Goal: Task Accomplishment & Management: Use online tool/utility

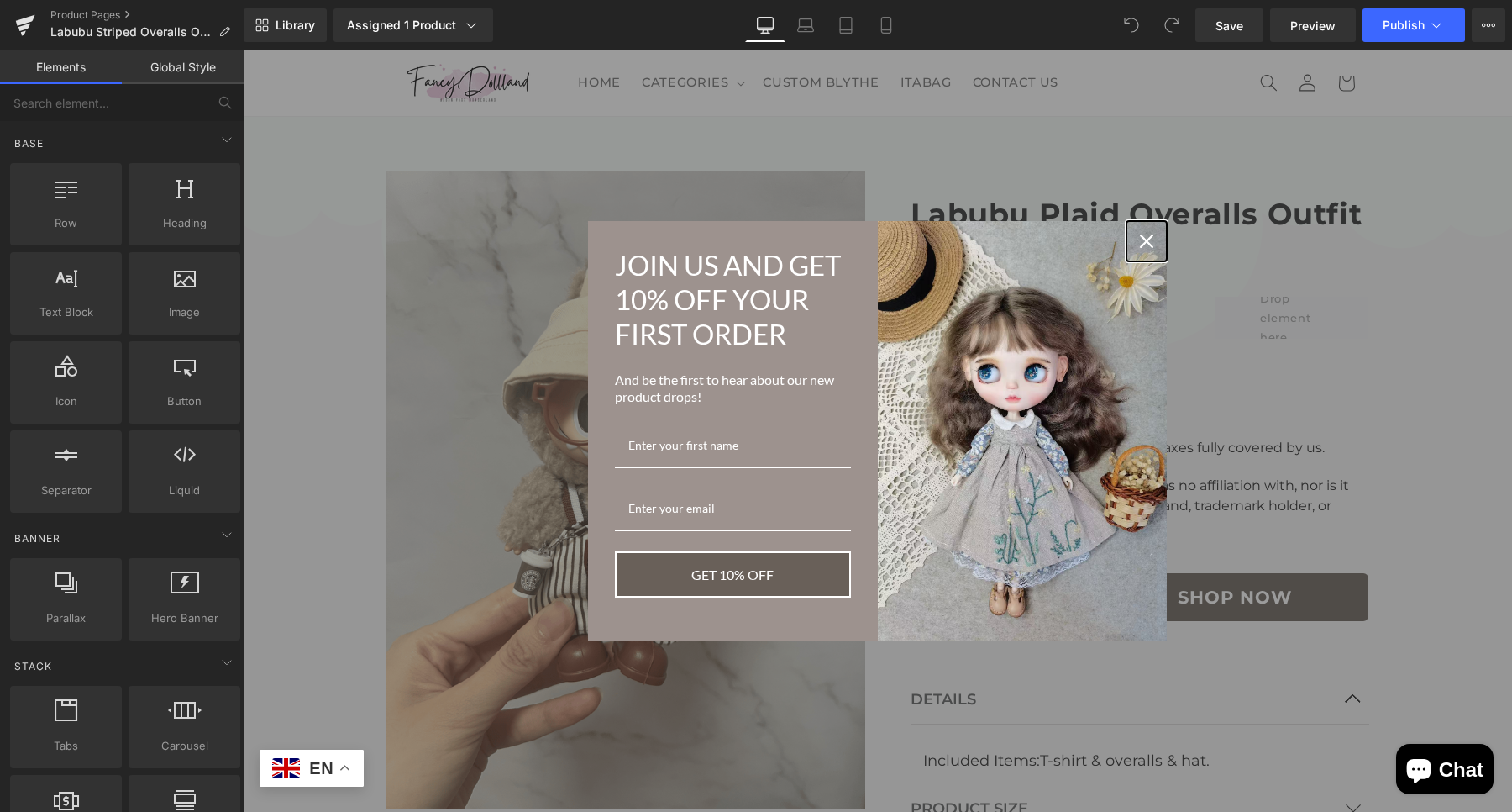
click at [1140, 241] on icon "close icon" at bounding box center [1147, 241] width 14 height 14
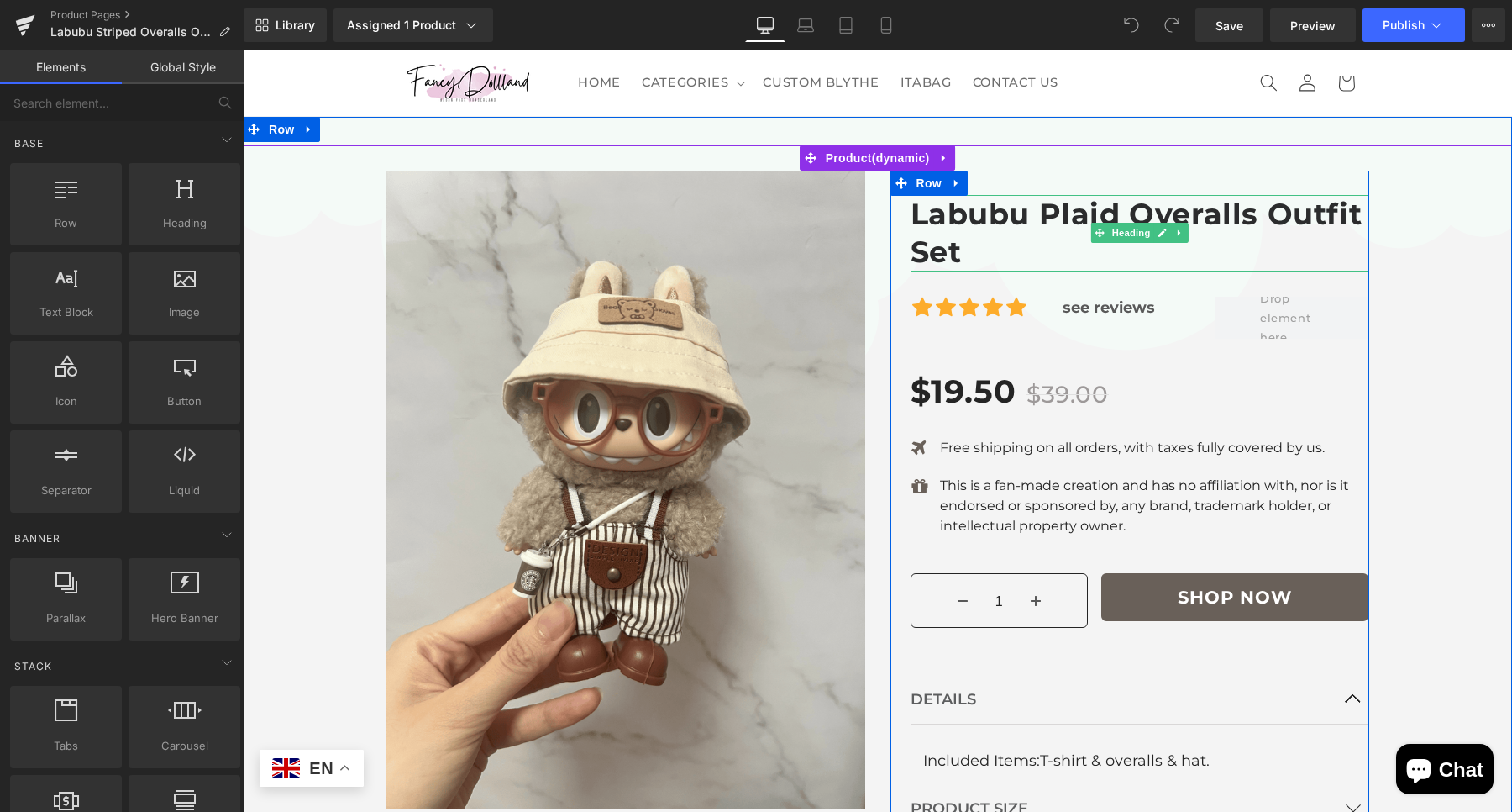
click at [1009, 206] on h1 "Labubu Plaid Overalls Outfit Set" at bounding box center [1139, 233] width 459 height 77
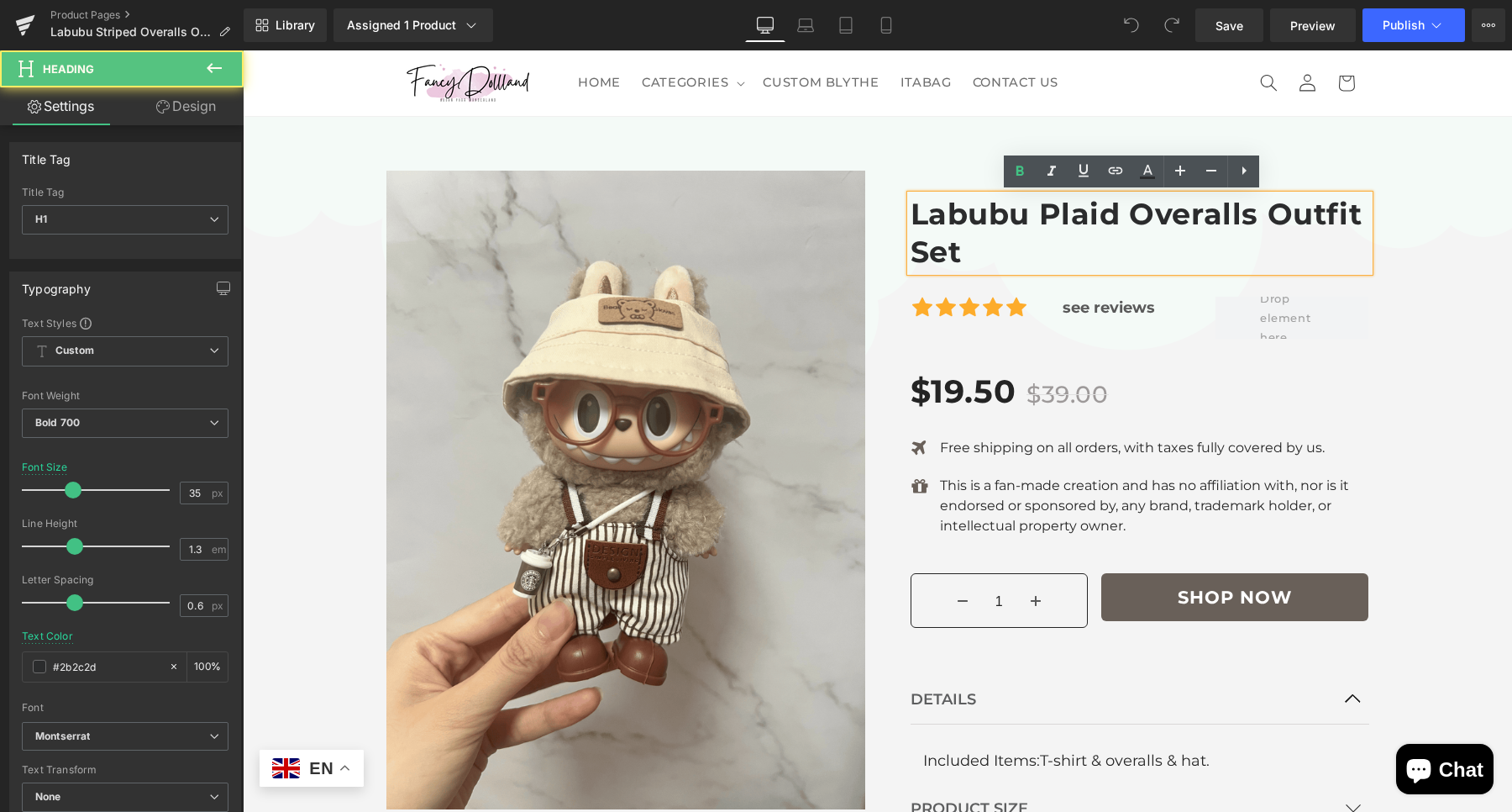
drag, startPoint x: 1252, startPoint y: 218, endPoint x: 942, endPoint y: 218, distance: 310.0
click at [942, 218] on h1 "Labubu Plaid Overalls Outfit Set" at bounding box center [1139, 233] width 459 height 77
click at [960, 256] on h1 "Labubu Plaid Overalls Outfit Set" at bounding box center [1139, 233] width 459 height 77
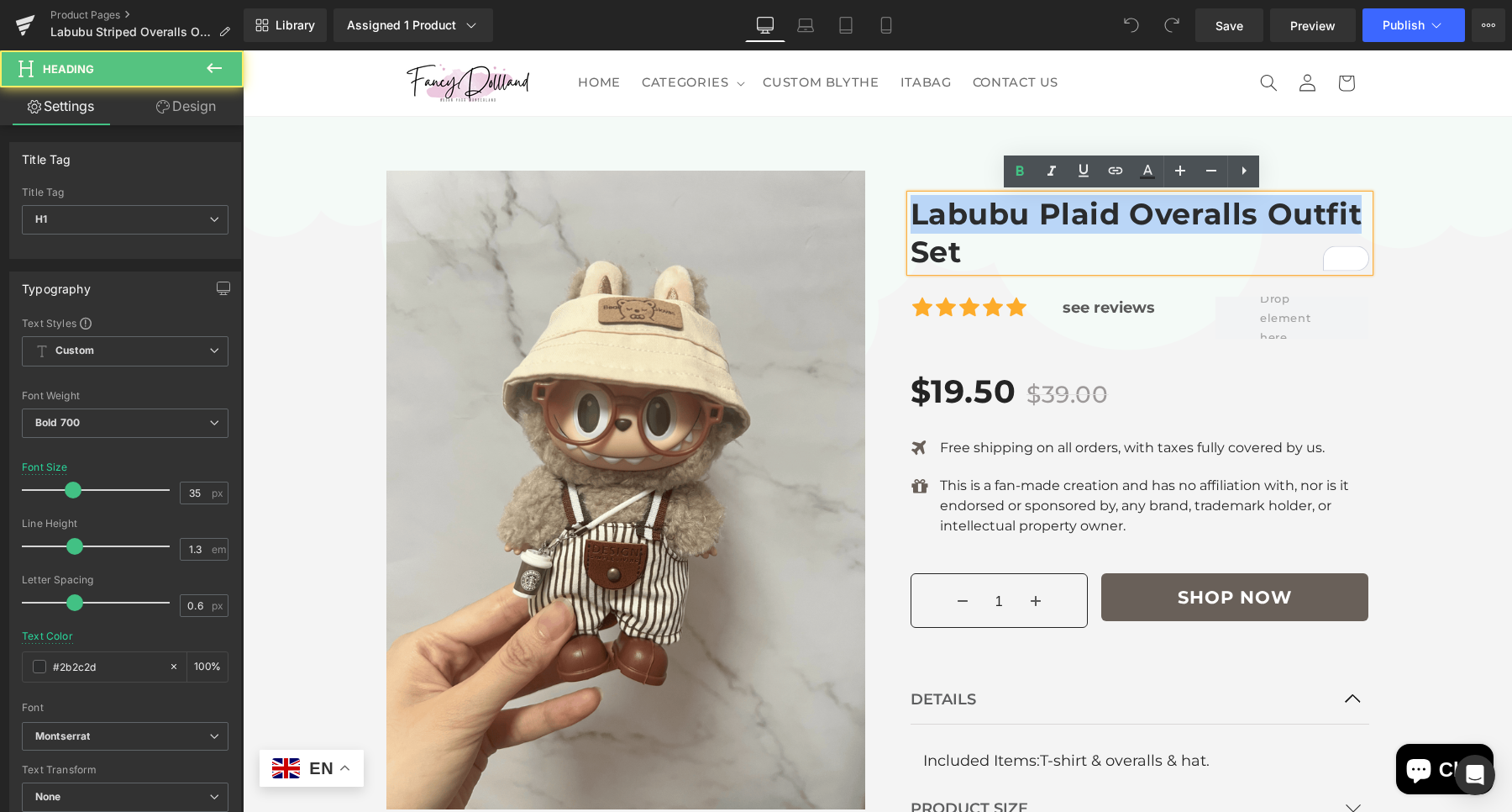
drag, startPoint x: 1349, startPoint y: 213, endPoint x: 902, endPoint y: 211, distance: 447.0
click at [910, 211] on h1 "Labubu Plaid Overalls Outfit Set" at bounding box center [1139, 233] width 459 height 77
paste div "To enrich screen reader interactions, please activate Accessibility in Grammarl…"
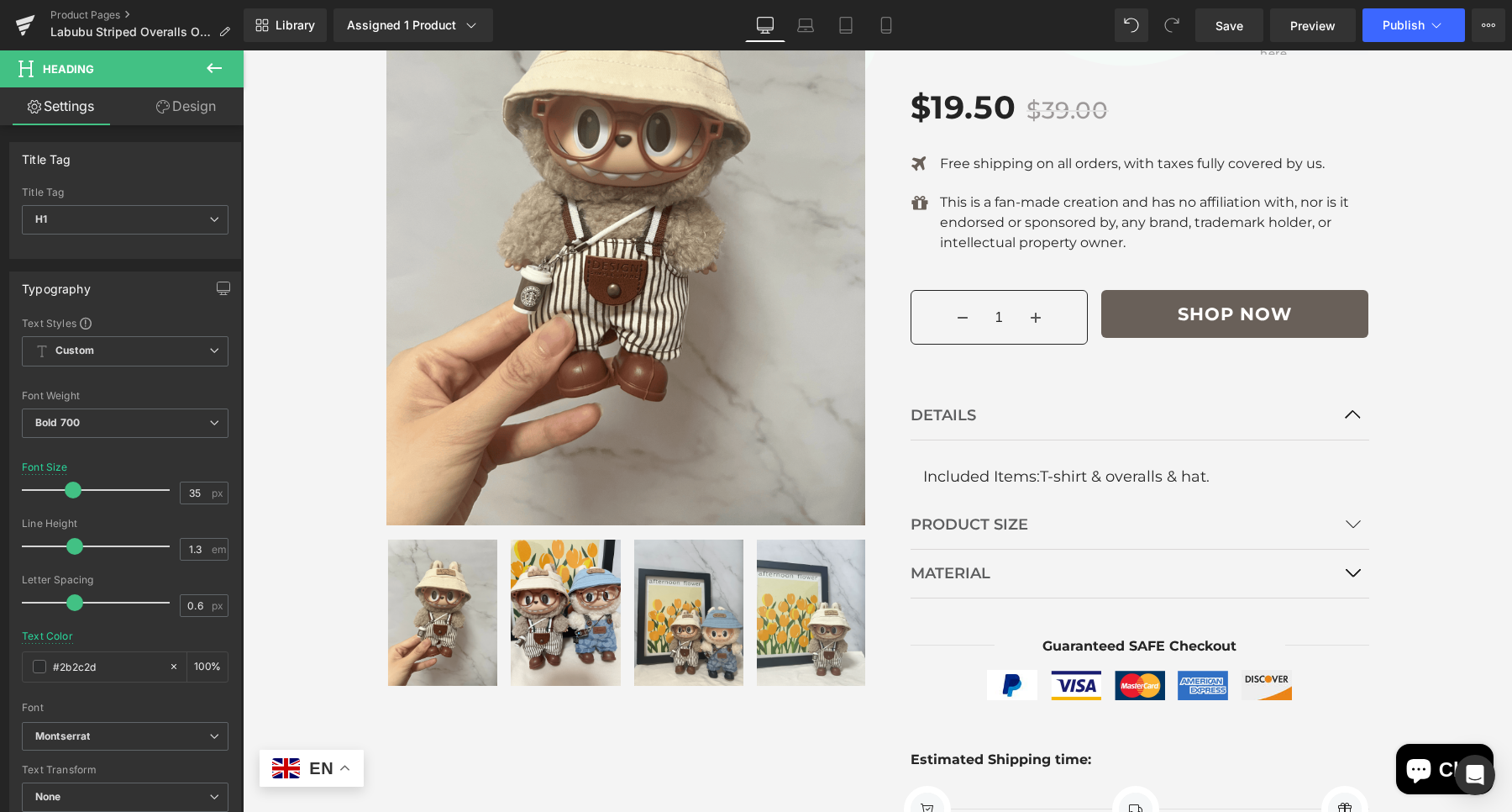
scroll to position [305, 0]
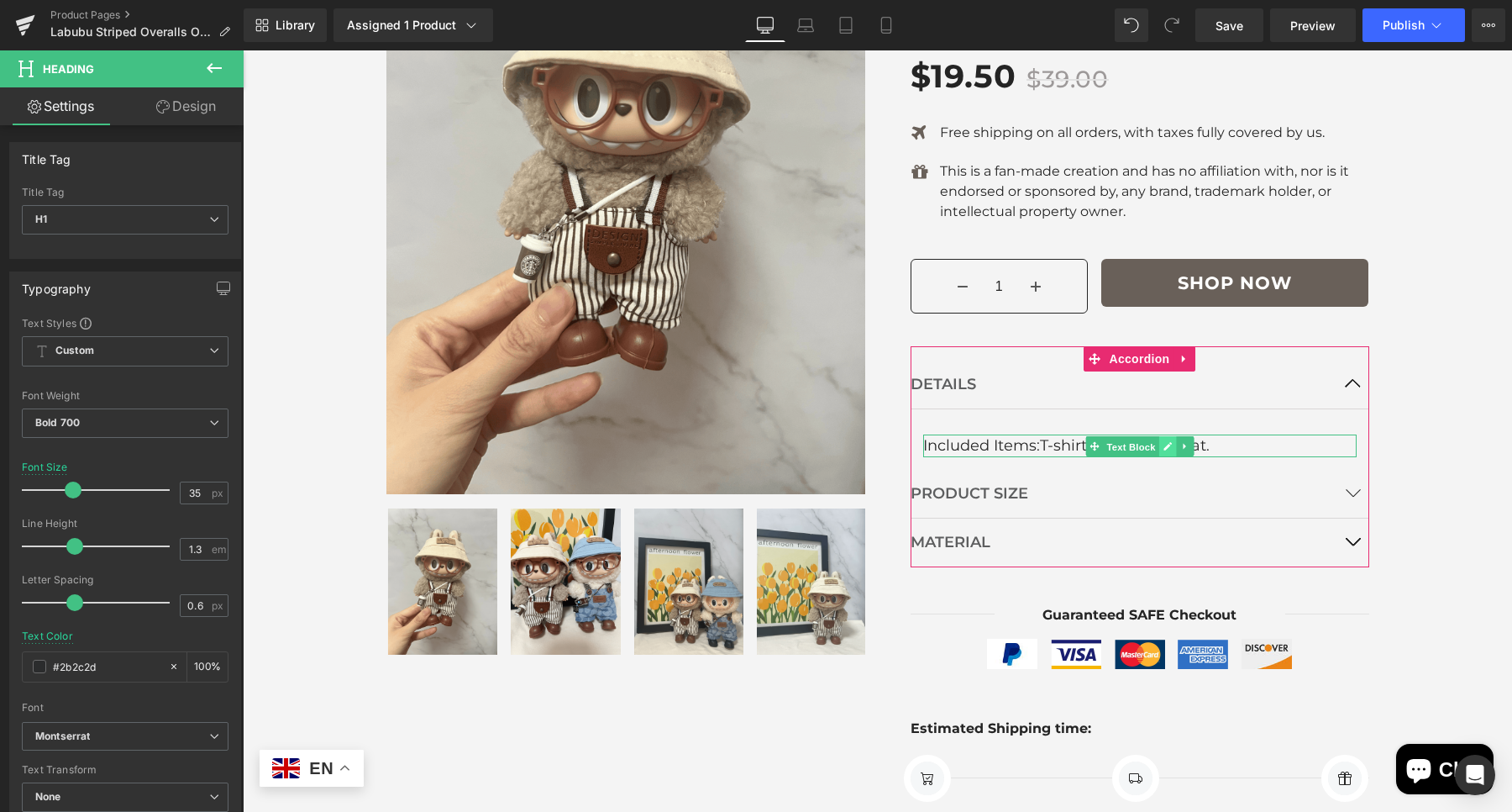
drag, startPoint x: 1123, startPoint y: 452, endPoint x: 1154, endPoint y: 444, distance: 32.0
click at [1122, 452] on span "Text Block" at bounding box center [1130, 447] width 55 height 20
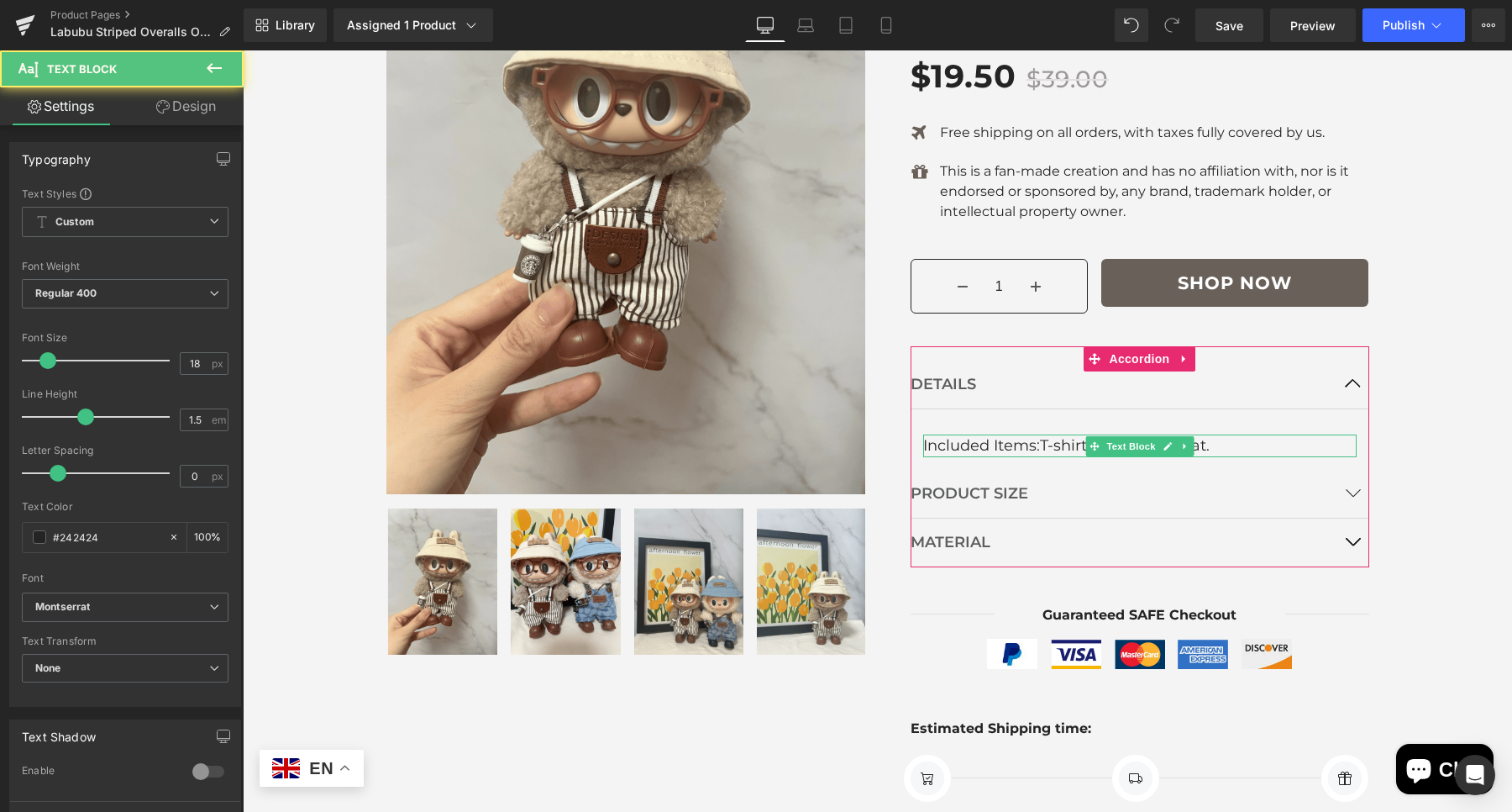
click at [1162, 443] on icon at bounding box center [1167, 446] width 9 height 10
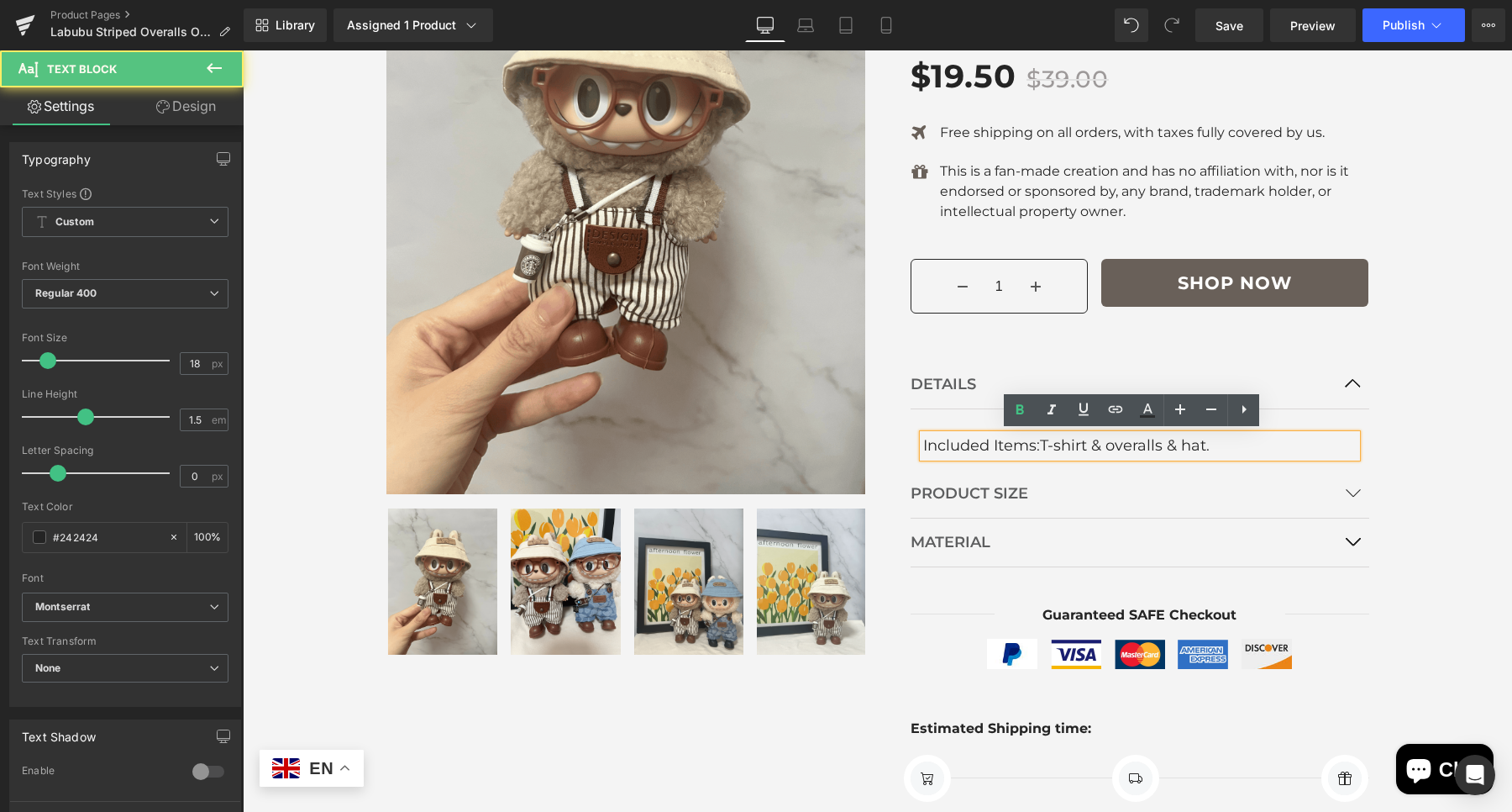
drag, startPoint x: 1236, startPoint y: 435, endPoint x: 1224, endPoint y: 443, distance: 14.4
click at [1235, 434] on div "Included Items: T-shirt & o veralls & h at." at bounding box center [1139, 445] width 433 height 23
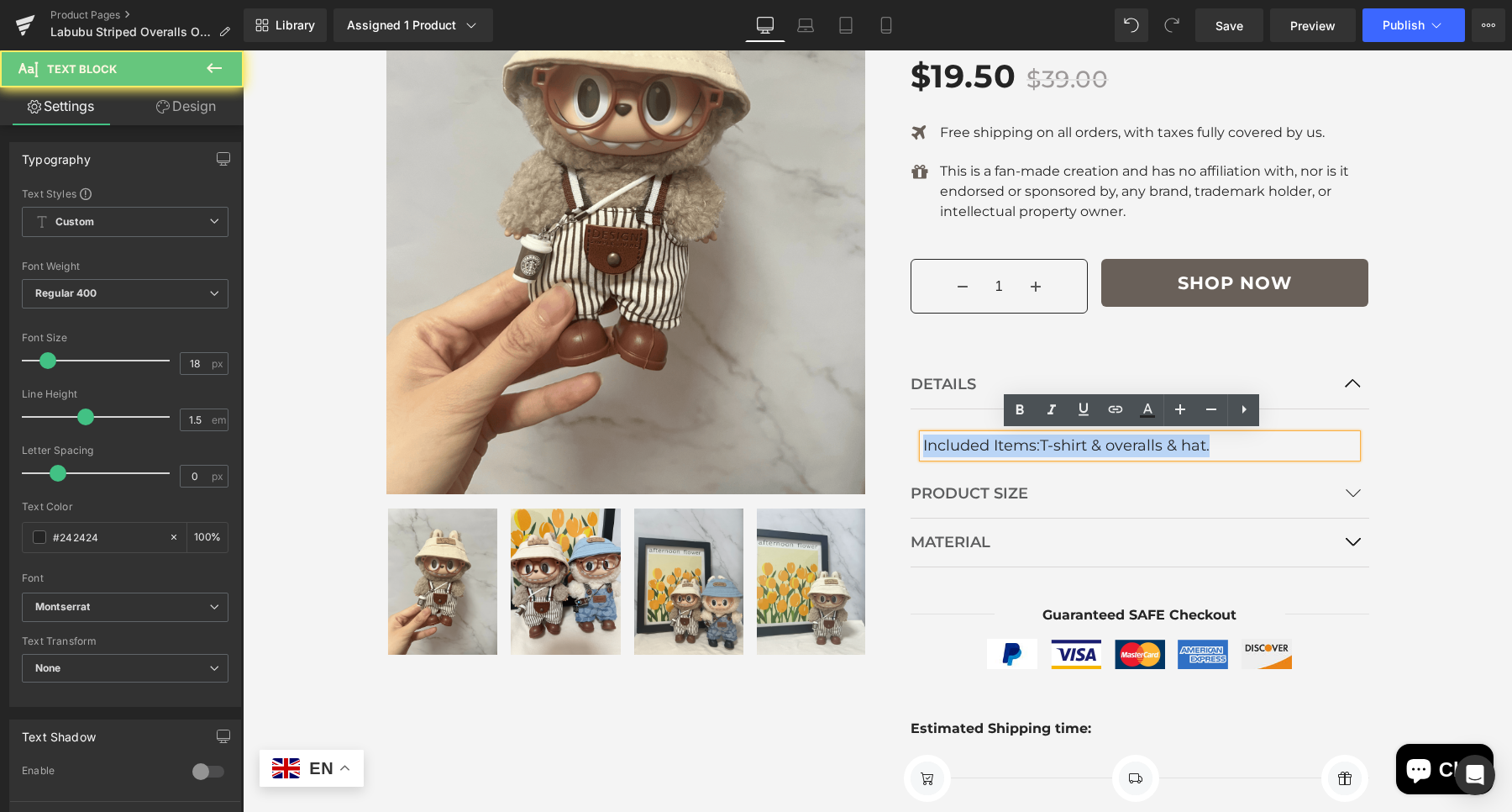
drag, startPoint x: 1230, startPoint y: 444, endPoint x: 907, endPoint y: 446, distance: 323.0
click at [910, 446] on article "Included Items: T-shirt & o veralls & h at. Text Block" at bounding box center [1139, 439] width 459 height 60
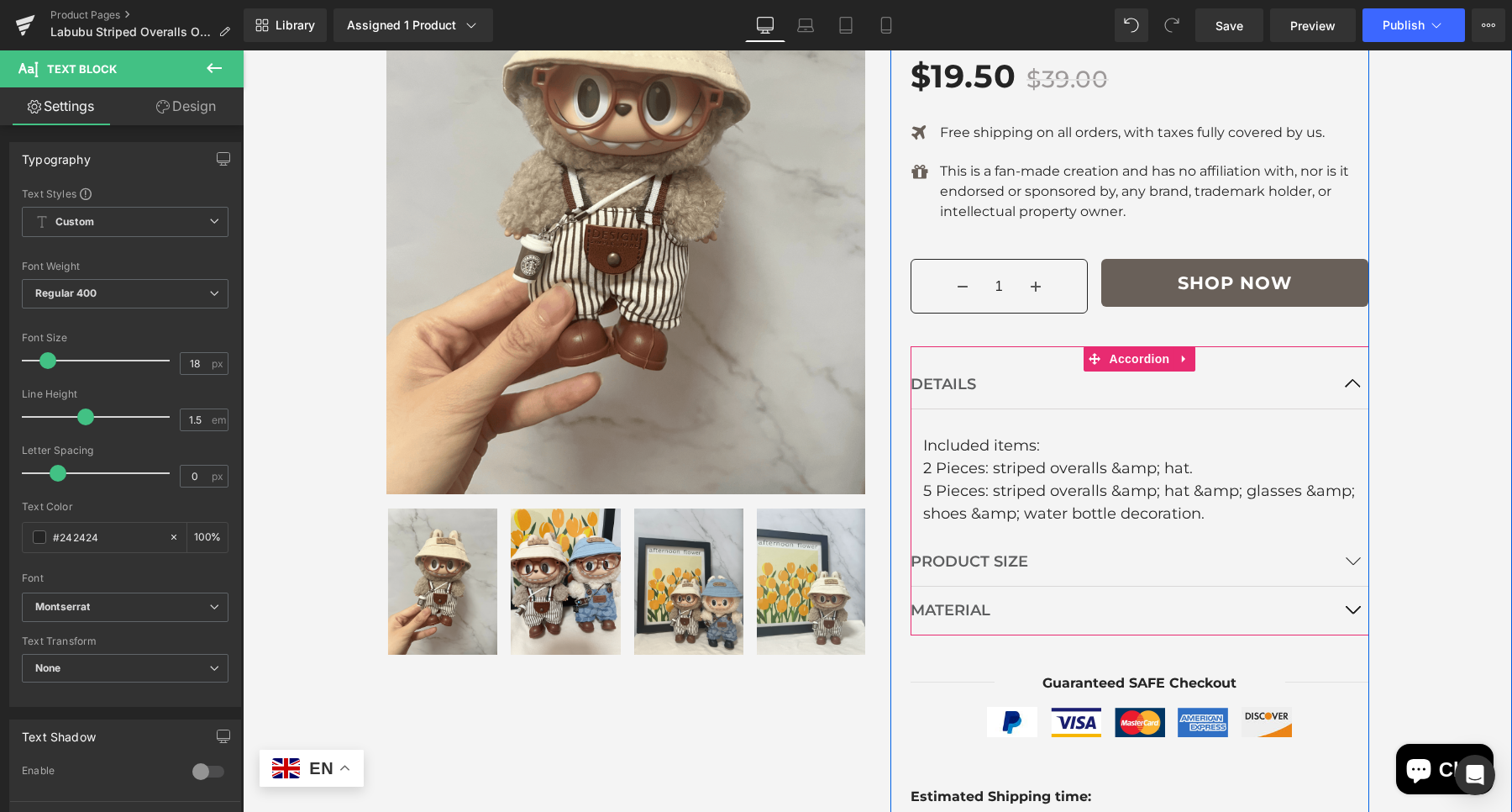
click at [1336, 555] on button "button" at bounding box center [1352, 562] width 33 height 48
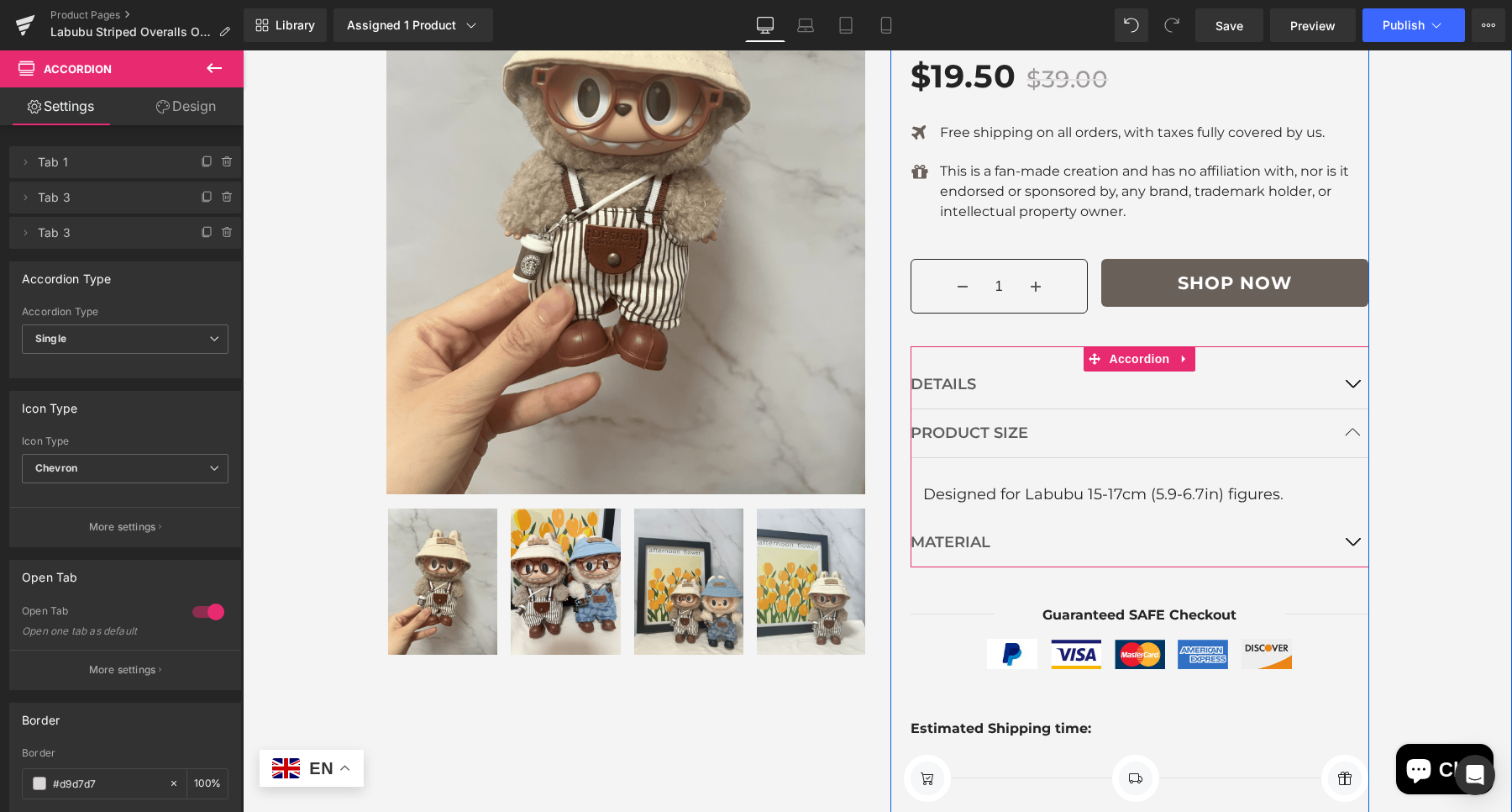
click at [1336, 430] on button "button" at bounding box center [1352, 433] width 33 height 48
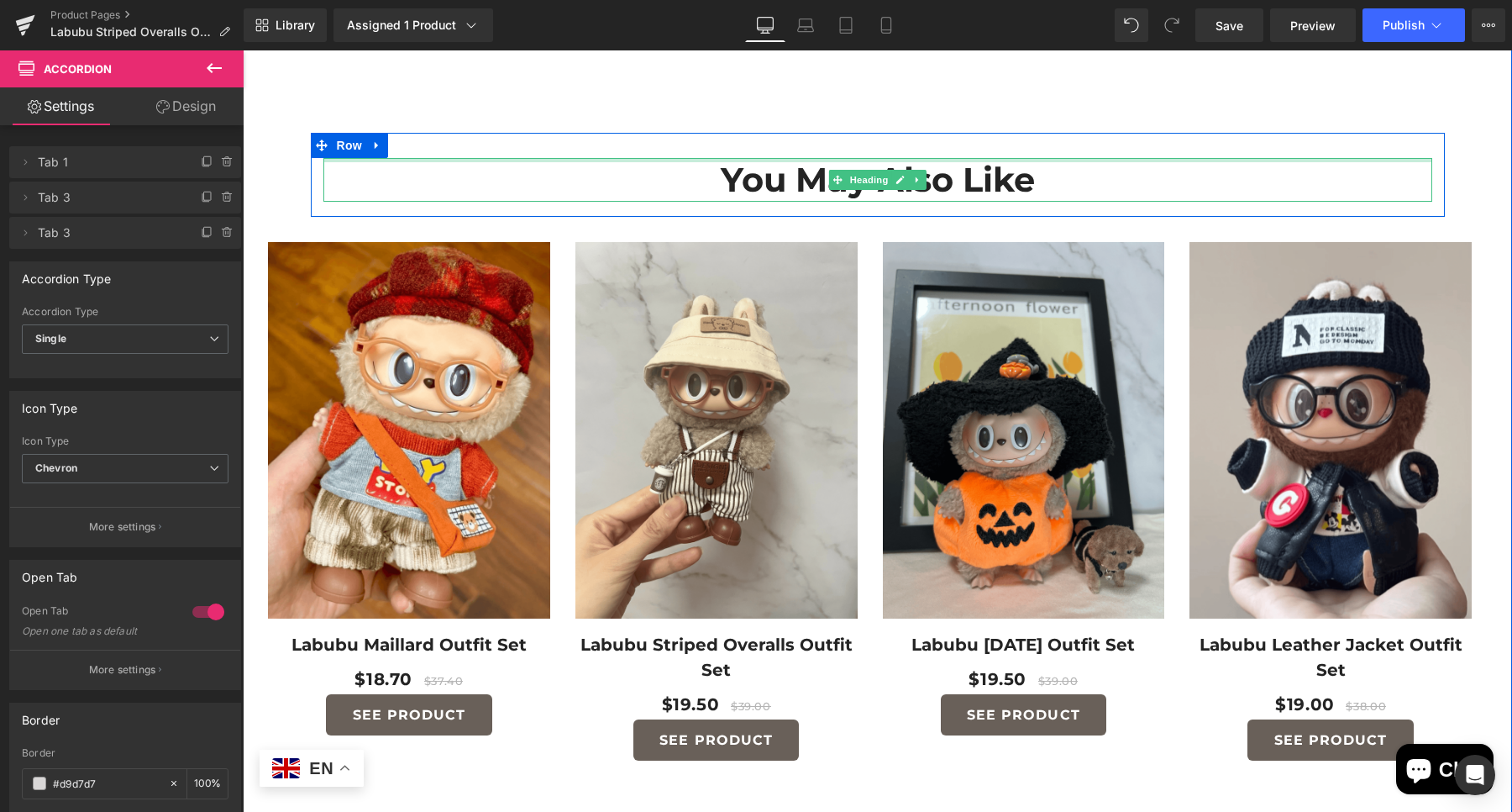
scroll to position [1670, 0]
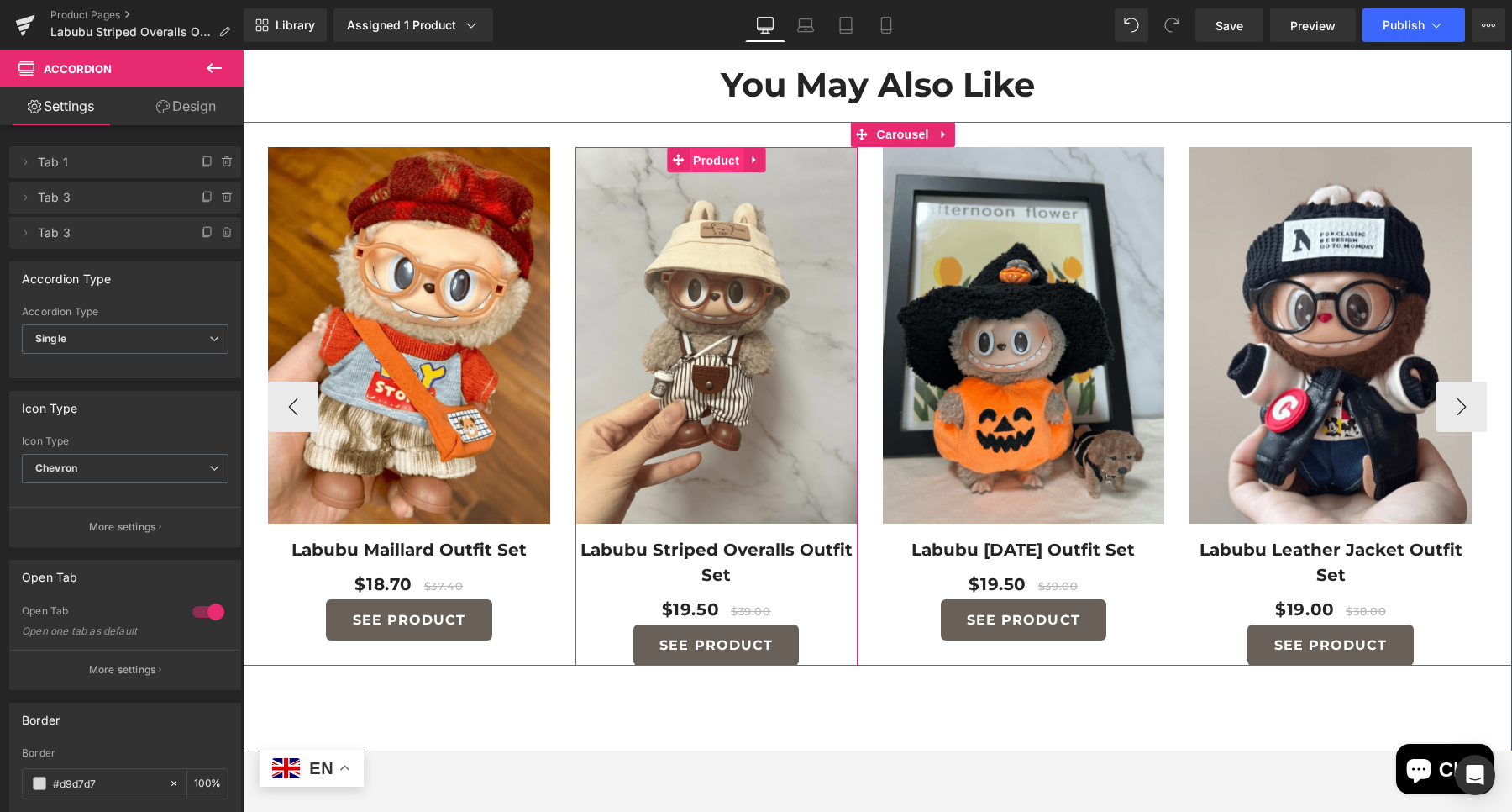
click at [703, 150] on span "Product" at bounding box center [716, 161] width 54 height 26
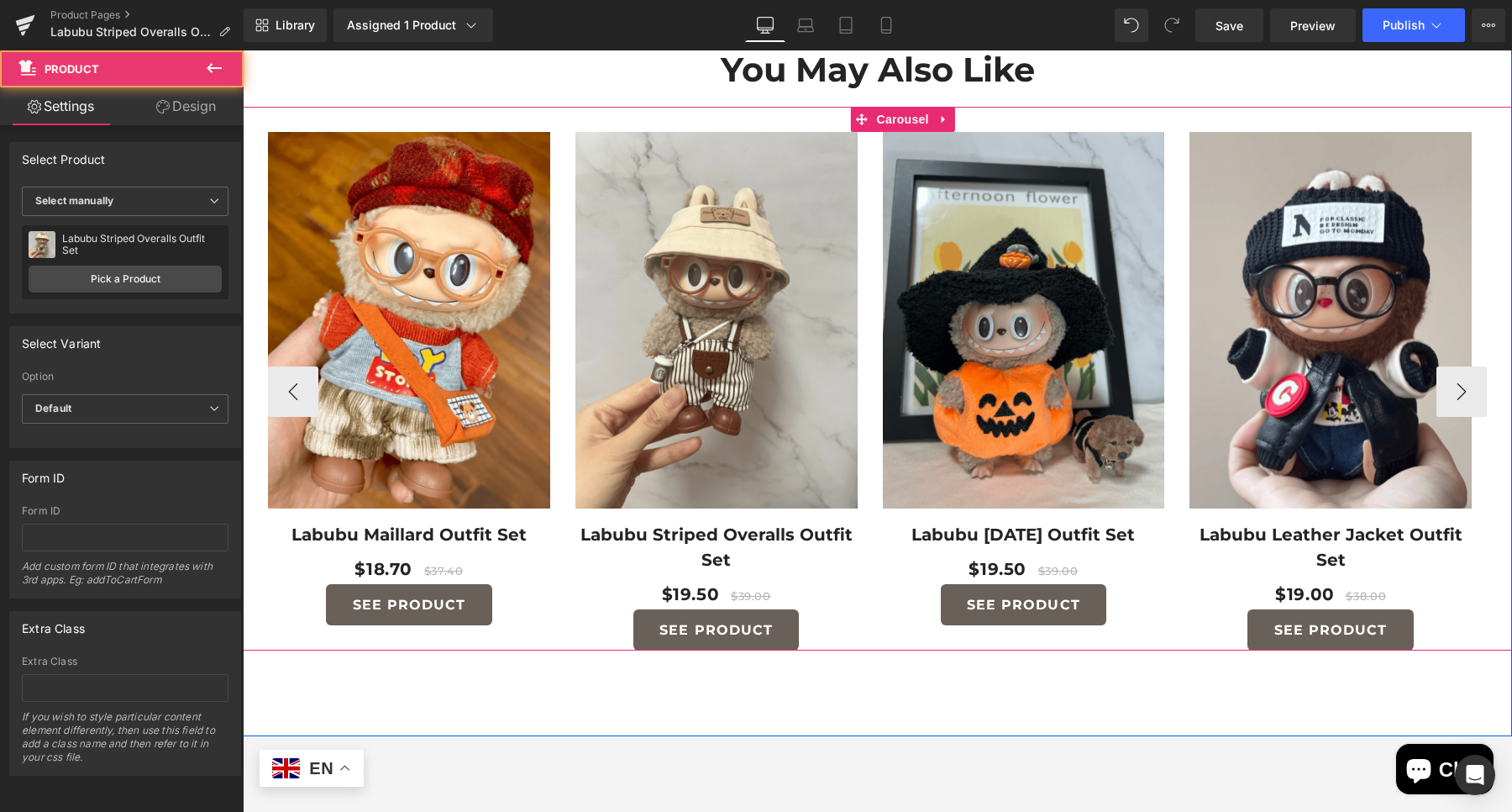
scroll to position [2090, 0]
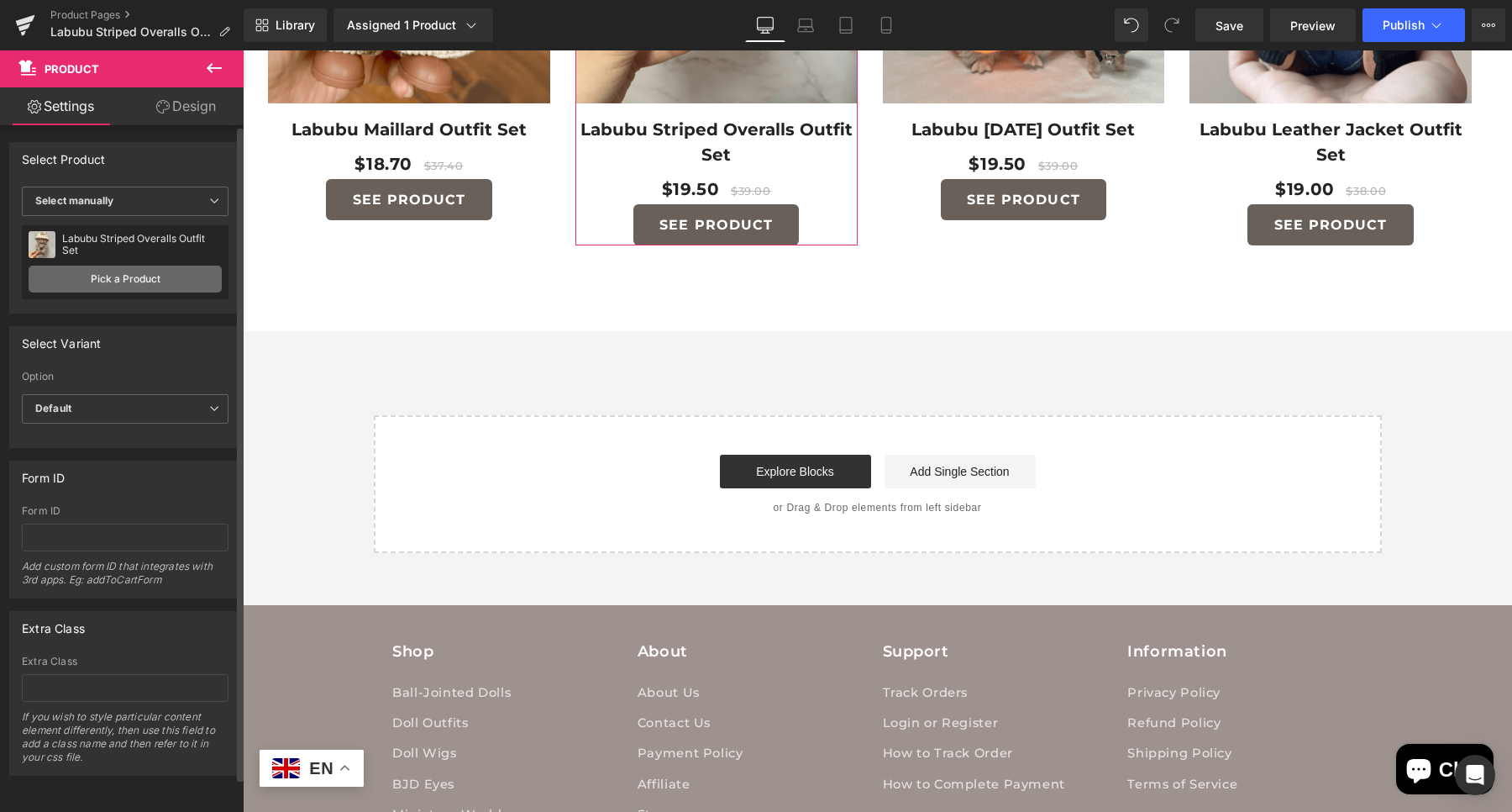
click at [100, 283] on link "Pick a Product" at bounding box center [125, 279] width 193 height 27
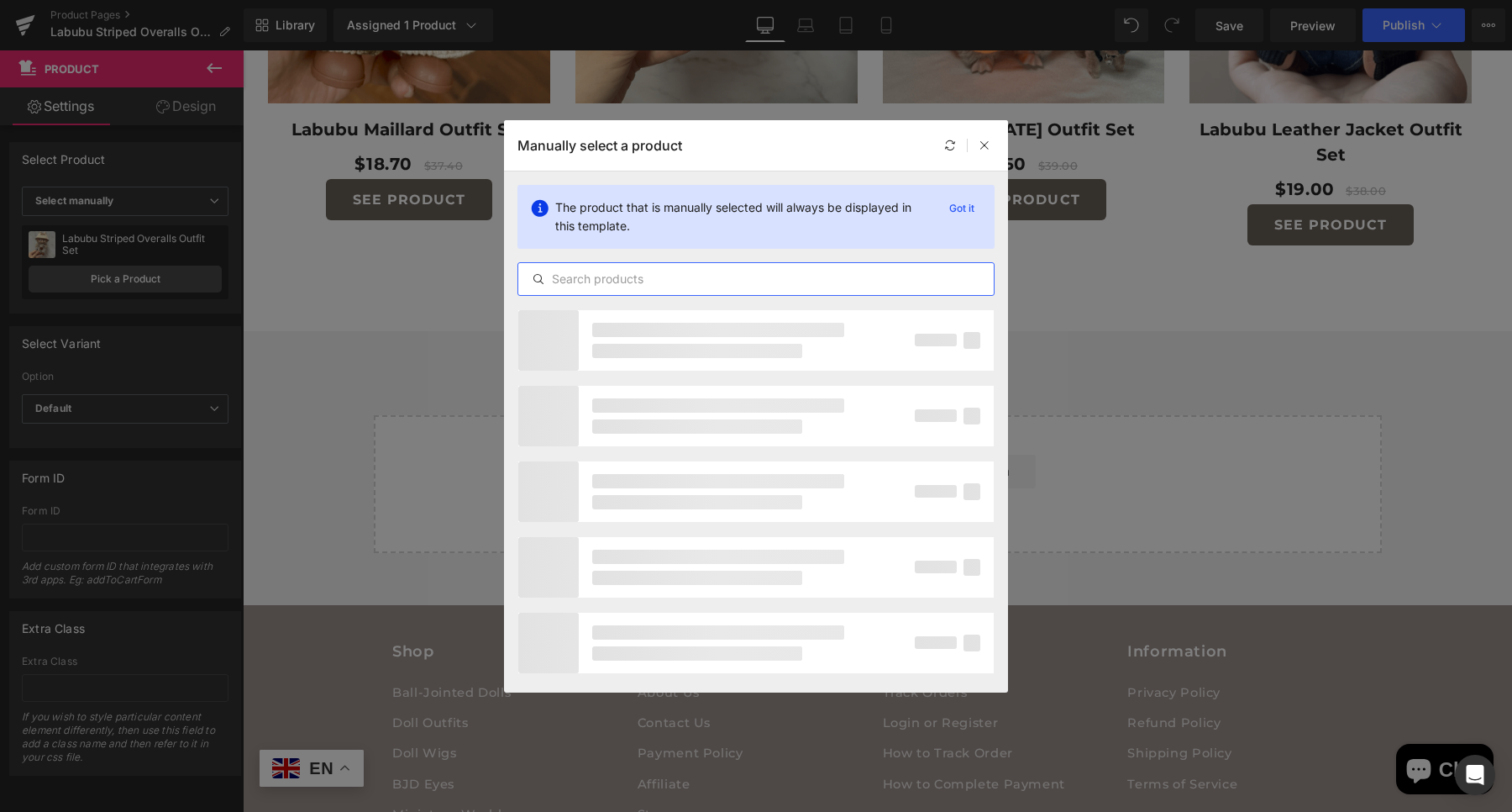
click at [580, 286] on input "text" at bounding box center [756, 279] width 476 height 20
type input "labubu"
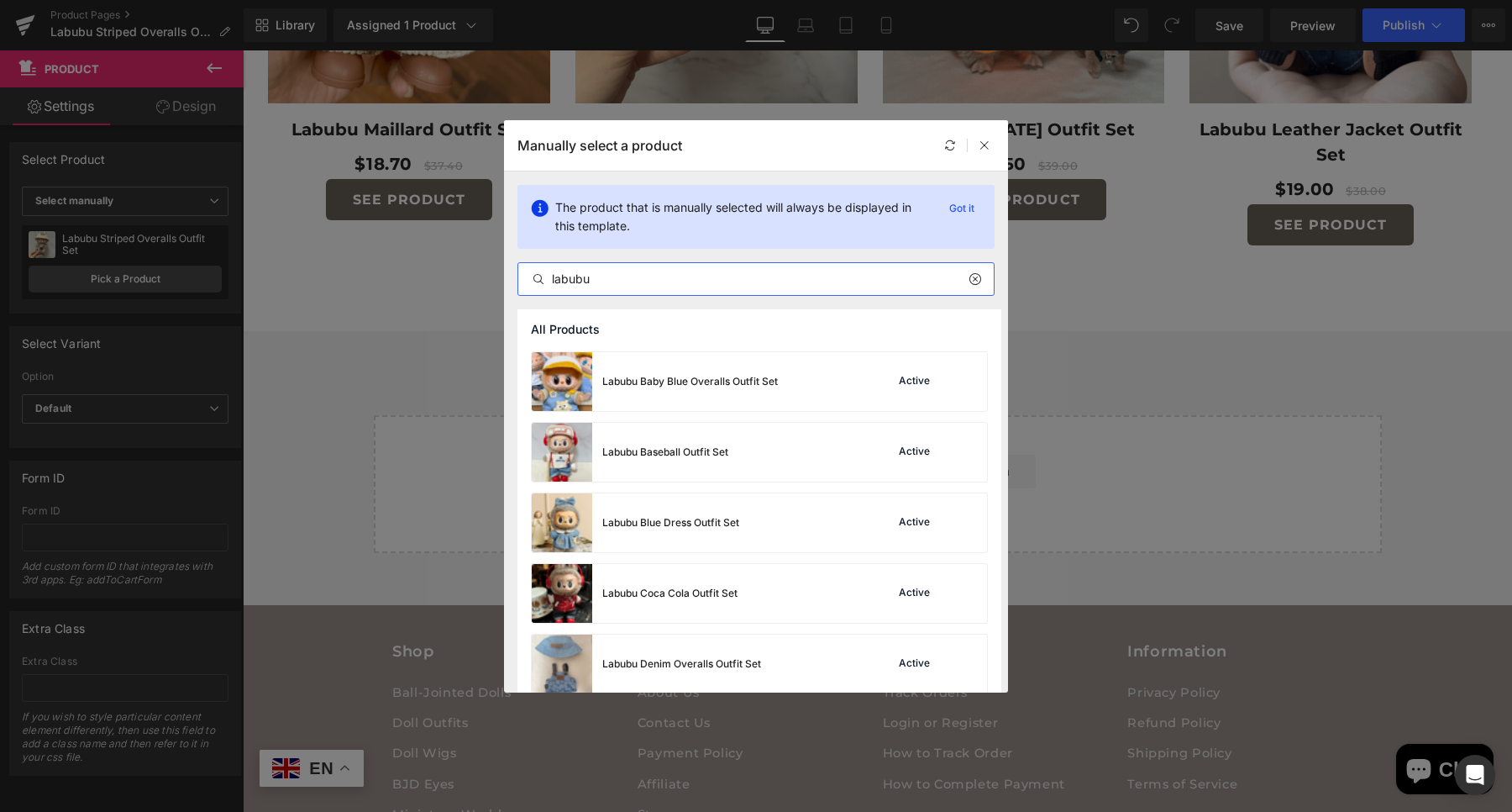
scroll to position [420, 0]
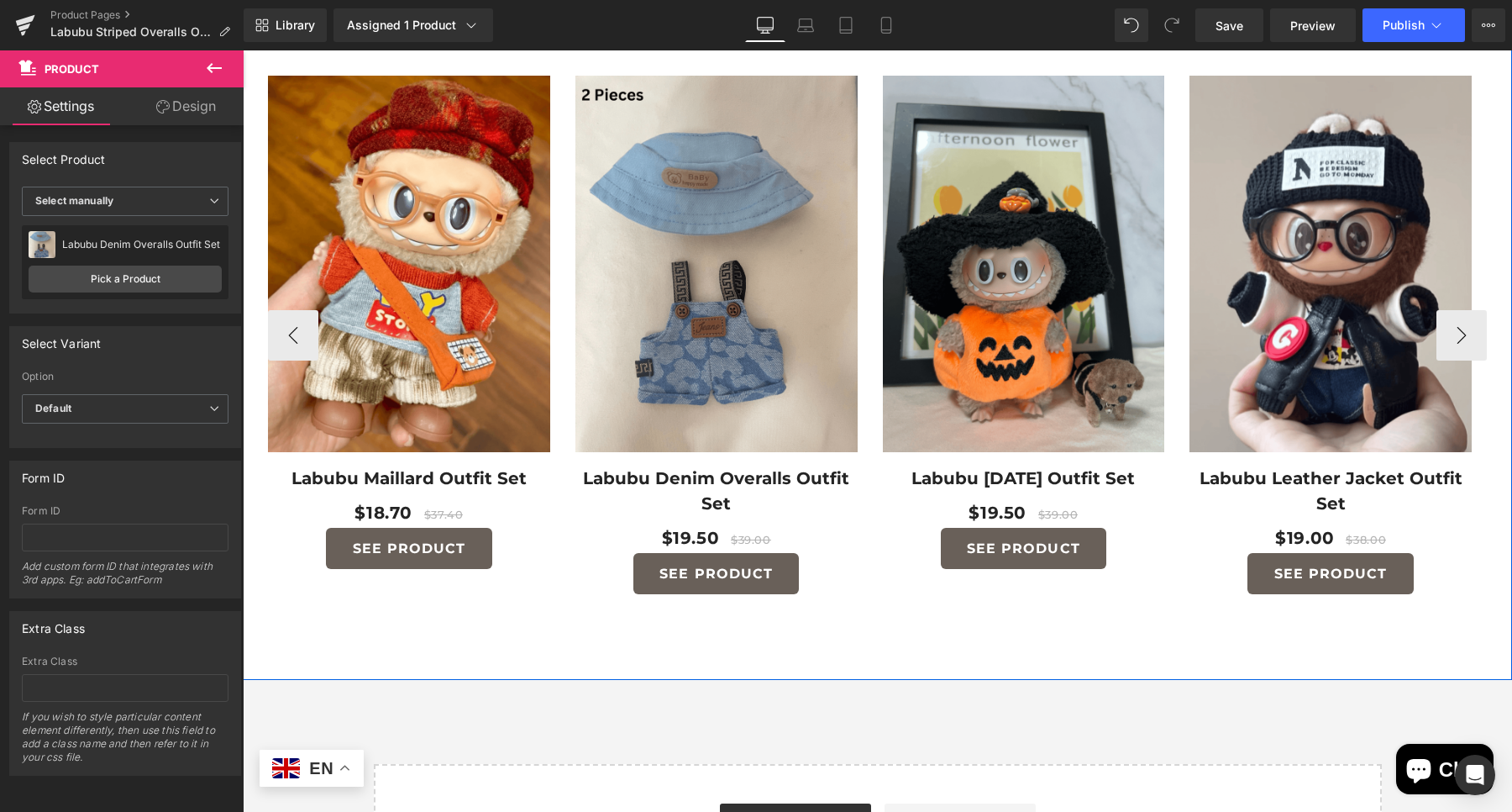
scroll to position [1670, 0]
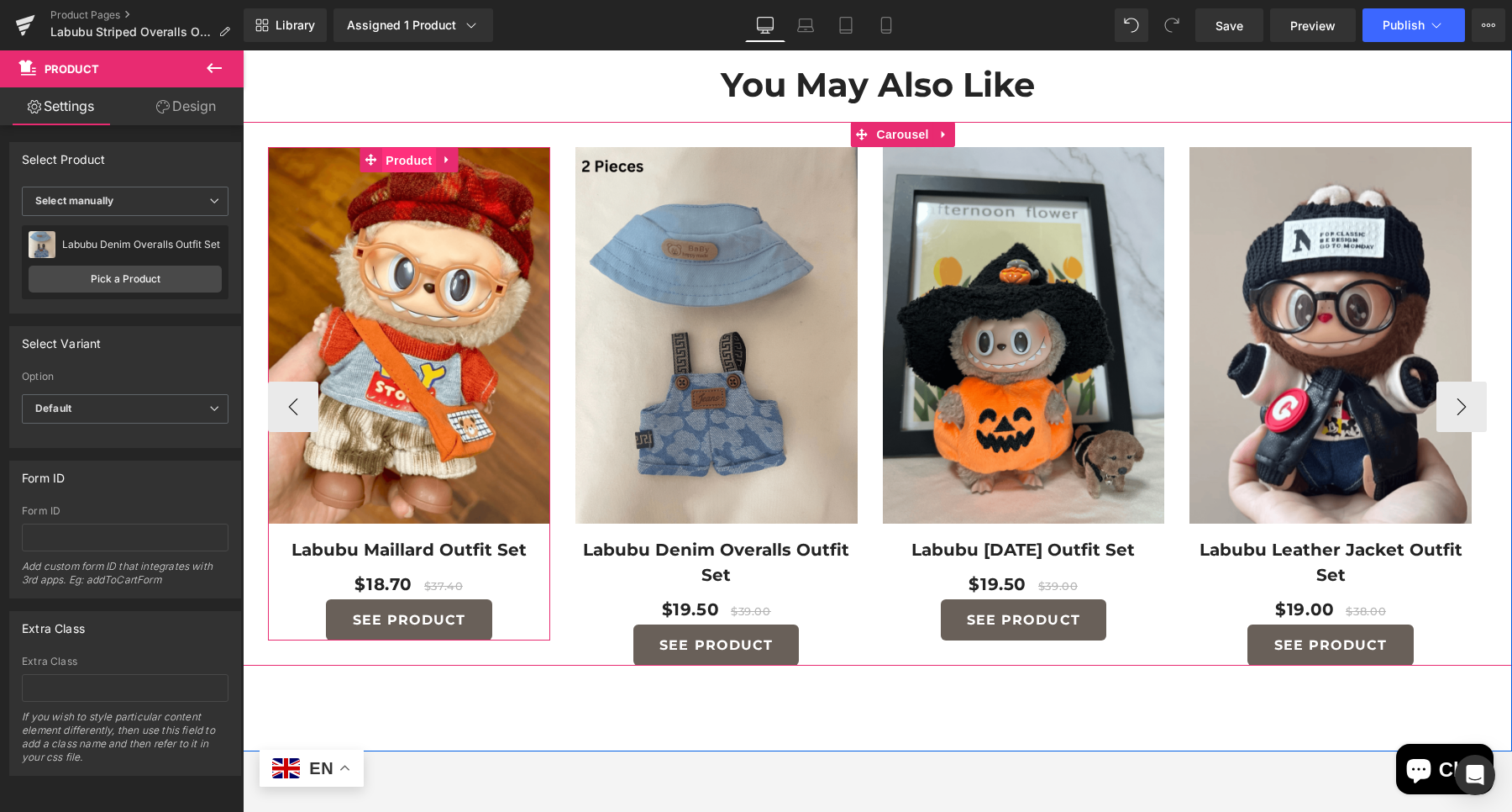
click at [397, 156] on span "Product" at bounding box center [408, 161] width 54 height 26
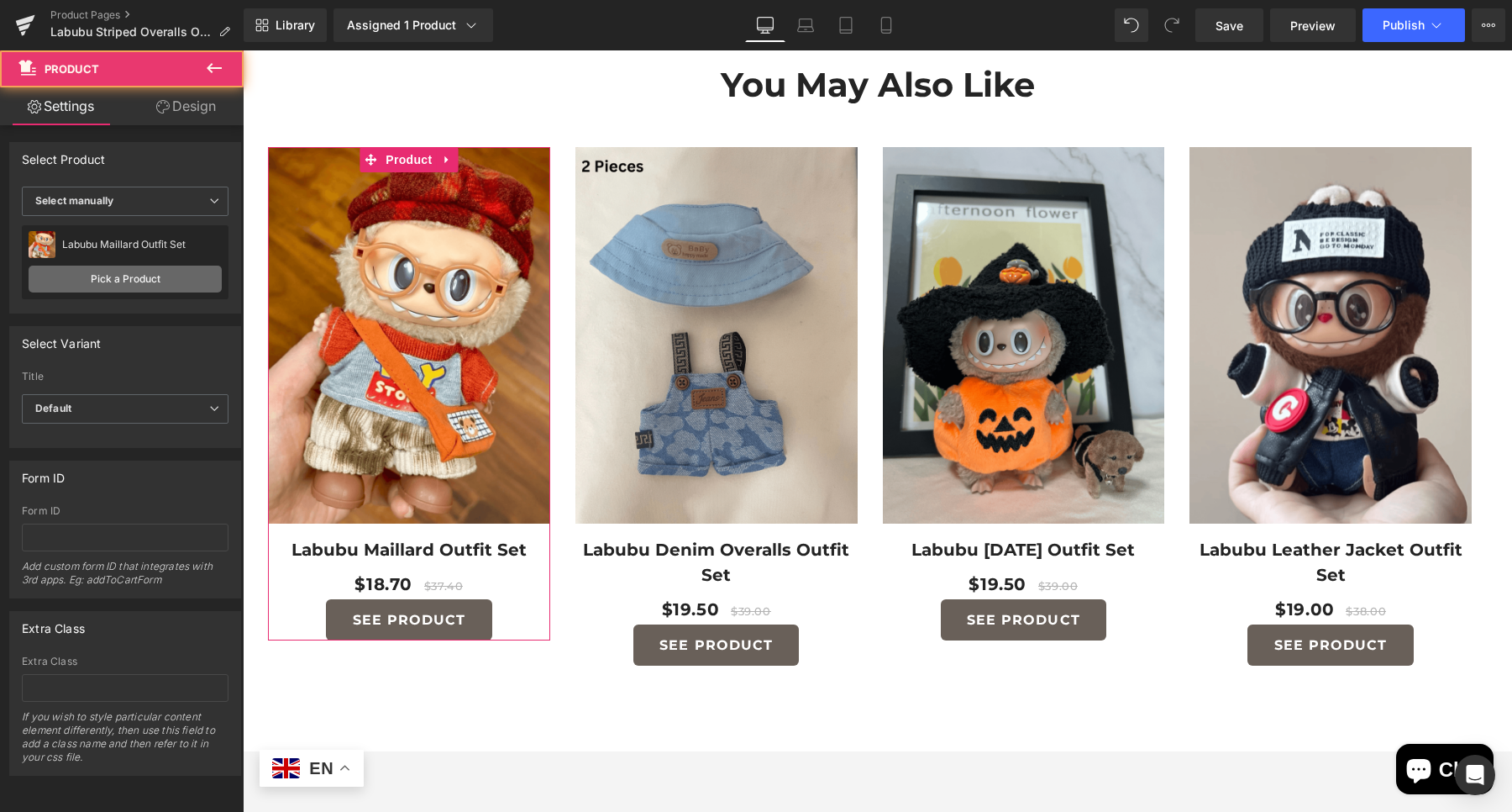
click at [123, 282] on link "Pick a Product" at bounding box center [125, 279] width 193 height 27
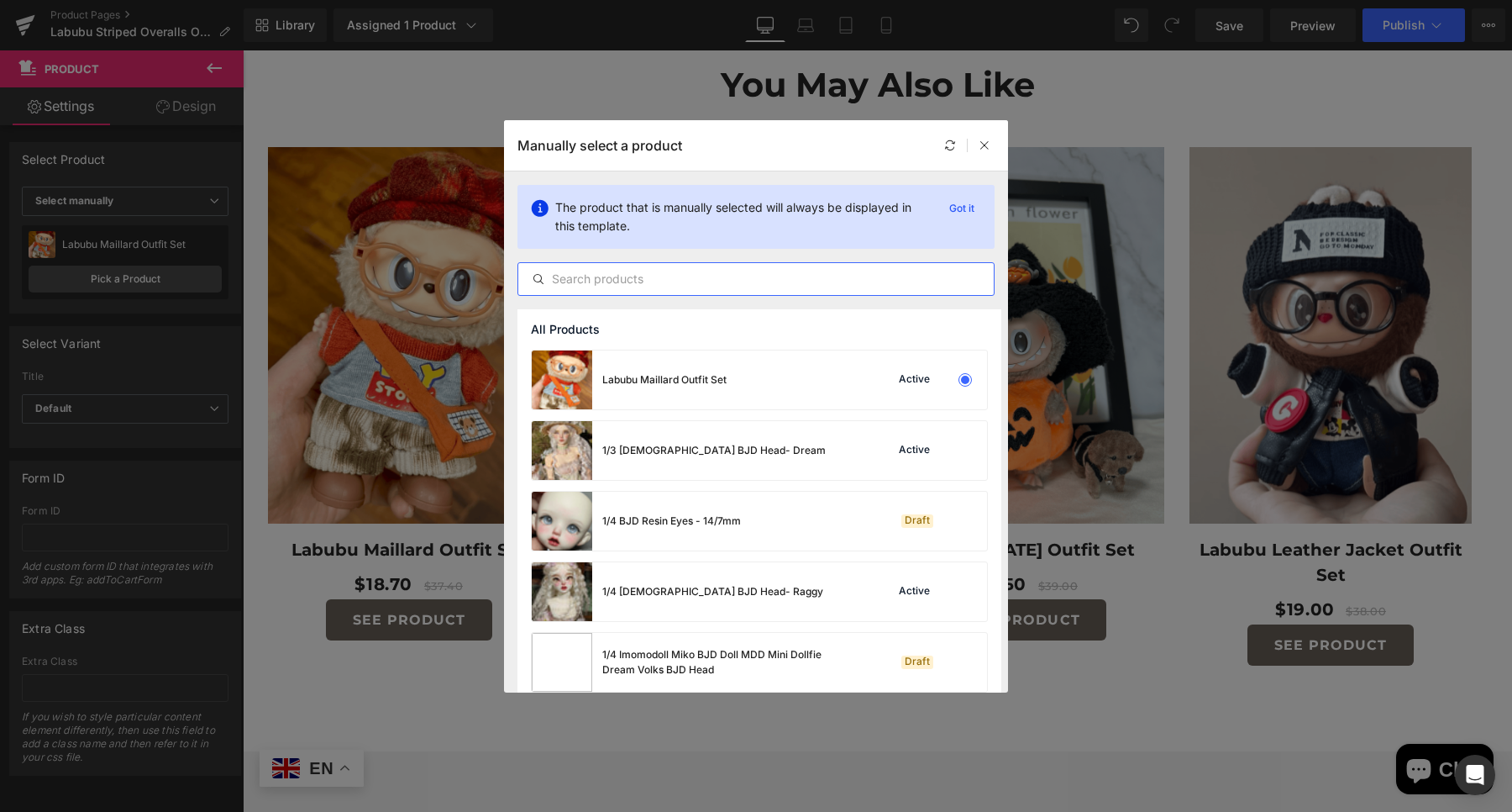
click at [672, 281] on input "text" at bounding box center [756, 279] width 476 height 20
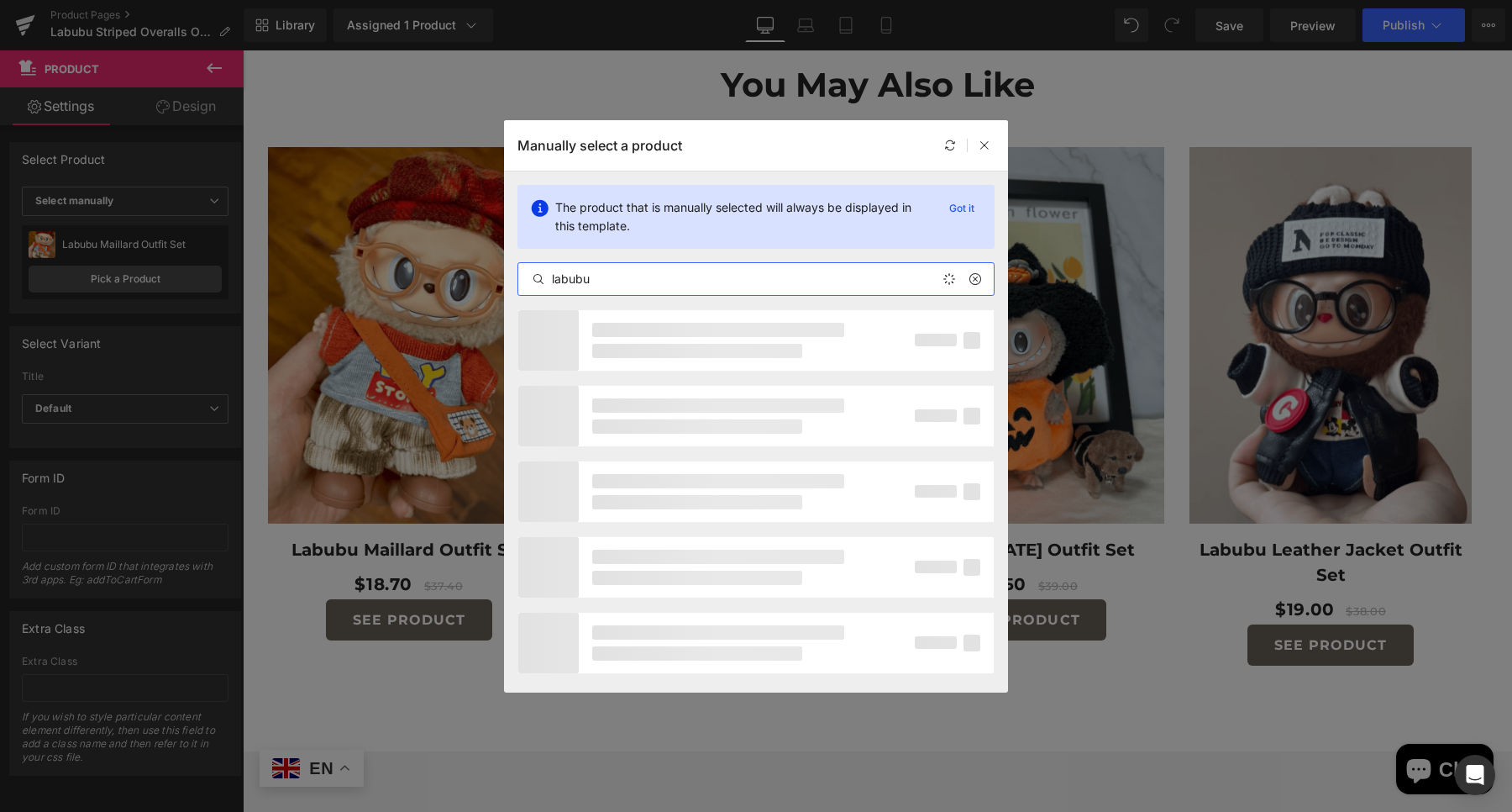
type input "labubu"
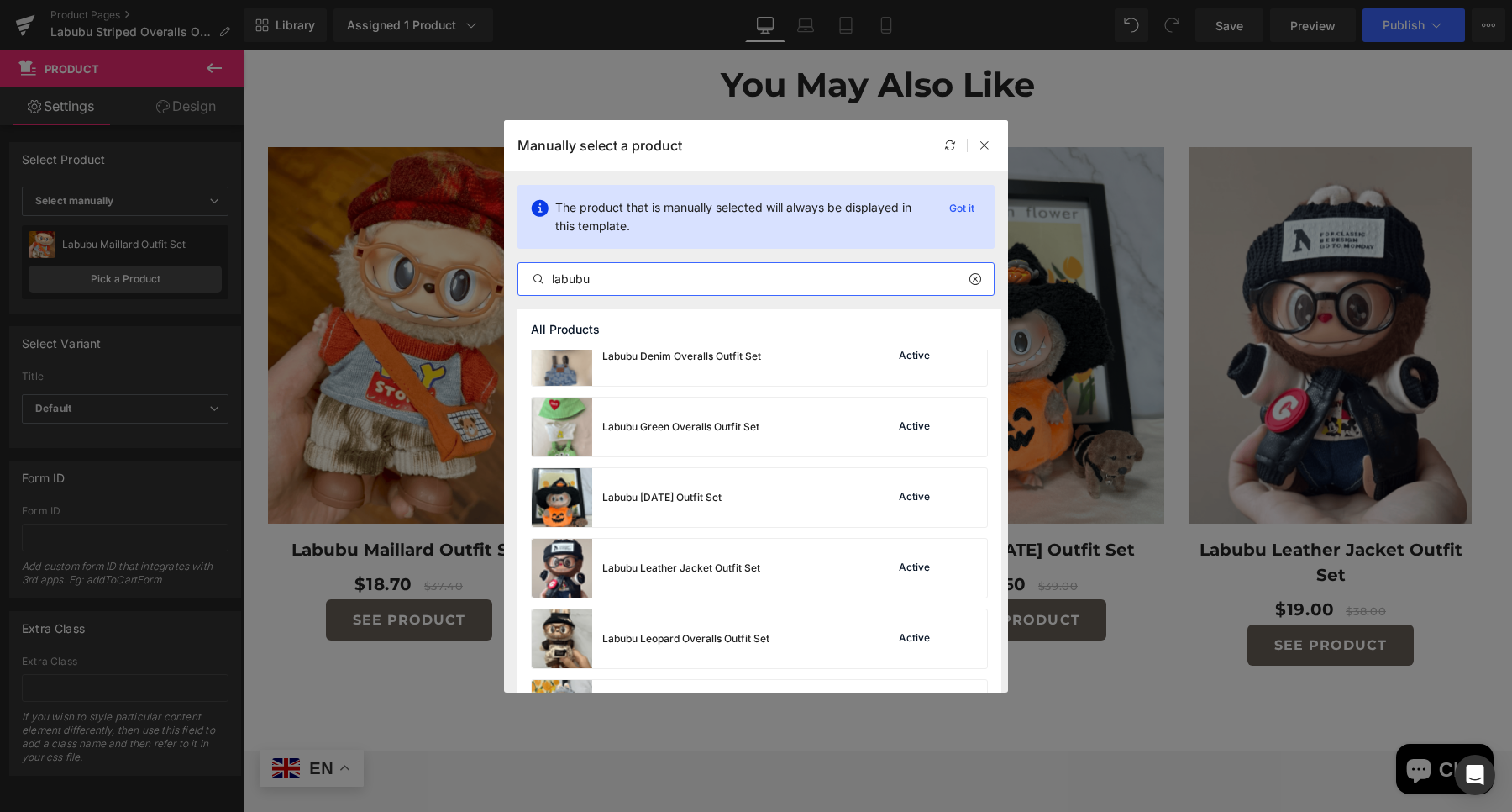
scroll to position [525, 0]
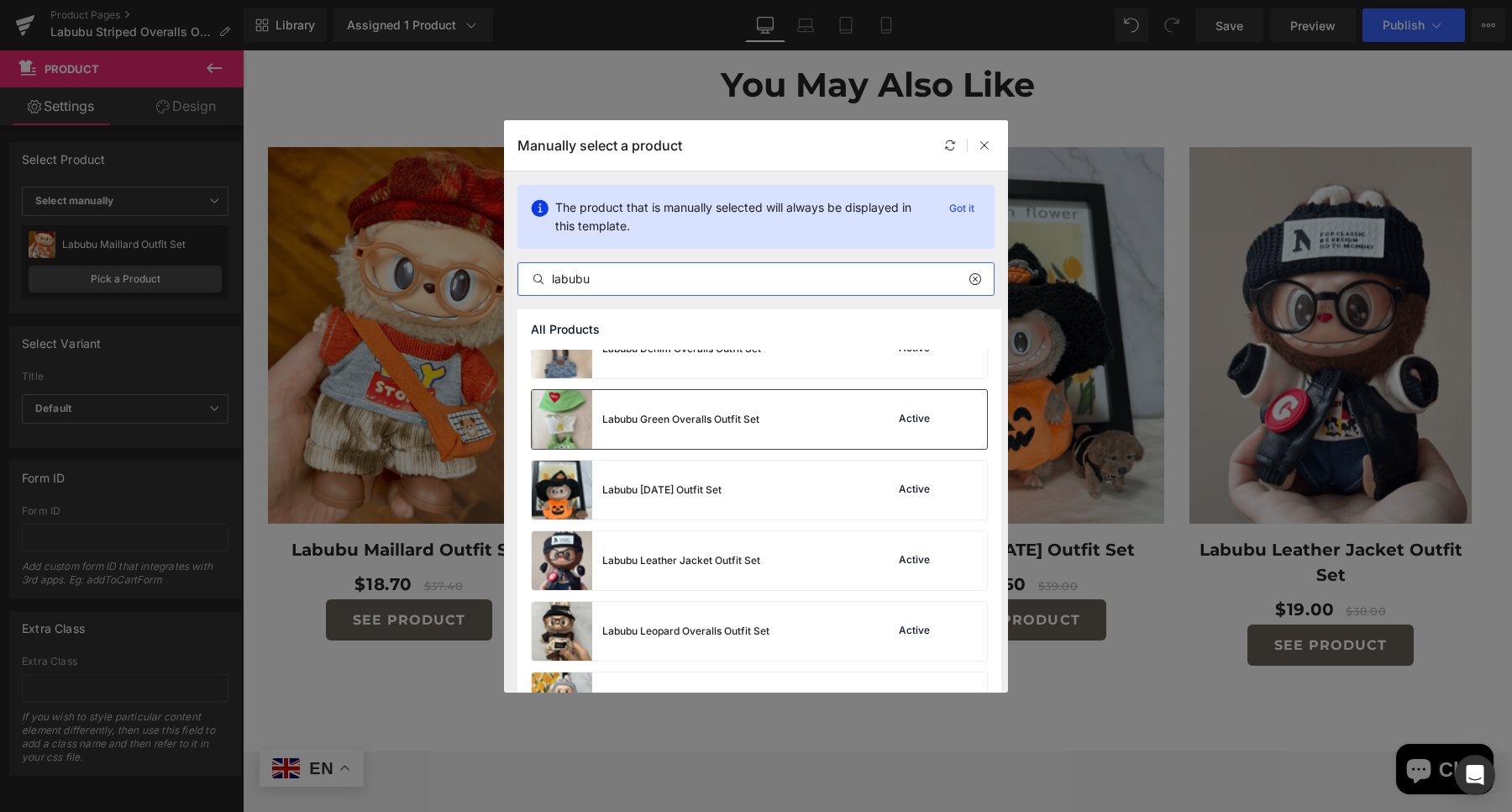
click at [0, 0] on div "Labubu Green Overalls Outfit Set" at bounding box center [0, 0] width 0 height 0
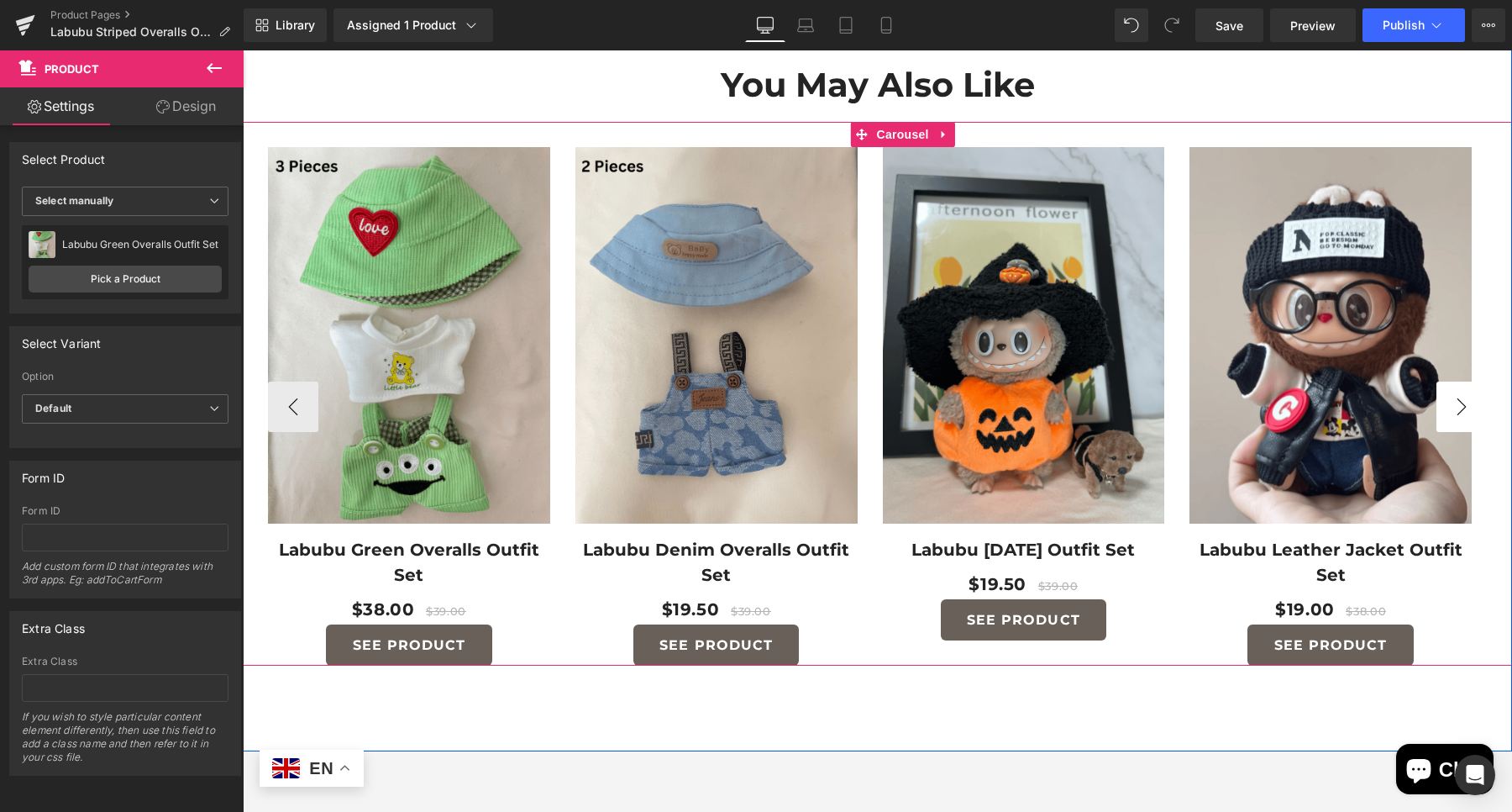
click at [1450, 403] on button "›" at bounding box center [1461, 406] width 50 height 50
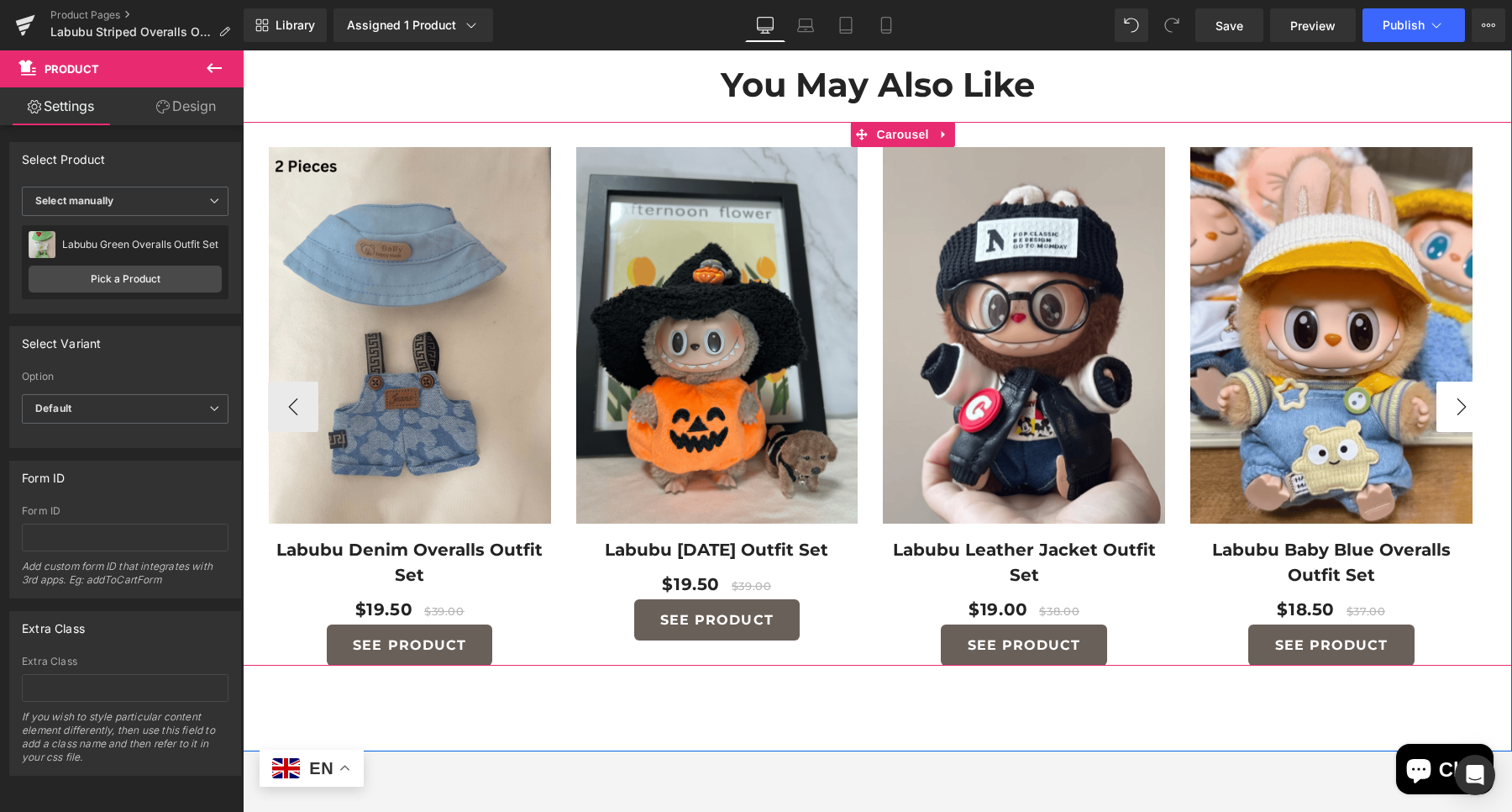
click at [1450, 403] on button "›" at bounding box center [1461, 406] width 50 height 50
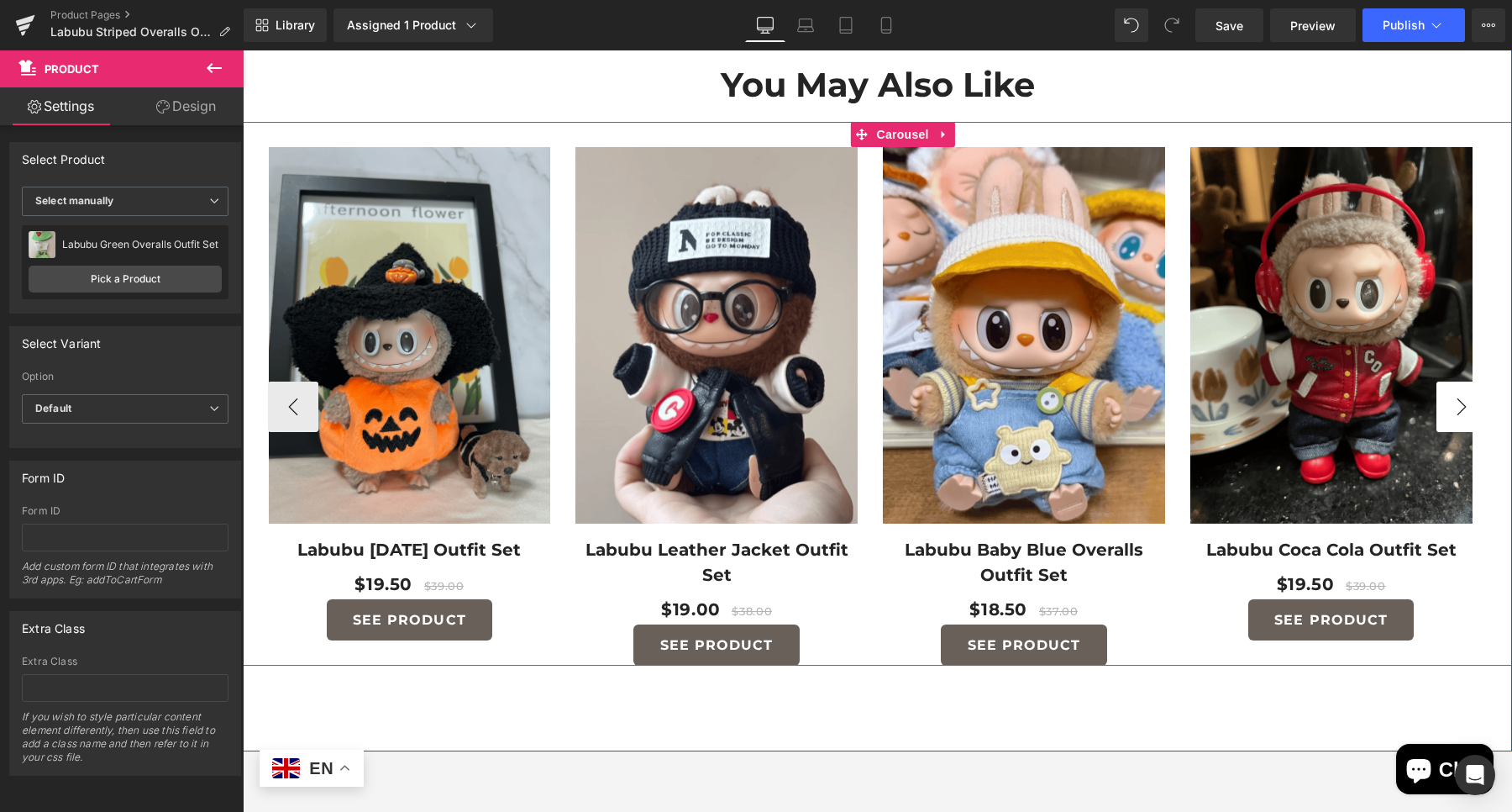
click at [1450, 403] on button "›" at bounding box center [1461, 406] width 50 height 50
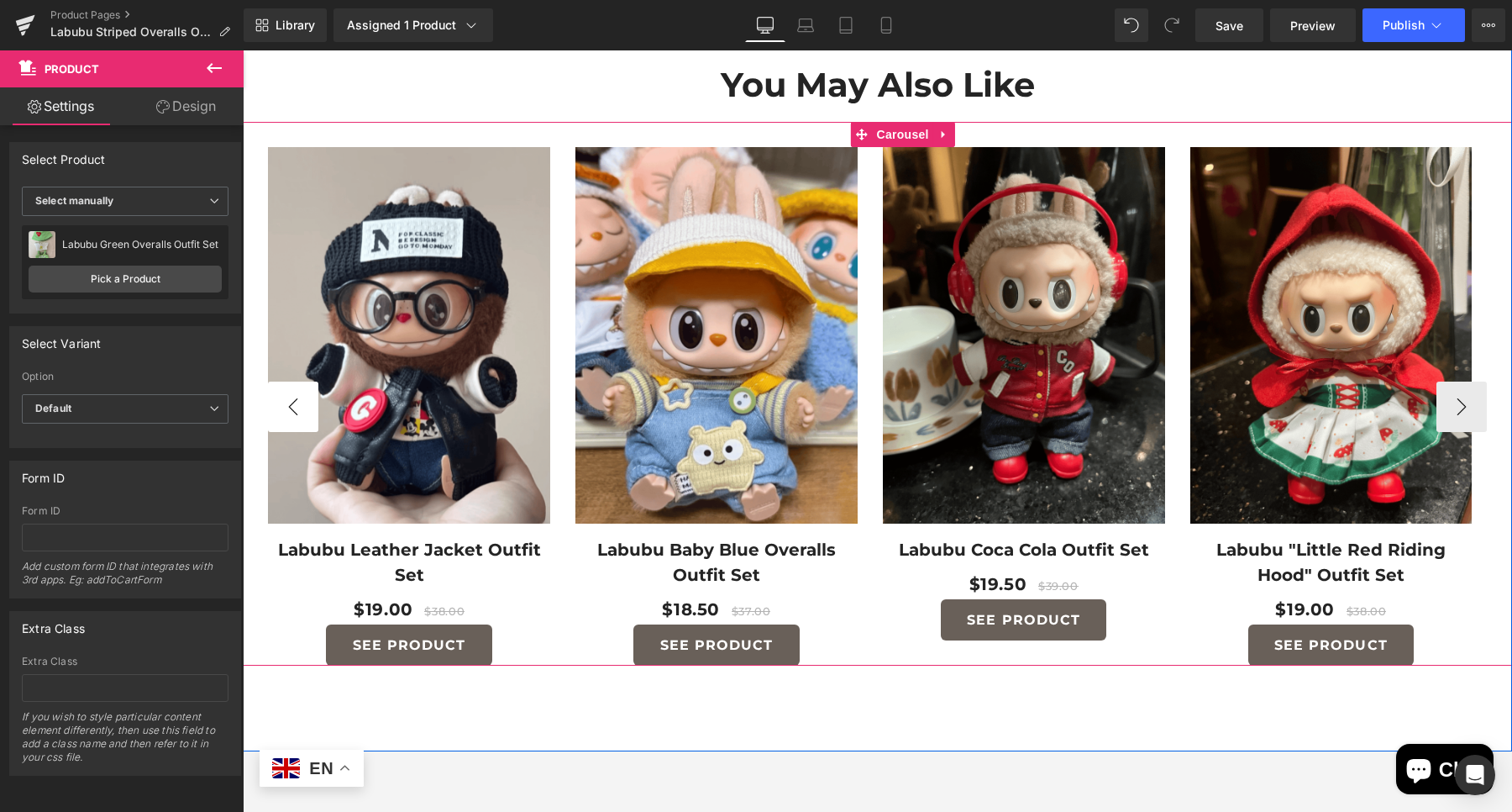
click at [300, 392] on button "‹" at bounding box center [293, 406] width 50 height 50
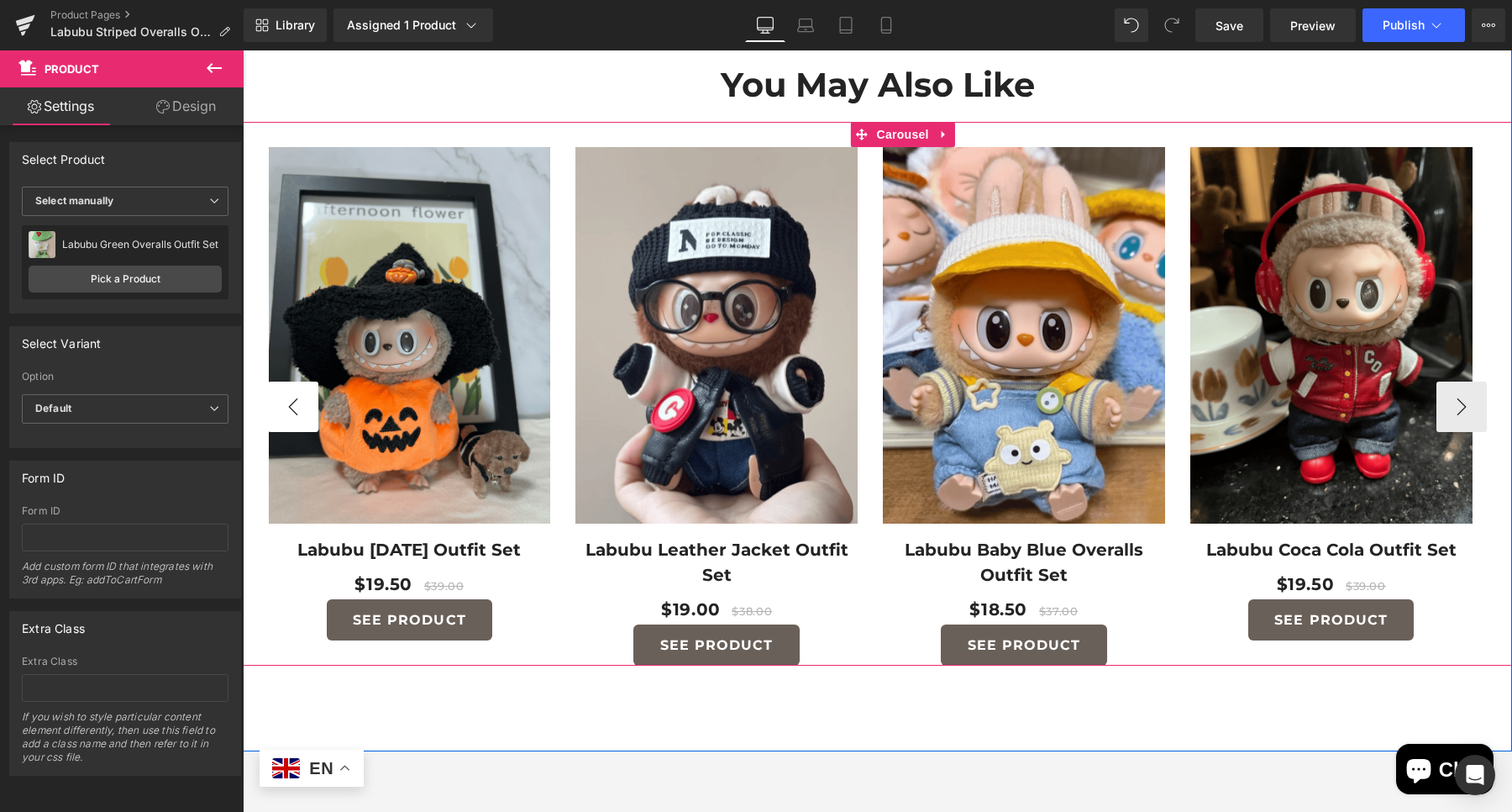
click at [300, 392] on button "‹" at bounding box center [293, 406] width 50 height 50
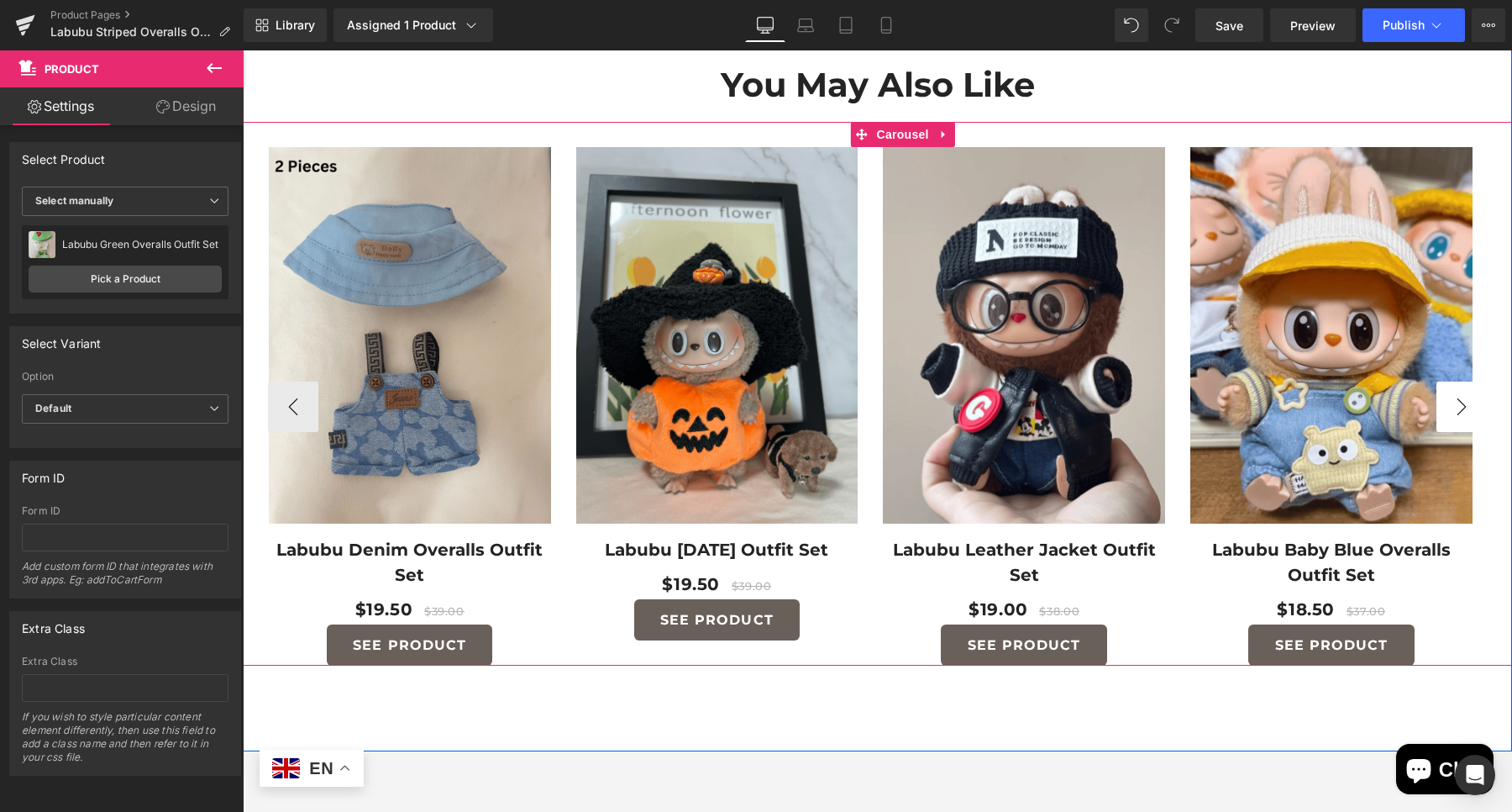
click at [1445, 392] on button "›" at bounding box center [1461, 406] width 50 height 50
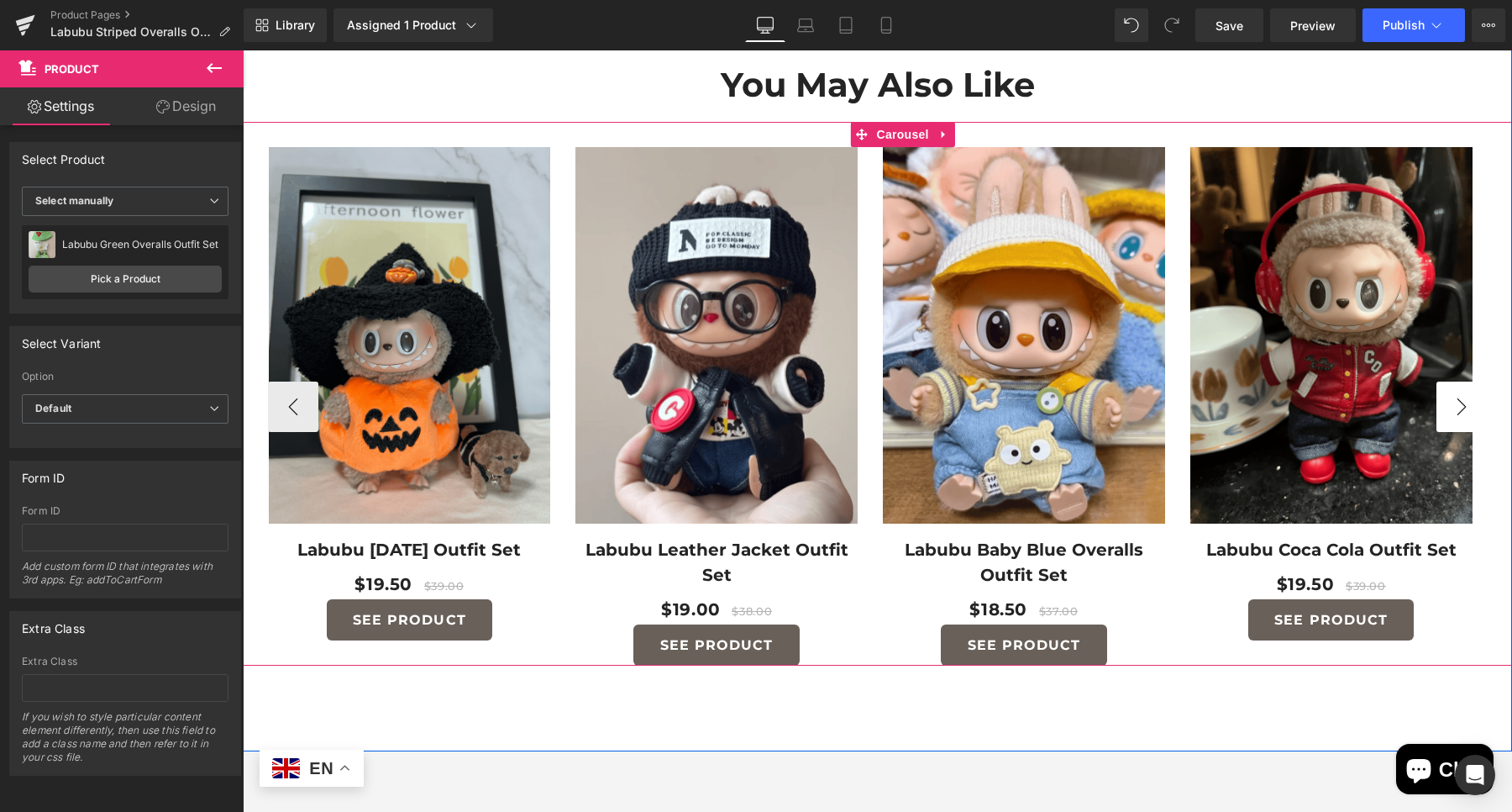
click at [1445, 392] on button "›" at bounding box center [1461, 406] width 50 height 50
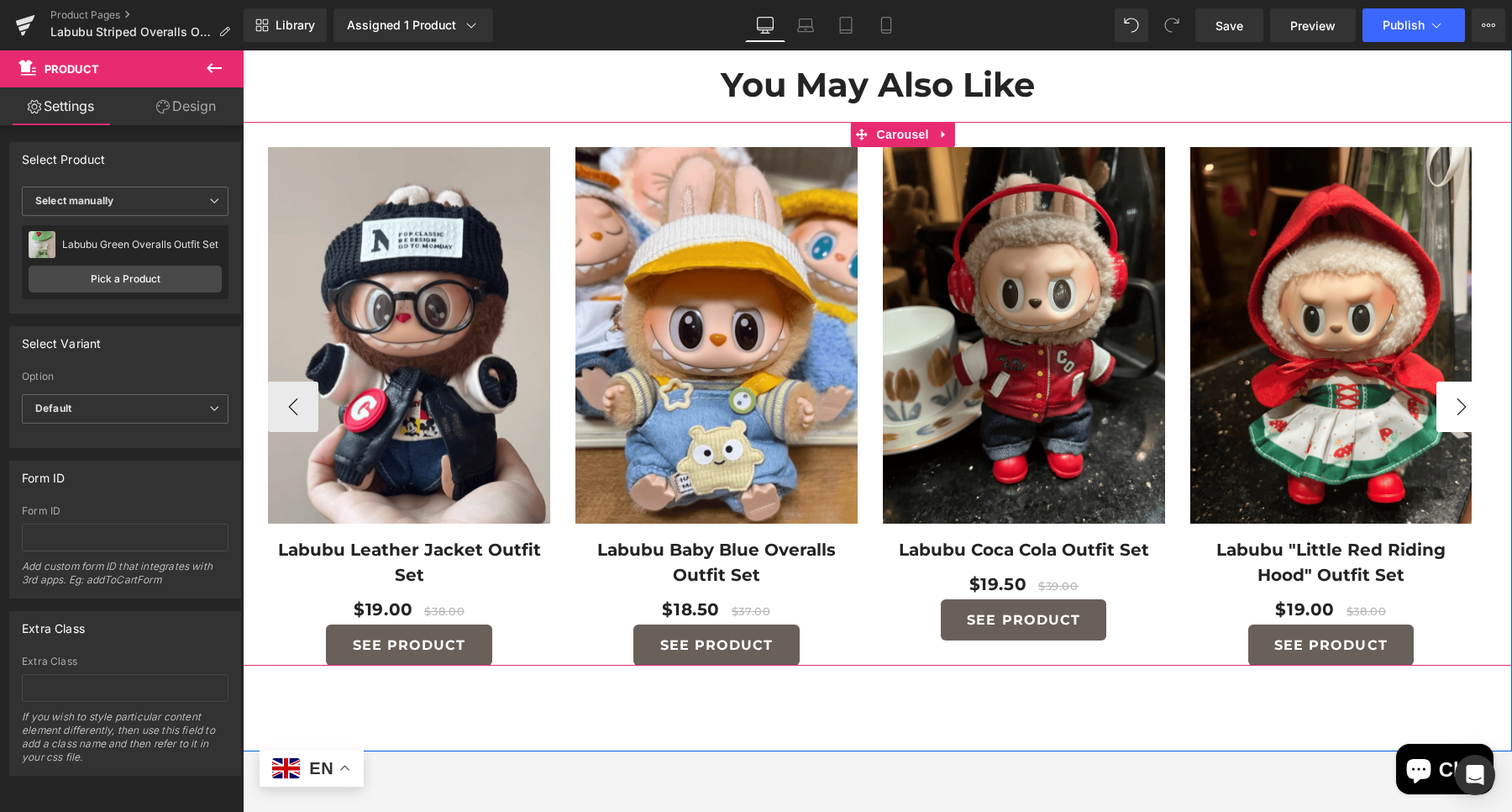
click at [1445, 392] on button "›" at bounding box center [1461, 406] width 50 height 50
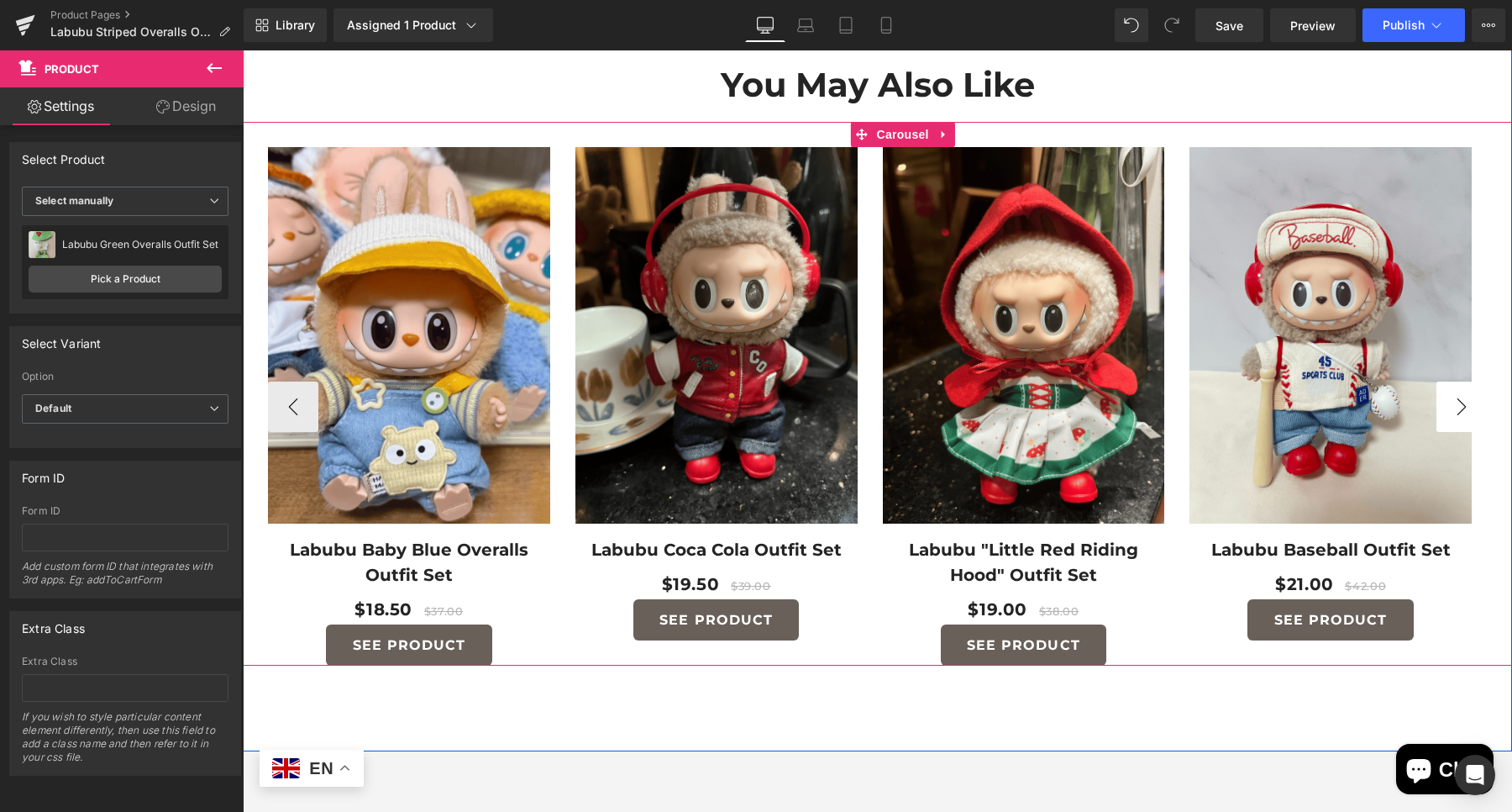
click at [1445, 392] on button "›" at bounding box center [1461, 406] width 50 height 50
click at [1441, 399] on button "›" at bounding box center [1461, 406] width 50 height 50
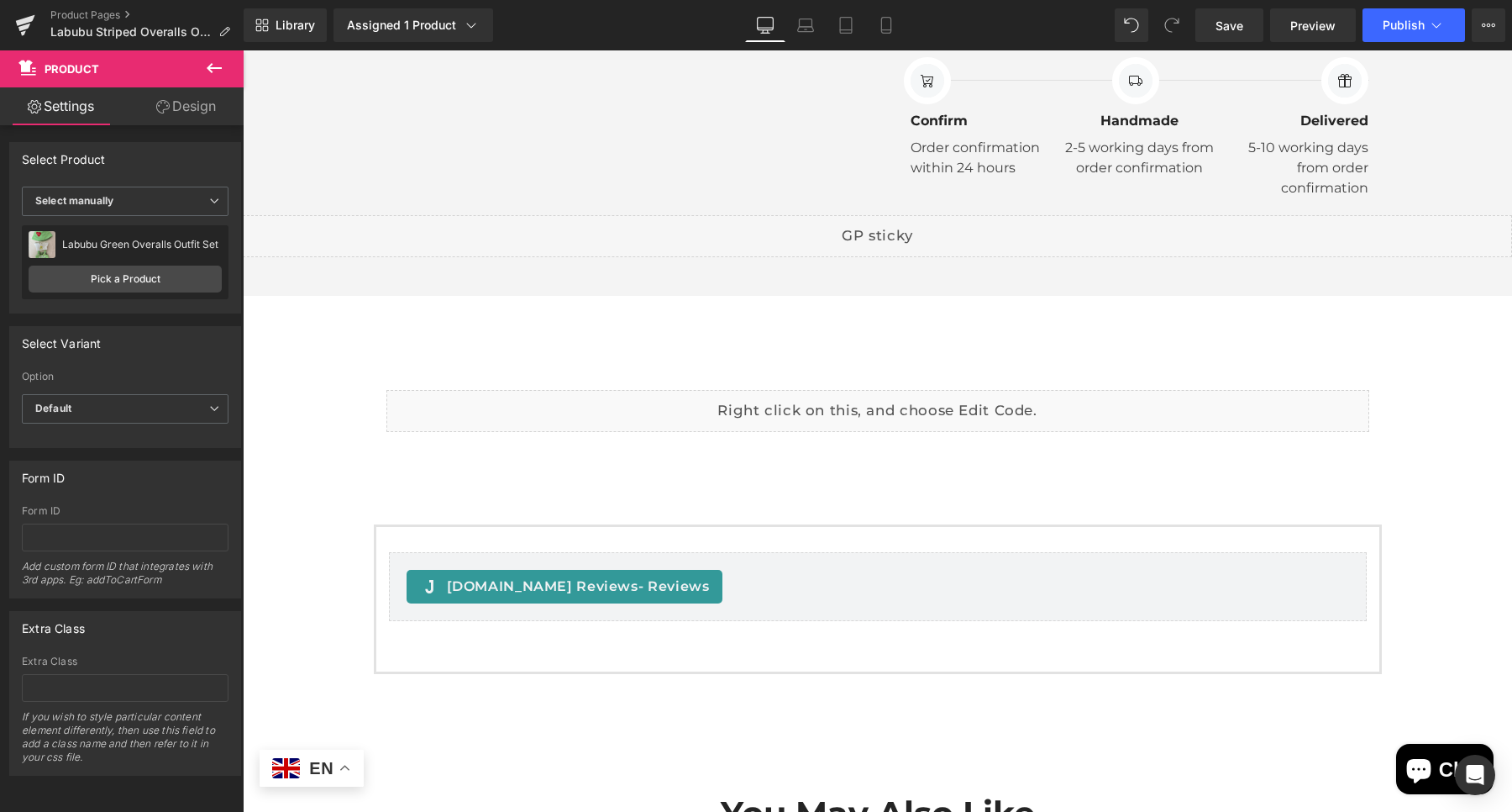
scroll to position [935, 0]
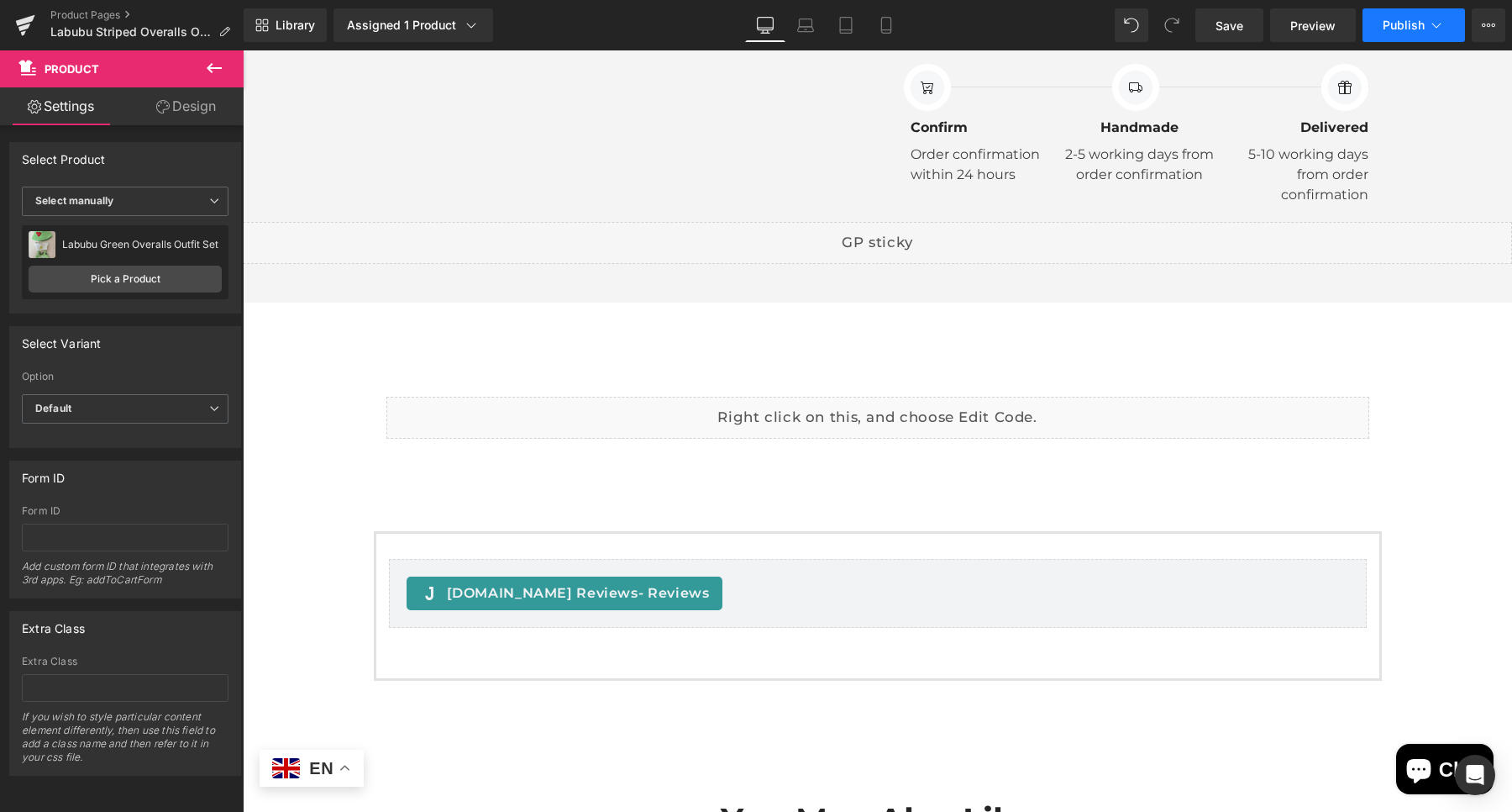
click at [1397, 28] on span "Publish" at bounding box center [1403, 26] width 42 height 14
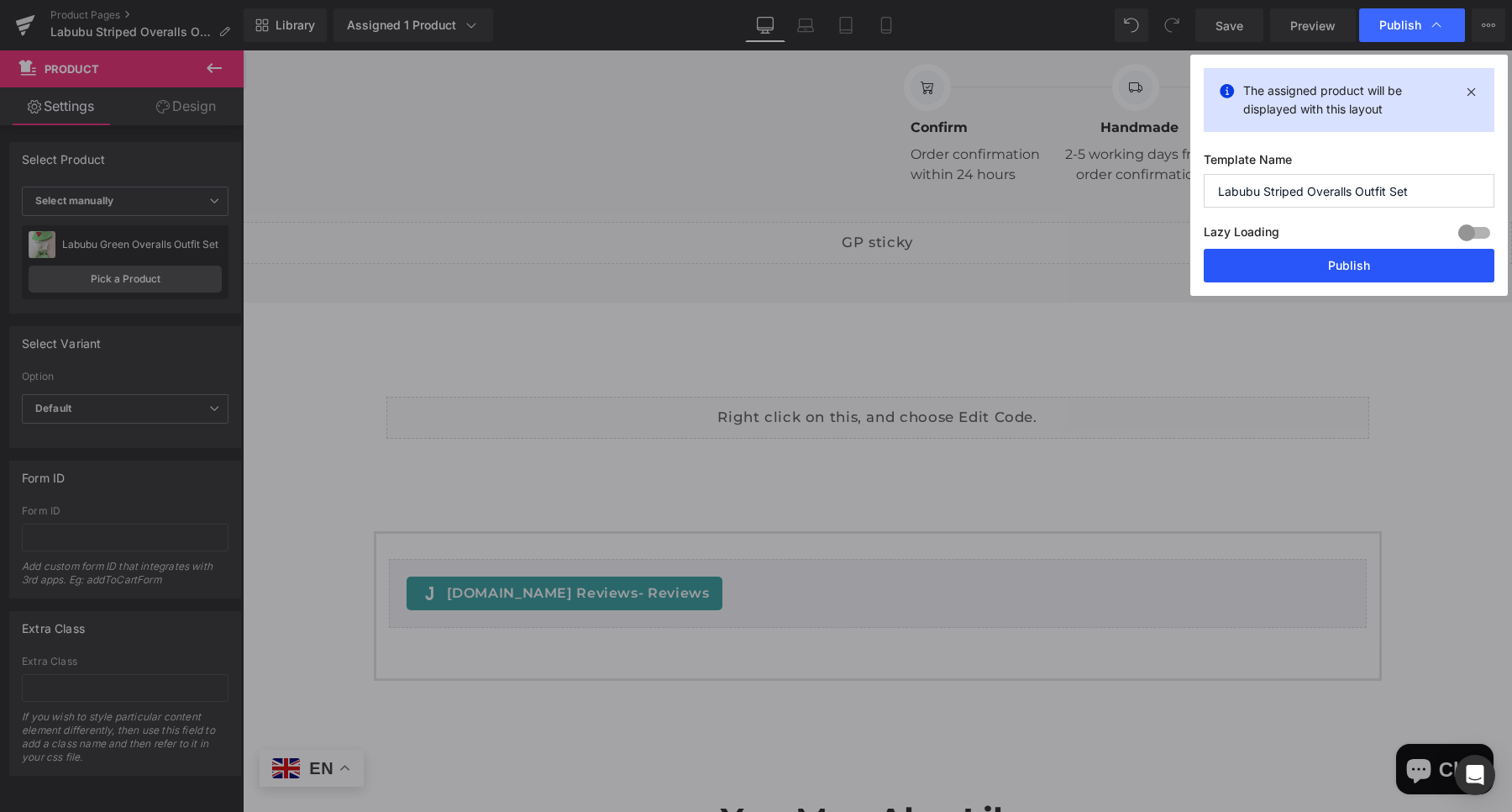
click at [1401, 269] on button "Publish" at bounding box center [1349, 265] width 291 height 33
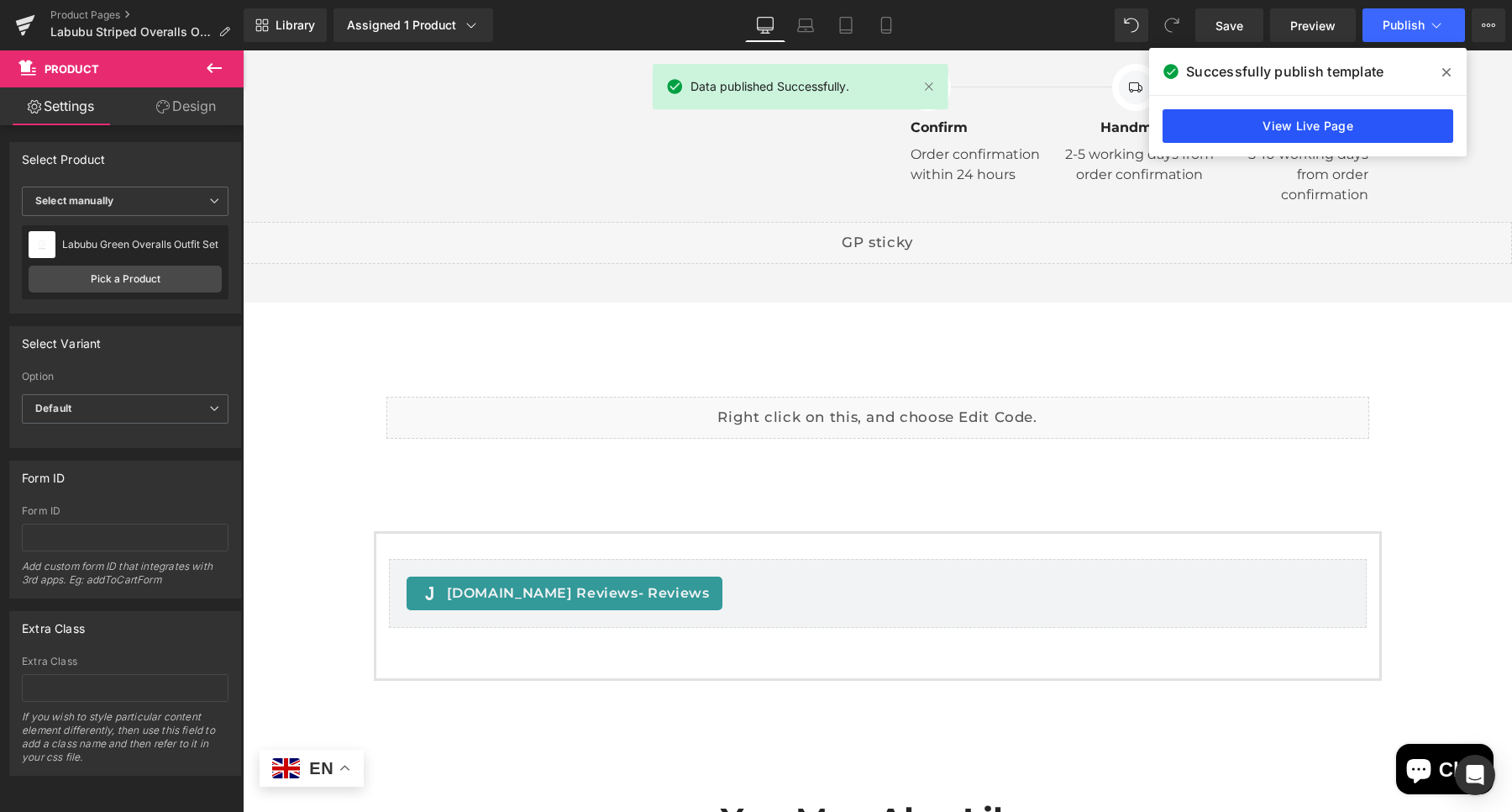
click at [1317, 133] on link "View Live Page" at bounding box center [1308, 125] width 291 height 33
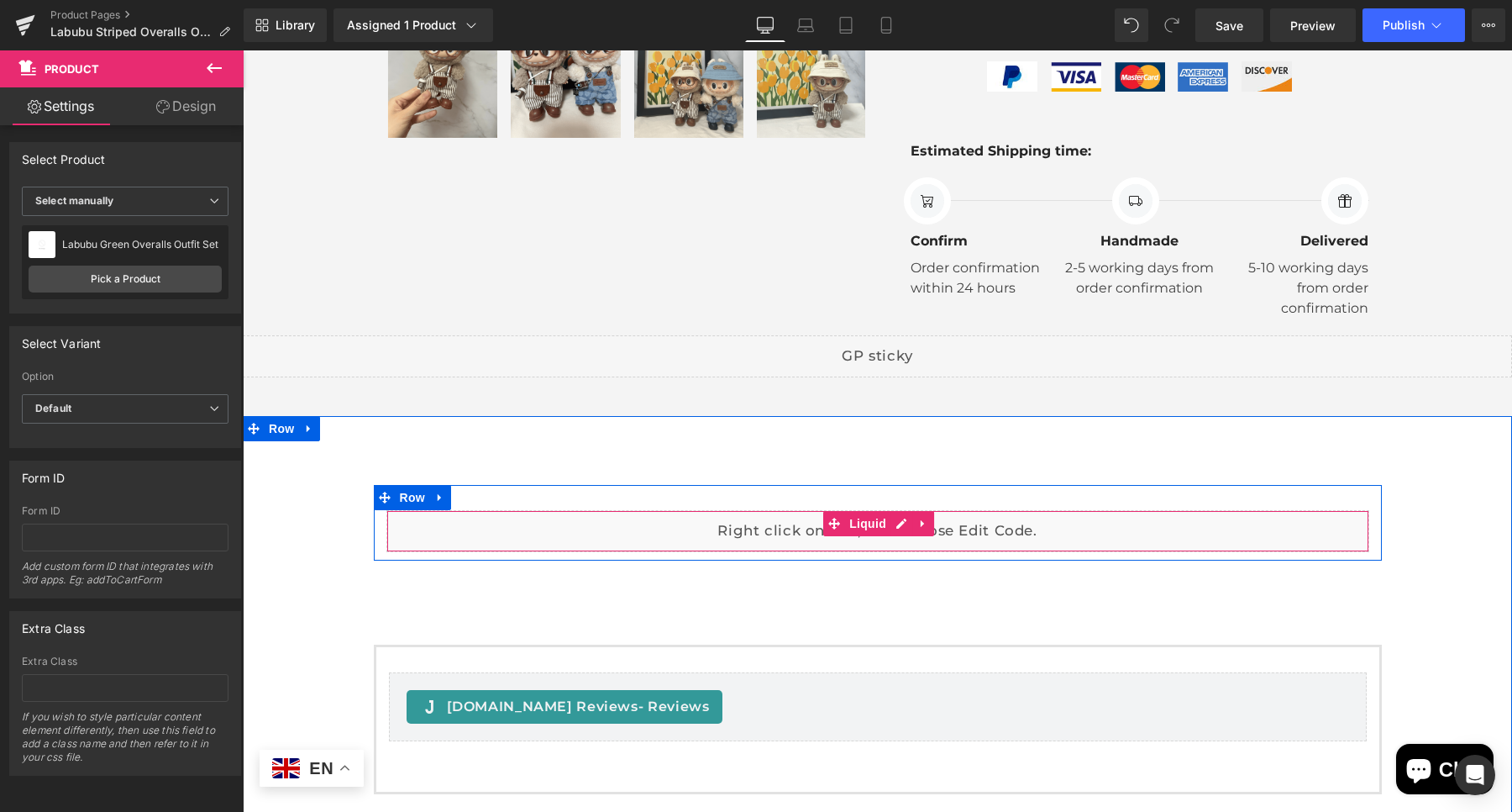
scroll to position [95, 0]
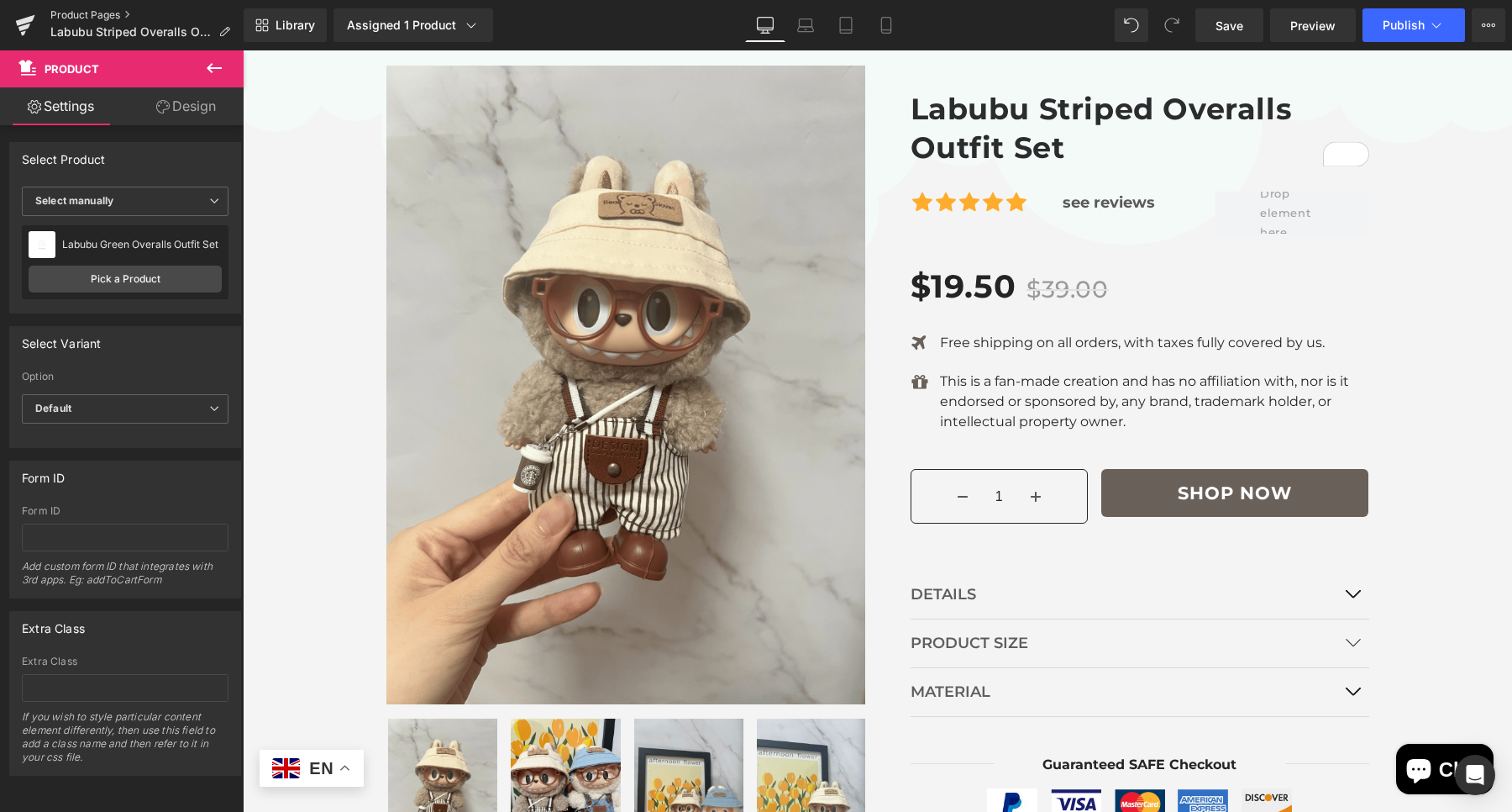
click at [100, 15] on link "Product Pages" at bounding box center [146, 15] width 193 height 14
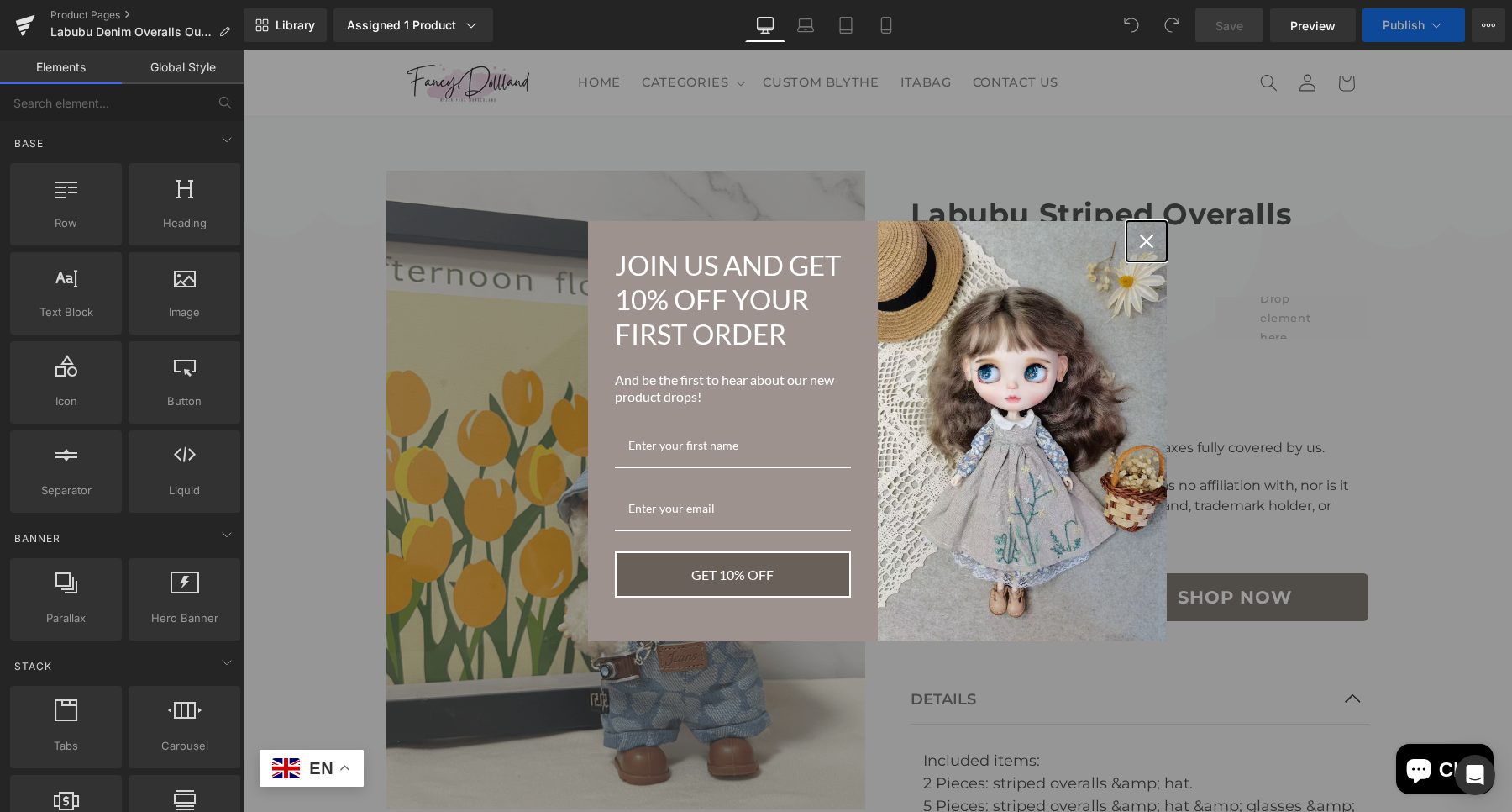
click at [1140, 248] on icon "close icon" at bounding box center [1147, 241] width 14 height 14
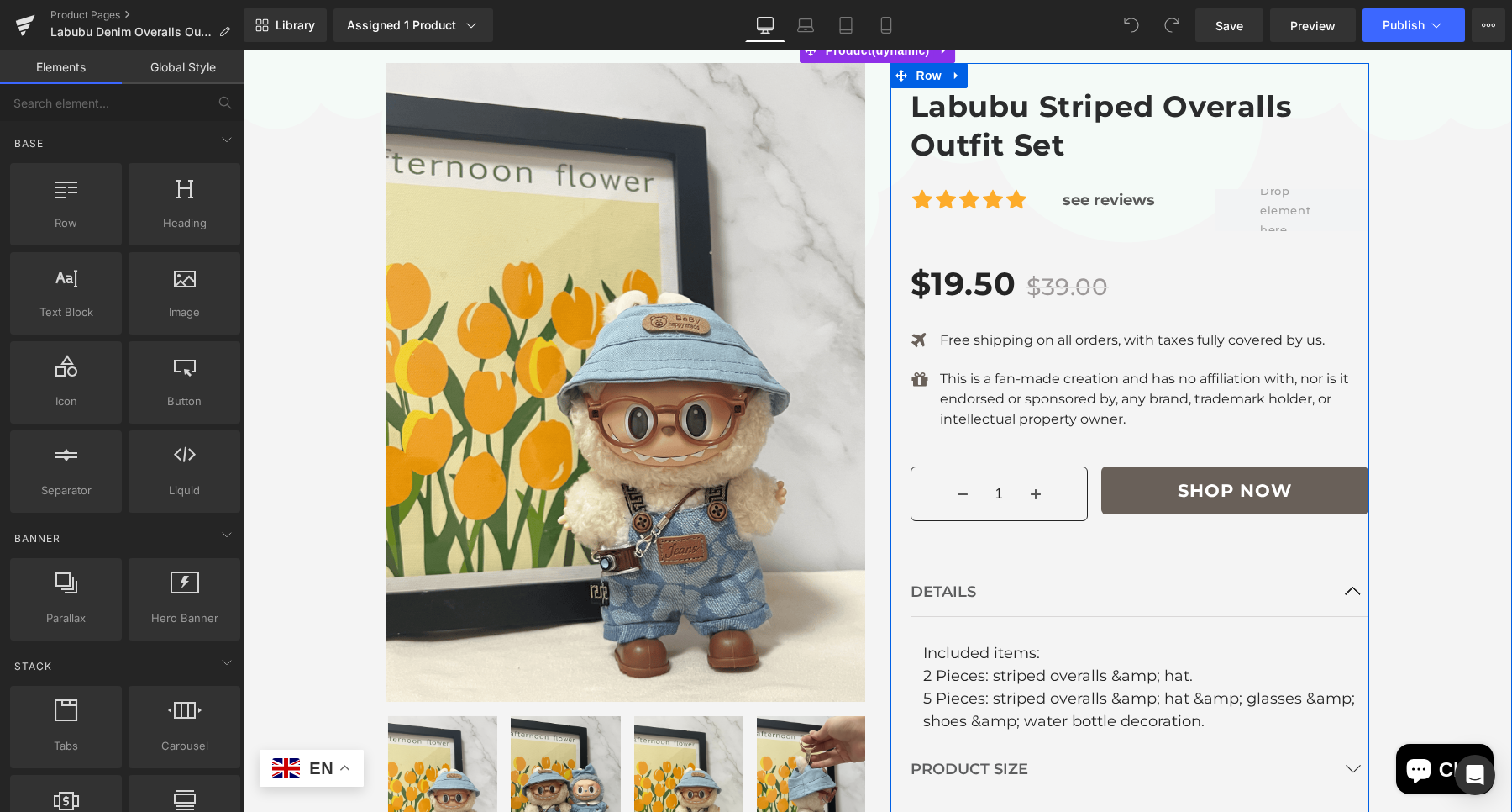
scroll to position [95, 0]
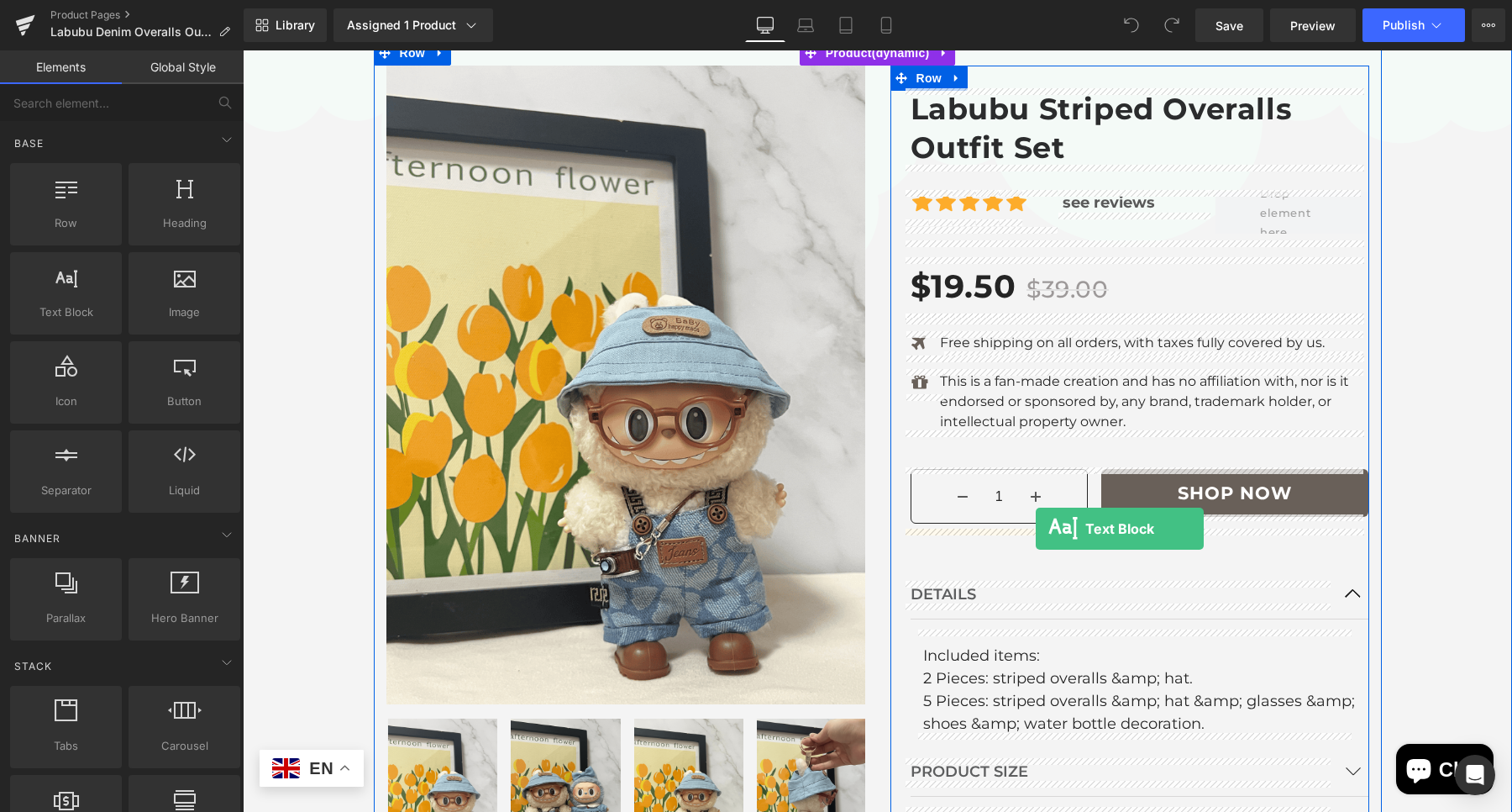
drag, startPoint x: 810, startPoint y: 492, endPoint x: 1036, endPoint y: 529, distance: 229.0
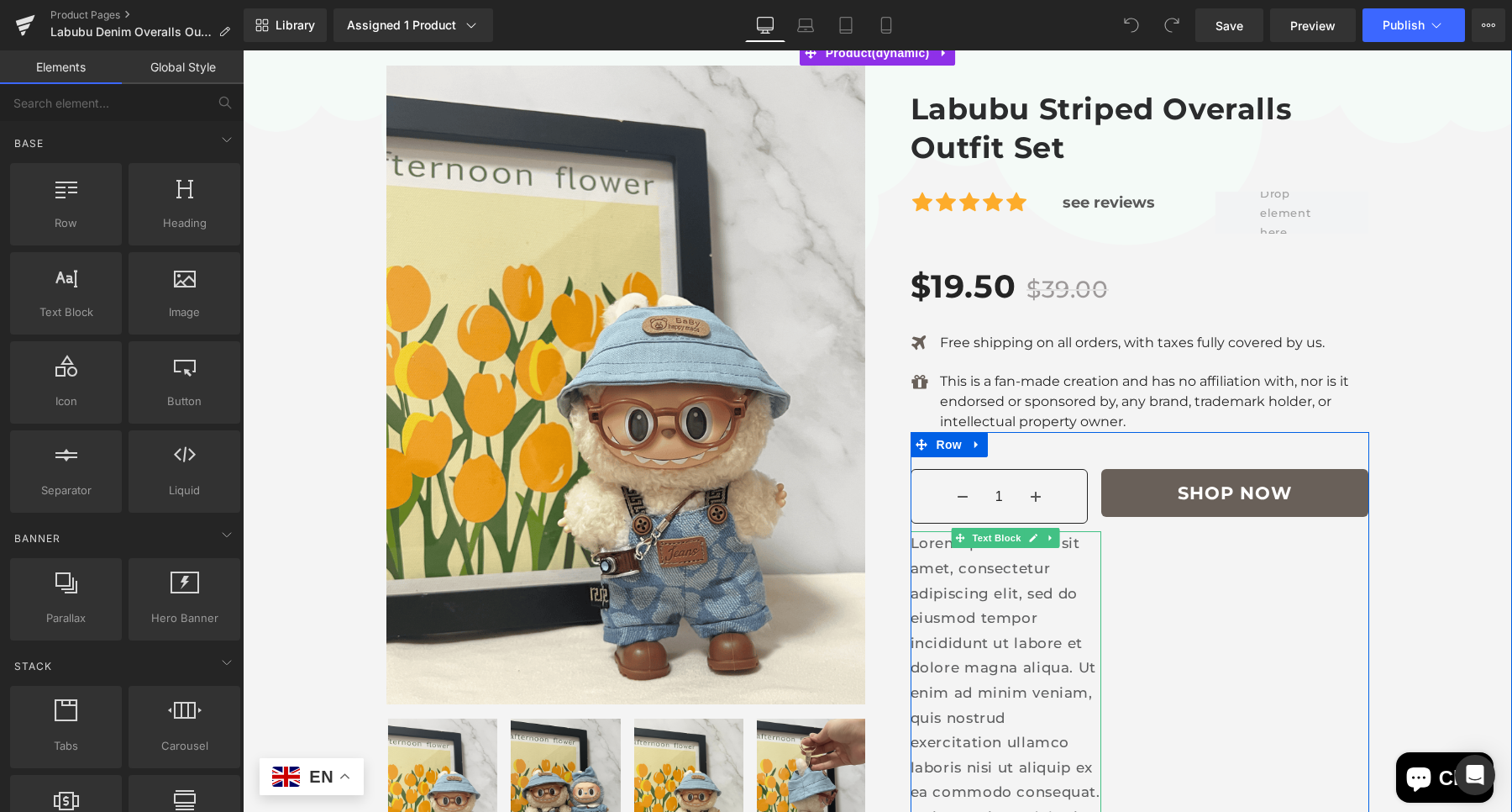
click at [1045, 558] on p "Lorem ipsum dolor sit amet, consectetur adipiscing elit, sed do eiusmod tempor …" at bounding box center [1006, 792] width 191 height 522
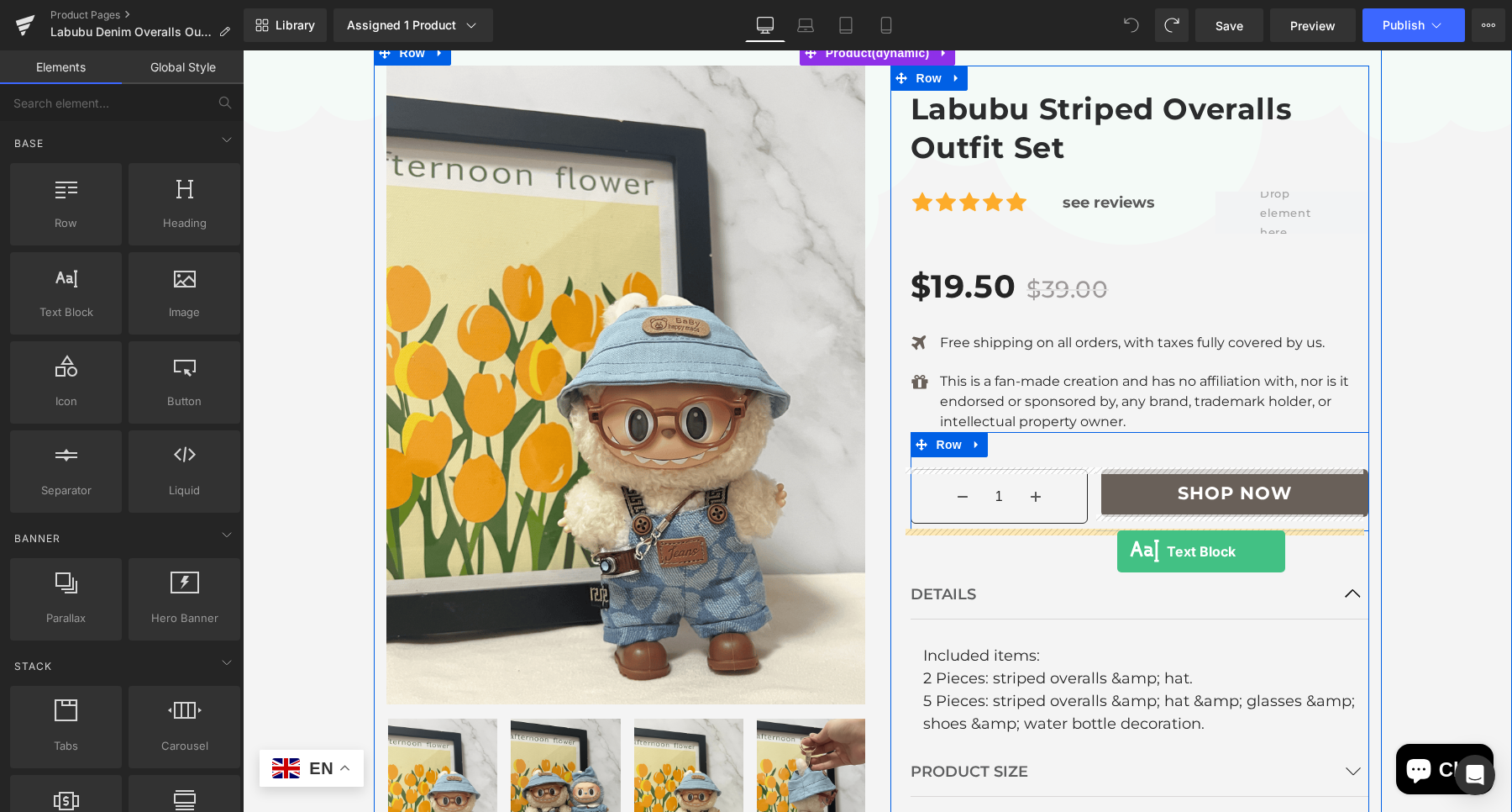
drag, startPoint x: 328, startPoint y: 352, endPoint x: 1117, endPoint y: 552, distance: 814.0
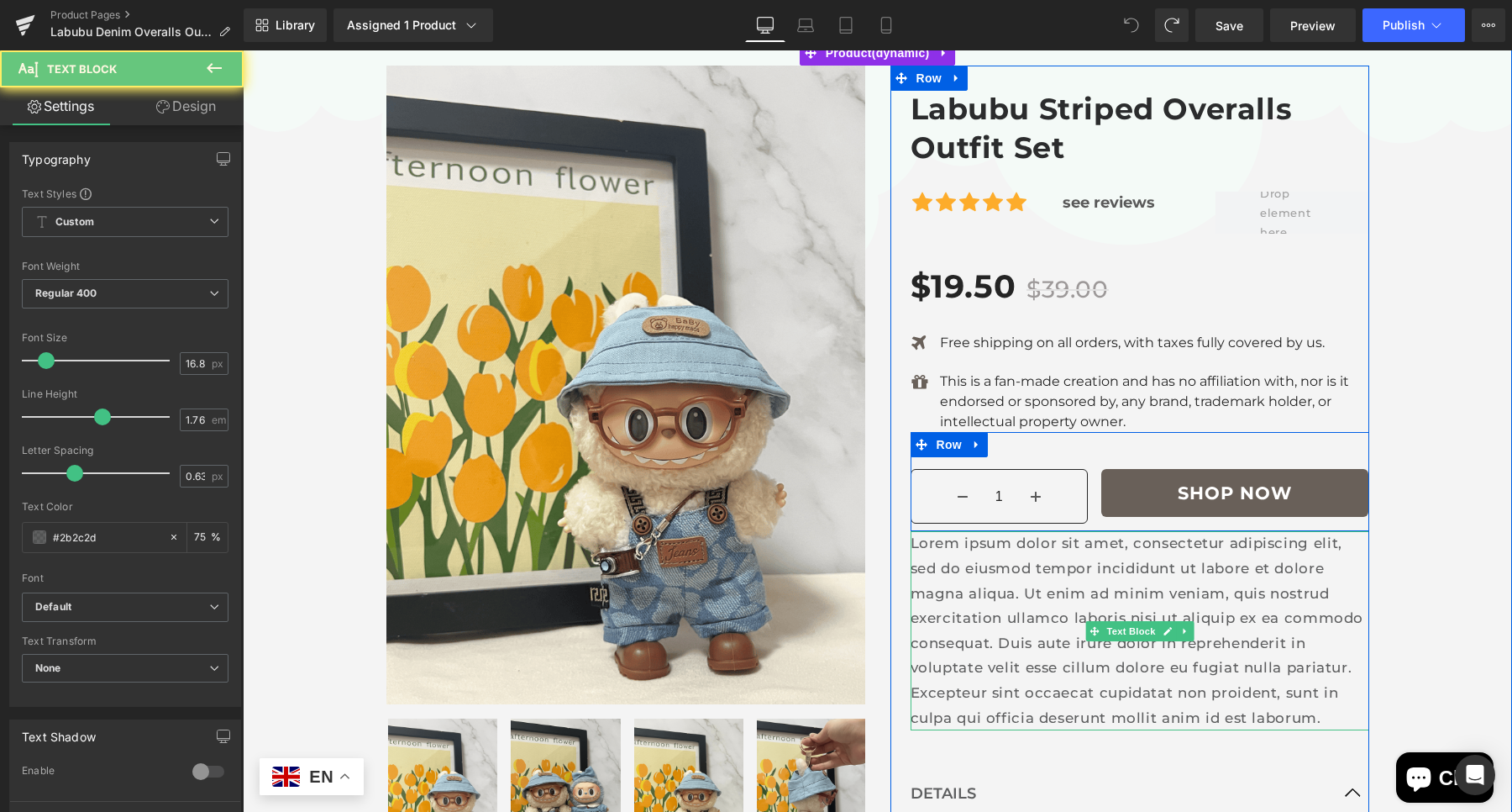
click at [1117, 552] on p "Lorem ipsum dolor sit amet, consectetur adipiscing elit, sed do eiusmod tempor …" at bounding box center [1139, 631] width 459 height 199
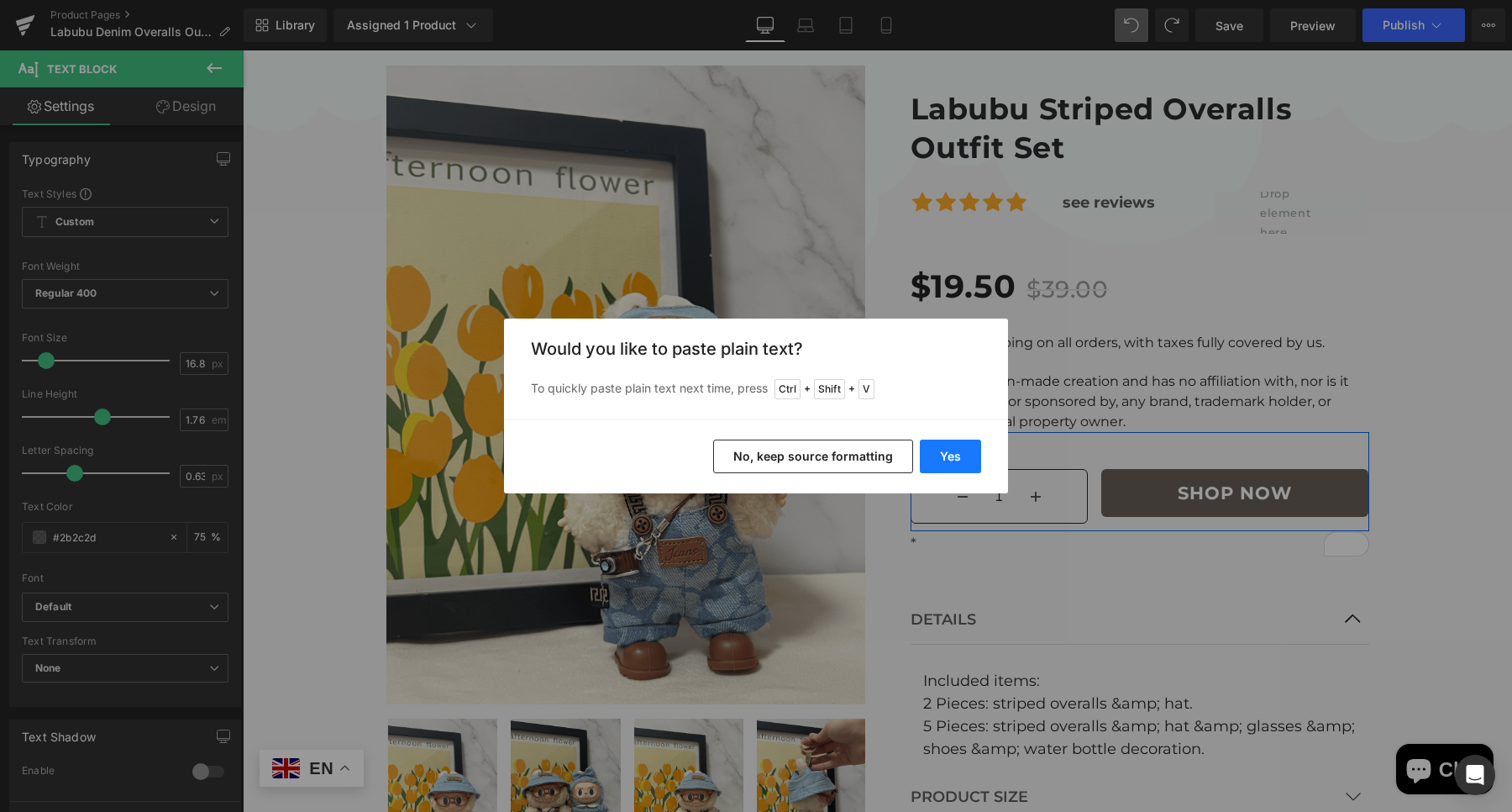
drag, startPoint x: 927, startPoint y: 448, endPoint x: 941, endPoint y: 449, distance: 14.0
click at [941, 449] on button "Yes" at bounding box center [950, 455] width 61 height 33
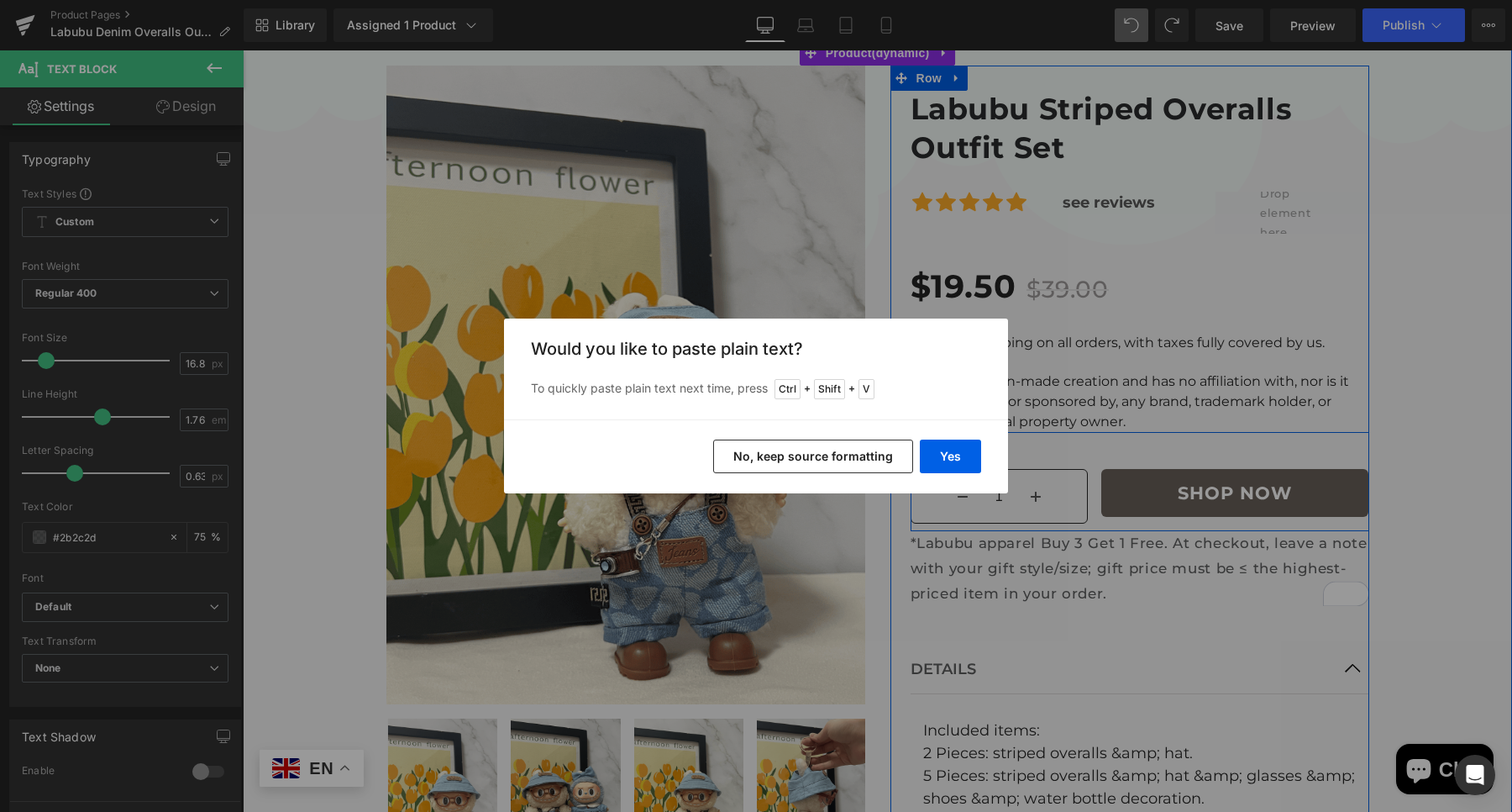
click at [956, 453] on span "Row" at bounding box center [949, 444] width 33 height 26
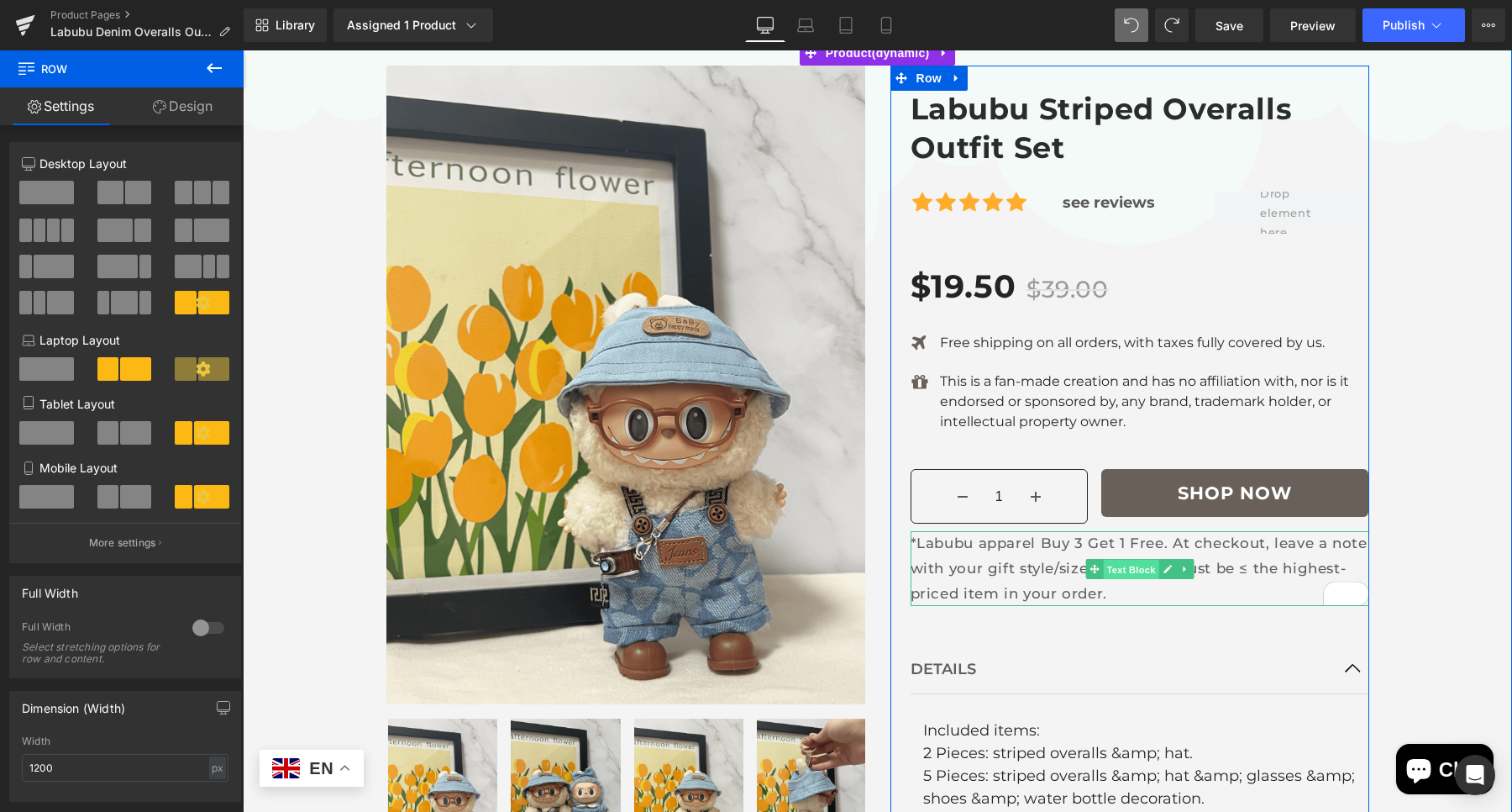
click at [1135, 568] on span "Text Block" at bounding box center [1130, 569] width 55 height 20
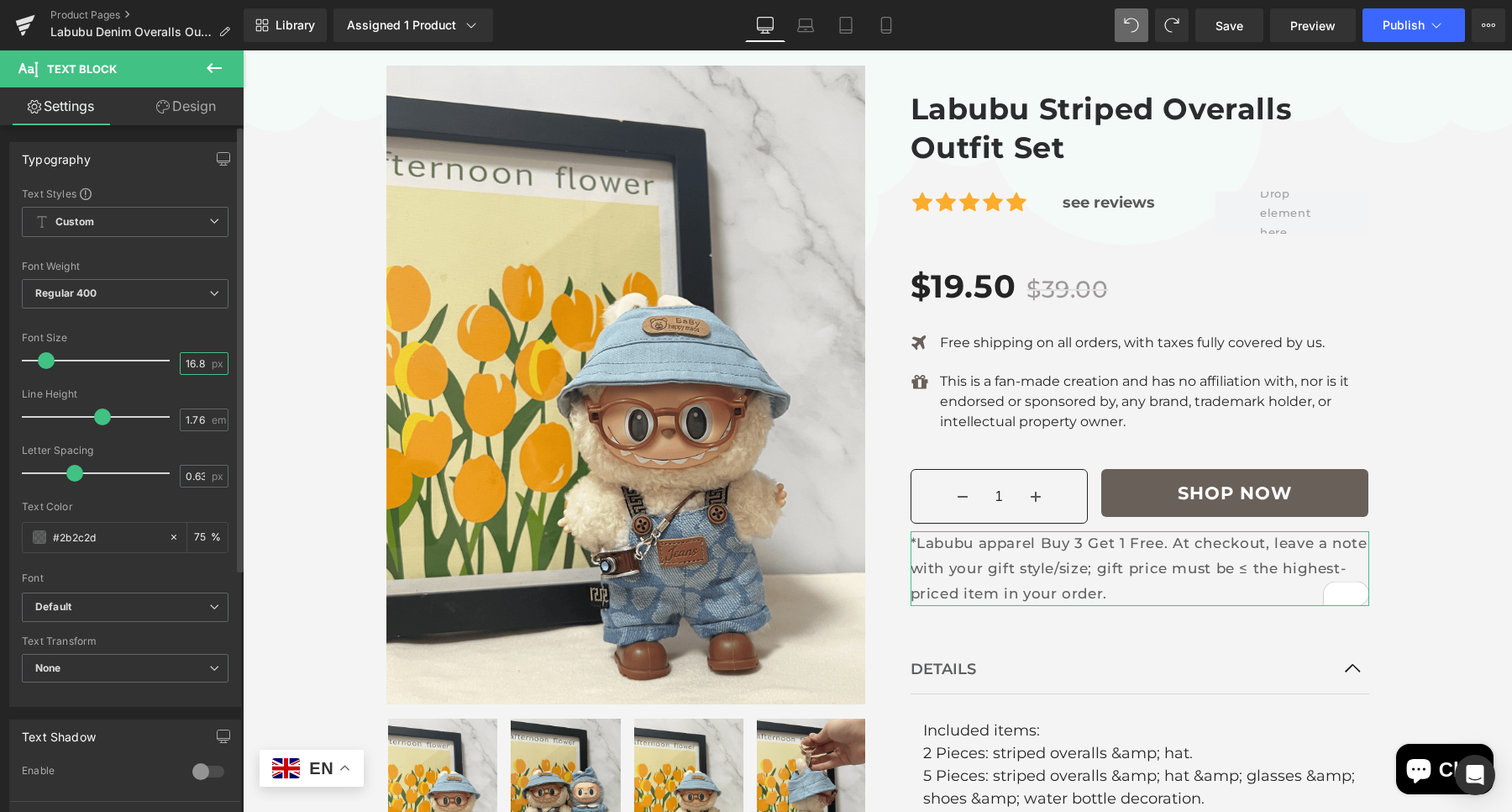
drag, startPoint x: 198, startPoint y: 363, endPoint x: 185, endPoint y: 365, distance: 13.2
click at [185, 365] on input "16.8" at bounding box center [195, 363] width 30 height 21
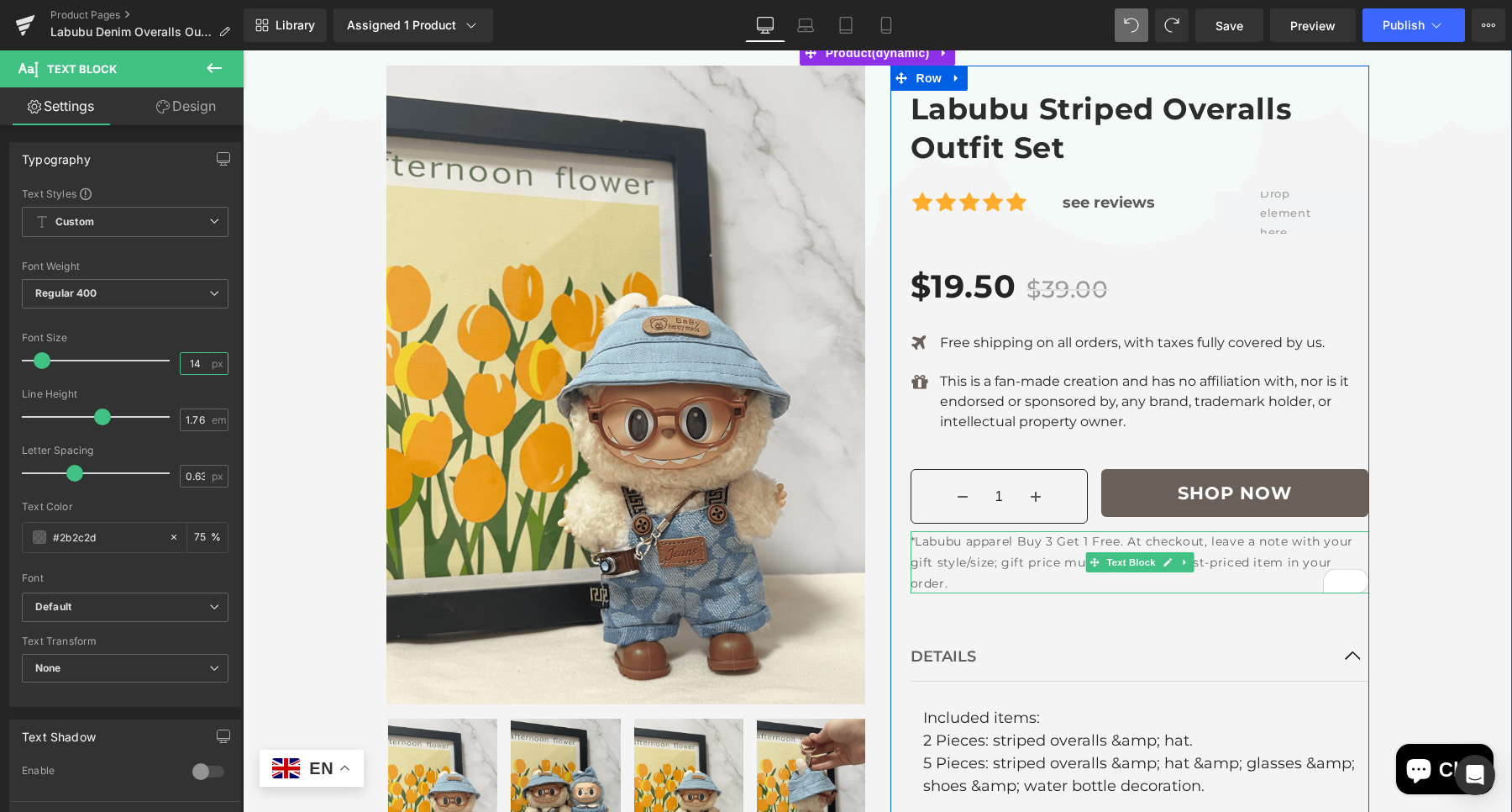
type input "14"
click at [1158, 563] on link at bounding box center [1167, 563] width 18 height 20
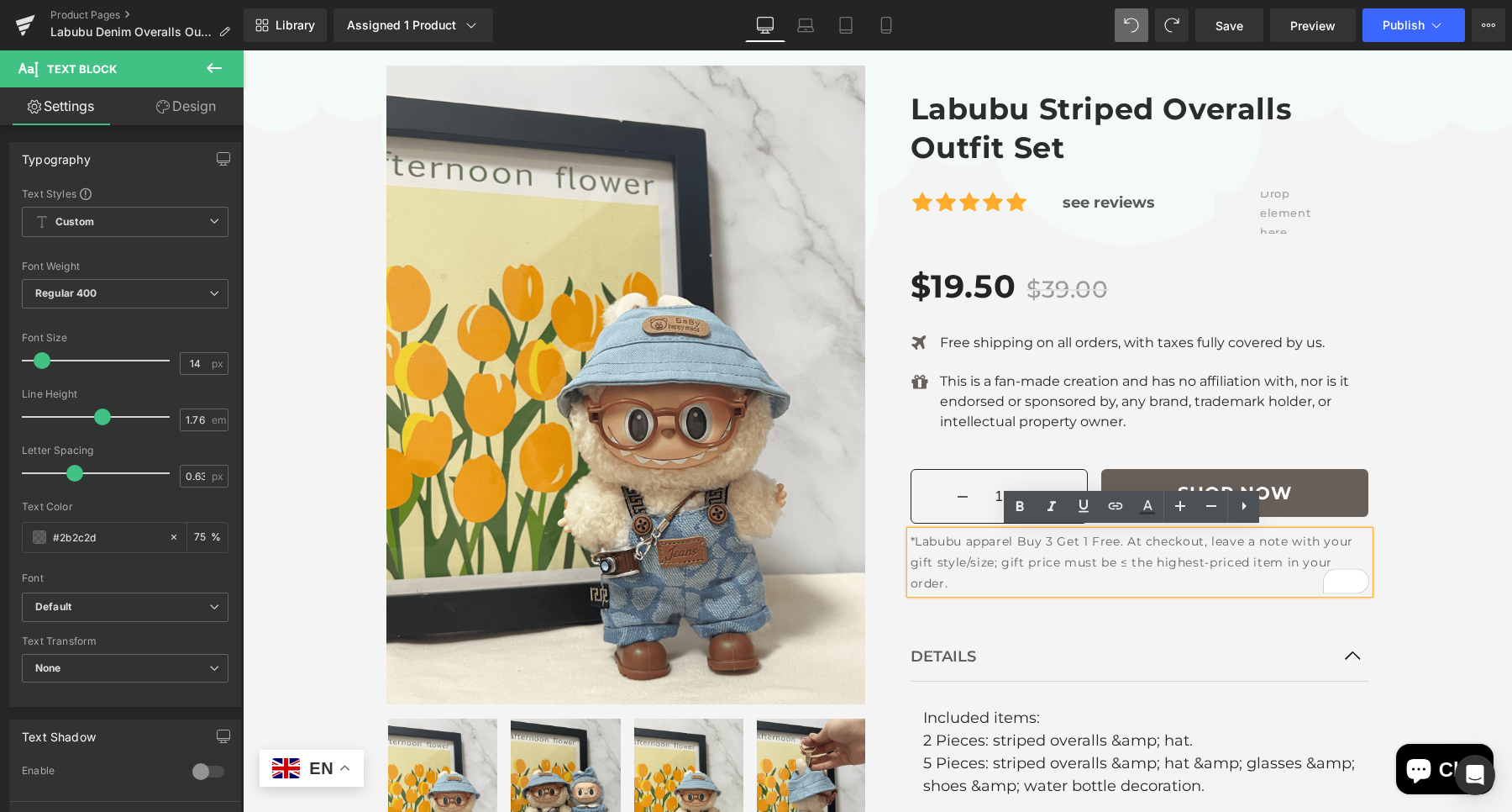
click at [1130, 551] on p "*Labubu apparel Buy 3 Get 1 Free. At checkout, leave a note with your gift styl…" at bounding box center [1139, 562] width 459 height 62
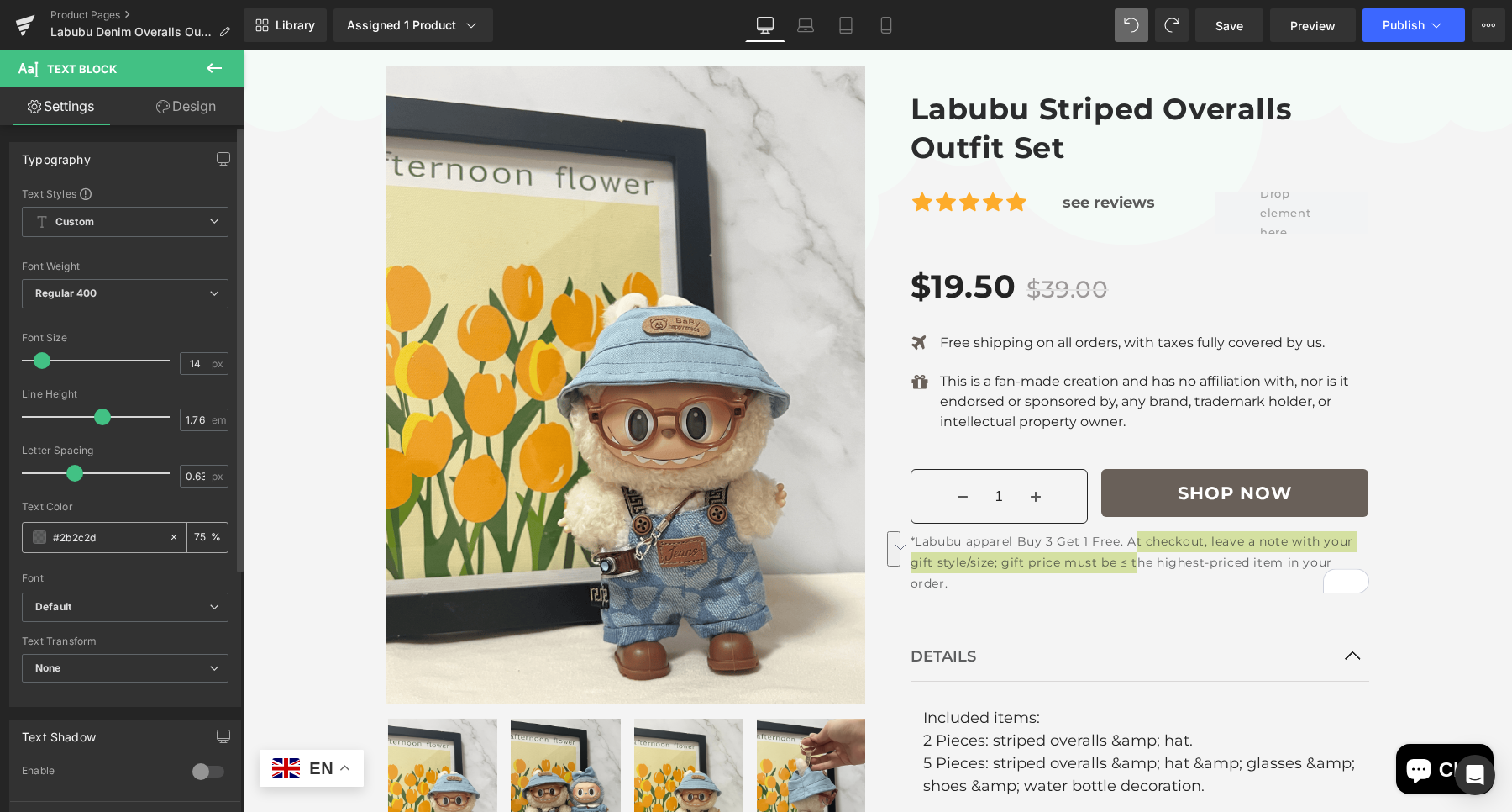
drag, startPoint x: 106, startPoint y: 534, endPoint x: 63, endPoint y: 530, distance: 43.2
click at [63, 530] on input "#2b2c2d" at bounding box center [106, 537] width 107 height 19
type input "#242424"
click at [104, 613] on span "Default" at bounding box center [125, 607] width 207 height 30
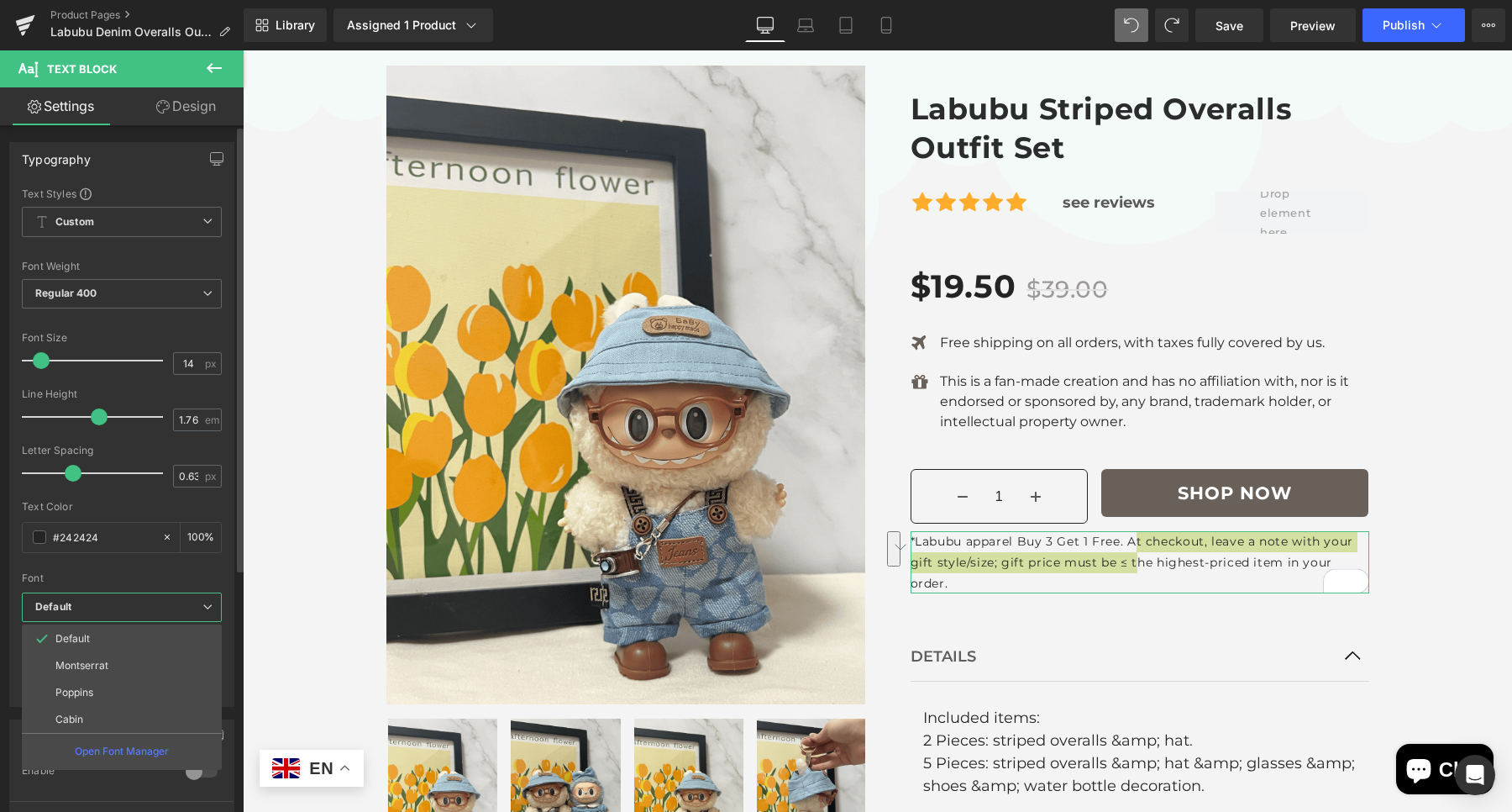
drag, startPoint x: 114, startPoint y: 662, endPoint x: 116, endPoint y: 642, distance: 20.1
click at [114, 662] on li "Montserrat" at bounding box center [122, 666] width 200 height 27
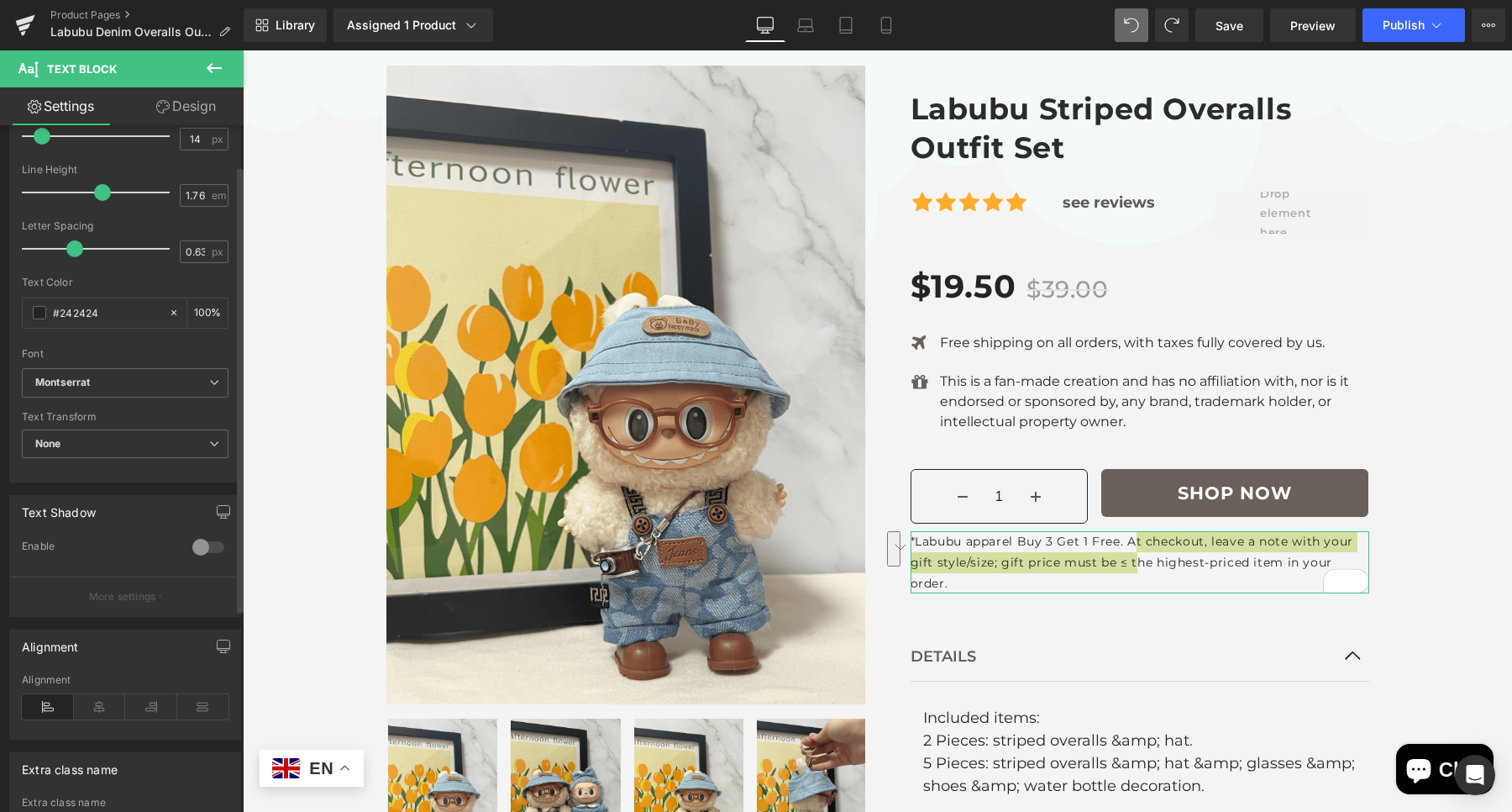
scroll to position [0, 0]
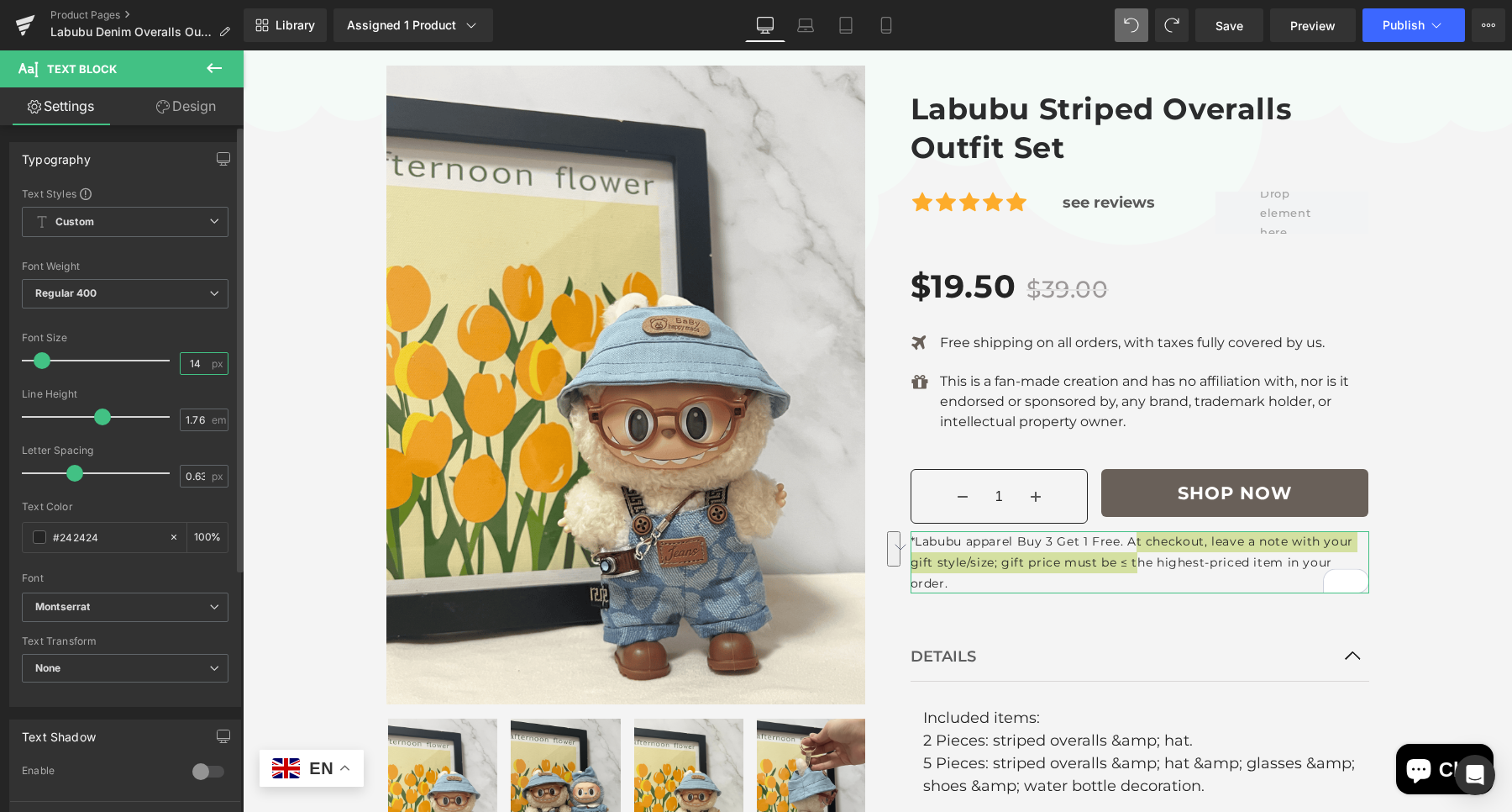
click at [200, 368] on input "14" at bounding box center [195, 363] width 30 height 21
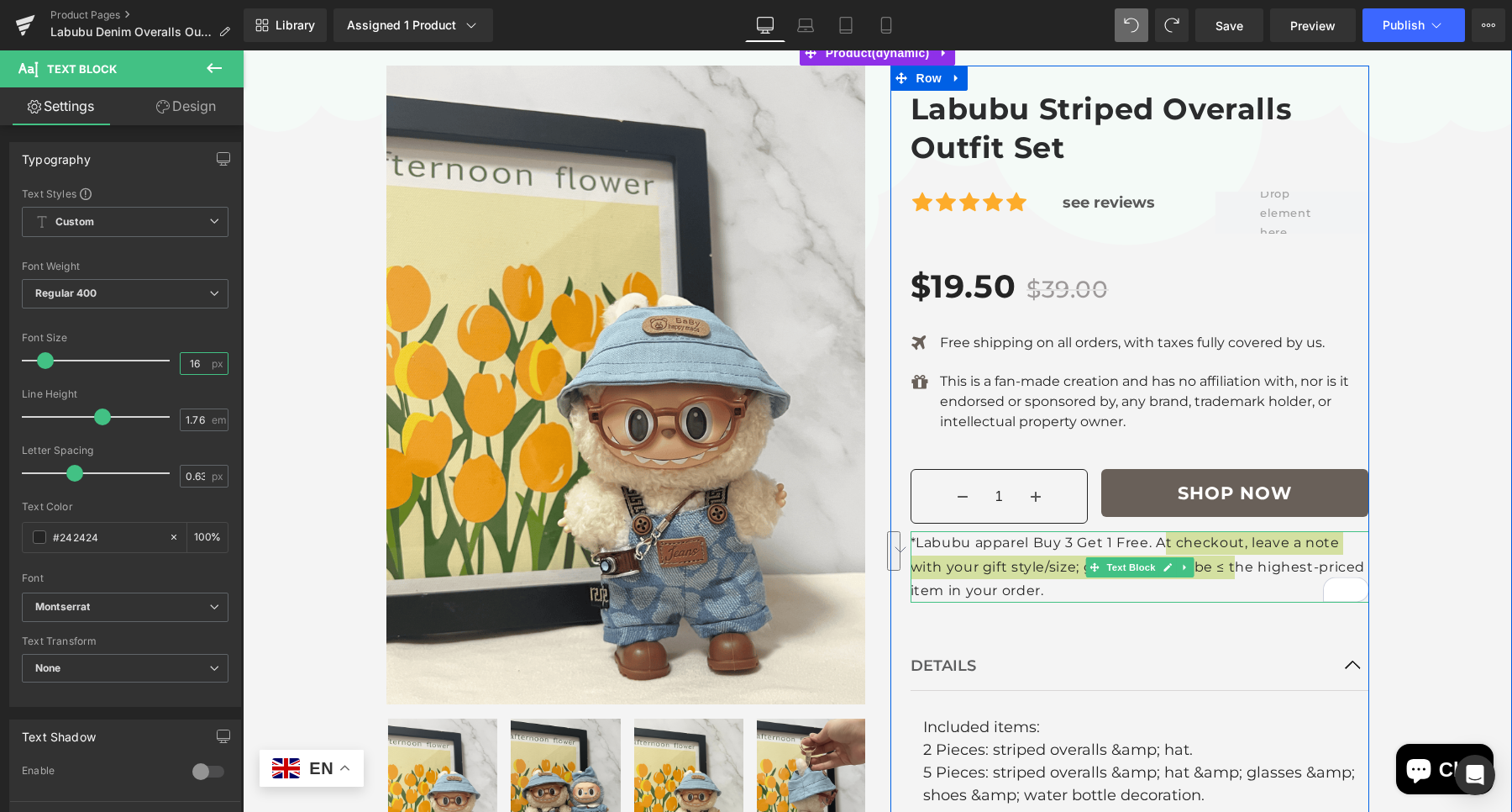
type input "16"
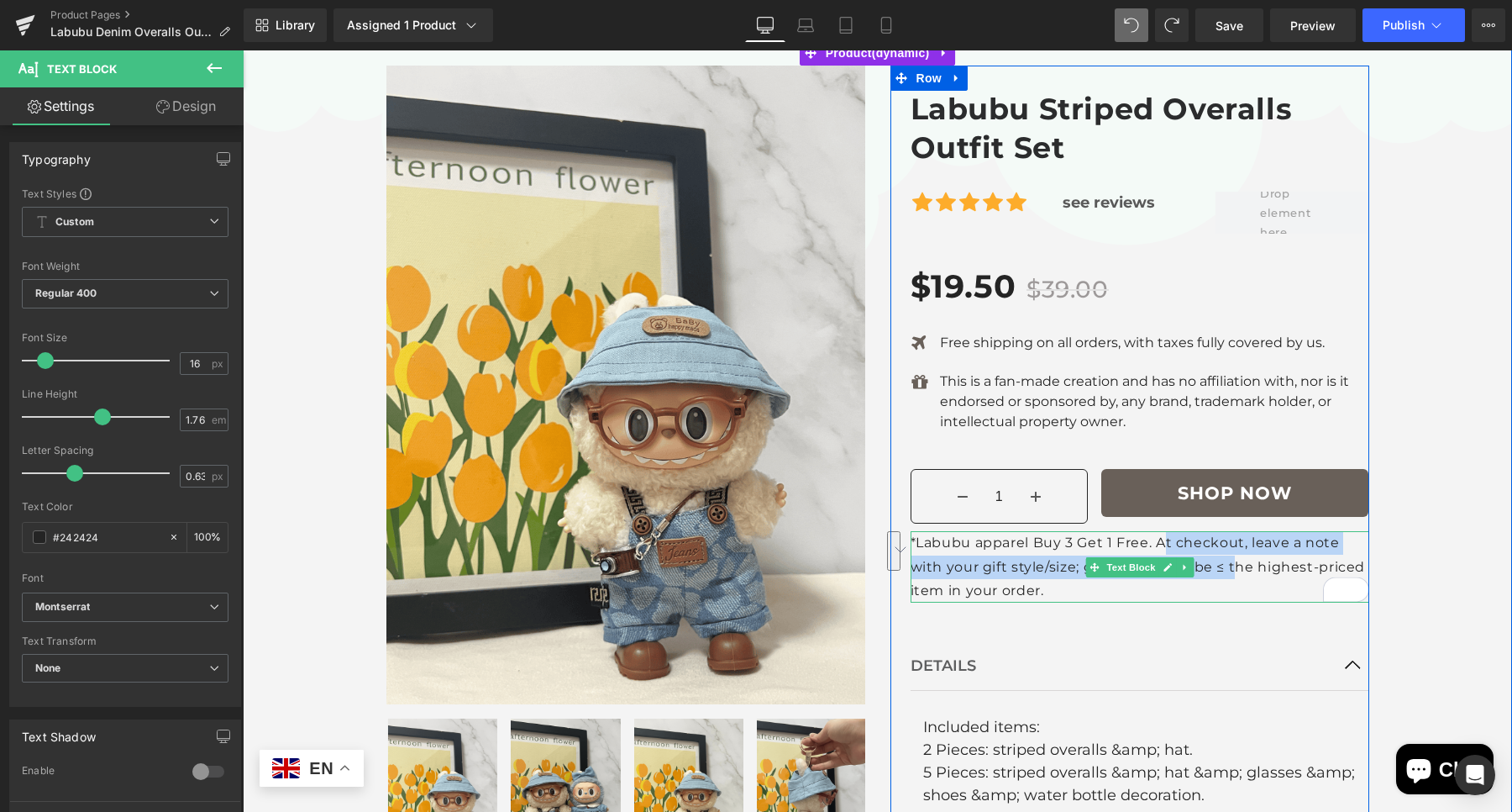
click at [1137, 580] on p "*Labubu apparel Buy 3 Get 1 Free. At checkout, leave a note with your gift styl…" at bounding box center [1139, 566] width 459 height 71
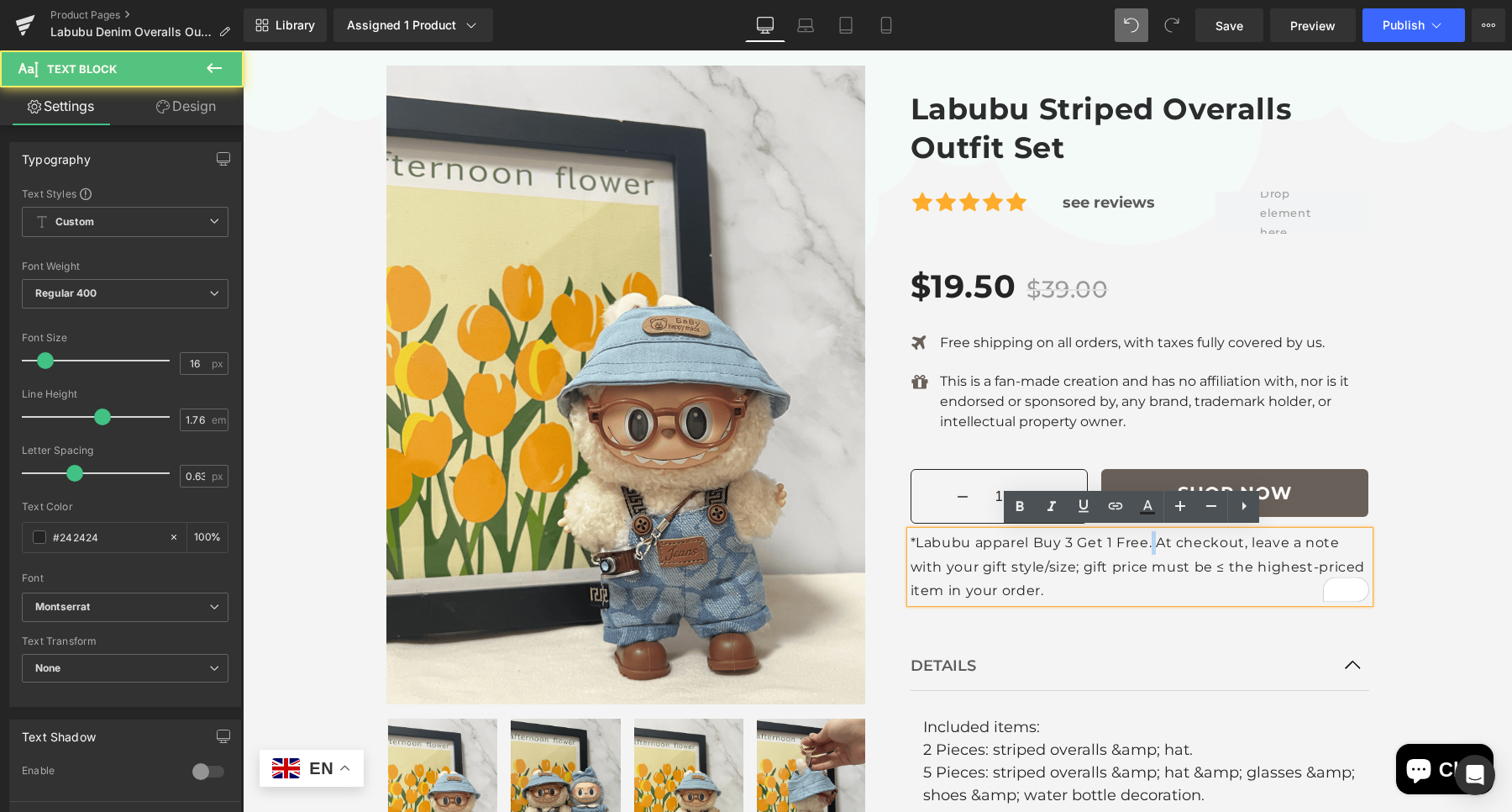
click at [1143, 544] on p "*Labubu apparel Buy 3 Get 1 Free. At checkout, leave a note with your gift styl…" at bounding box center [1139, 566] width 459 height 71
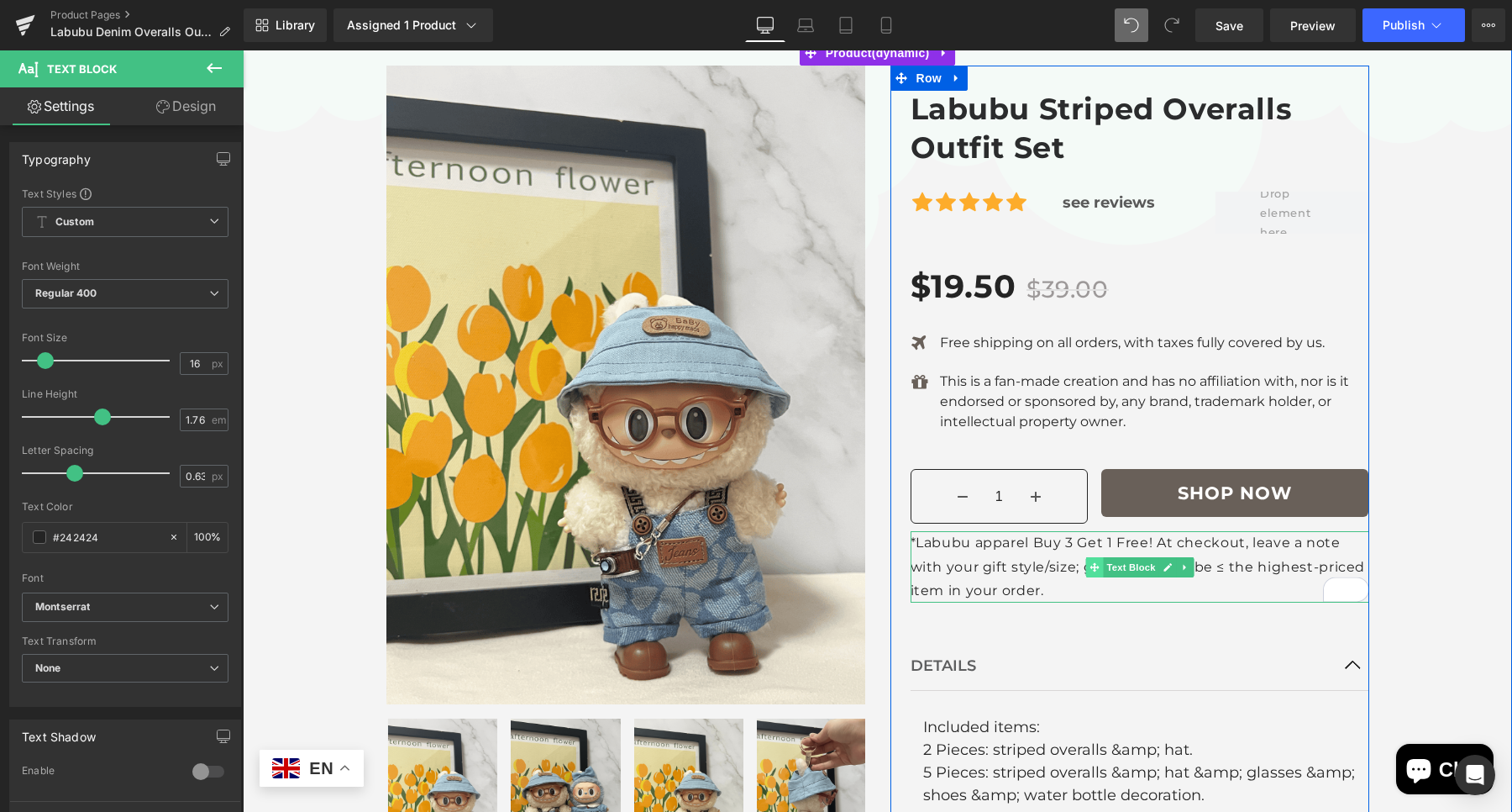
click at [1087, 574] on span at bounding box center [1093, 567] width 18 height 20
drag, startPoint x: 1156, startPoint y: 568, endPoint x: 1127, endPoint y: 582, distance: 32.2
click at [1163, 568] on icon at bounding box center [1167, 567] width 9 height 9
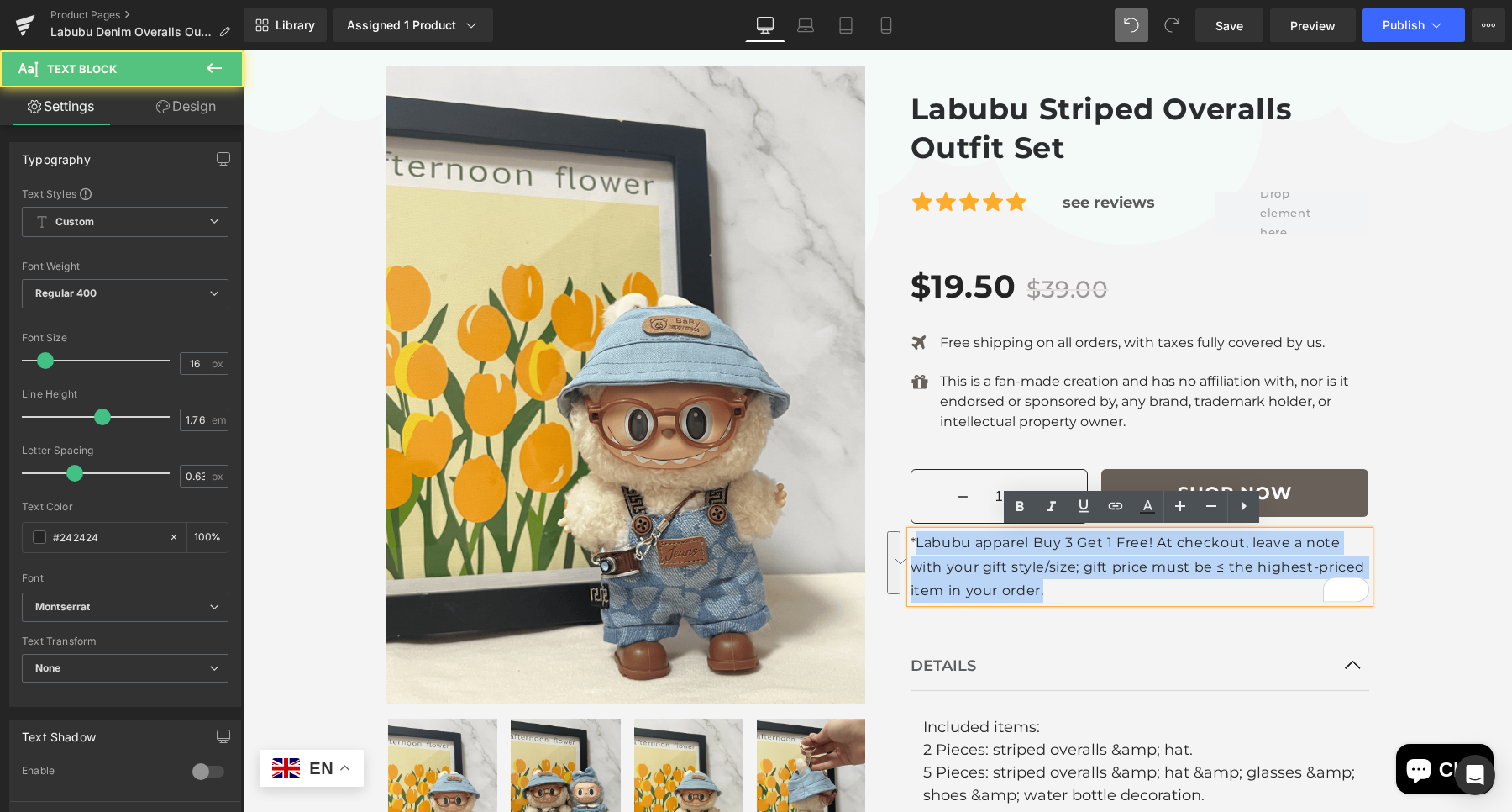
drag, startPoint x: 1105, startPoint y: 589, endPoint x: 910, endPoint y: 545, distance: 199.9
click at [910, 545] on p "*Labubu apparel Buy 3 Get 1 Free! At checkout, leave a note with your gift styl…" at bounding box center [1139, 566] width 459 height 71
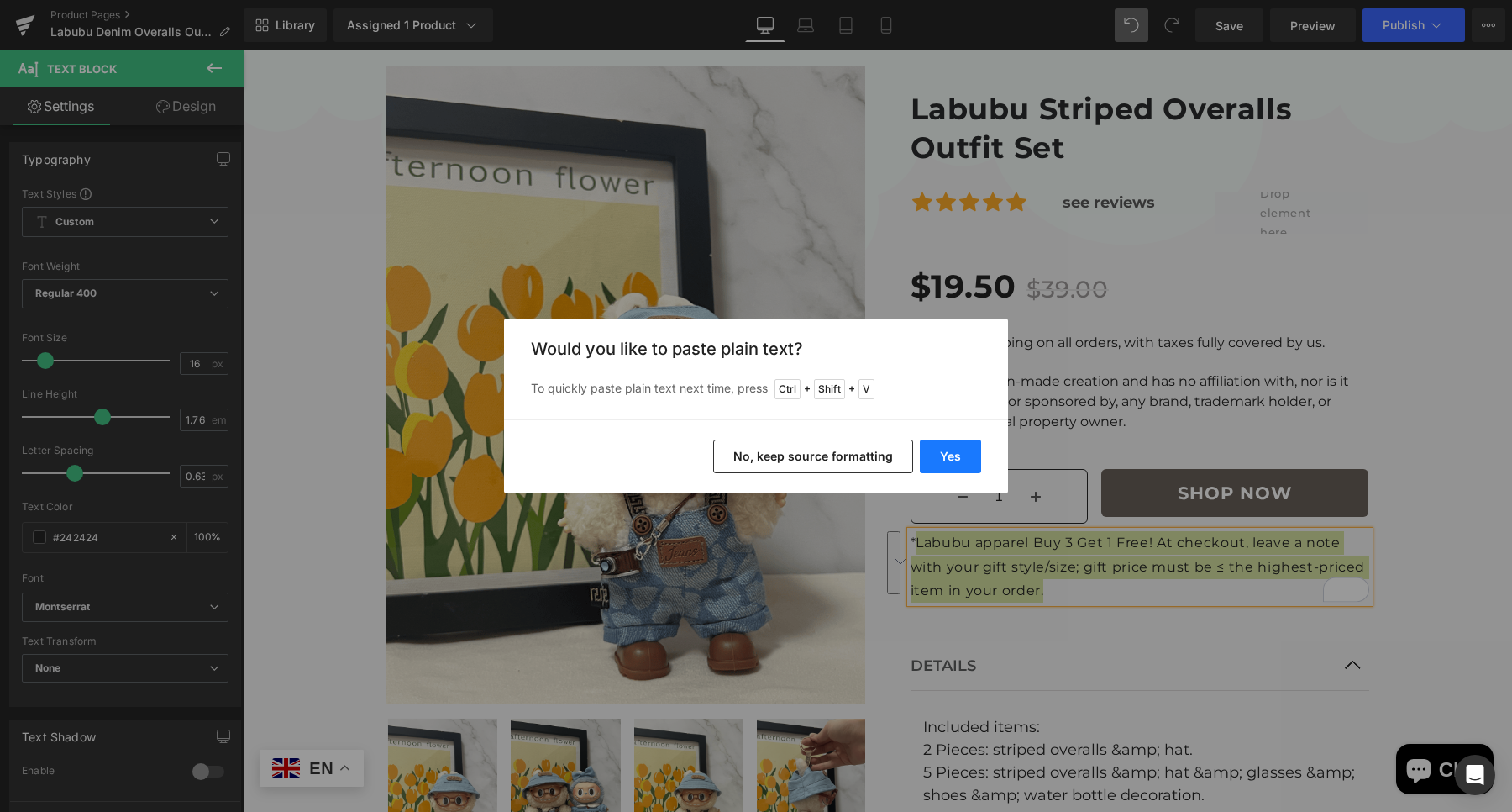
click at [958, 459] on button "Yes" at bounding box center [950, 455] width 61 height 33
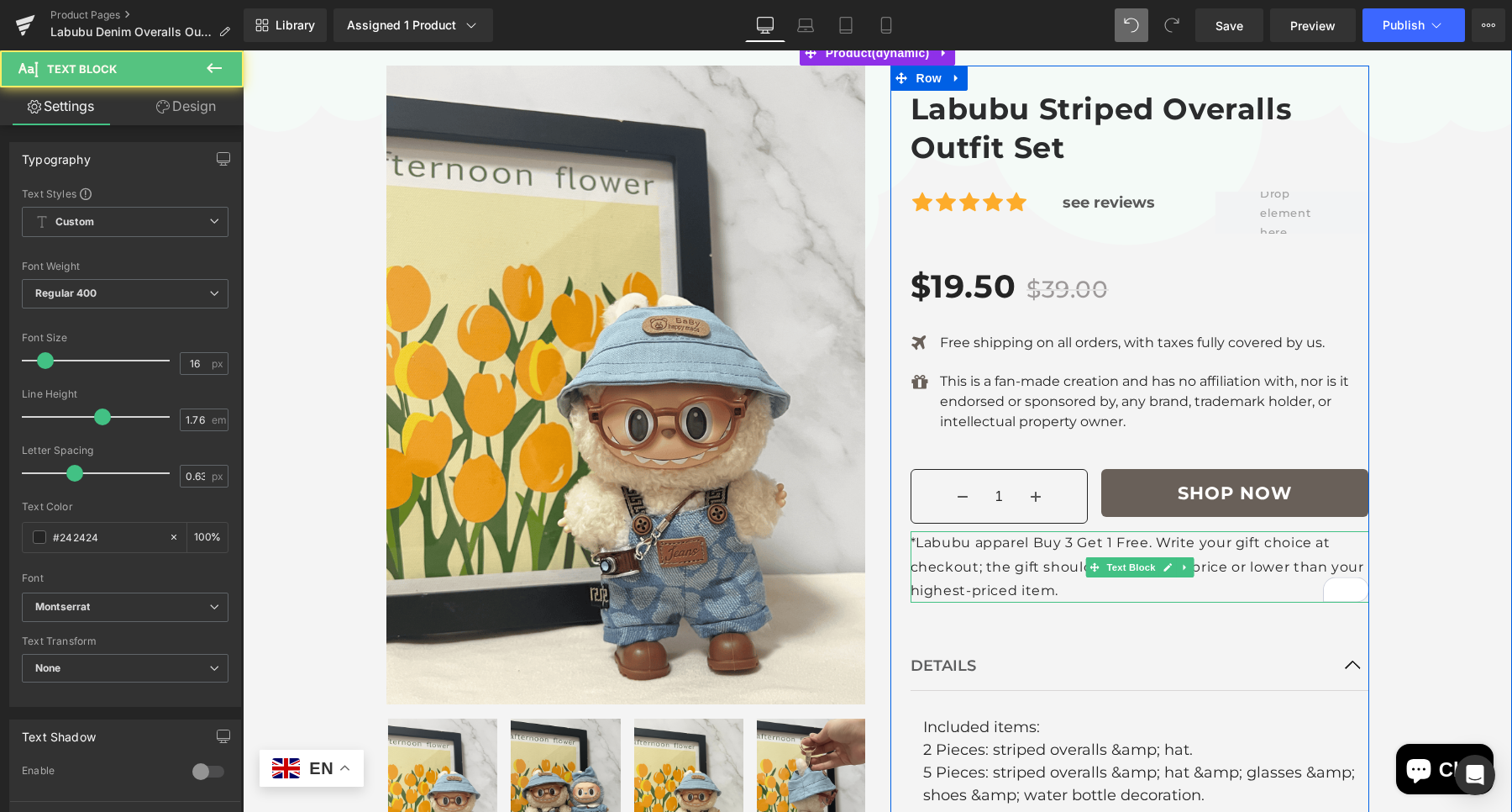
click at [1026, 546] on p "*Labubu apparel Buy 3 Get 1 Free. Write your gift choice at checkout; the gift …" at bounding box center [1139, 566] width 459 height 71
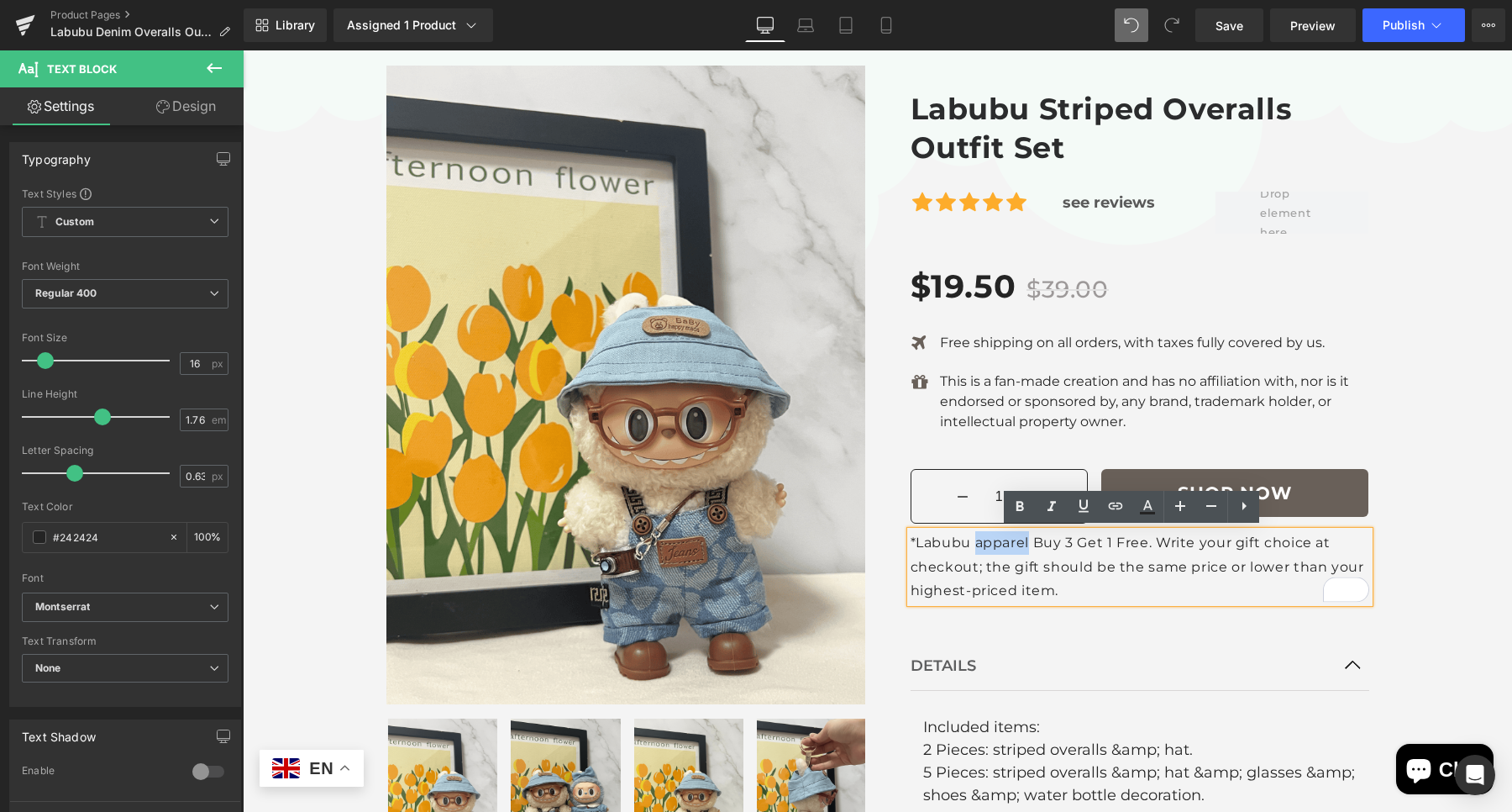
drag, startPoint x: 1019, startPoint y: 540, endPoint x: 978, endPoint y: 582, distance: 58.7
click at [967, 546] on p "*Labubu apparel Buy 3 Get 1 Free. Write your gift choice at checkout; the gift …" at bounding box center [1139, 566] width 459 height 71
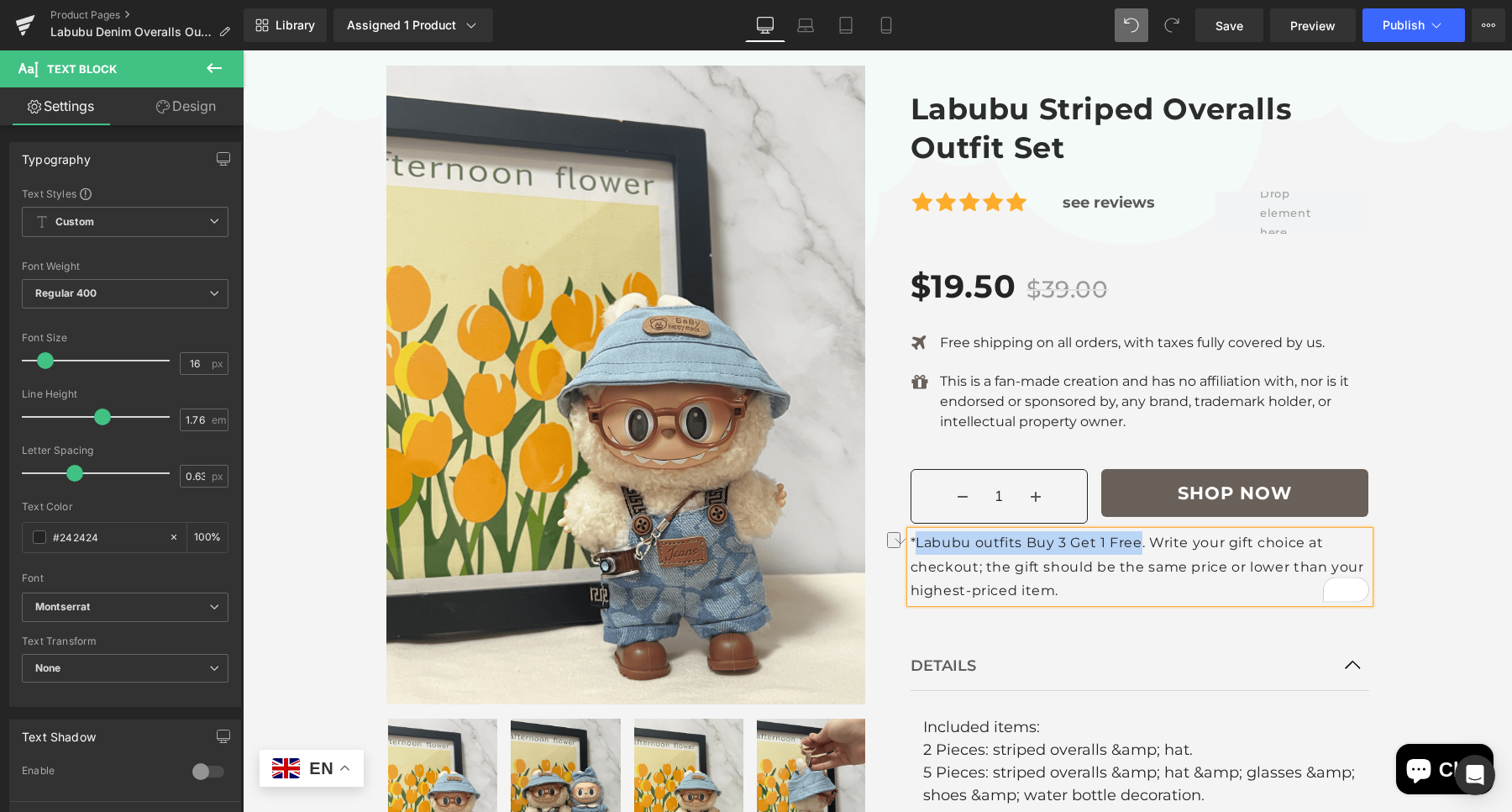
drag, startPoint x: 1132, startPoint y: 540, endPoint x: 909, endPoint y: 540, distance: 223.0
click at [910, 540] on p "*Labubu outfits Buy 3 Get 1 Free. Write your gift choice at checkout; the gift …" at bounding box center [1139, 566] width 459 height 71
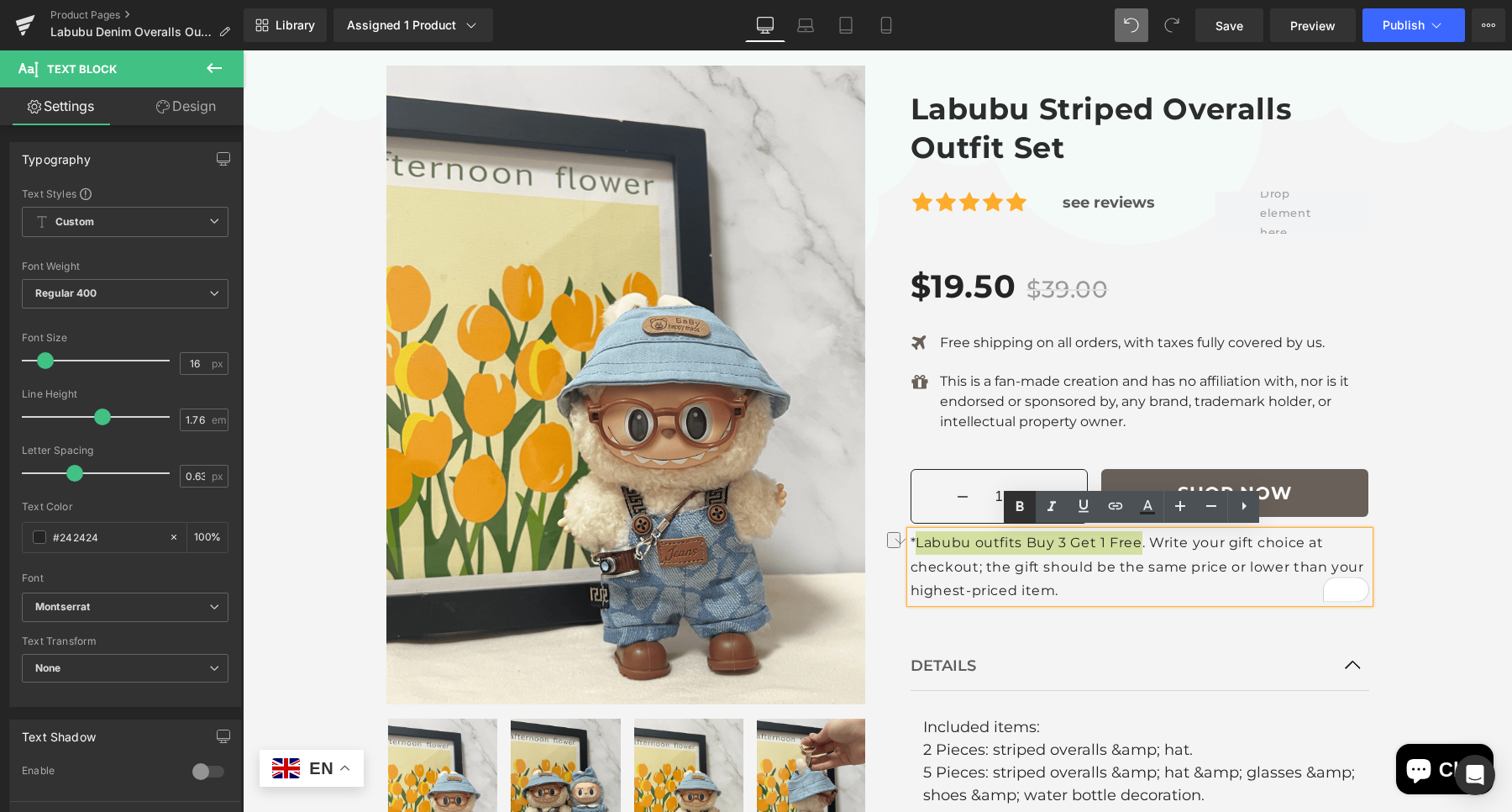
click at [0, 0] on icon at bounding box center [0, 0] width 0 height 0
click at [1424, 487] on div "Sale Off" at bounding box center [877, 650] width 1270 height 1221
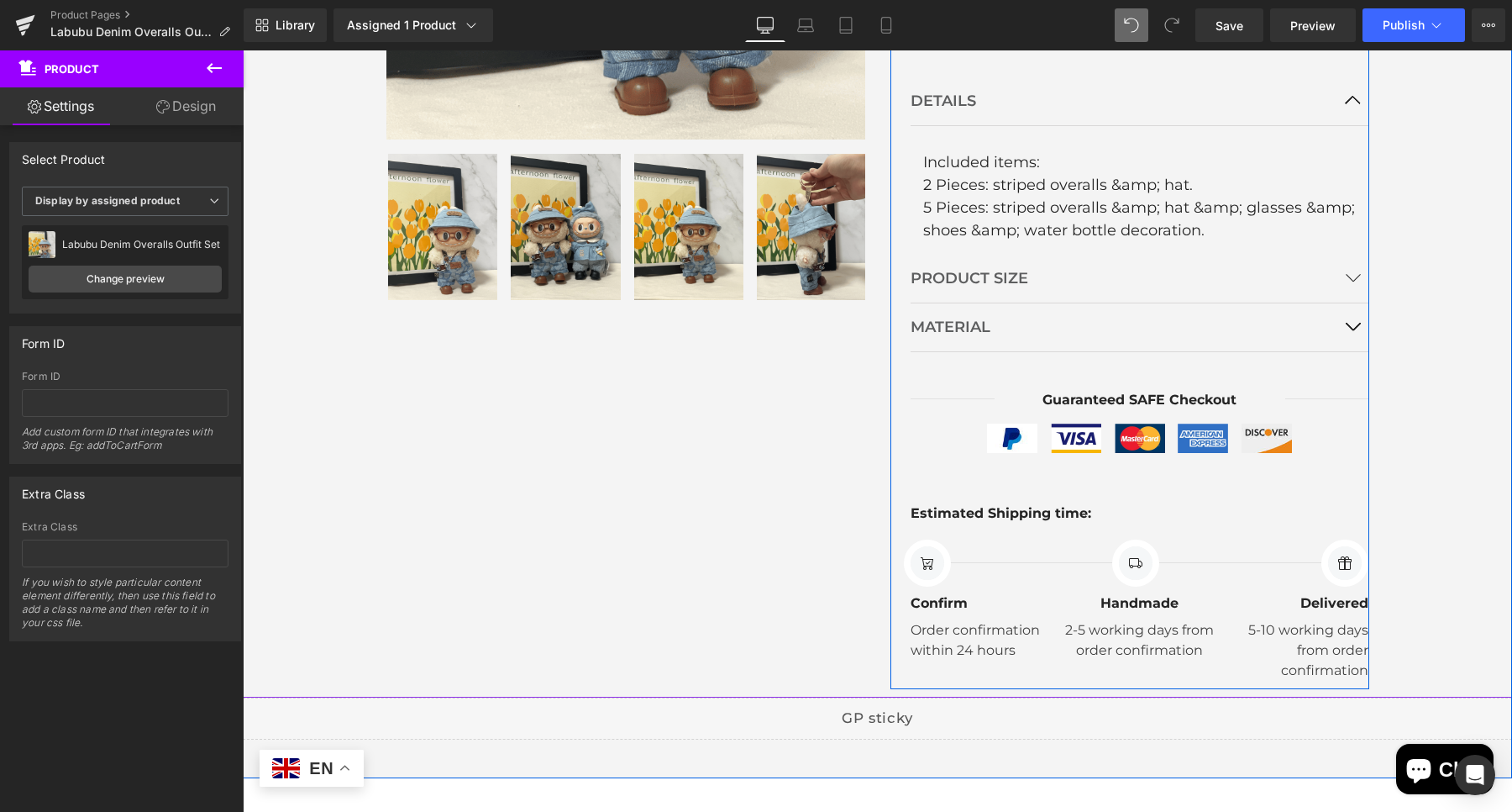
scroll to position [620, 0]
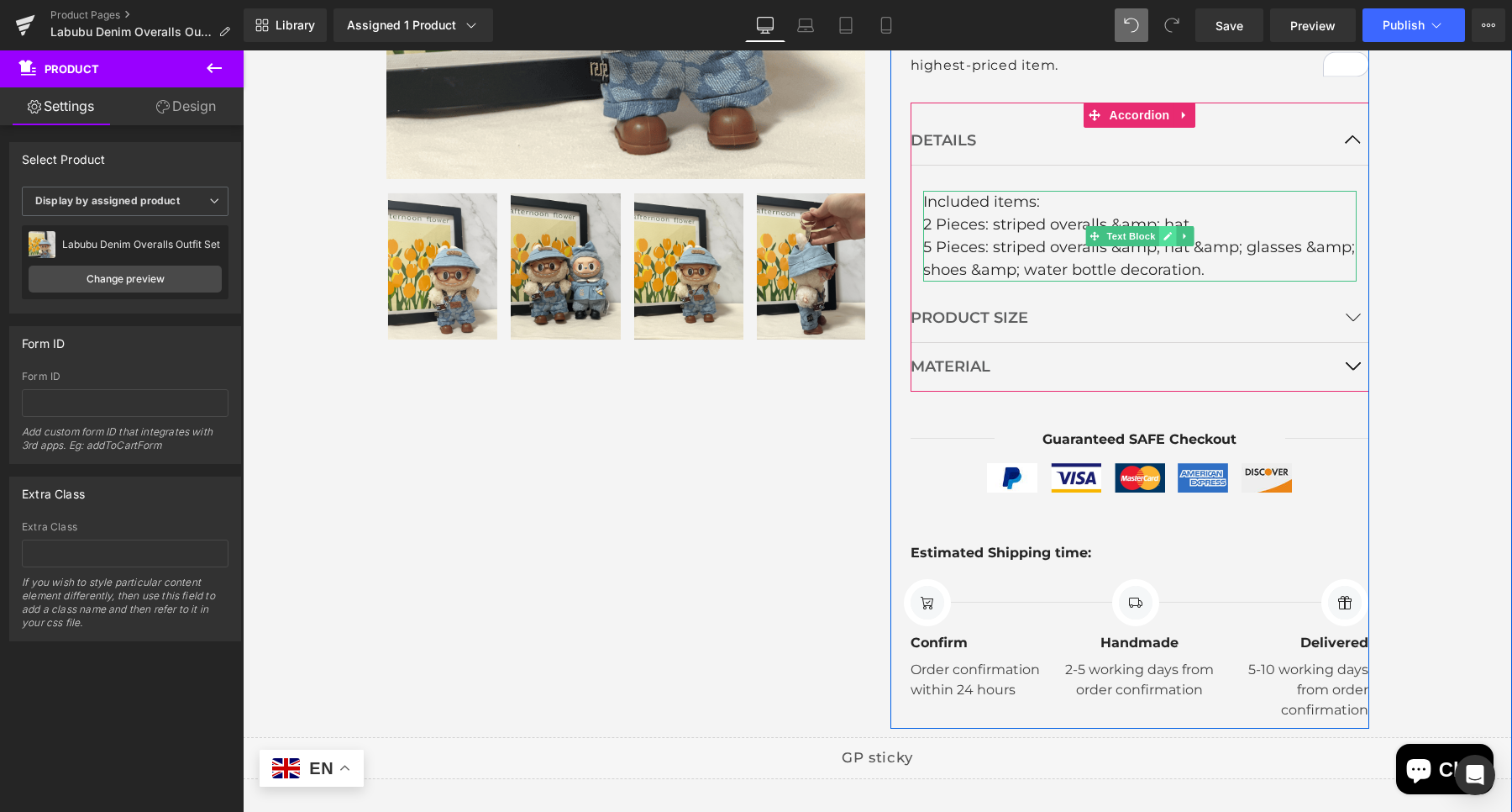
click at [1162, 233] on icon at bounding box center [1167, 236] width 9 height 10
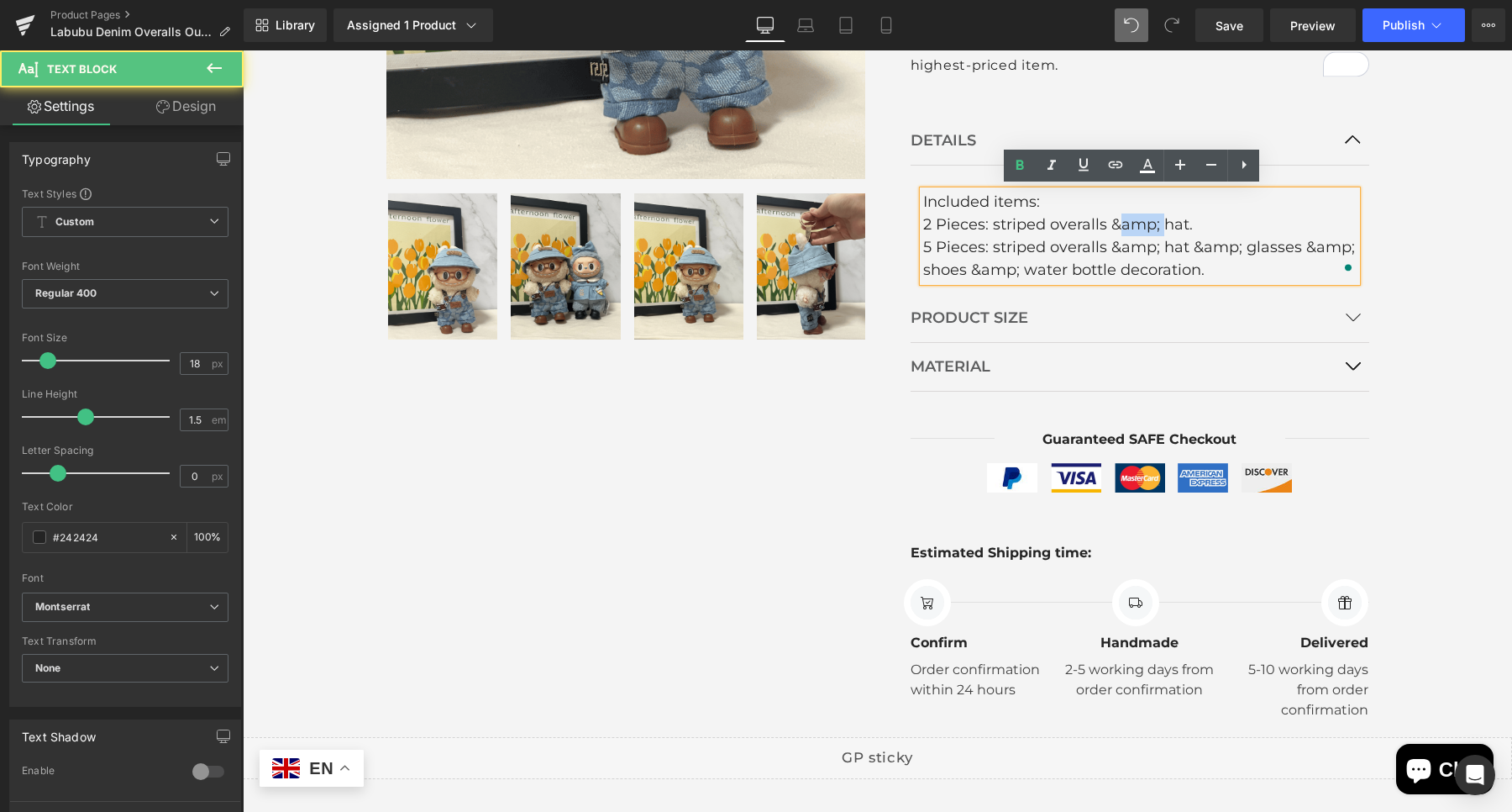
drag, startPoint x: 1099, startPoint y: 226, endPoint x: 1109, endPoint y: 226, distance: 10.0
click at [1109, 226] on div "2 Pieces: striped overalls &amp; hat." at bounding box center [1139, 225] width 433 height 23
drag, startPoint x: 1150, startPoint y: 248, endPoint x: 1113, endPoint y: 250, distance: 37.1
click at [1113, 250] on div "5 Pieces: striped overalls &amp; hat &amp; glasses &amp; shoes &amp; water bott…" at bounding box center [1139, 258] width 433 height 45
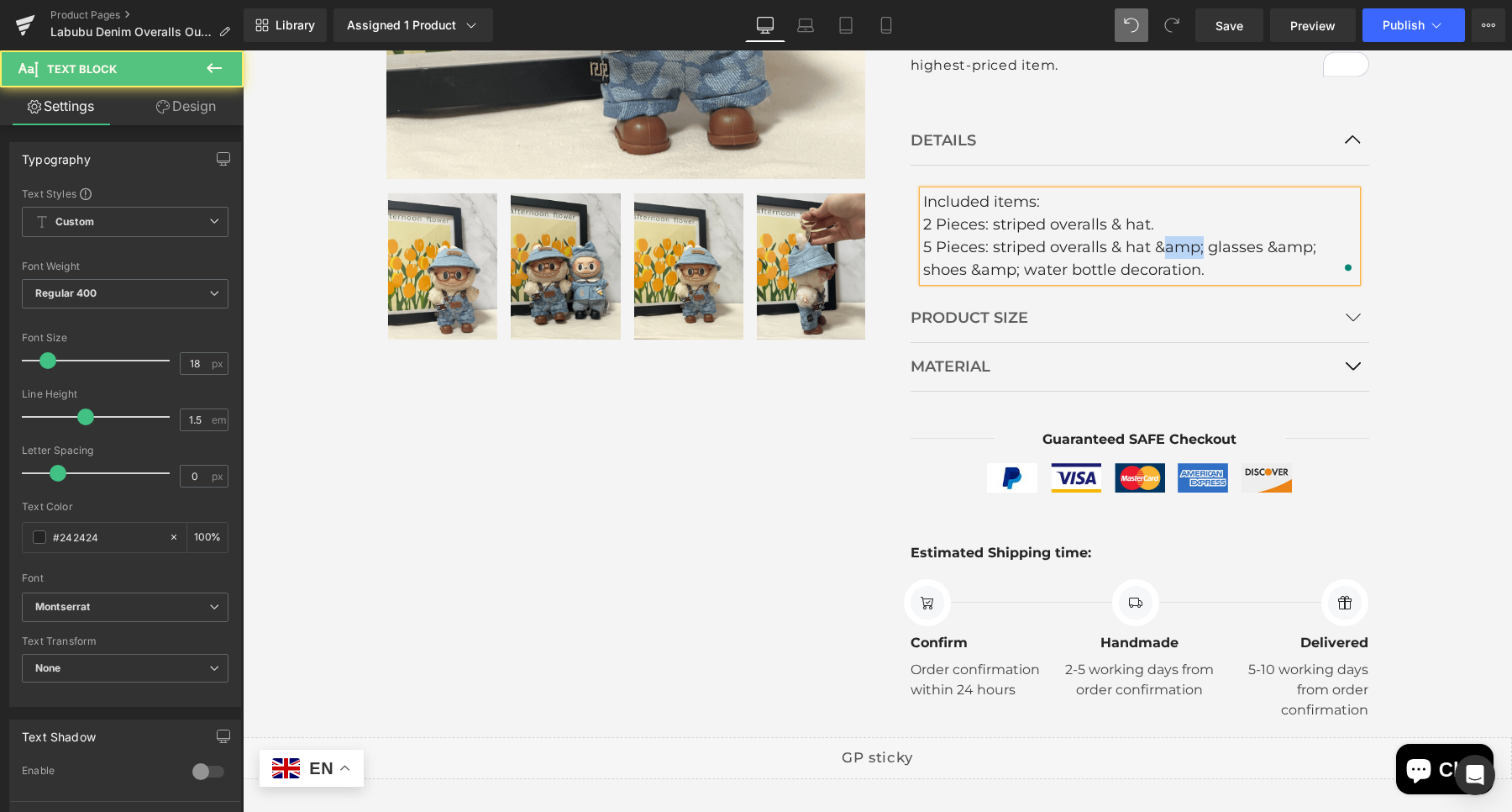
drag, startPoint x: 1154, startPoint y: 244, endPoint x: 1173, endPoint y: 231, distance: 23.0
click at [1194, 246] on div "5 Pieces: striped overalls & hat &amp; glasses &amp; shoes &amp; water bottle d…" at bounding box center [1139, 258] width 433 height 45
drag, startPoint x: 1264, startPoint y: 249, endPoint x: 1228, endPoint y: 246, distance: 36.1
click at [1228, 246] on div "5 Pieces: striped overalls & hat & glasses &amp; shoes &amp; water bottle decor…" at bounding box center [1139, 258] width 433 height 45
drag, startPoint x: 1326, startPoint y: 249, endPoint x: 1286, endPoint y: 243, distance: 40.4
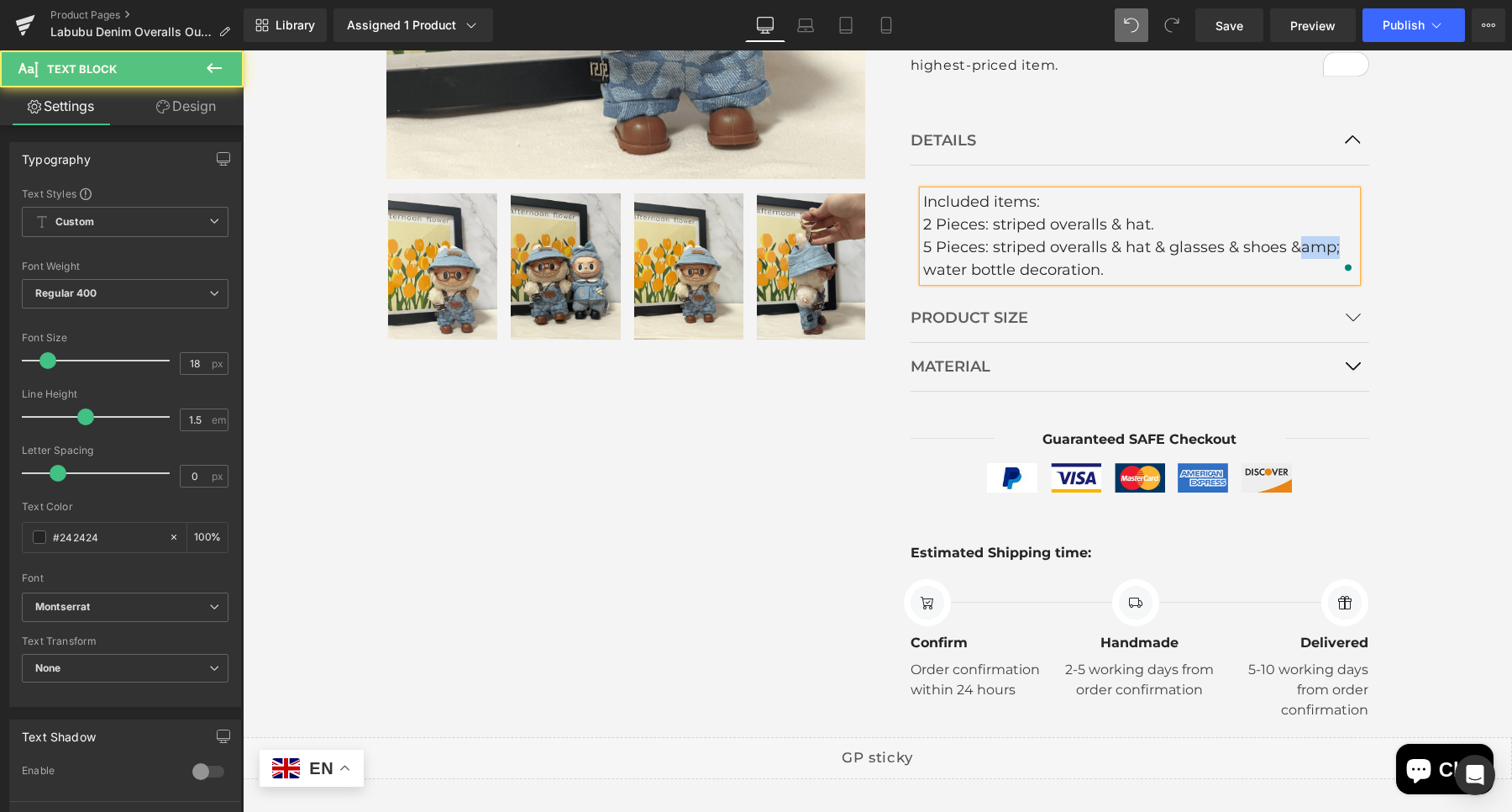
click at [1286, 243] on div "5 Pieces: striped overalls & hat & glasses & shoes &amp; water bottle decoratio…" at bounding box center [1139, 258] width 433 height 45
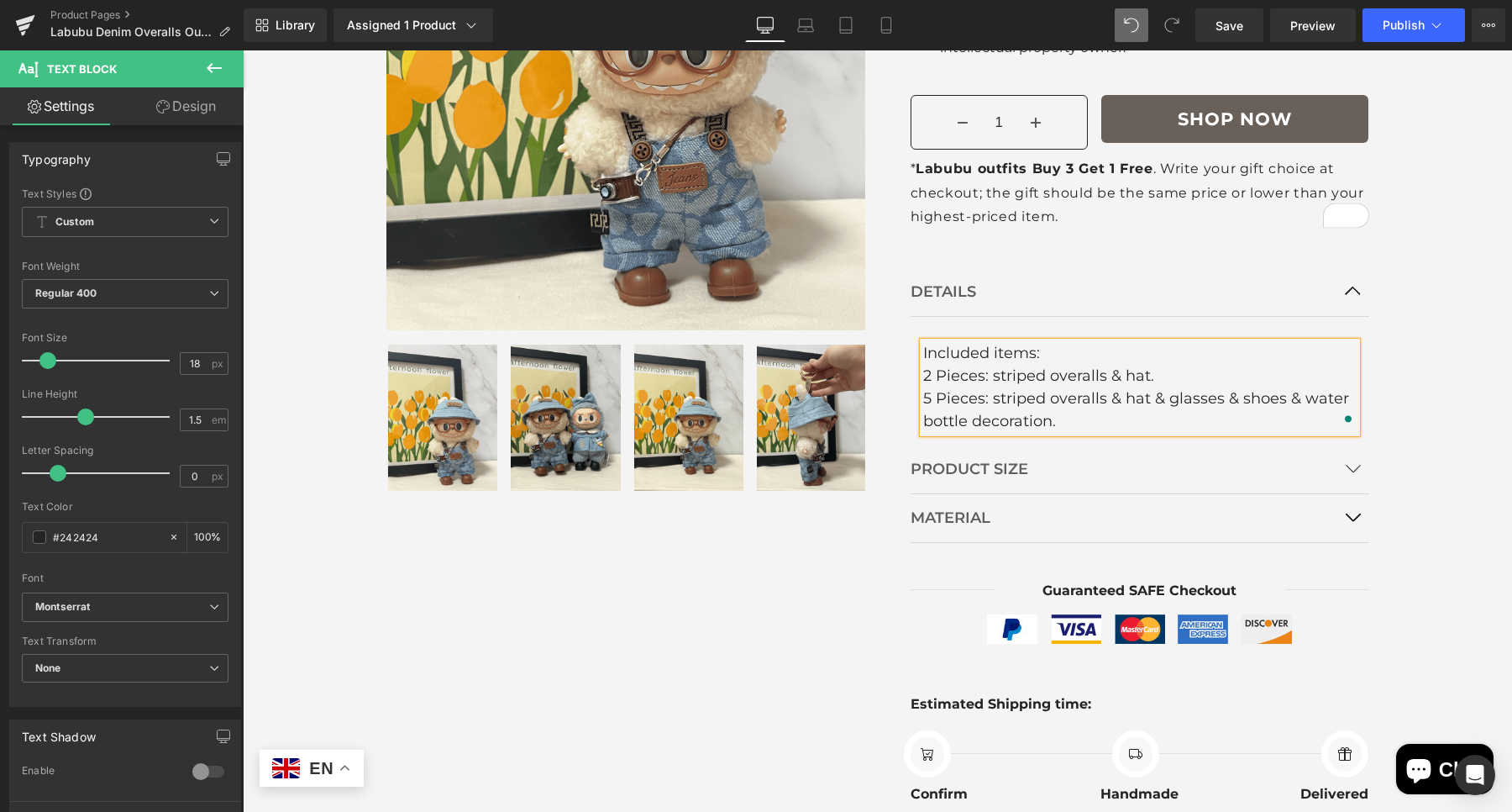
scroll to position [305, 0]
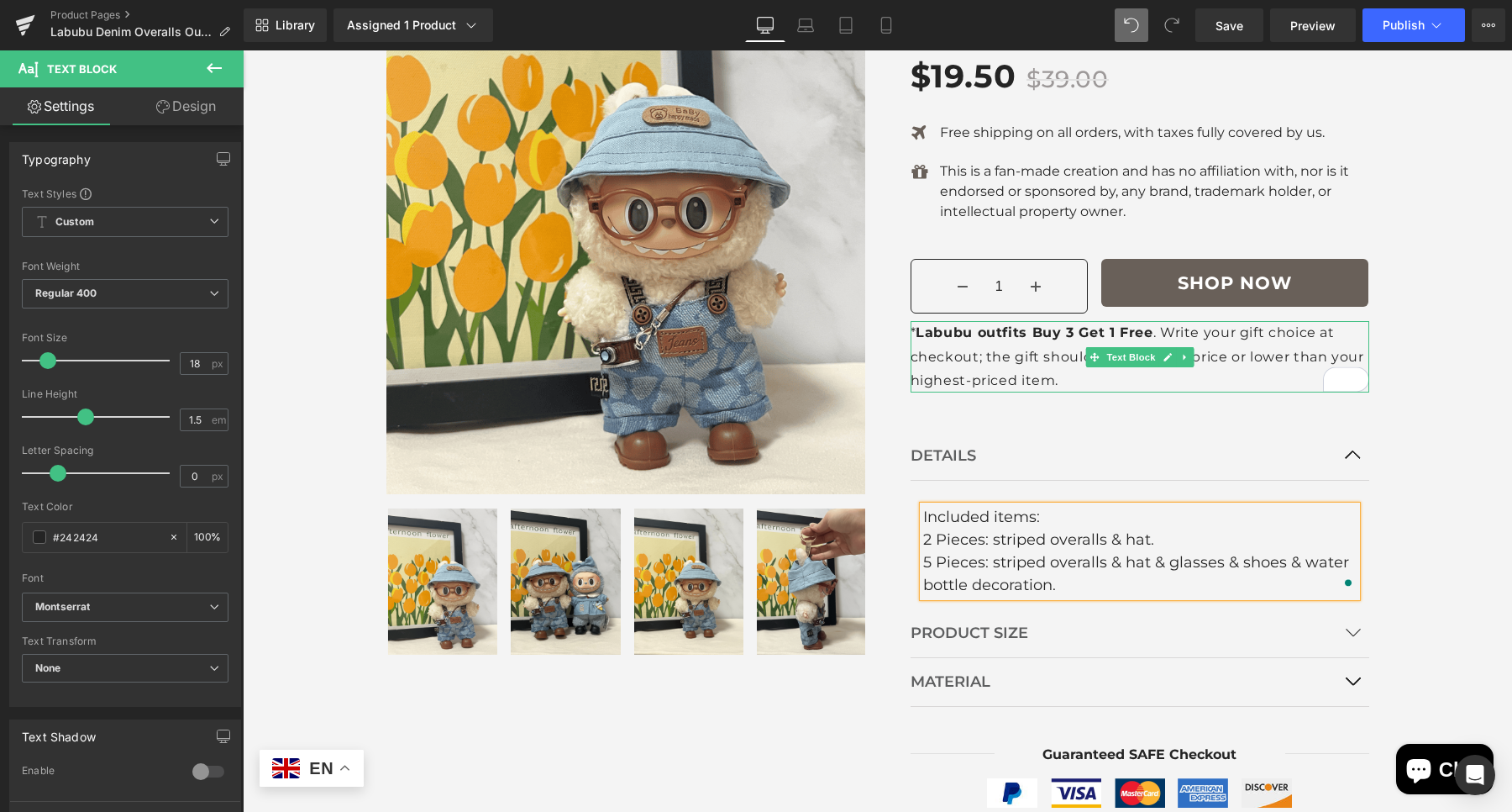
click at [1309, 335] on p "* Labubu outfits Buy 3 Get 1 Free . Write your gift choice at checkout; the gif…" at bounding box center [1139, 356] width 459 height 71
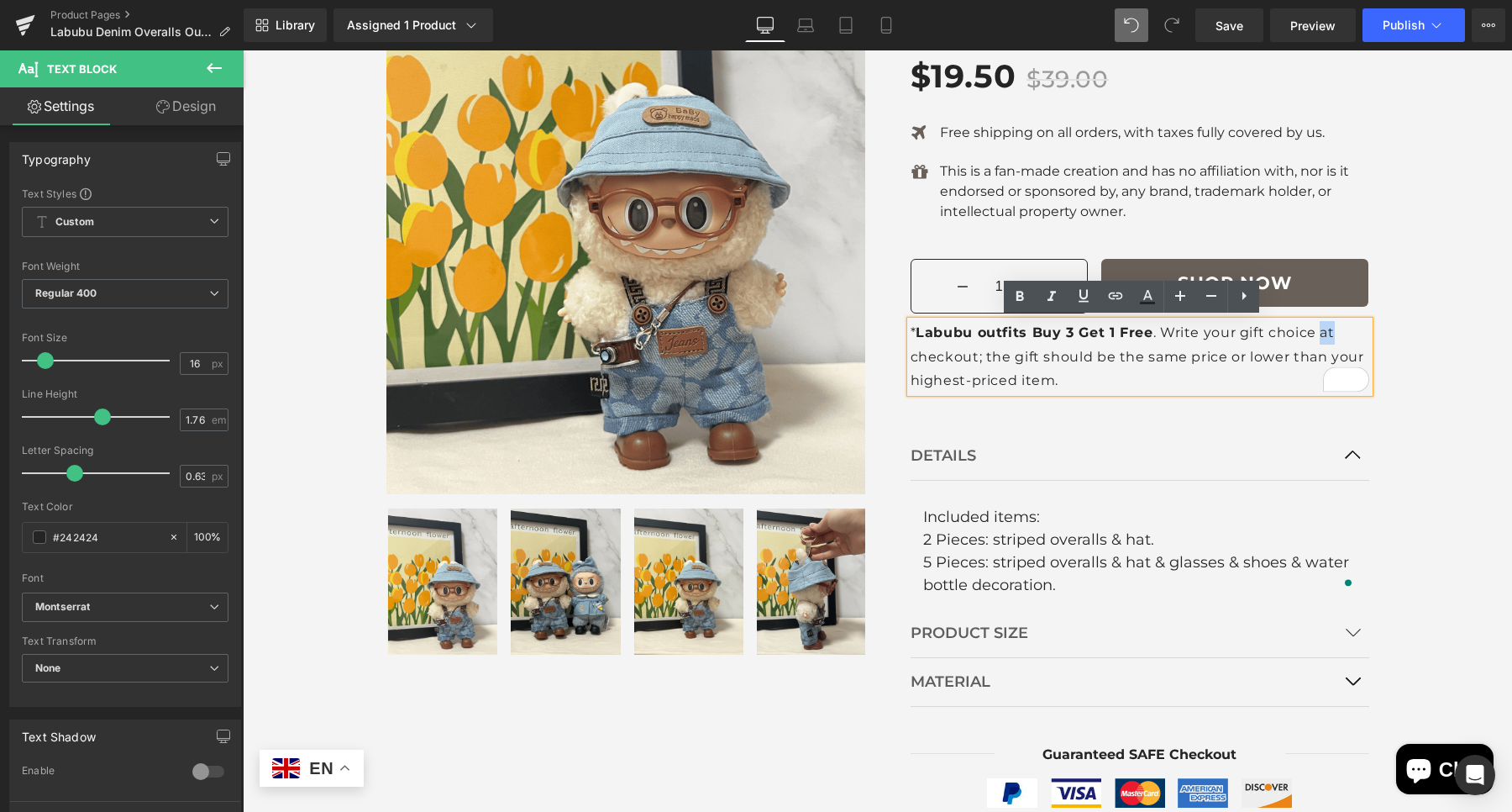
drag, startPoint x: 1314, startPoint y: 332, endPoint x: 1328, endPoint y: 331, distance: 14.0
click at [1328, 331] on p "* Labubu outfits Buy 3 Get 1 Free . Write your gift choice at checkout; the gif…" at bounding box center [1139, 356] width 459 height 71
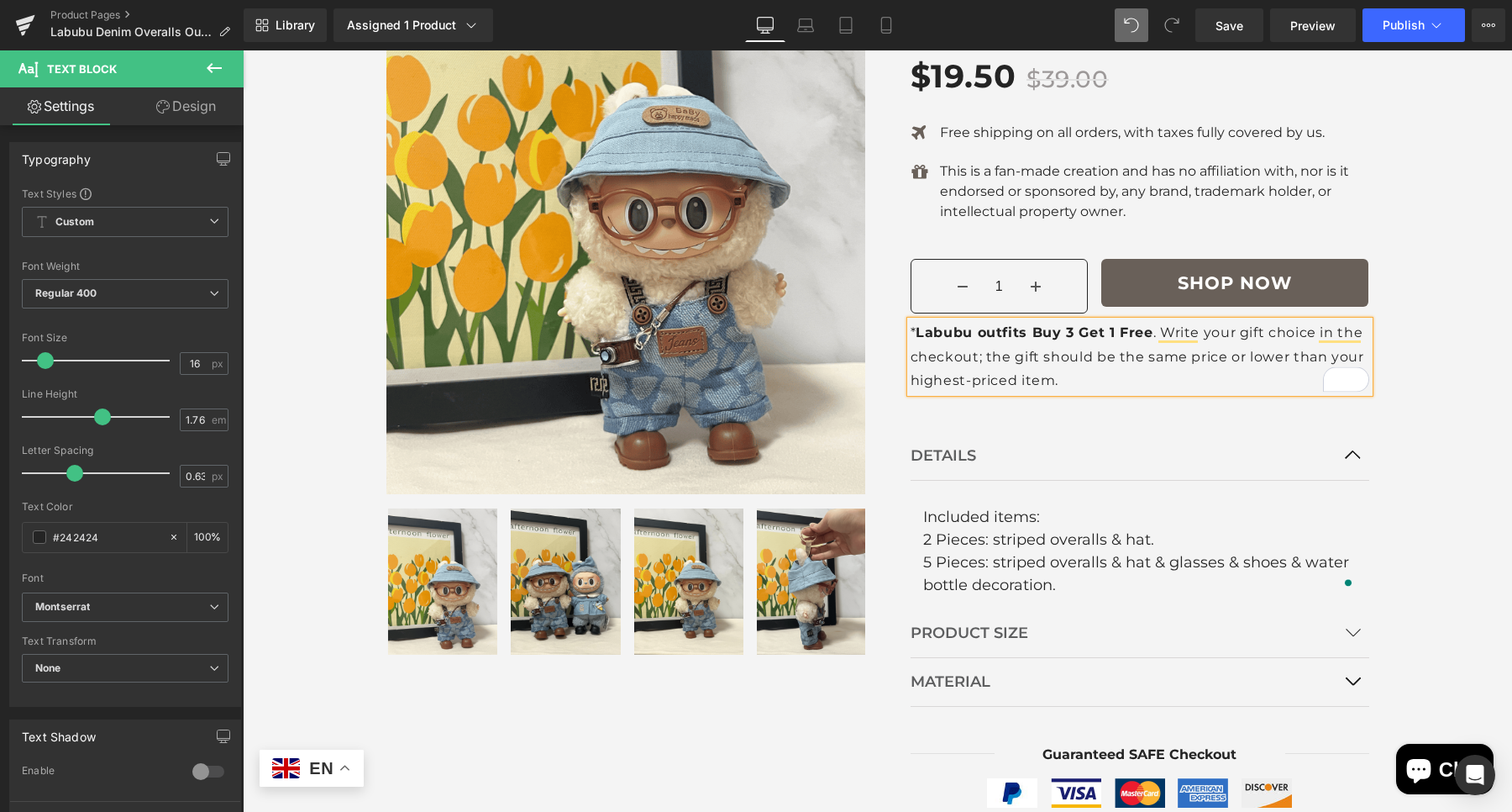
click at [967, 358] on p "* Labubu outfits Buy 3 Get 1 Free . Write your gift choice in the checkout; the…" at bounding box center [1139, 356] width 459 height 71
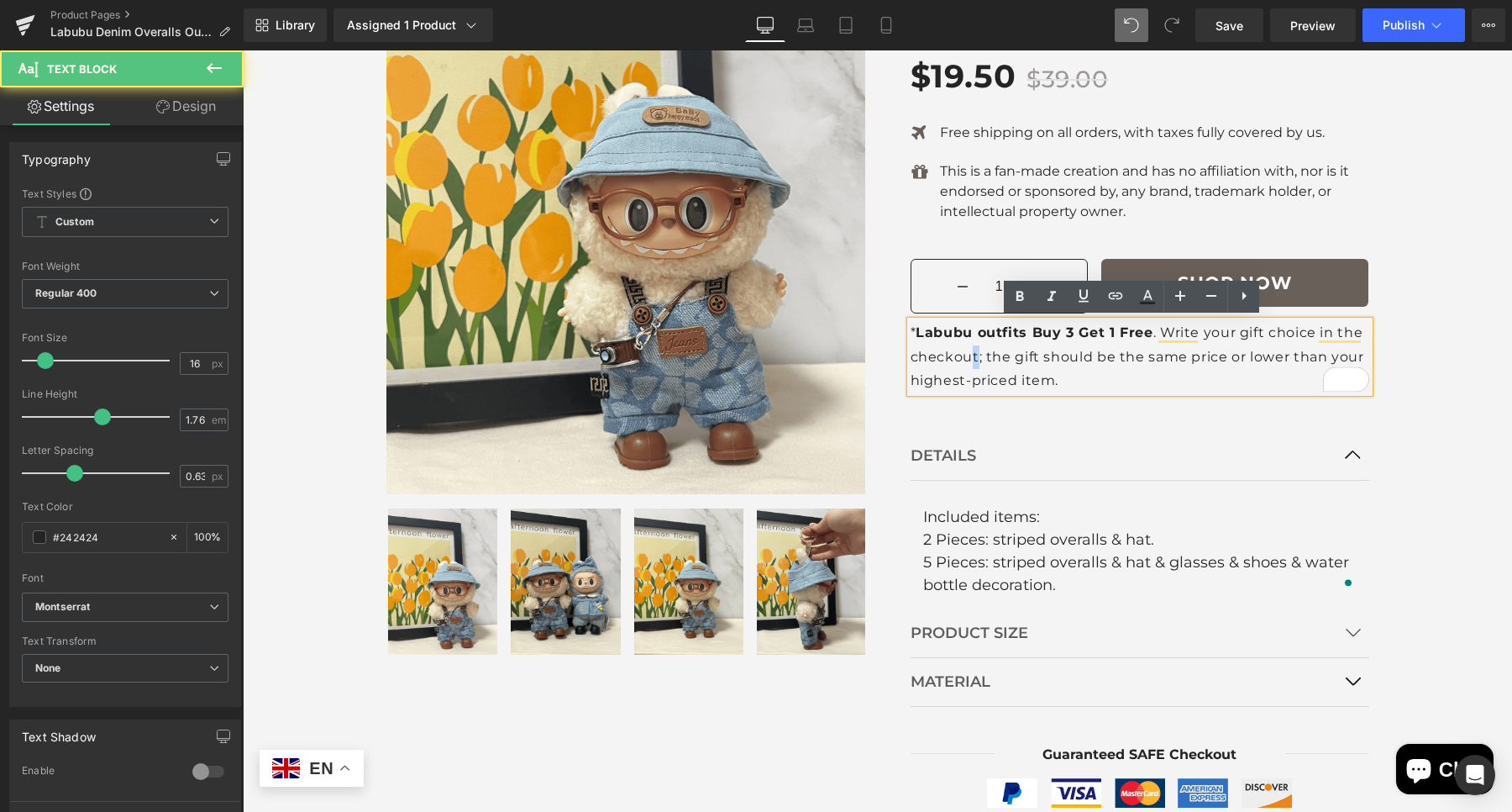
click at [968, 359] on p "* Labubu outfits Buy 3 Get 1 Free . Write your gift choice in the checkout; the…" at bounding box center [1139, 356] width 459 height 71
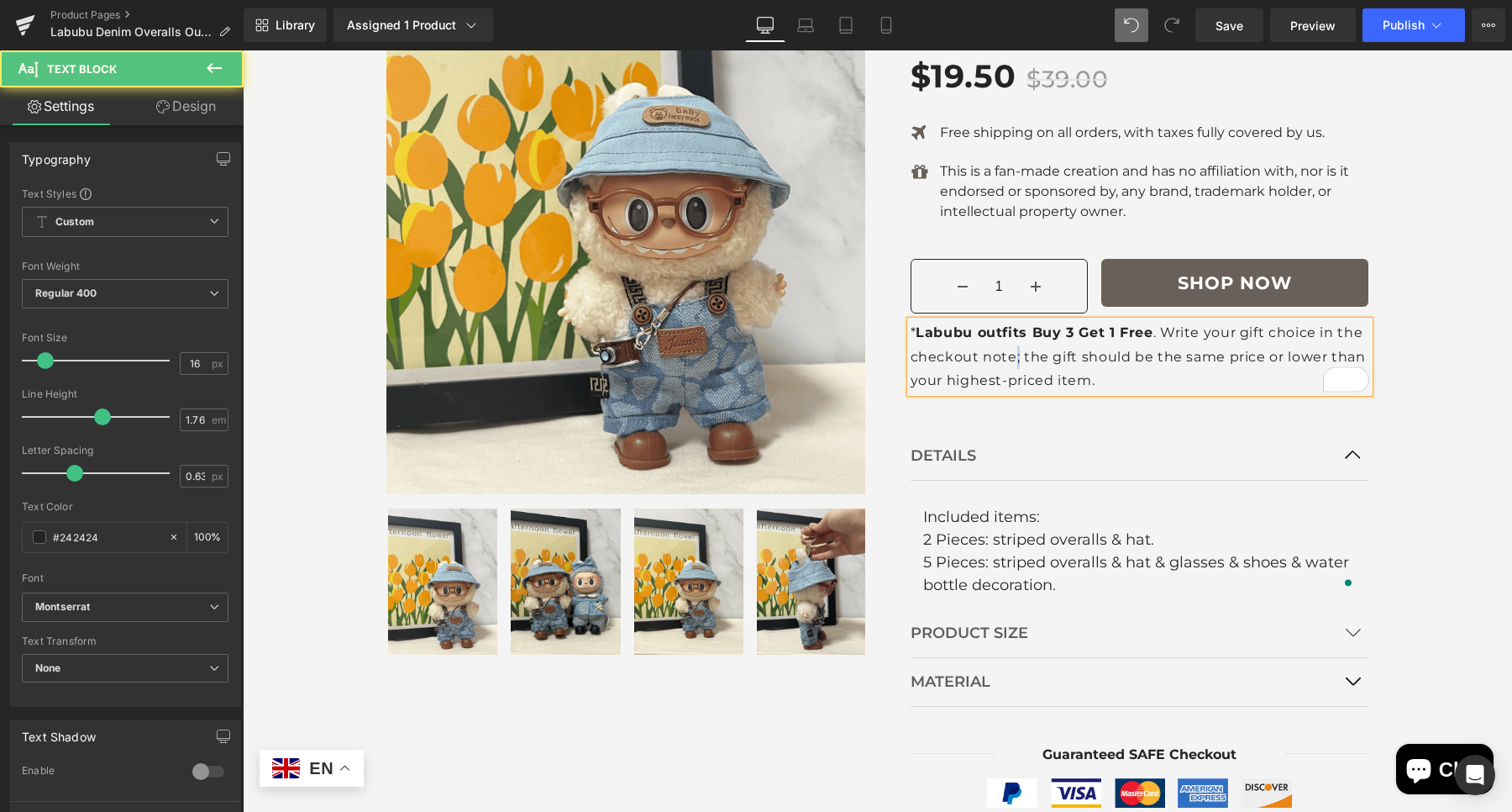
click at [1005, 359] on p "* Labubu outfits Buy 3 Get 1 Free . Write your gift choice in the checkout note…" at bounding box center [1139, 356] width 459 height 71
click at [1232, 350] on p "* Labubu outfits Buy 3 Get 1 Free . Write your gift choice in the checkout note…" at bounding box center [1139, 356] width 459 height 71
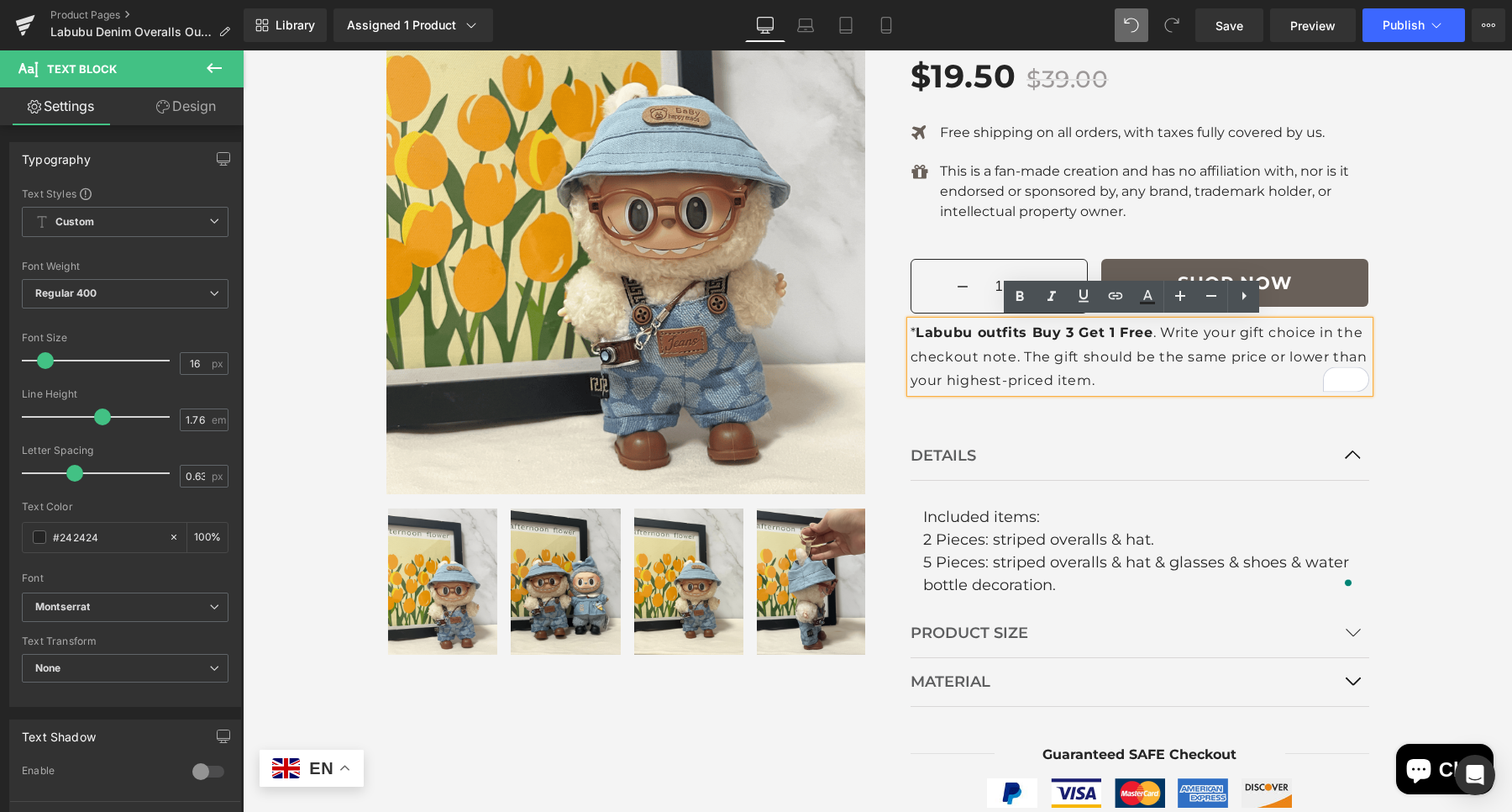
click at [910, 358] on div "* Labubu outfits Buy 3 Get 1 Free . Write your gift choice in the checkout note…" at bounding box center [1139, 356] width 459 height 71
drag, startPoint x: 908, startPoint y: 357, endPoint x: 949, endPoint y: 313, distance: 60.1
click at [910, 357] on p "* Labubu outfits Buy 3 Get 1 Free . Write your gift choice in the checkout note…" at bounding box center [1139, 356] width 459 height 71
click at [1392, 373] on div "Sale Off" at bounding box center [877, 441] width 1270 height 1221
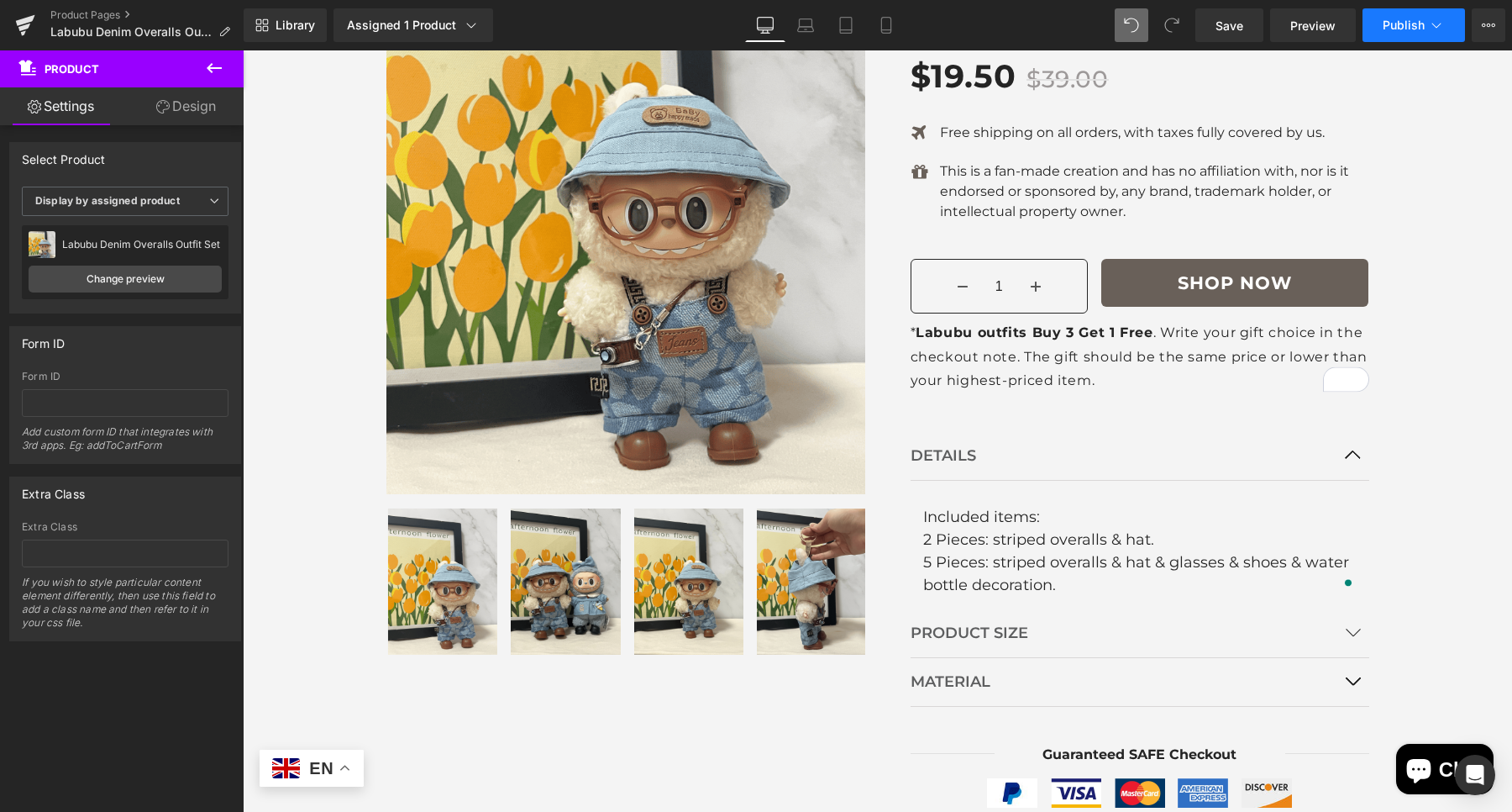
click at [1432, 24] on icon at bounding box center [1436, 26] width 9 height 5
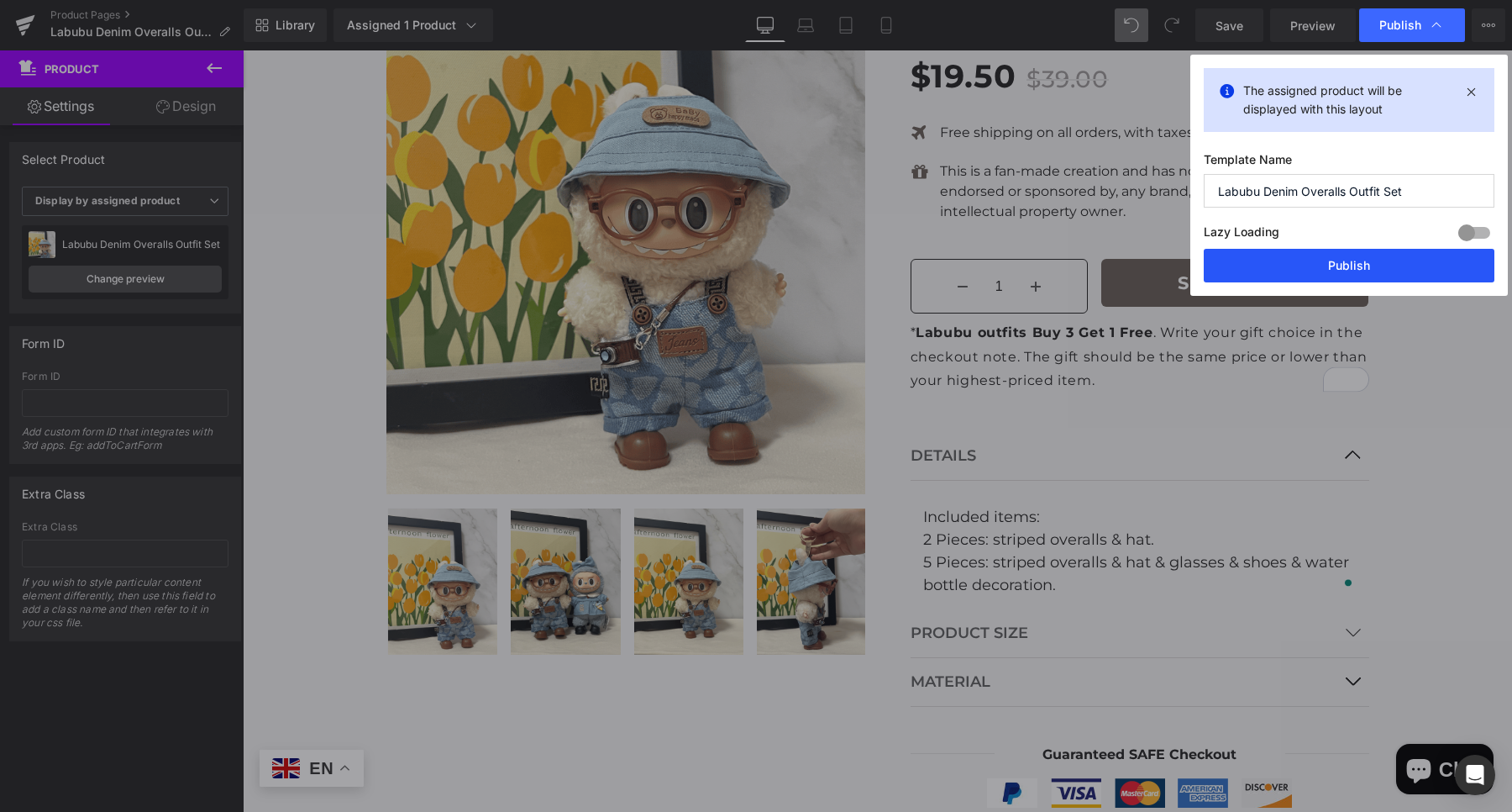
click at [1379, 266] on button "Publish" at bounding box center [1349, 265] width 291 height 33
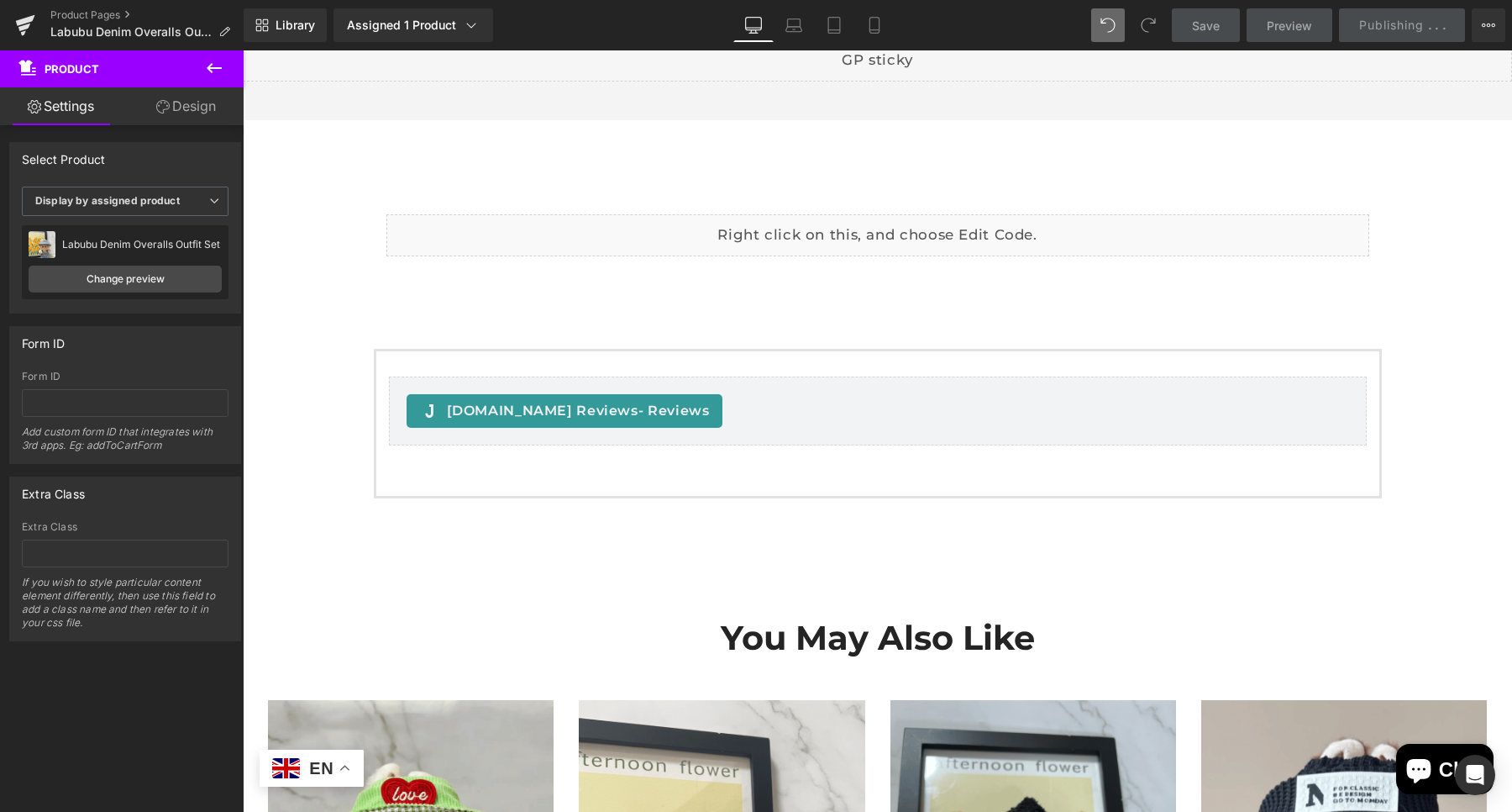
scroll to position [1355, 0]
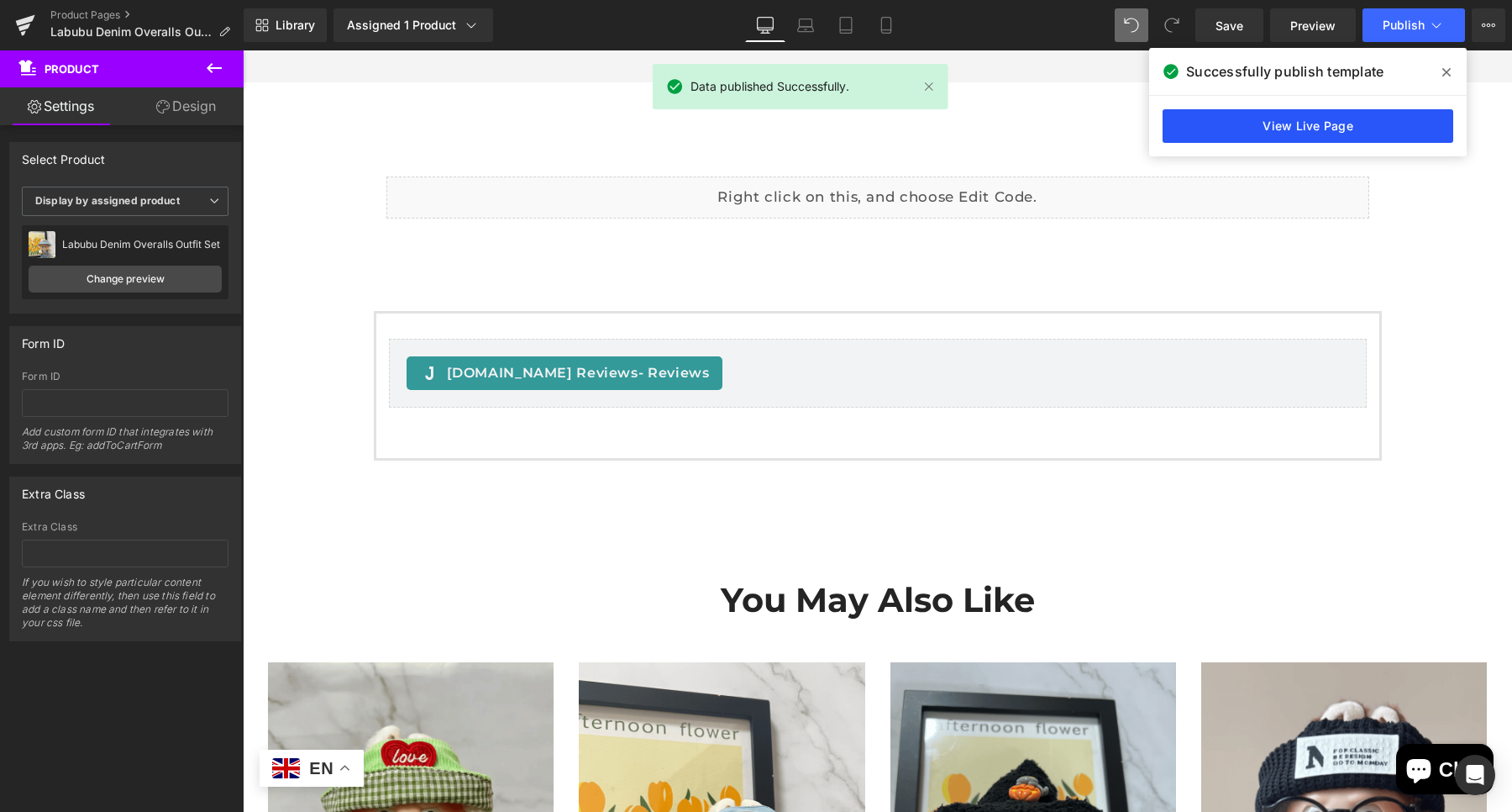
click at [1271, 133] on link "View Live Page" at bounding box center [1308, 125] width 291 height 33
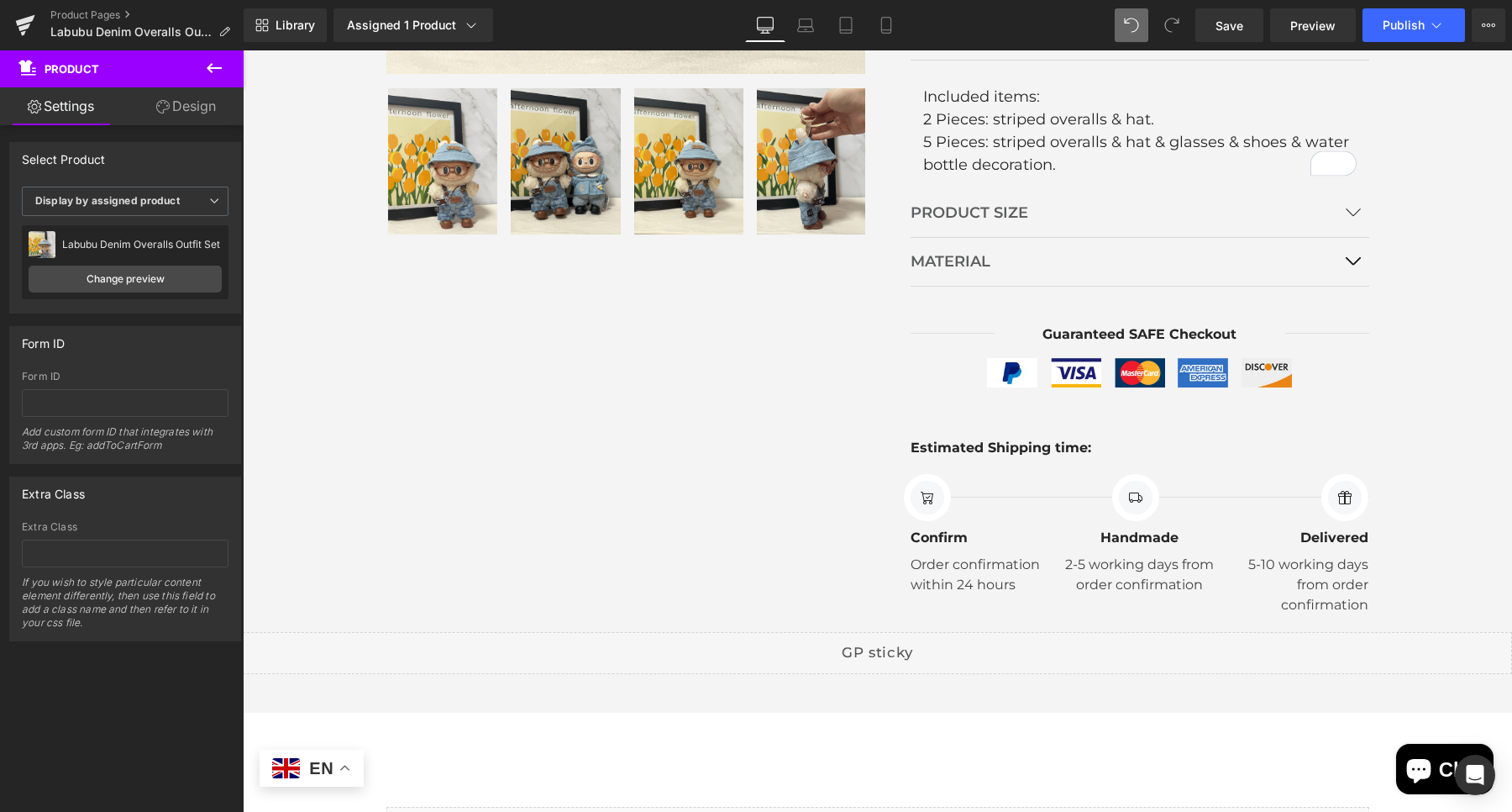
scroll to position [305, 0]
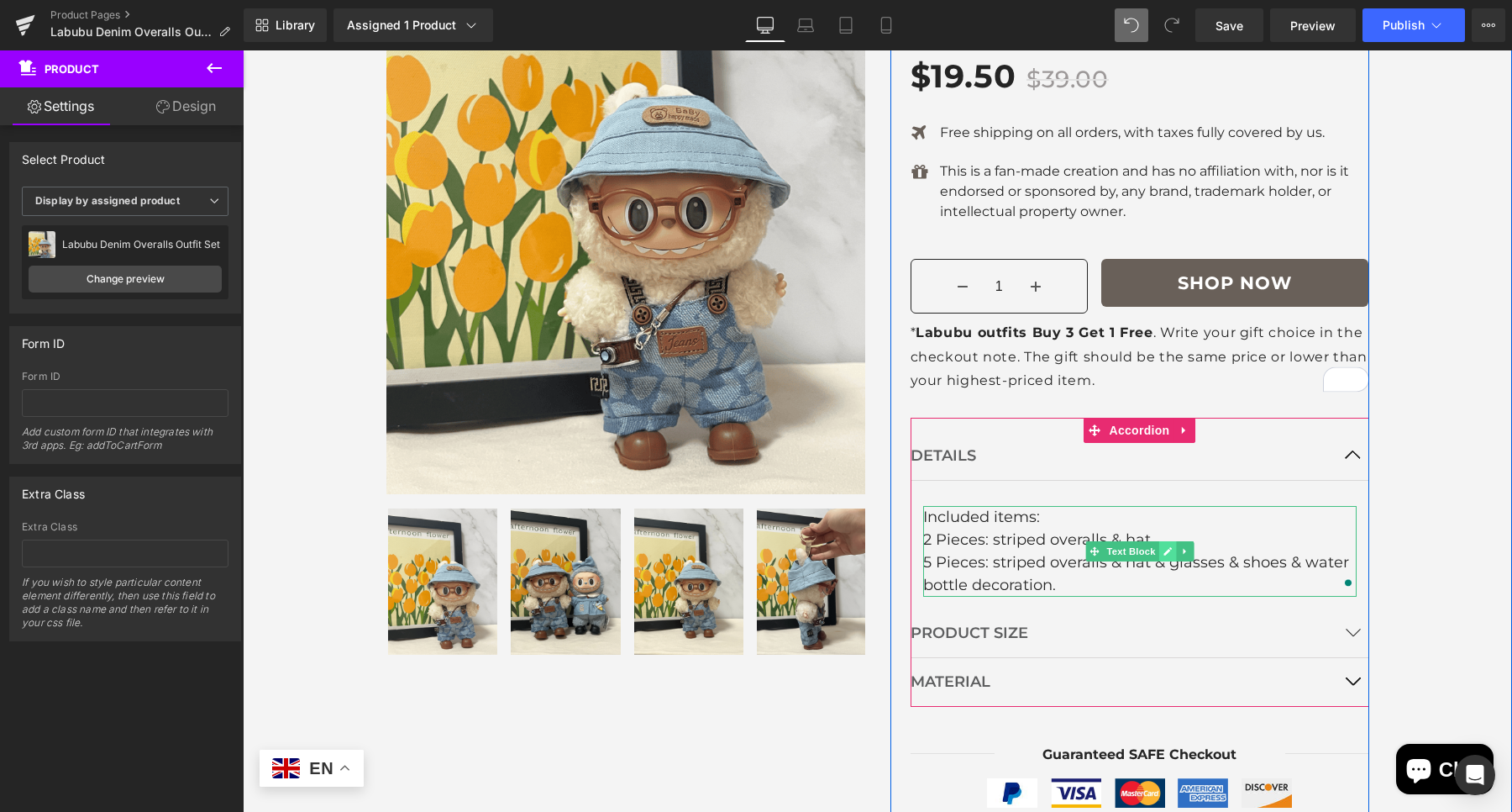
click at [1158, 555] on link at bounding box center [1167, 552] width 18 height 20
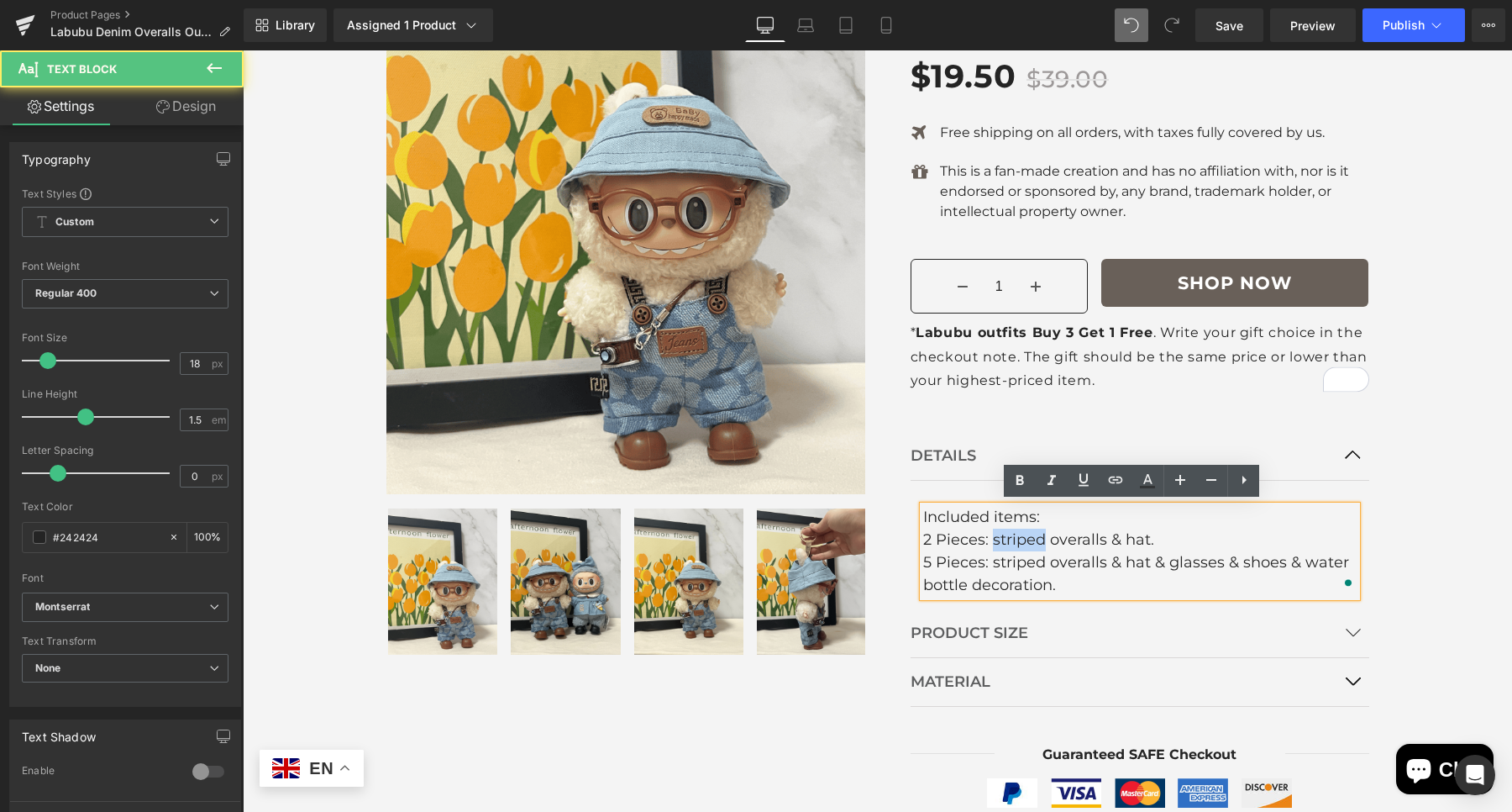
drag, startPoint x: 1031, startPoint y: 535, endPoint x: 984, endPoint y: 539, distance: 47.2
click at [984, 539] on div "2 Pieces: striped overalls & hat." at bounding box center [1139, 540] width 433 height 23
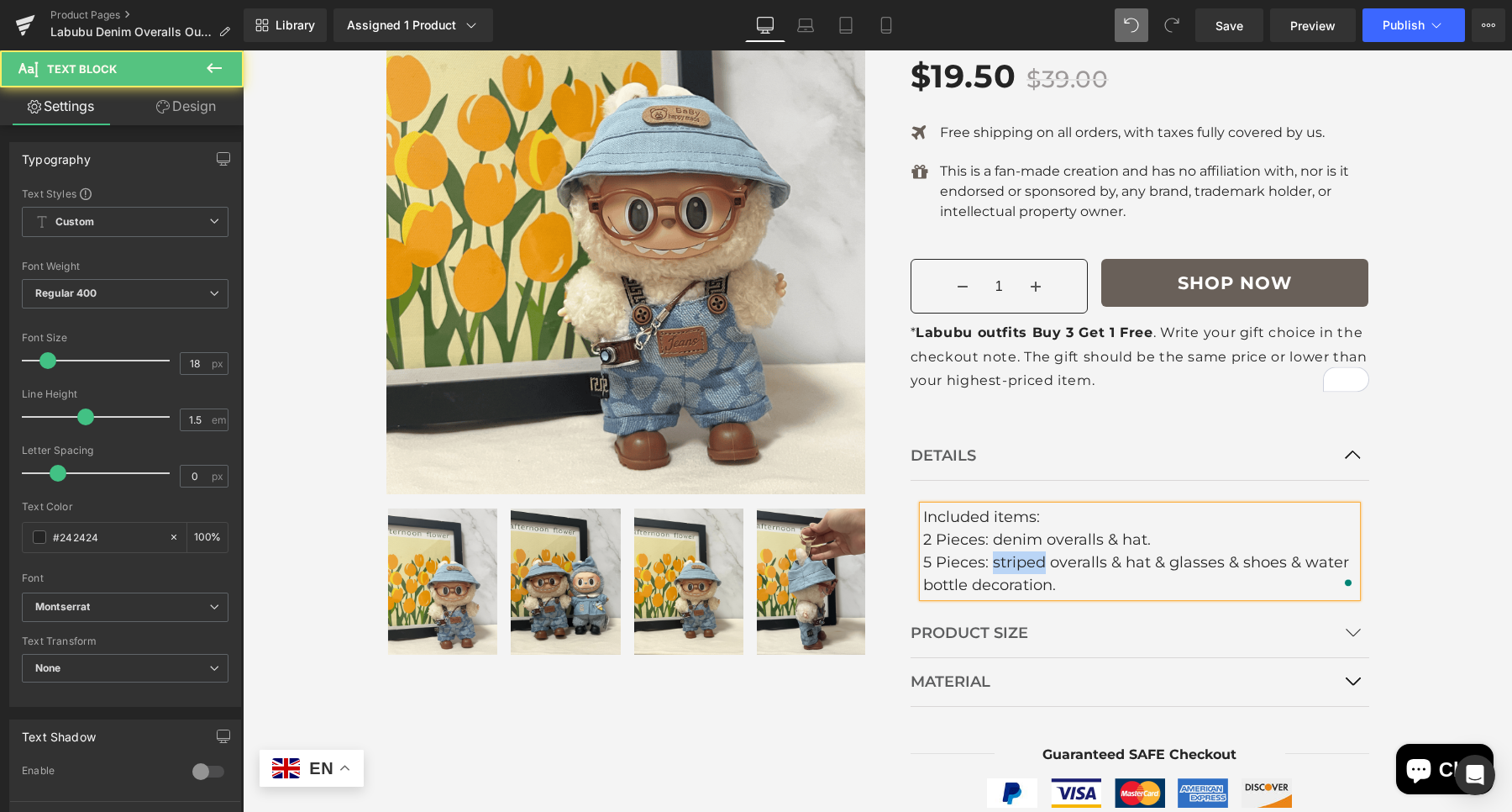
drag, startPoint x: 1034, startPoint y: 563, endPoint x: 983, endPoint y: 569, distance: 51.4
click at [983, 569] on div "5 Pieces: striped overalls & hat & glasses & shoes & water bottle decoration." at bounding box center [1139, 574] width 433 height 45
drag, startPoint x: 1289, startPoint y: 563, endPoint x: 1331, endPoint y: 558, distance: 42.3
click at [1331, 558] on div "5 Pieces: denim overalls & hat & glasses & shoes & water bottle decoration." at bounding box center [1139, 574] width 433 height 45
drag, startPoint x: 962, startPoint y: 588, endPoint x: 908, endPoint y: 585, distance: 54.1
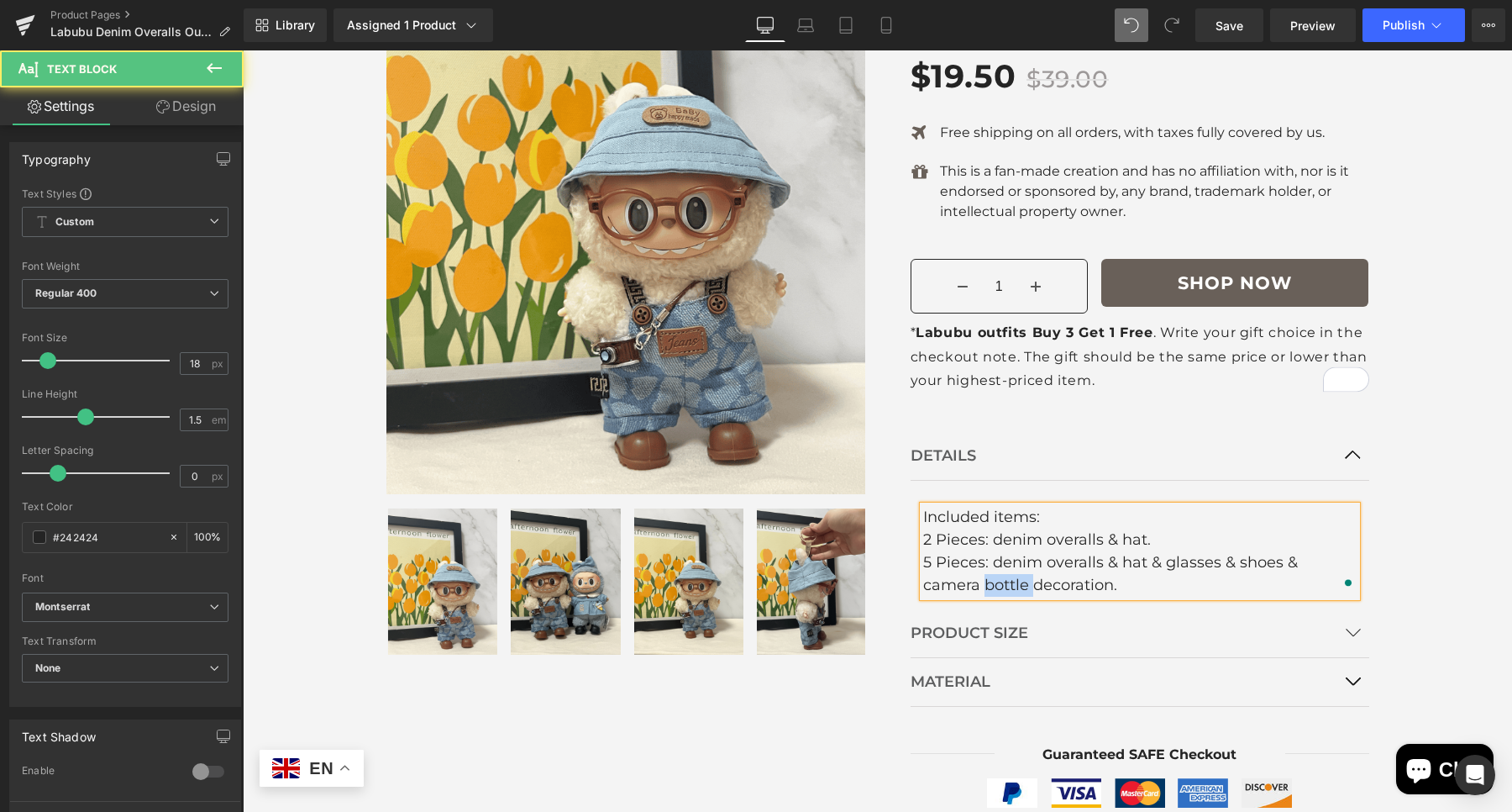
click at [910, 585] on article "Included items: 2 Pieces: denim overalls & hat. 5 Pieces: denim overalls & hat …" at bounding box center [1139, 545] width 459 height 129
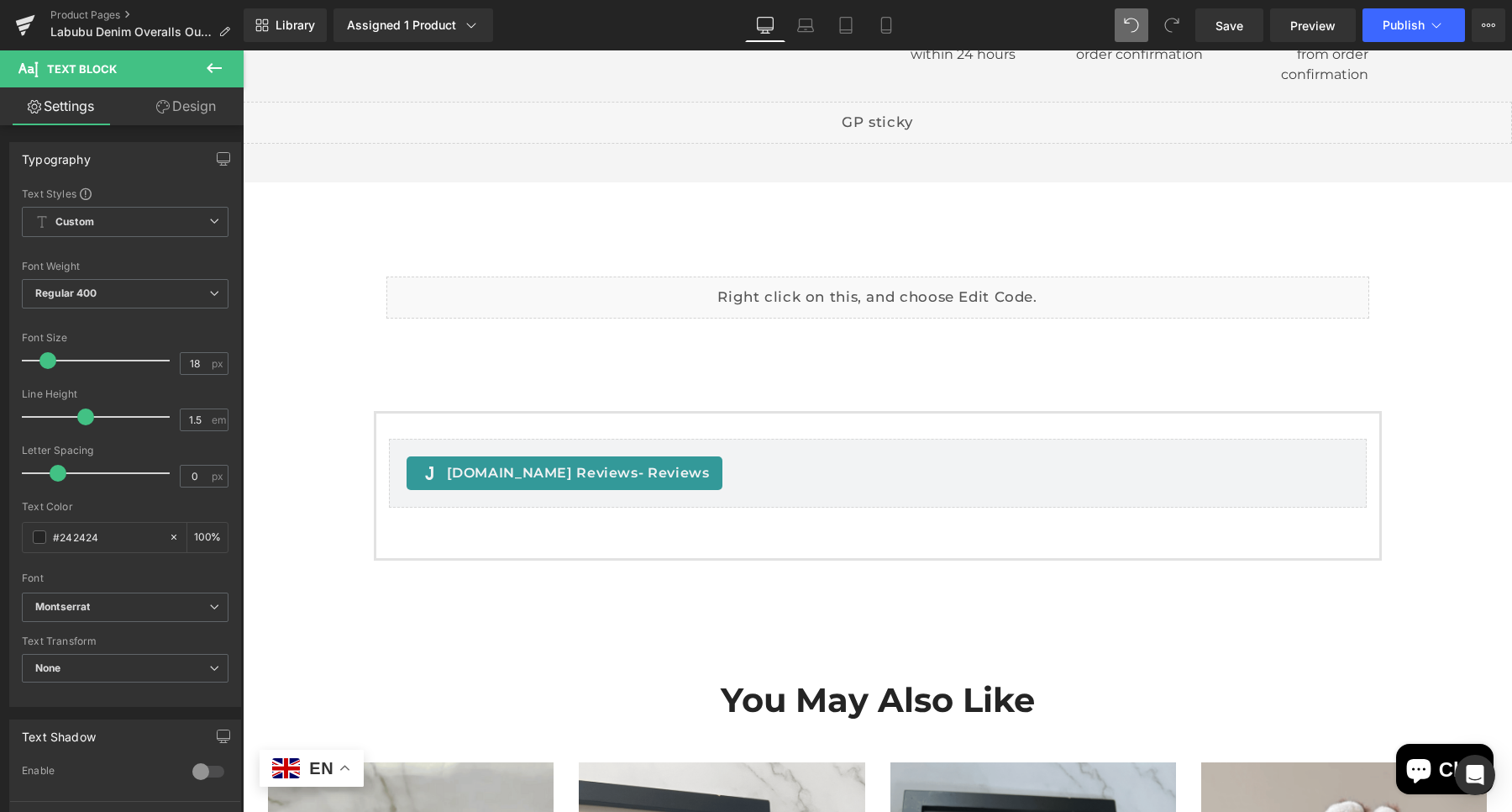
scroll to position [1355, 0]
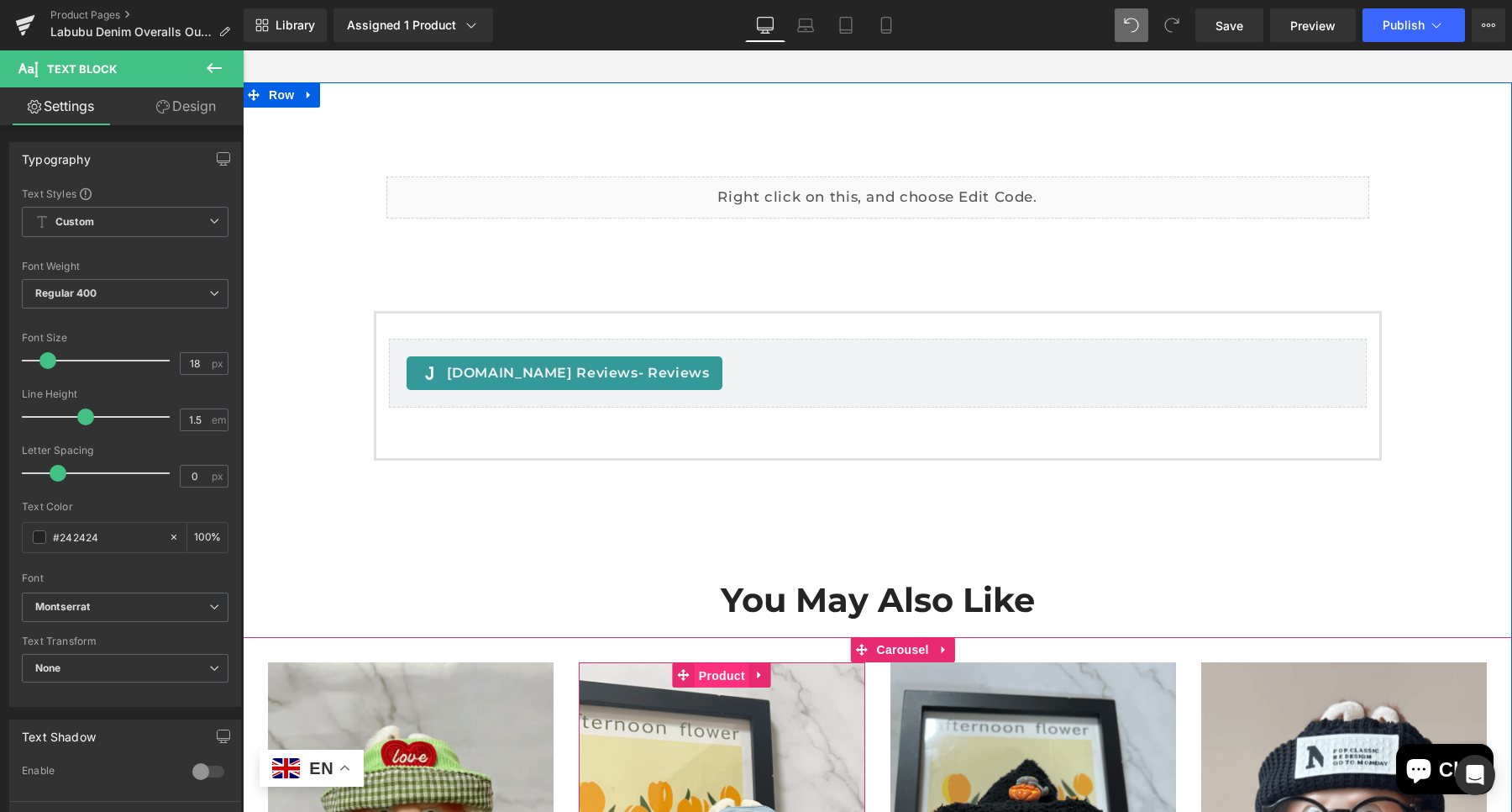
click at [717, 675] on span "Product" at bounding box center [722, 676] width 54 height 26
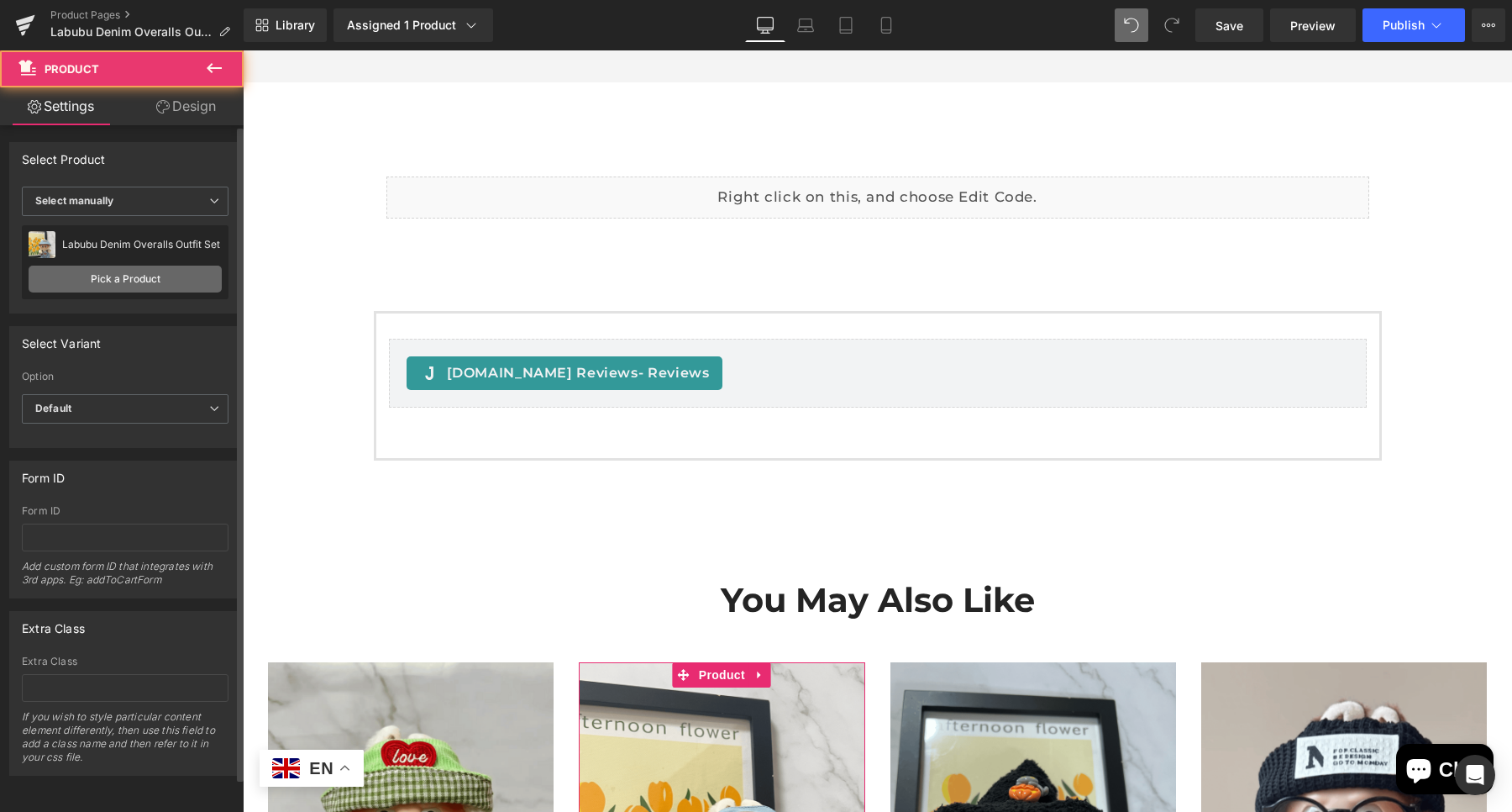
click at [156, 273] on link "Pick a Product" at bounding box center [125, 279] width 193 height 27
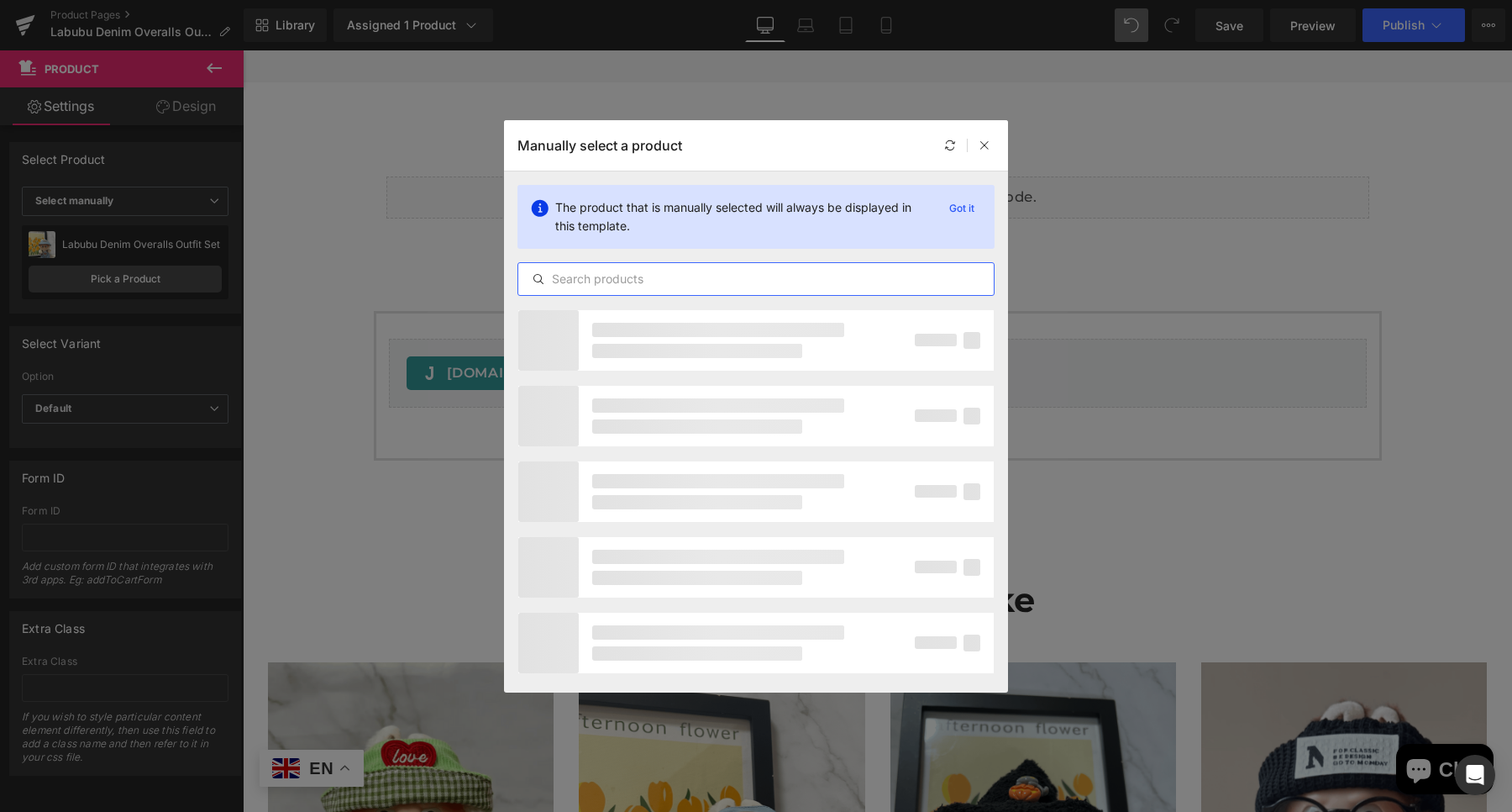
click at [0, 0] on input "text" at bounding box center [0, 0] width 0 height 0
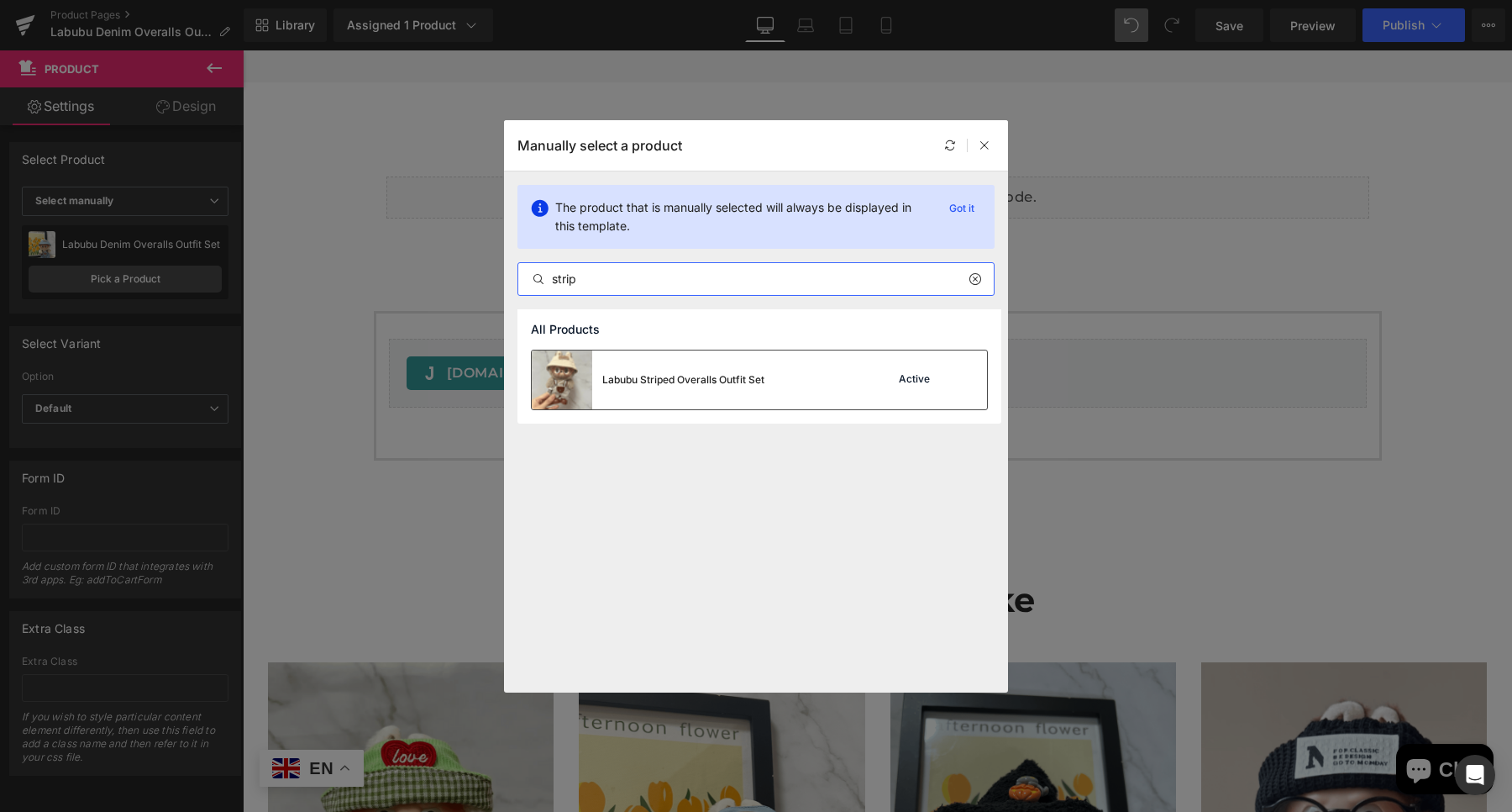
type input "strip"
click at [0, 0] on div "Labubu Striped Overalls Outfit Set Active" at bounding box center [0, 0] width 0 height 0
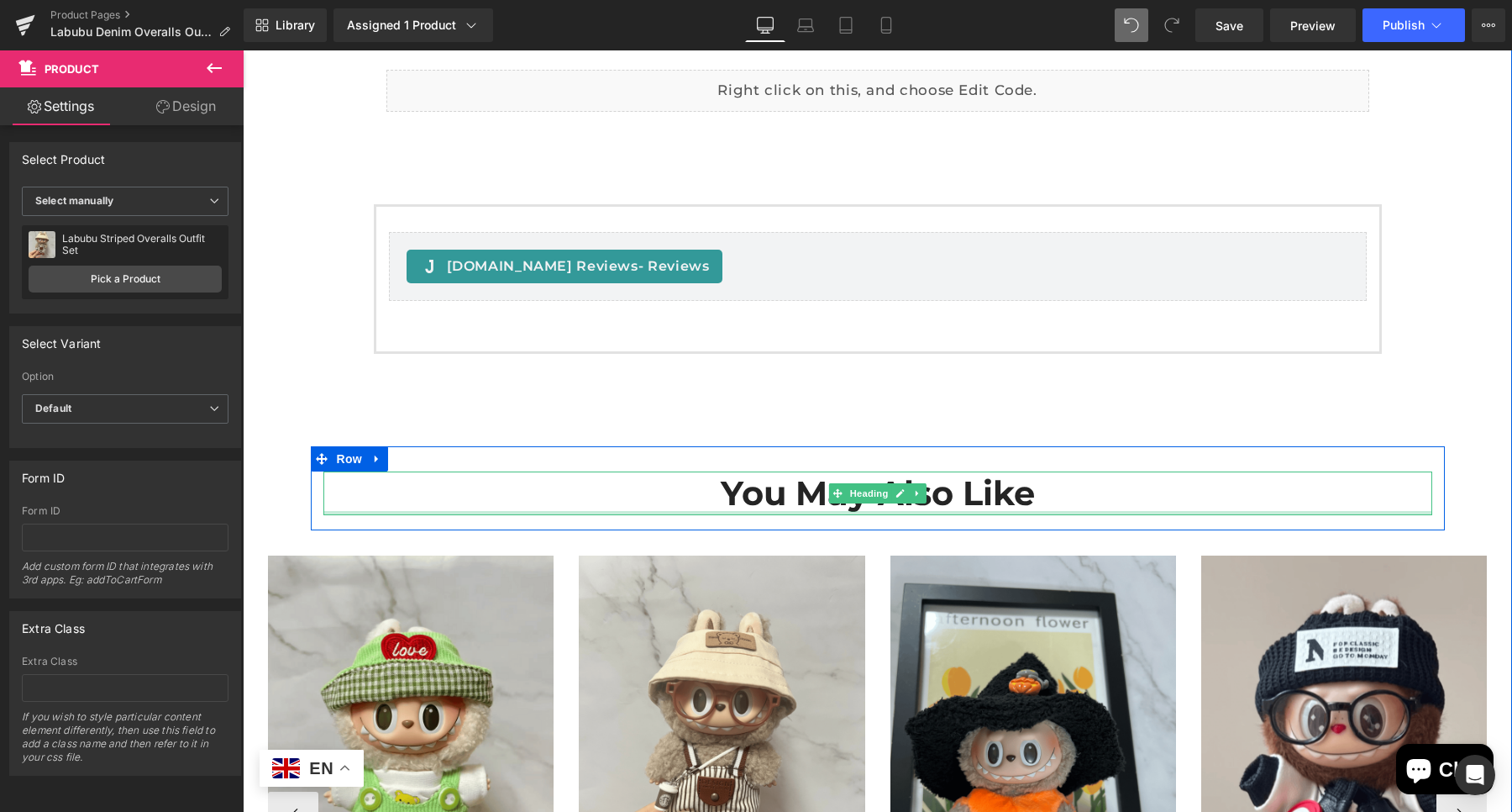
scroll to position [1461, 0]
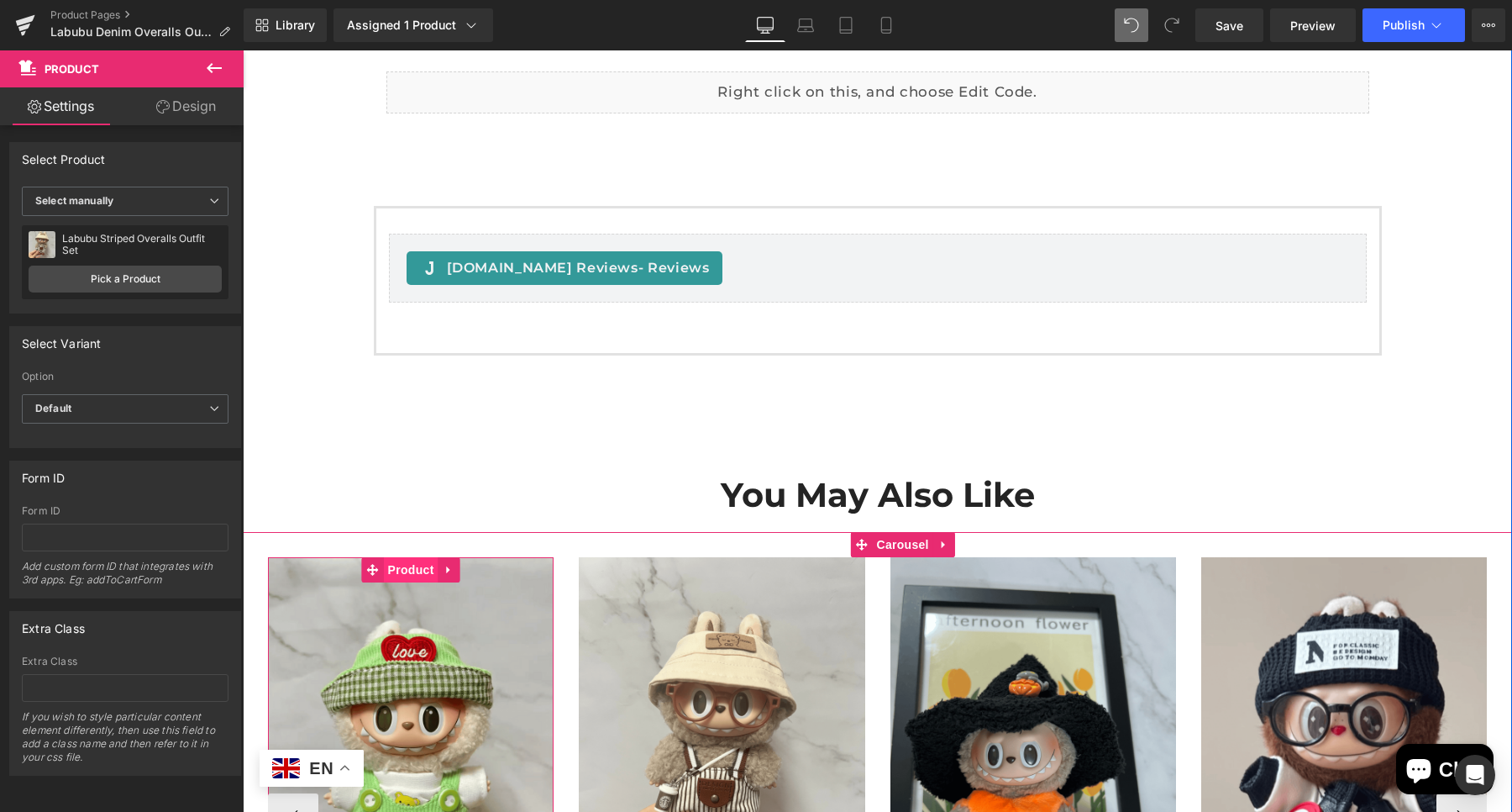
click at [403, 572] on span "Product" at bounding box center [411, 569] width 54 height 26
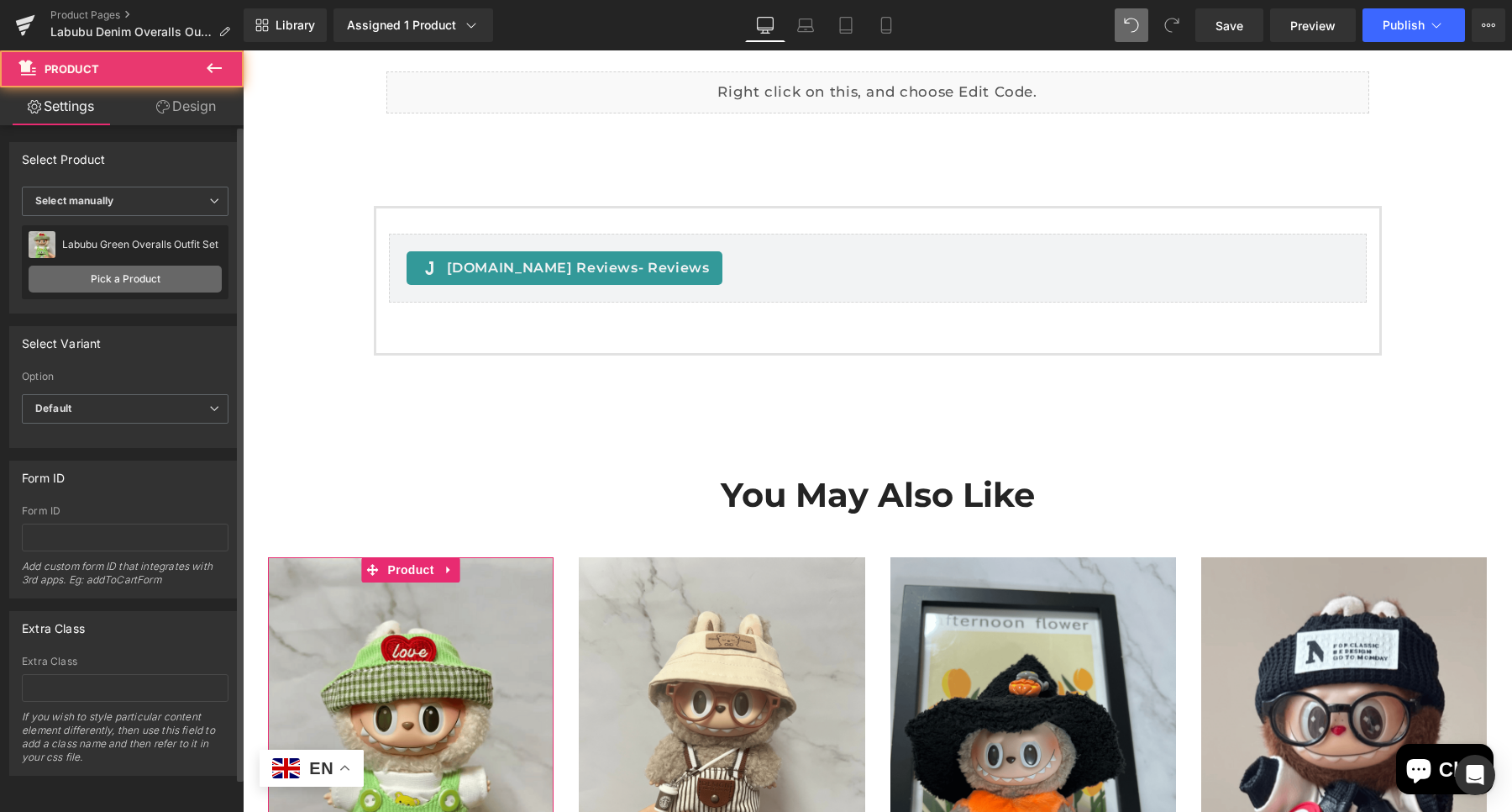
click at [113, 272] on link "Pick a Product" at bounding box center [125, 279] width 193 height 27
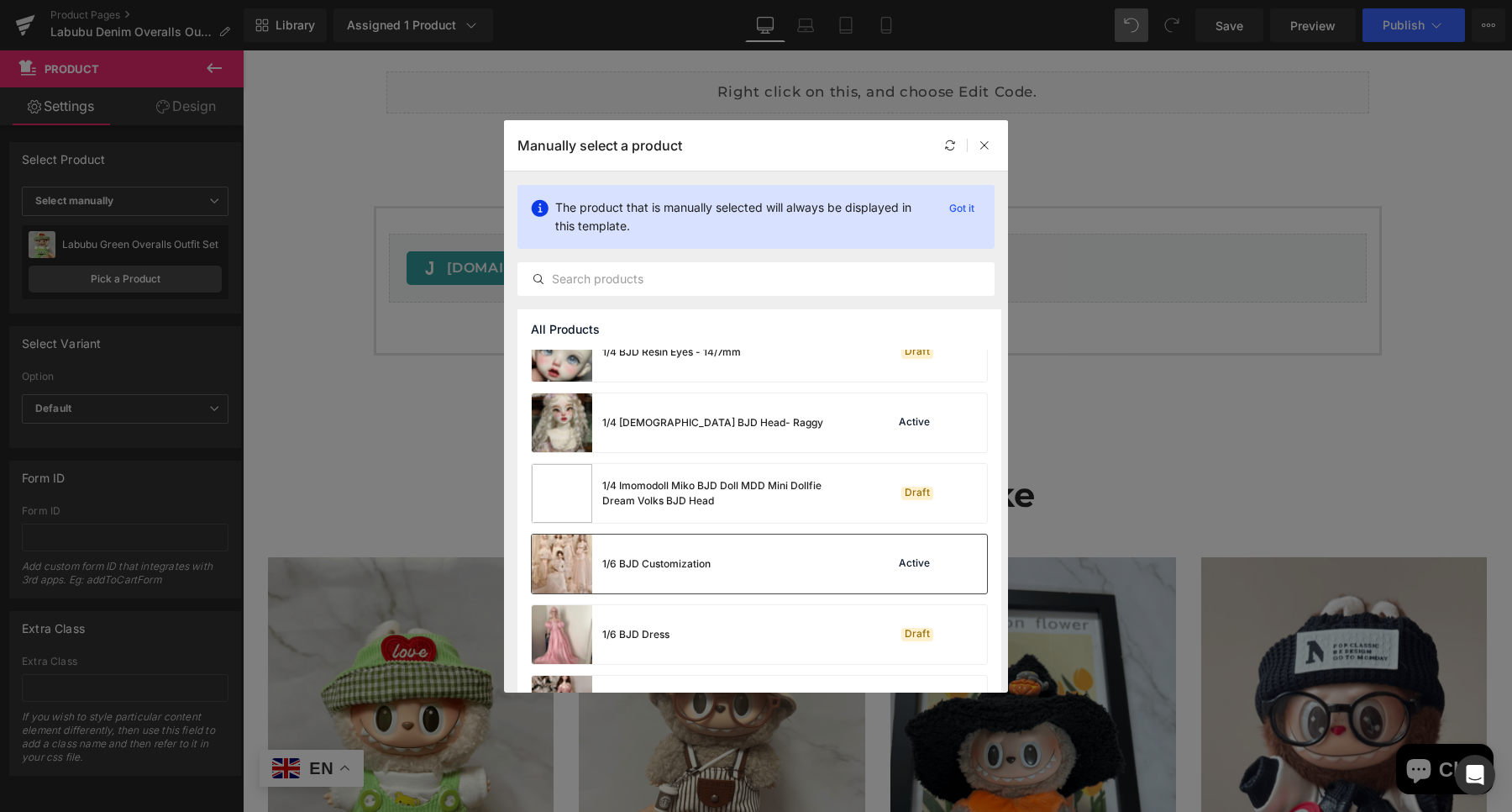
scroll to position [315, 0]
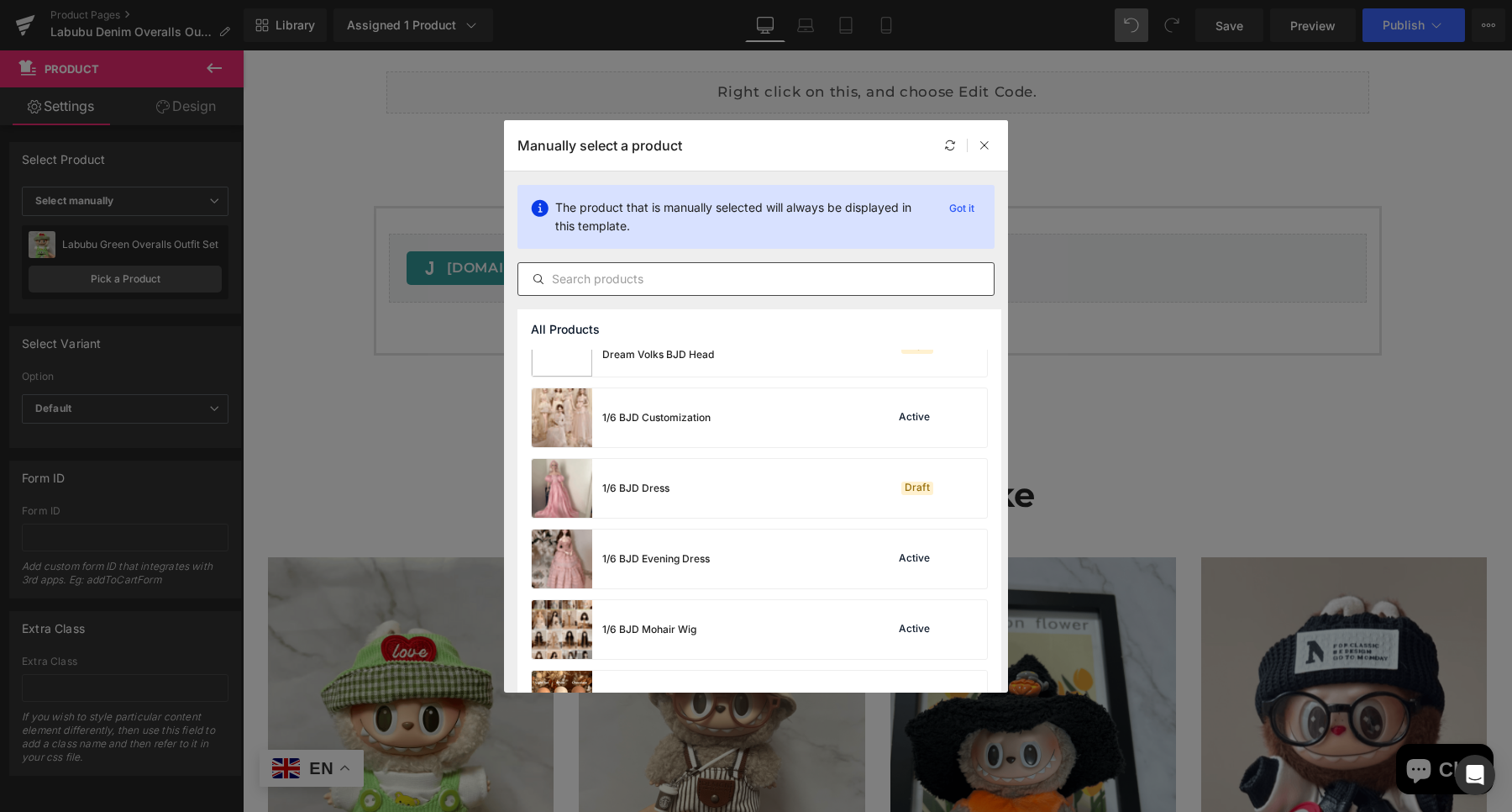
drag, startPoint x: 619, startPoint y: 280, endPoint x: 682, endPoint y: 273, distance: 63.4
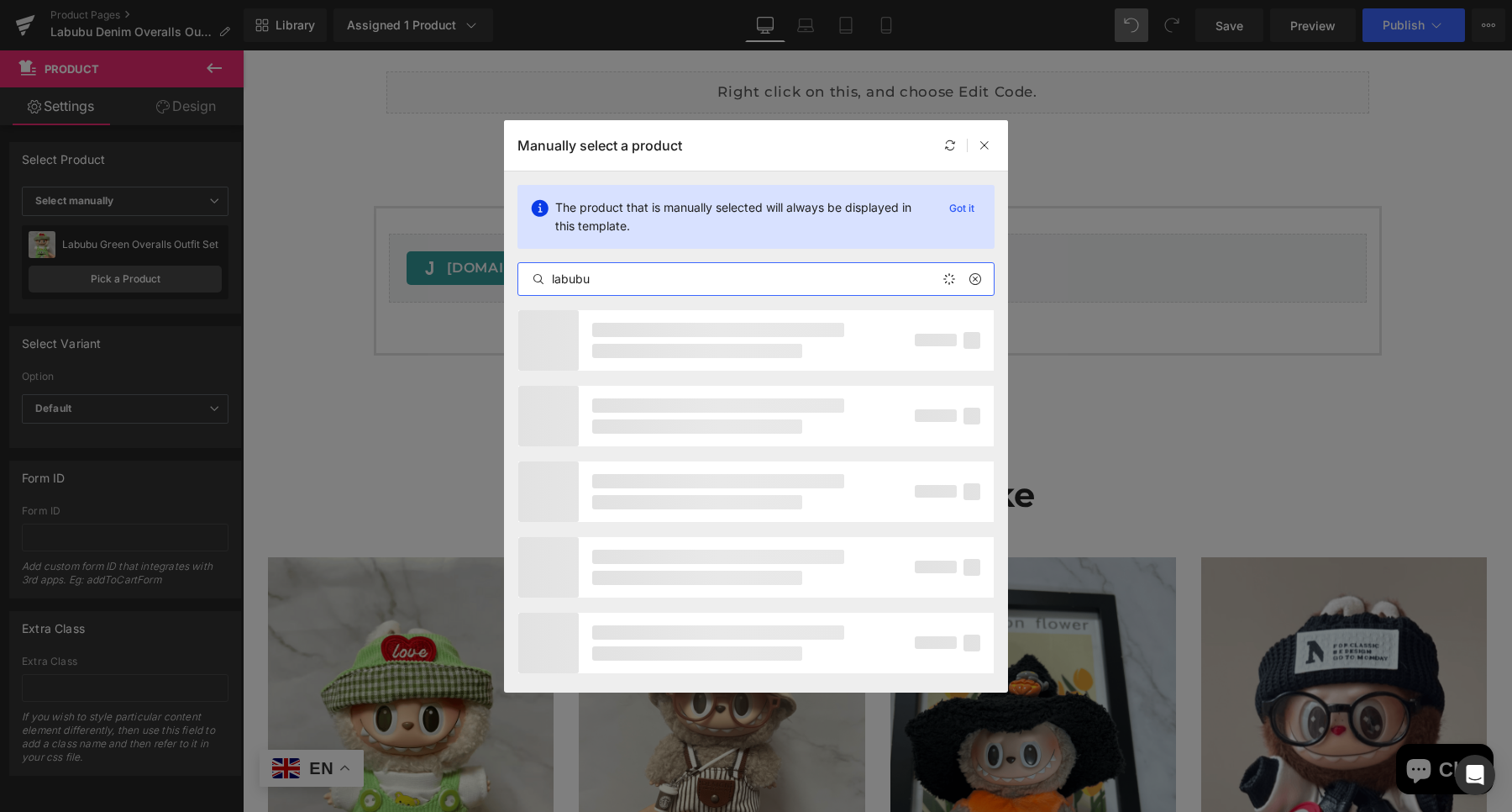
type input "labubu"
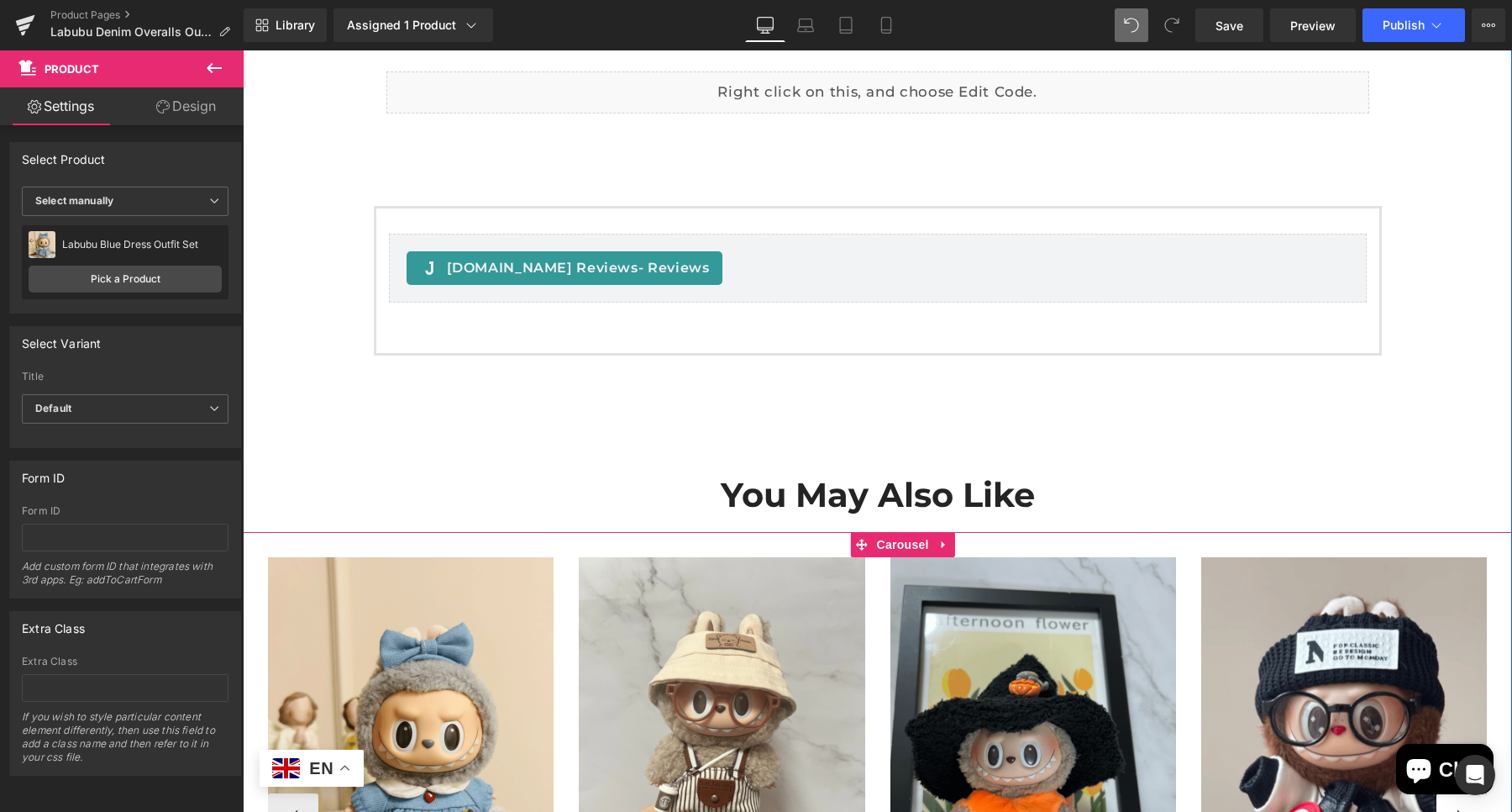
click at [1463, 808] on button "›" at bounding box center [1461, 818] width 50 height 50
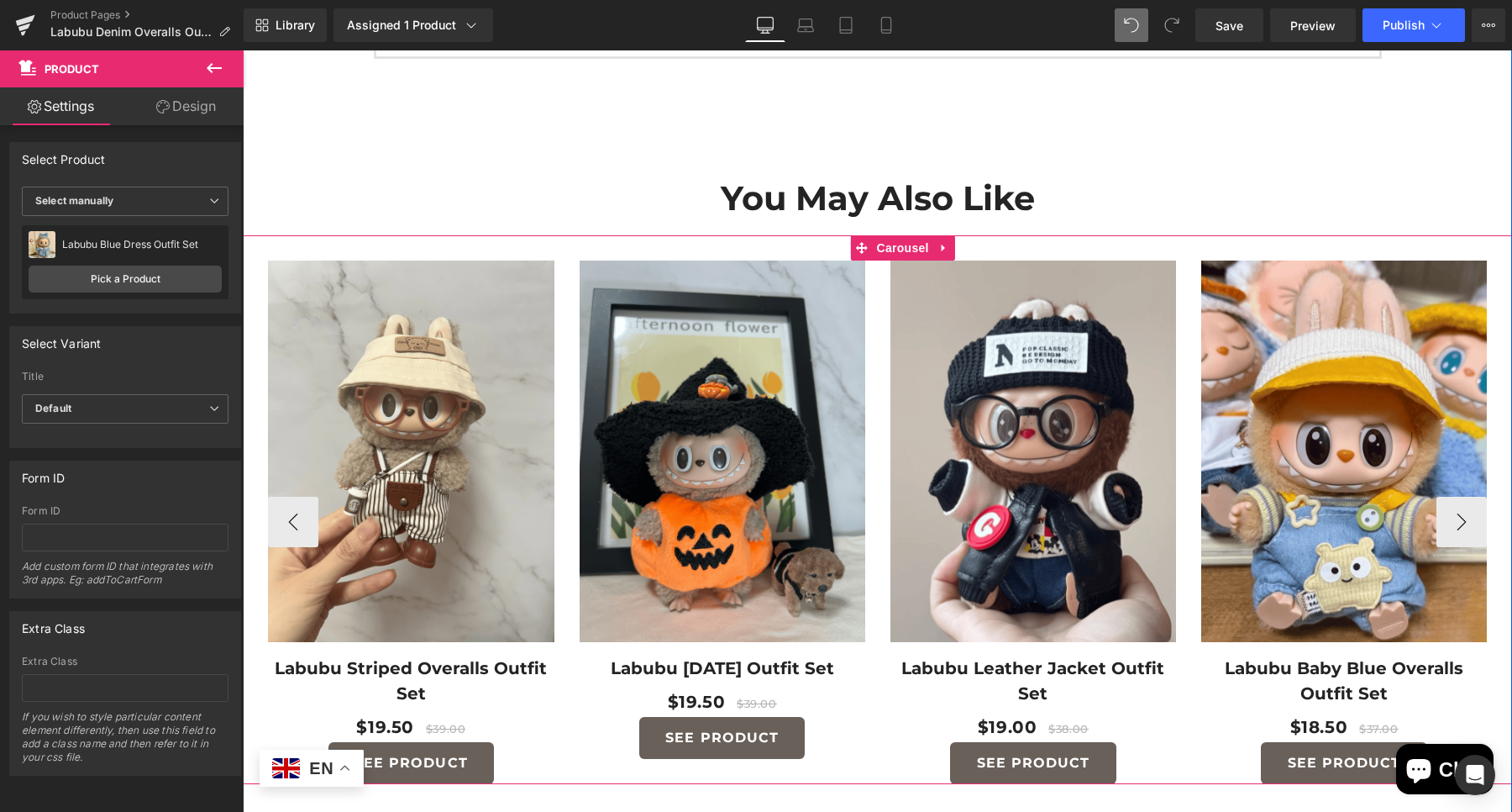
scroll to position [1776, 0]
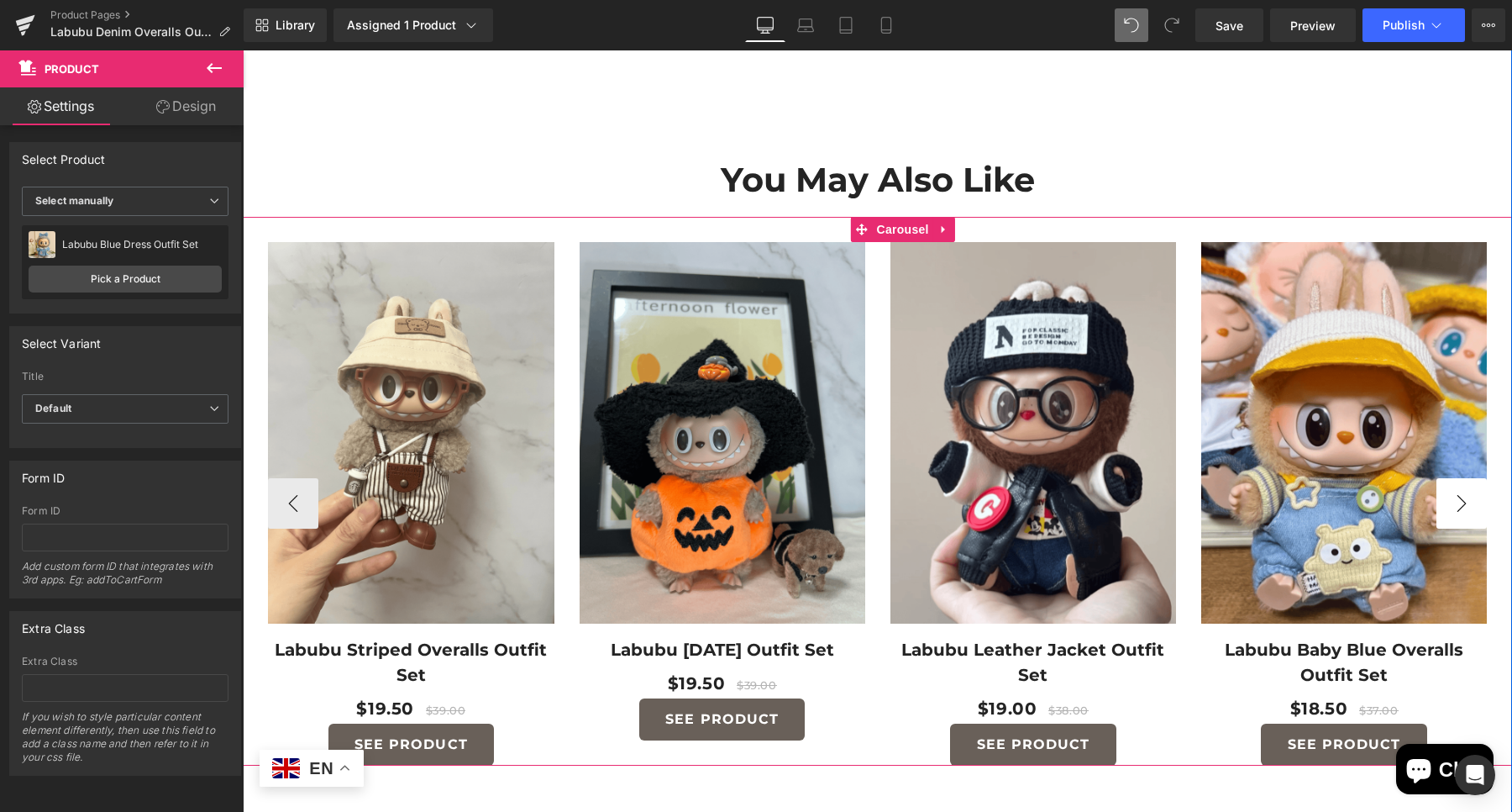
click at [1458, 505] on button "›" at bounding box center [1461, 503] width 50 height 50
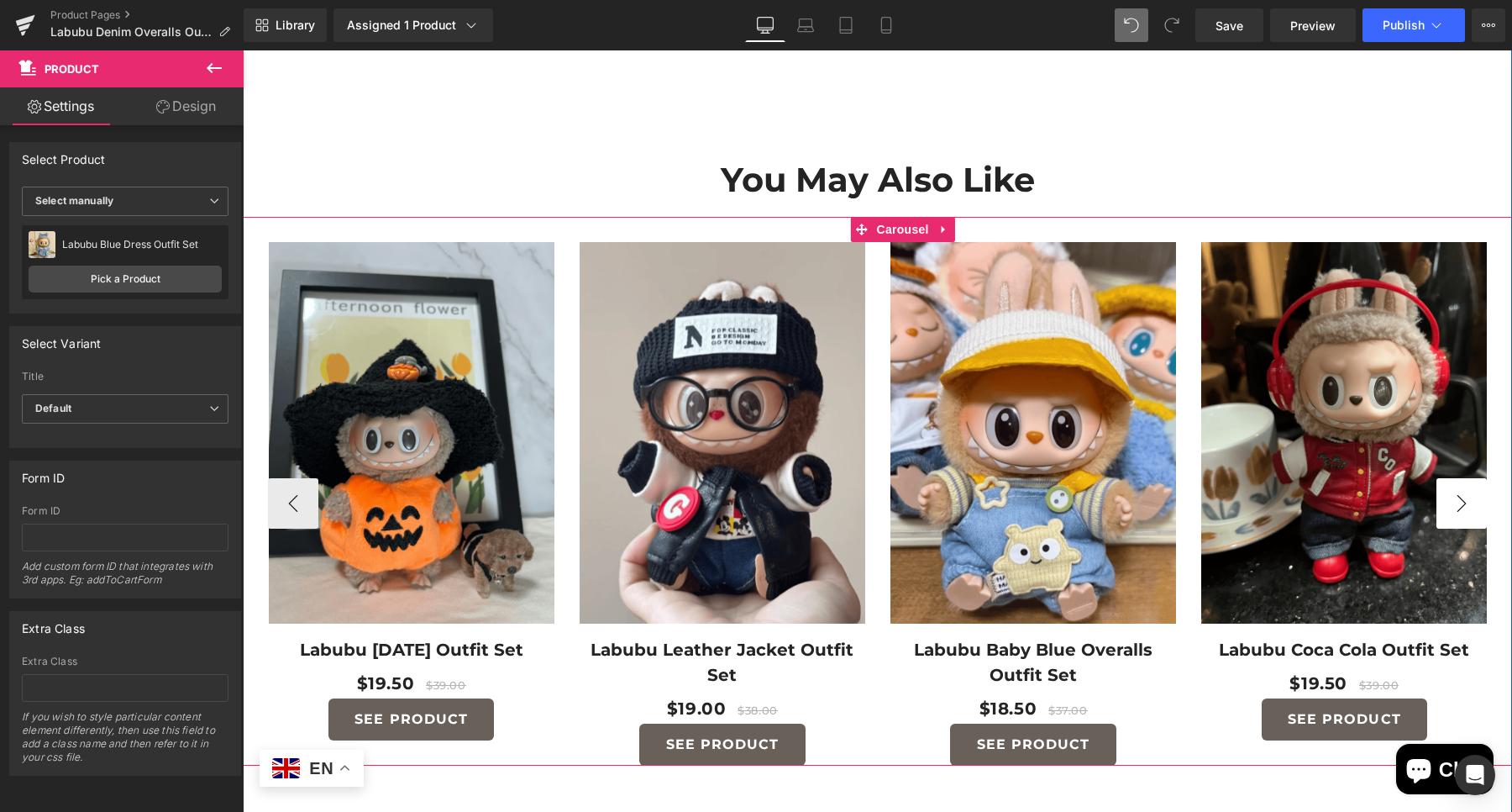
click at [1458, 506] on button "›" at bounding box center [1461, 503] width 50 height 50
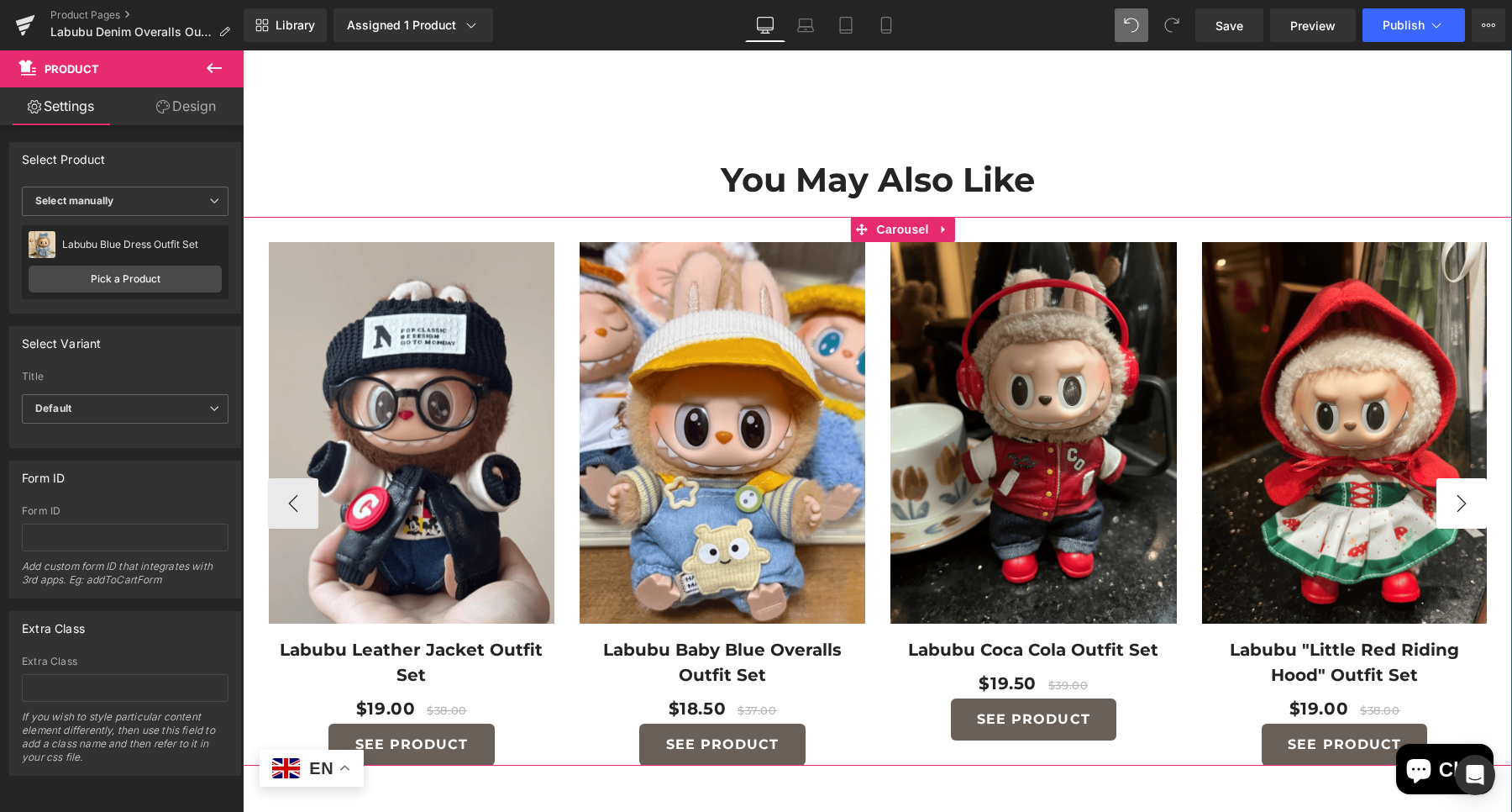
click at [1458, 506] on button "›" at bounding box center [1461, 503] width 50 height 50
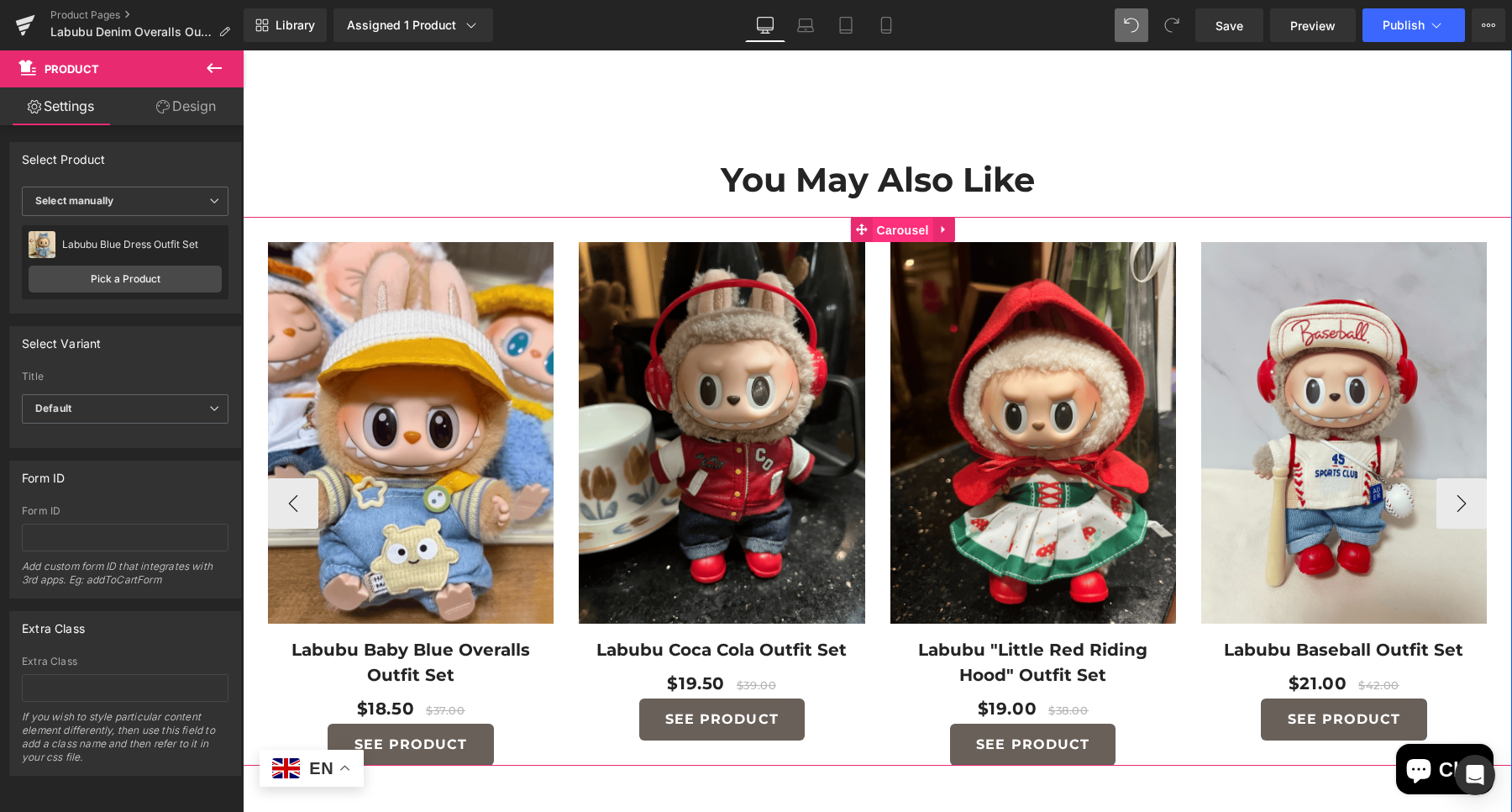
click at [885, 219] on span "Carousel" at bounding box center [902, 231] width 60 height 26
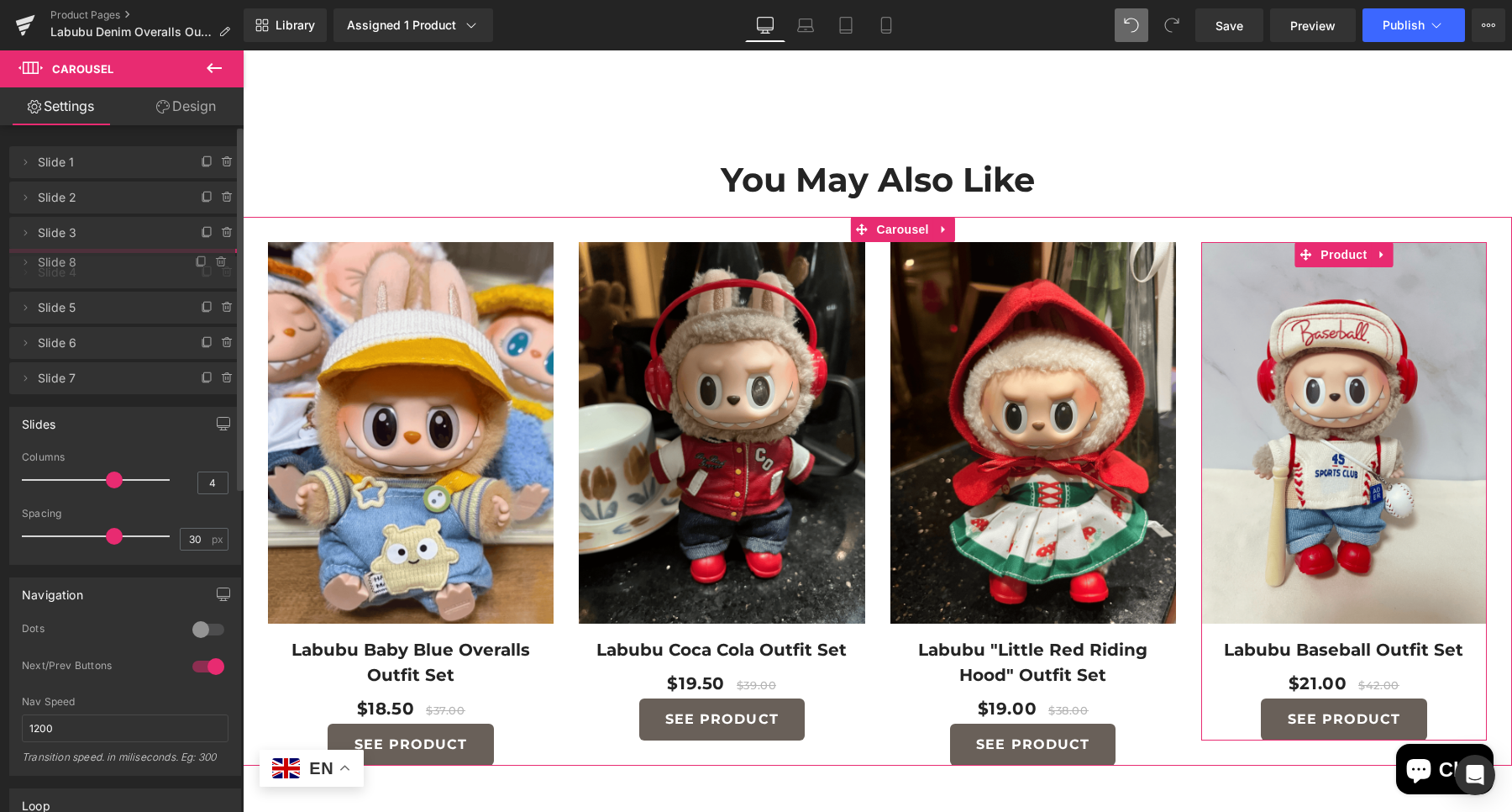
drag, startPoint x: 74, startPoint y: 412, endPoint x: 552, endPoint y: 758, distance: 590.1
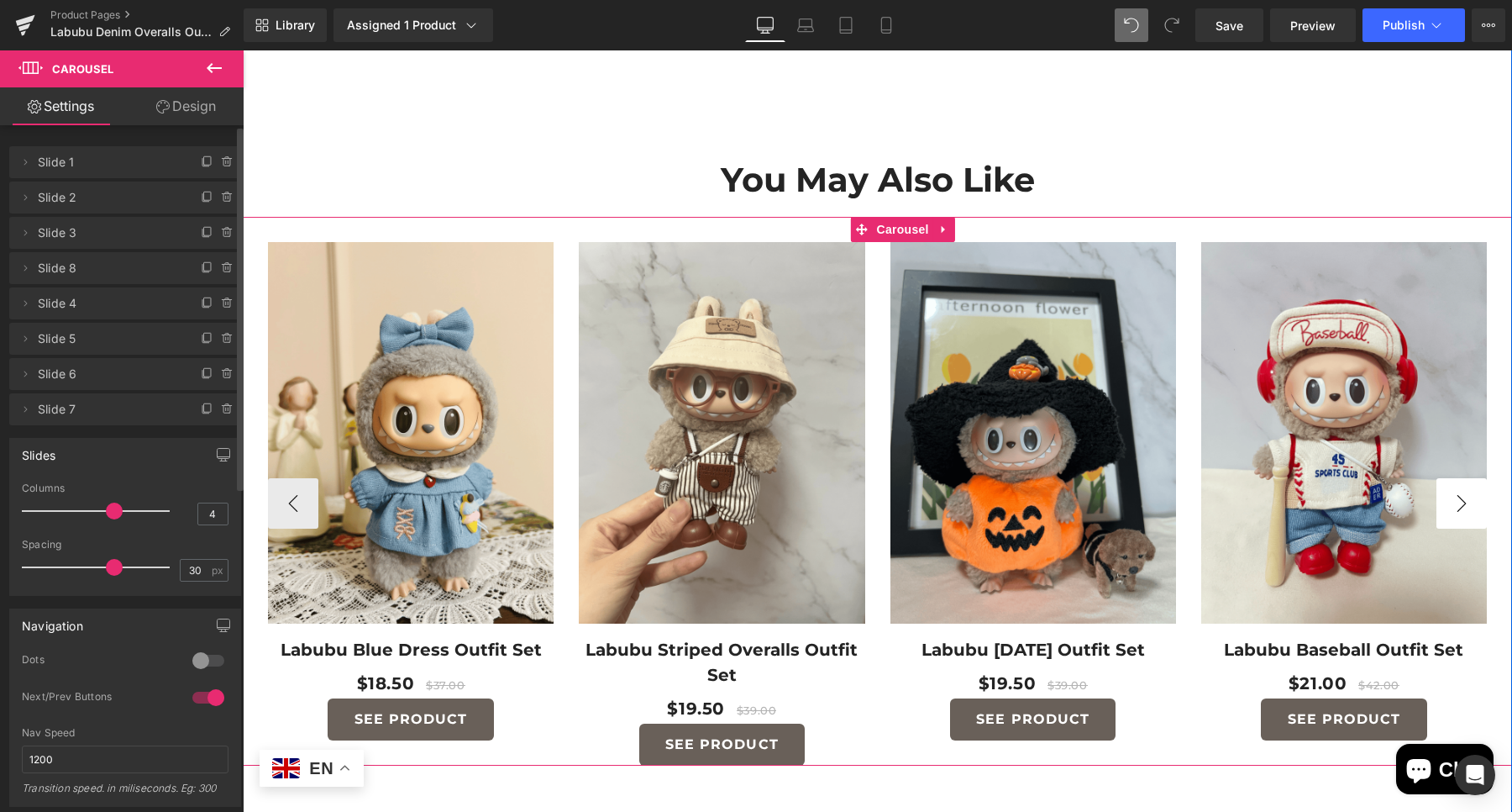
click at [1463, 508] on button "›" at bounding box center [1461, 503] width 50 height 50
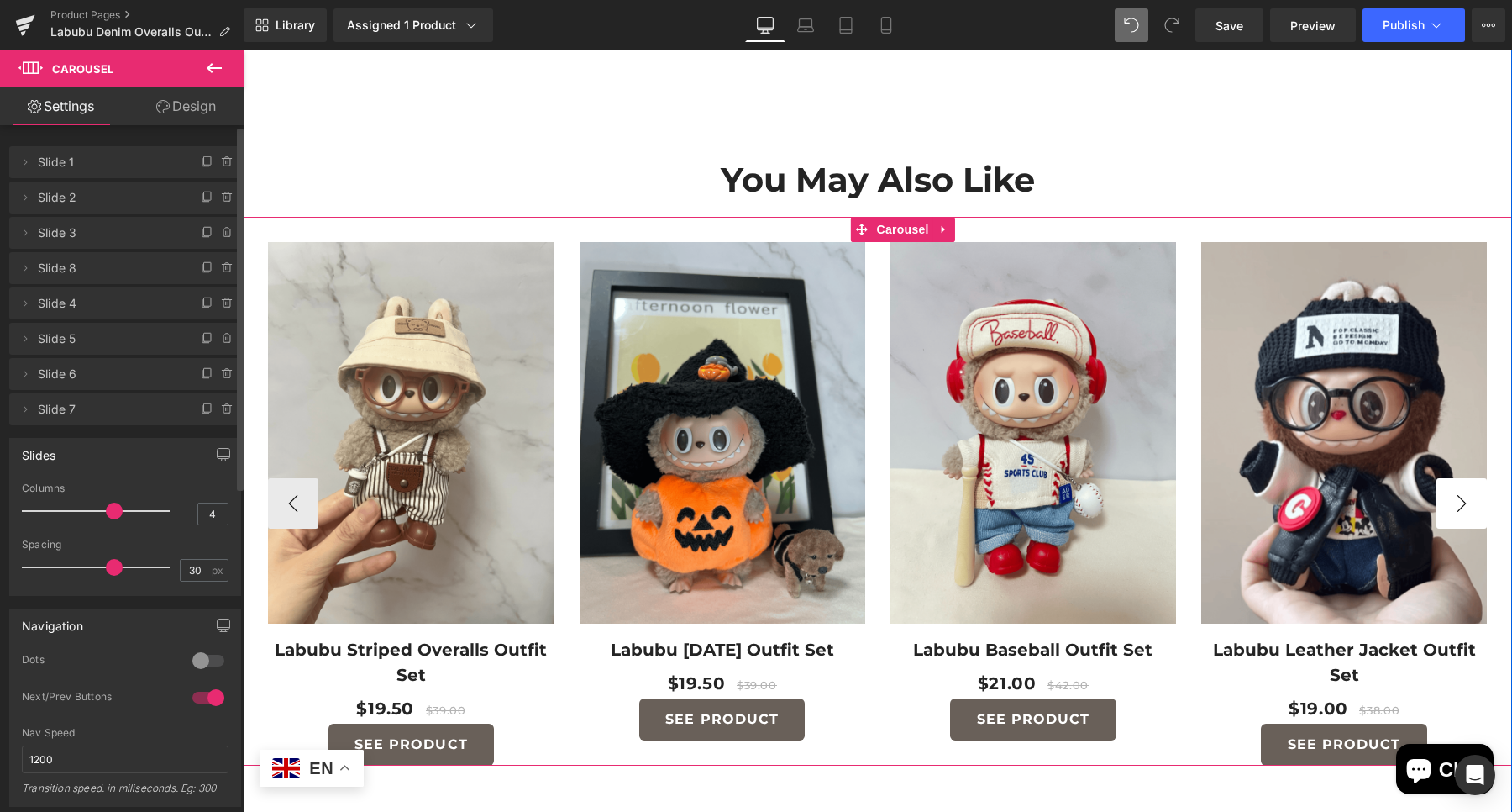
click at [1463, 508] on button "›" at bounding box center [1461, 503] width 50 height 50
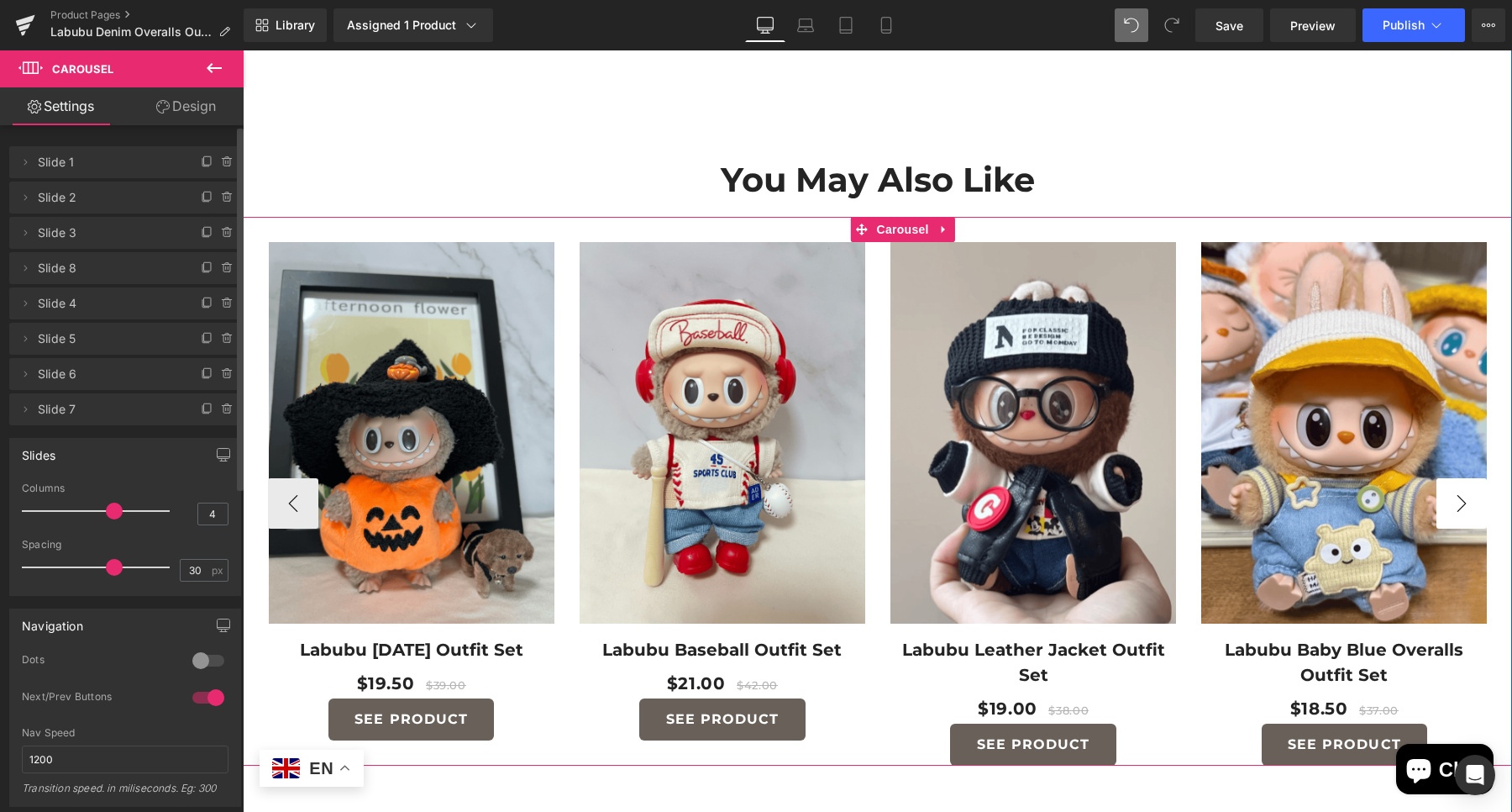
click at [1463, 508] on button "›" at bounding box center [1461, 503] width 50 height 50
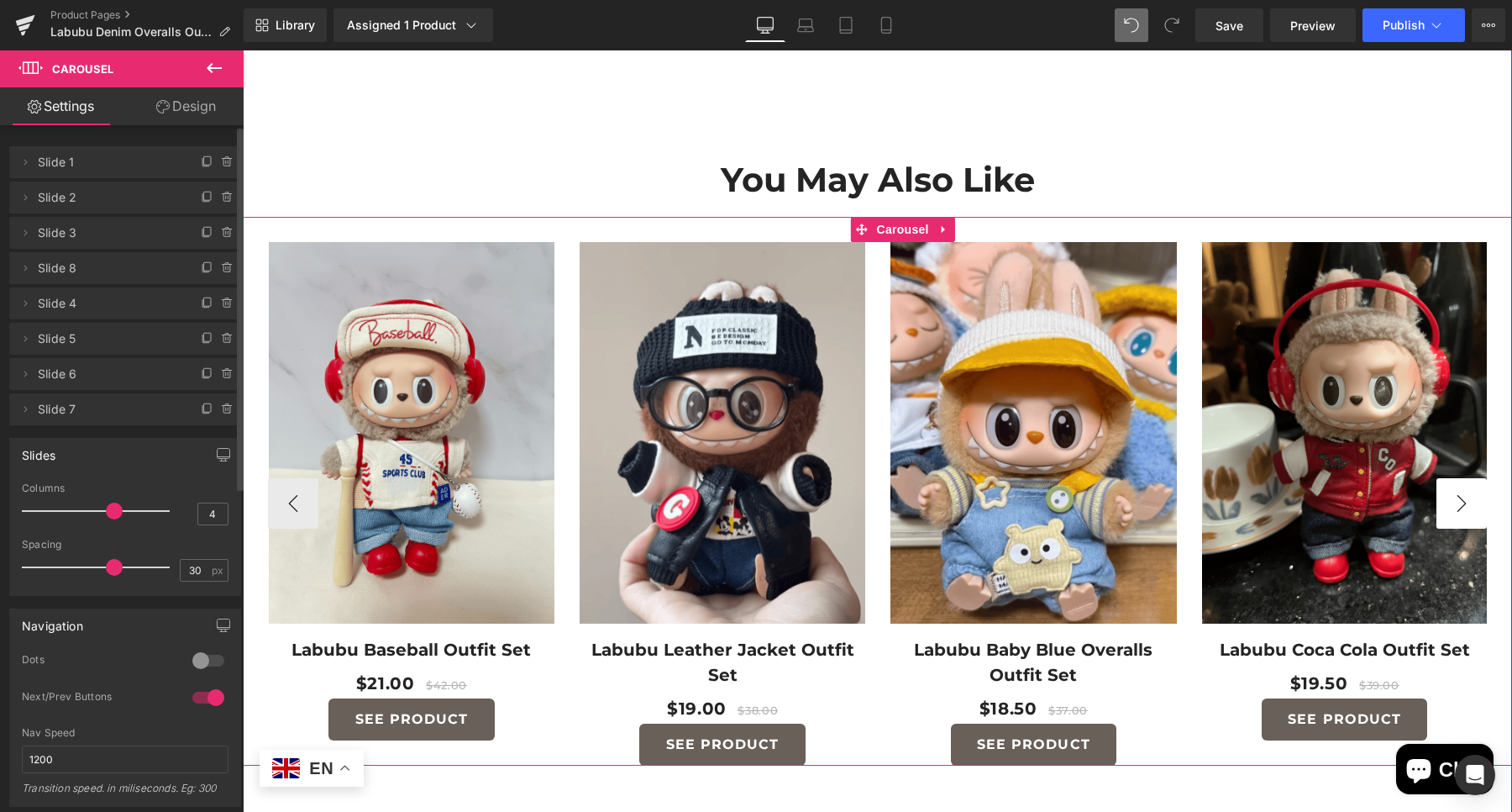
click at [1463, 508] on button "›" at bounding box center [1461, 503] width 50 height 50
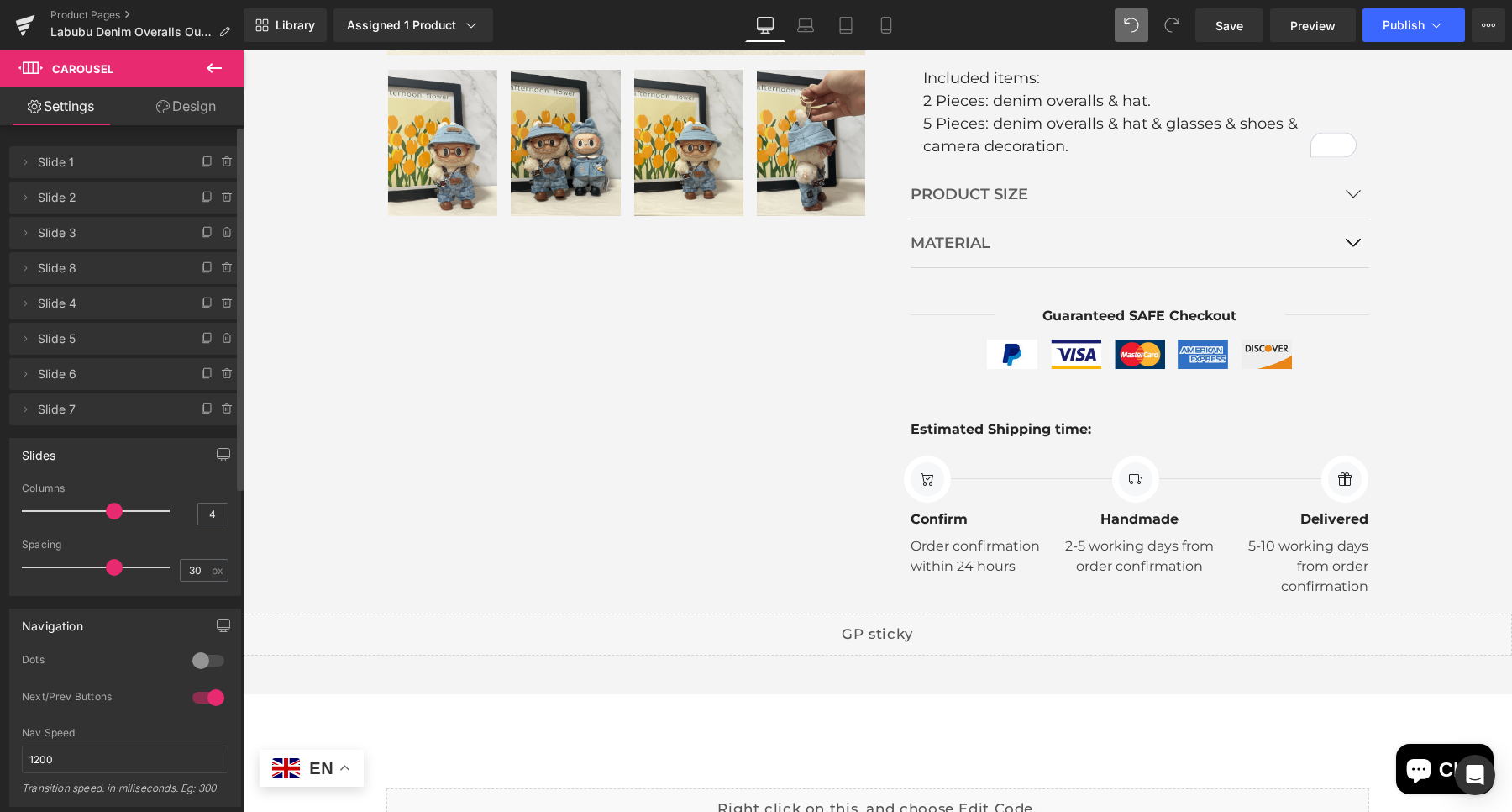
scroll to position [725, 0]
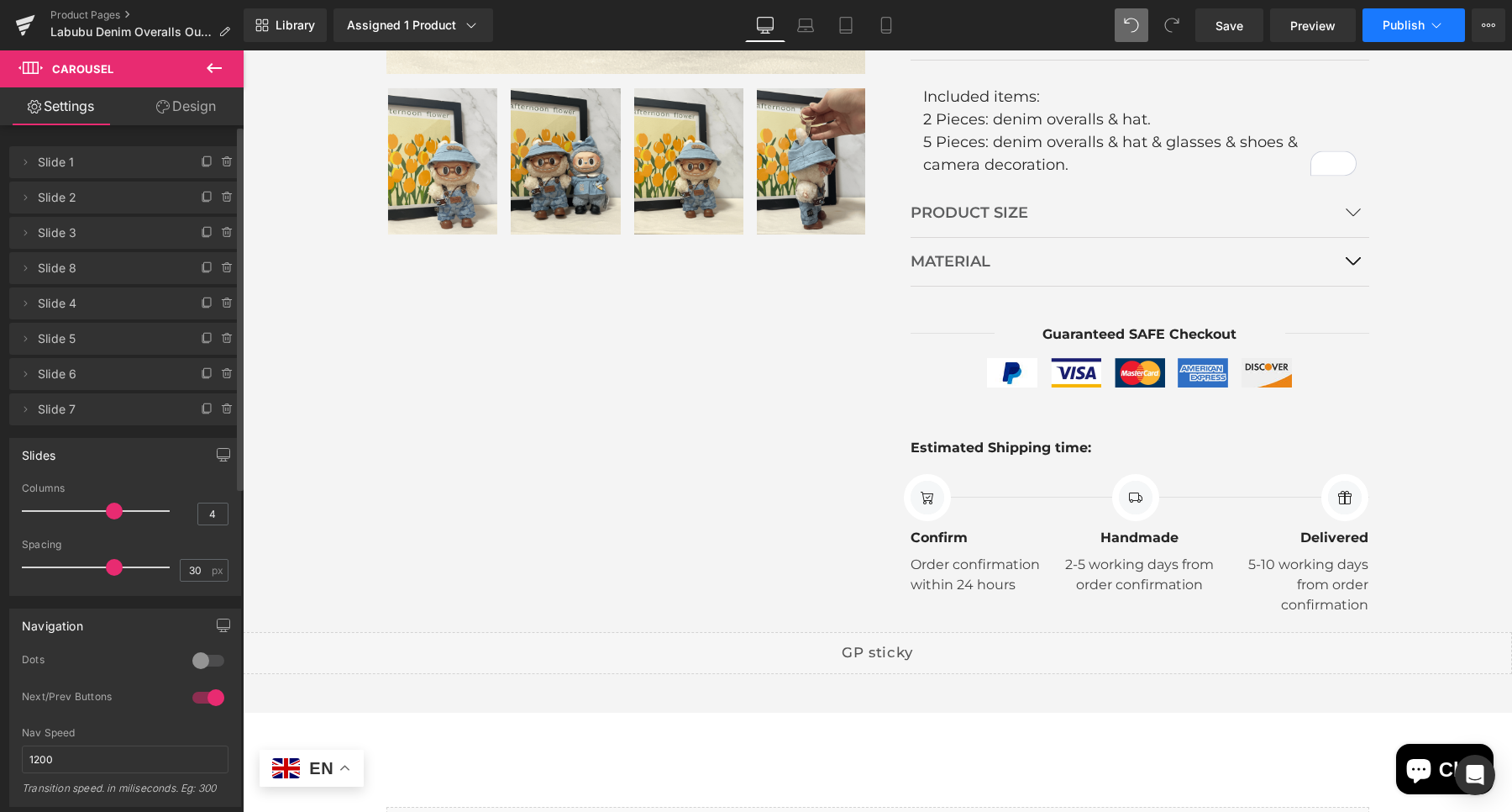
click at [1395, 30] on span "Publish" at bounding box center [1403, 26] width 42 height 14
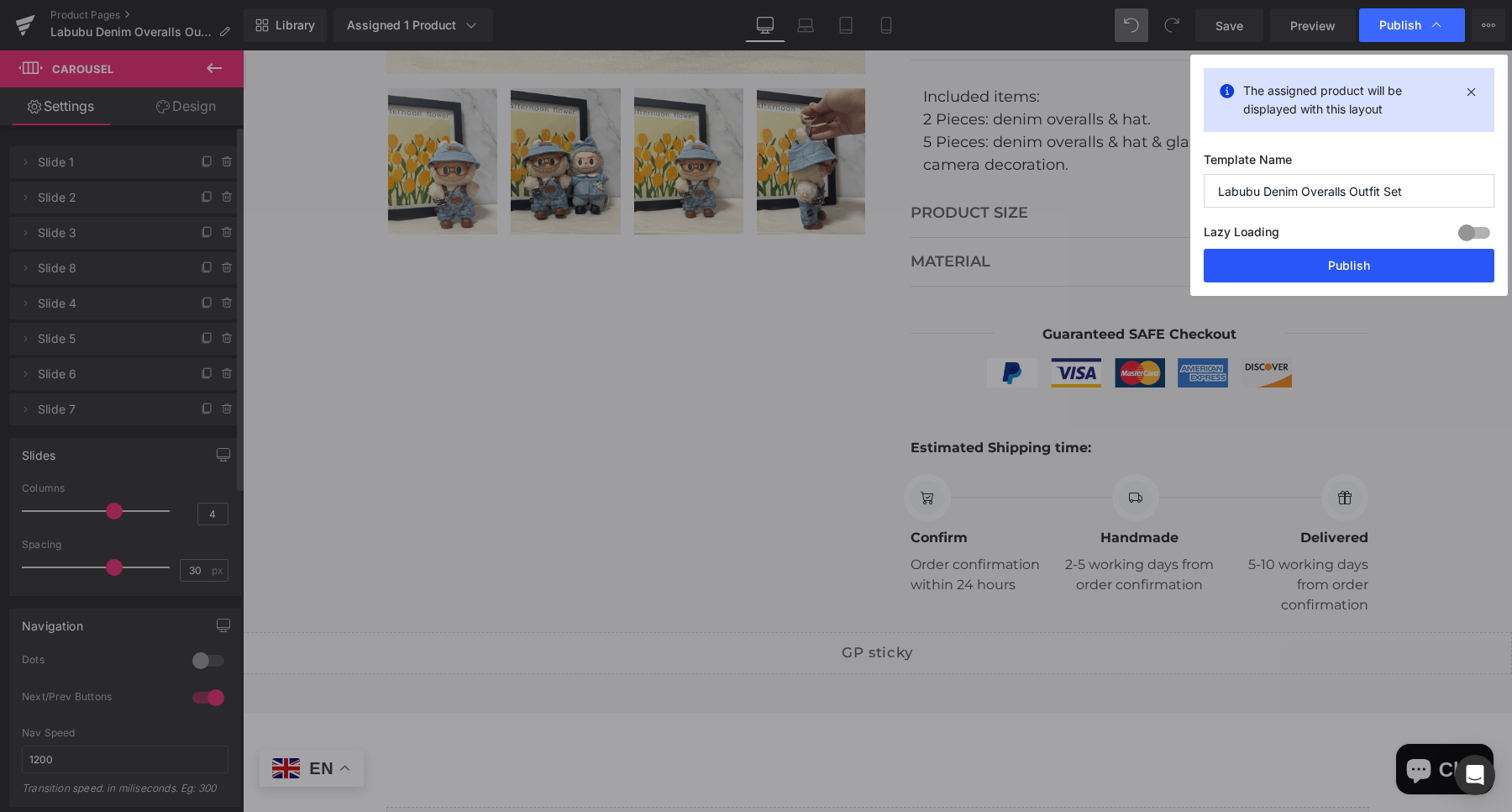
click at [1416, 269] on button "Publish" at bounding box center [1349, 265] width 291 height 33
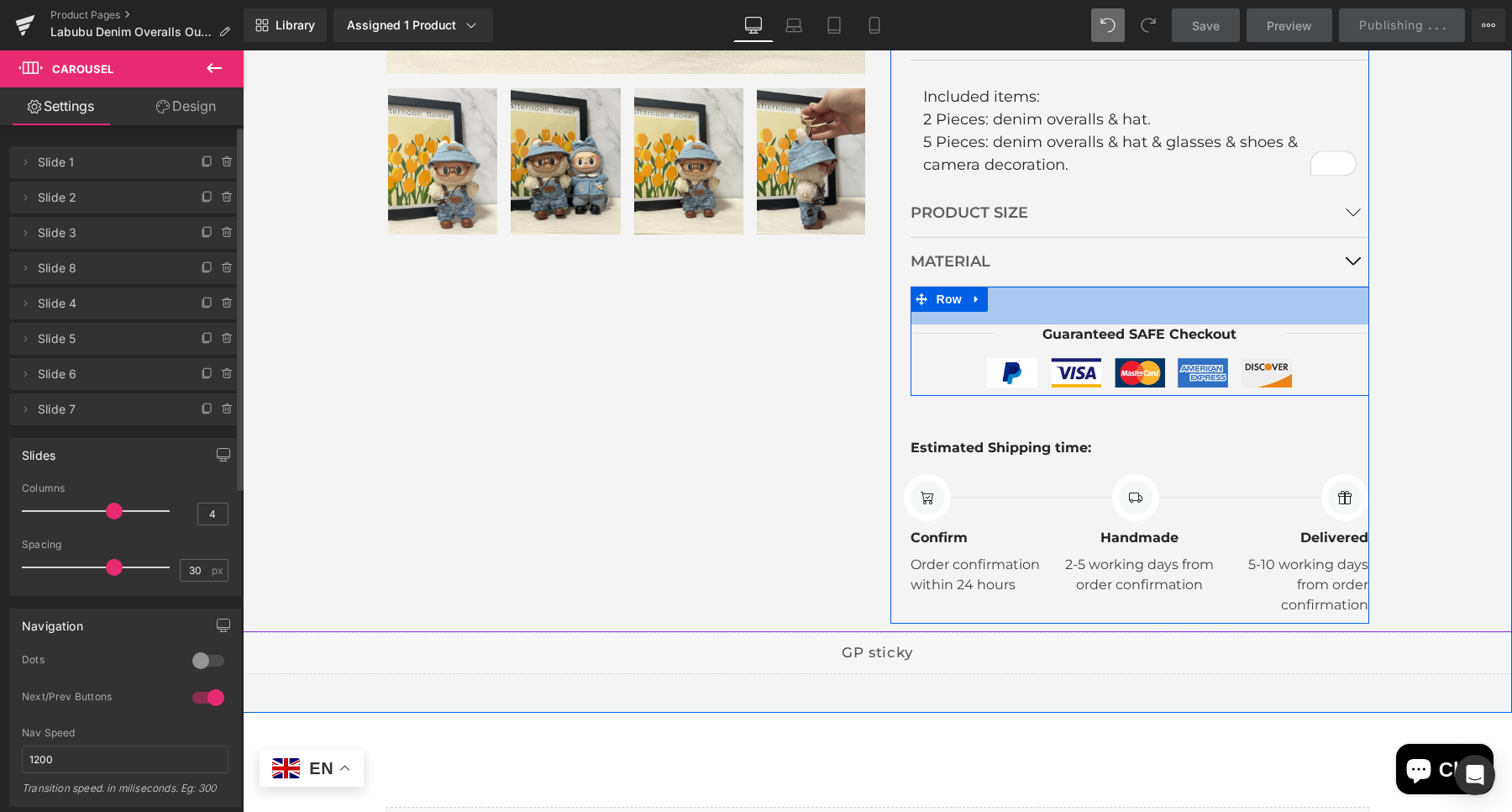
scroll to position [410, 0]
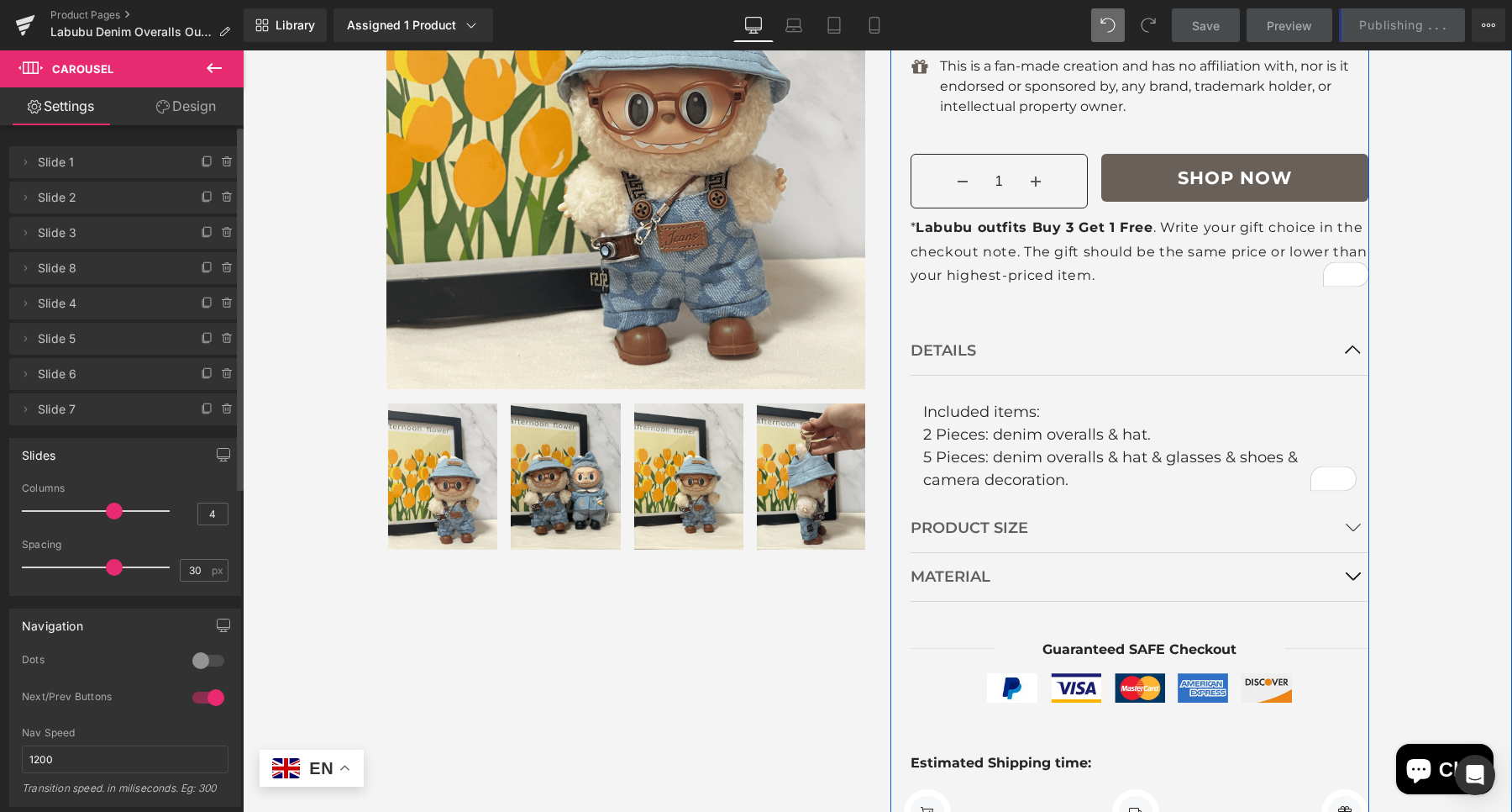
click at [1077, 269] on p "* Labubu outfits Buy 3 Get 1 Free . Write your gift choice in the checkout note…" at bounding box center [1139, 251] width 459 height 71
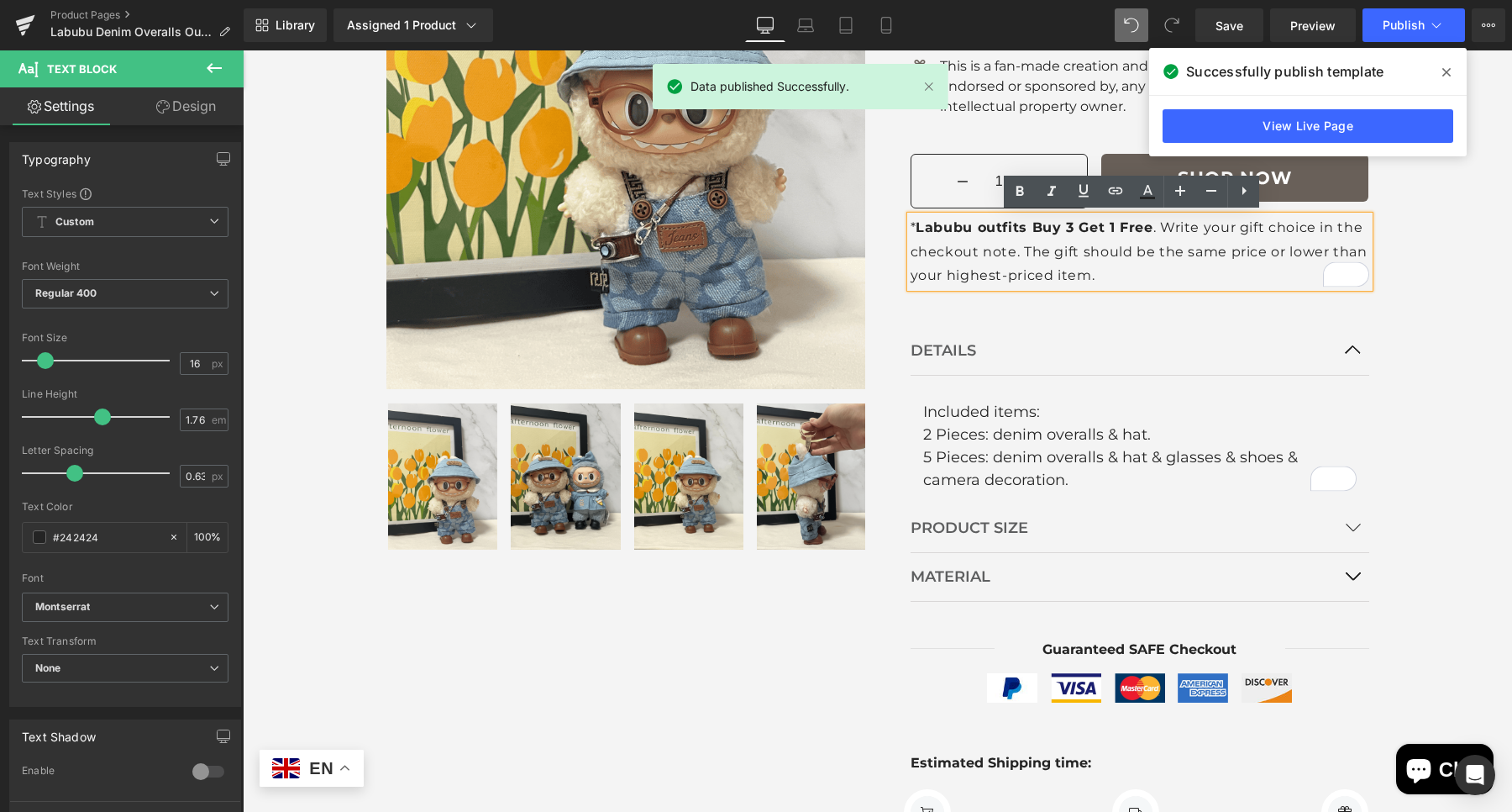
click at [1143, 266] on p "* Labubu outfits Buy 3 Get 1 Free . Write your gift choice in the checkout note…" at bounding box center [1139, 251] width 459 height 71
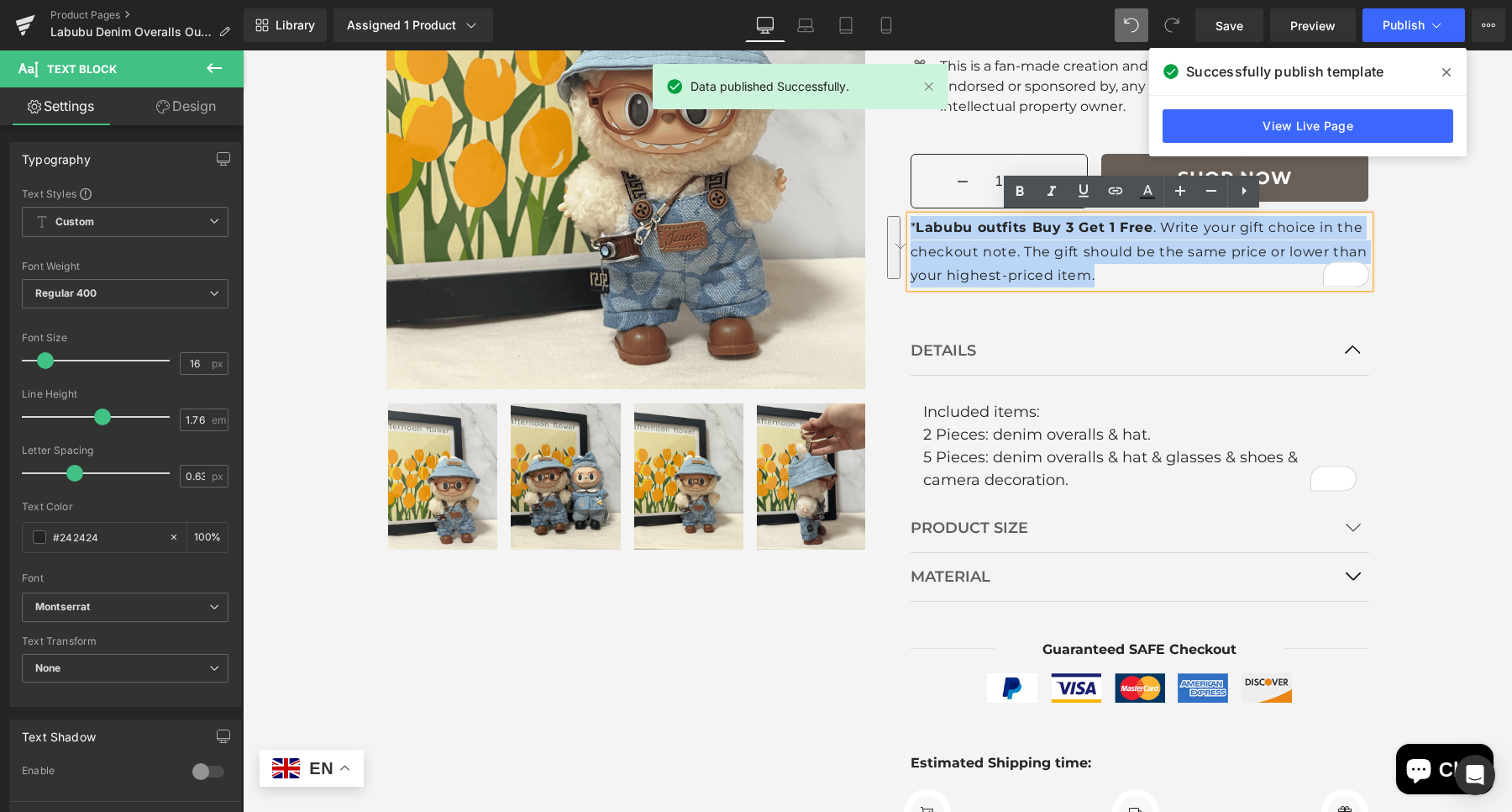
drag, startPoint x: 1116, startPoint y: 277, endPoint x: 902, endPoint y: 224, distance: 220.5
click at [910, 224] on p "* Labubu outfits Buy 3 Get 1 Free . Write your gift choice in the checkout note…" at bounding box center [1139, 251] width 459 height 71
copy p "* Labubu outfits Buy 3 Get 1 Free . Write your gift choice in the checkout note…"
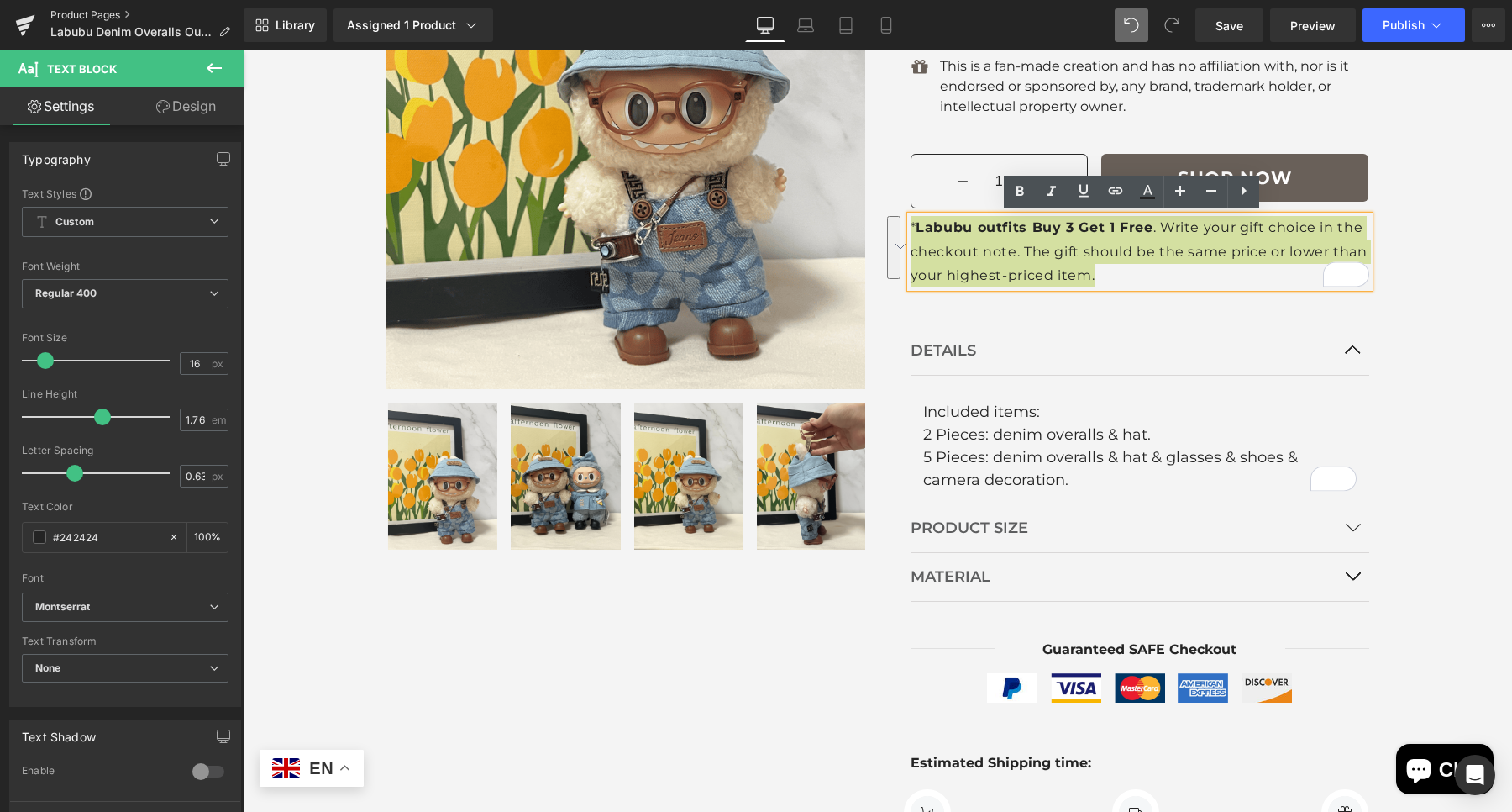
click at [117, 9] on link "Product Pages" at bounding box center [146, 15] width 193 height 14
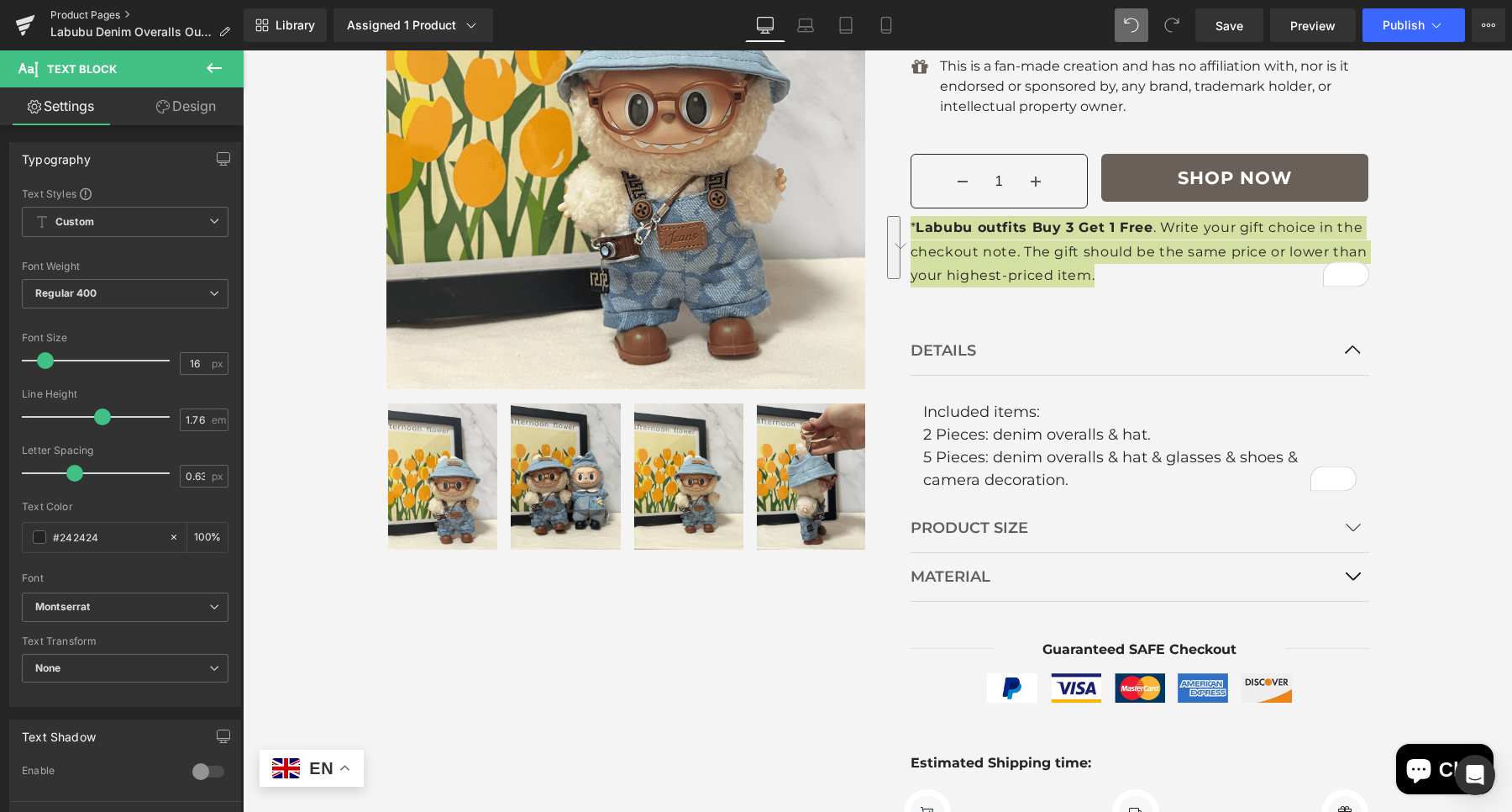
click at [88, 10] on link "Product Pages" at bounding box center [146, 15] width 193 height 14
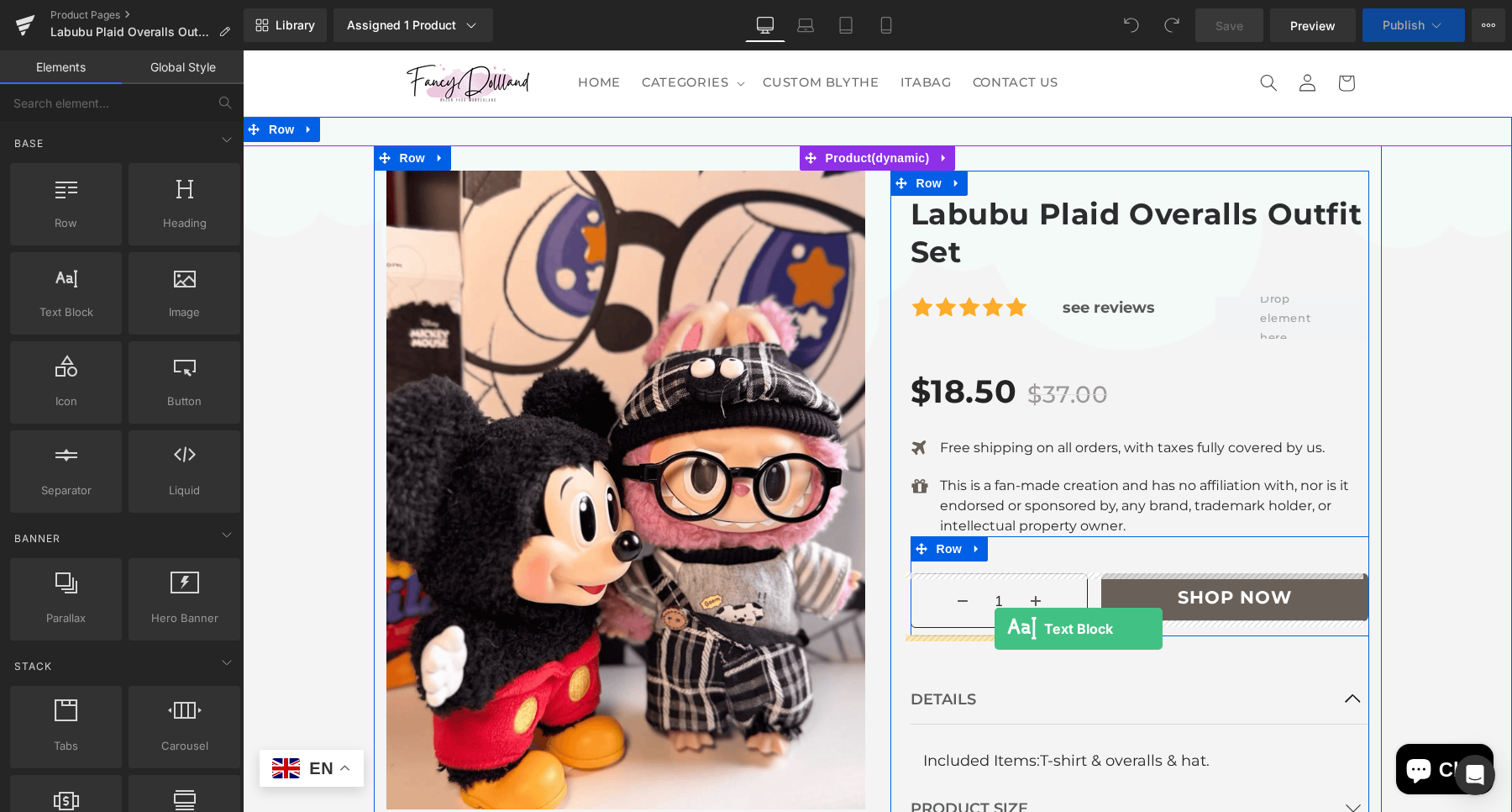
drag, startPoint x: 304, startPoint y: 346, endPoint x: 995, endPoint y: 628, distance: 746.3
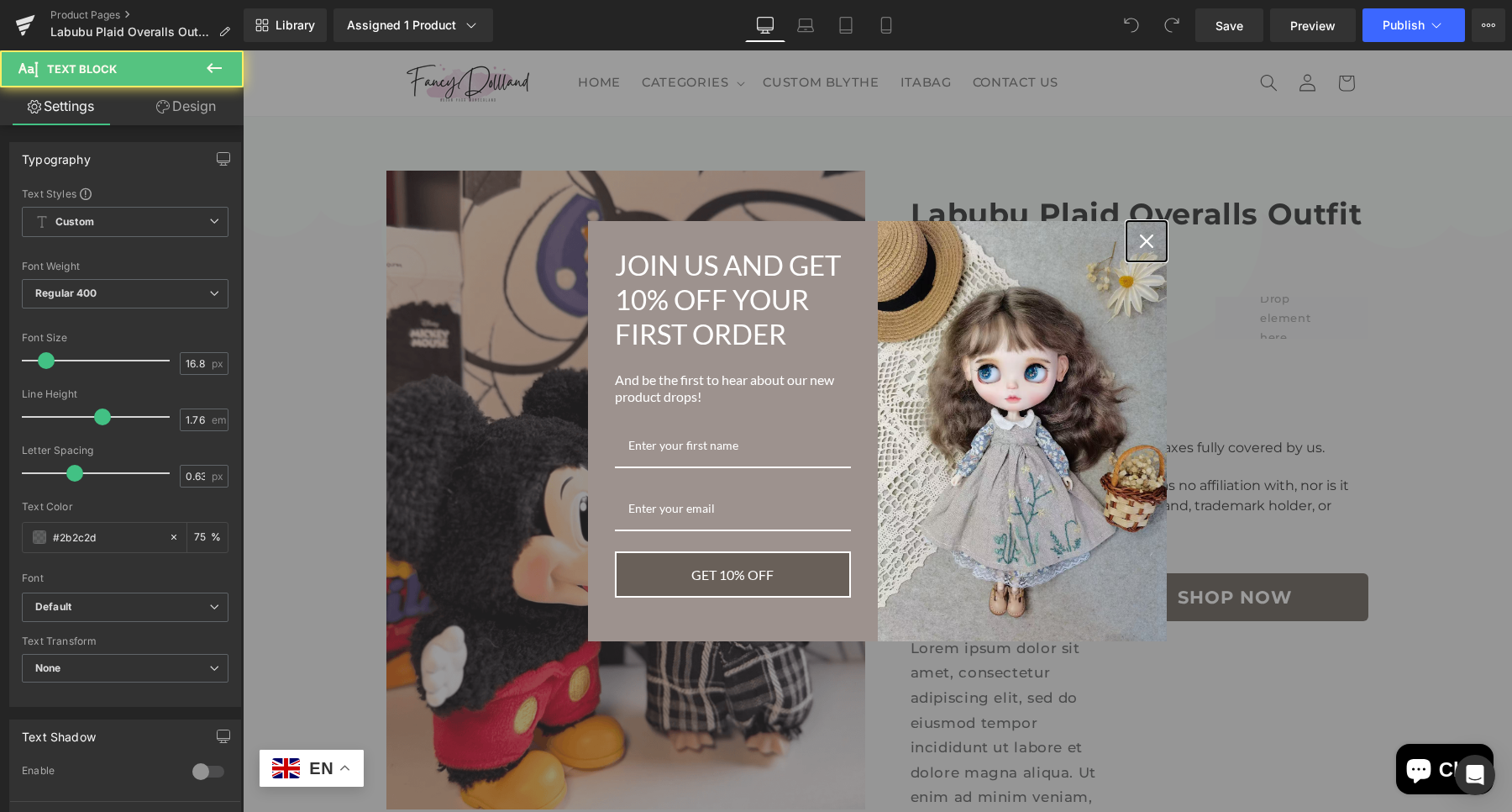
drag, startPoint x: 1138, startPoint y: 229, endPoint x: 1140, endPoint y: 237, distance: 8.2
click at [1140, 234] on icon "close icon" at bounding box center [1147, 241] width 14 height 14
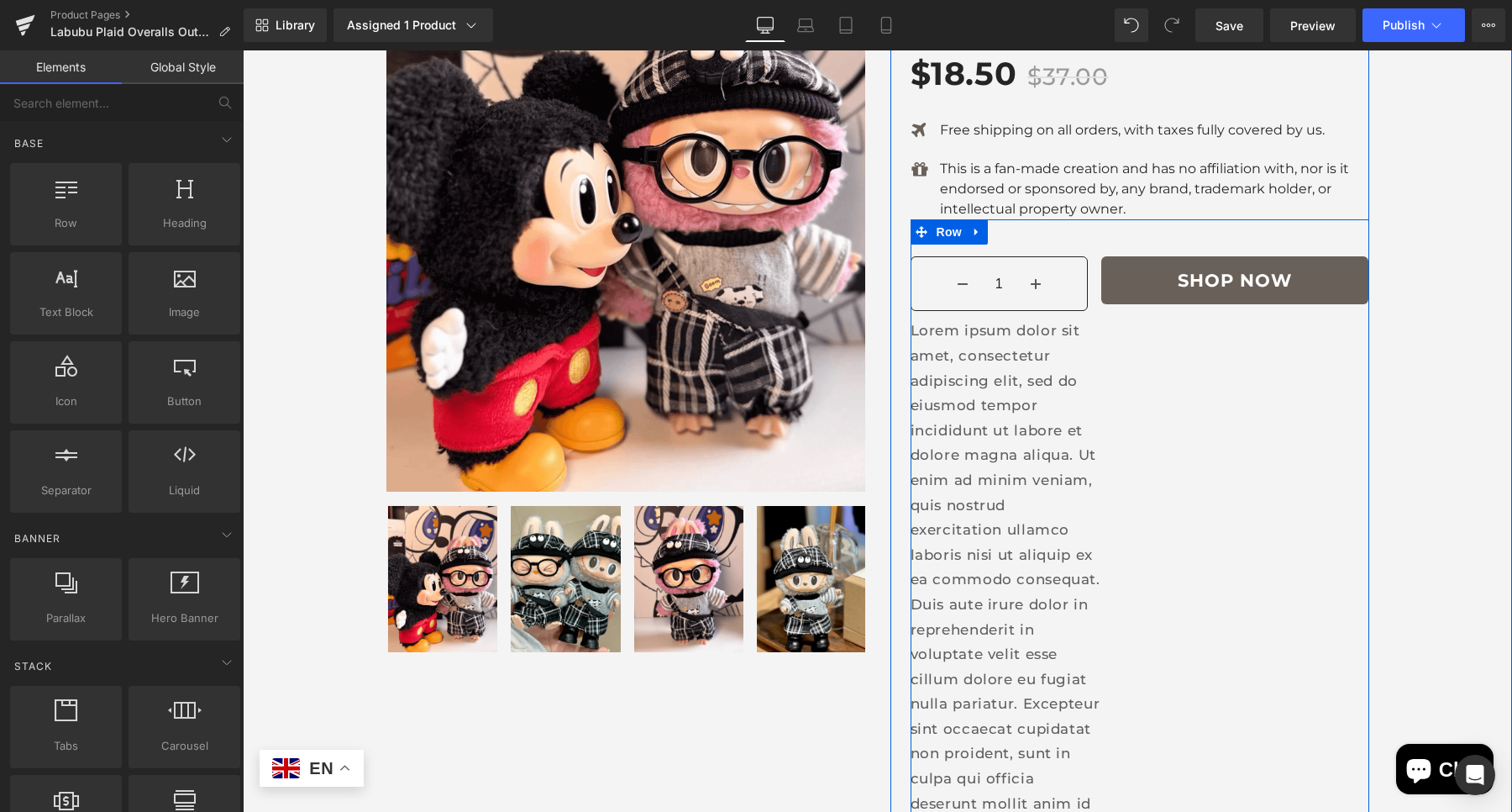
scroll to position [305, 0]
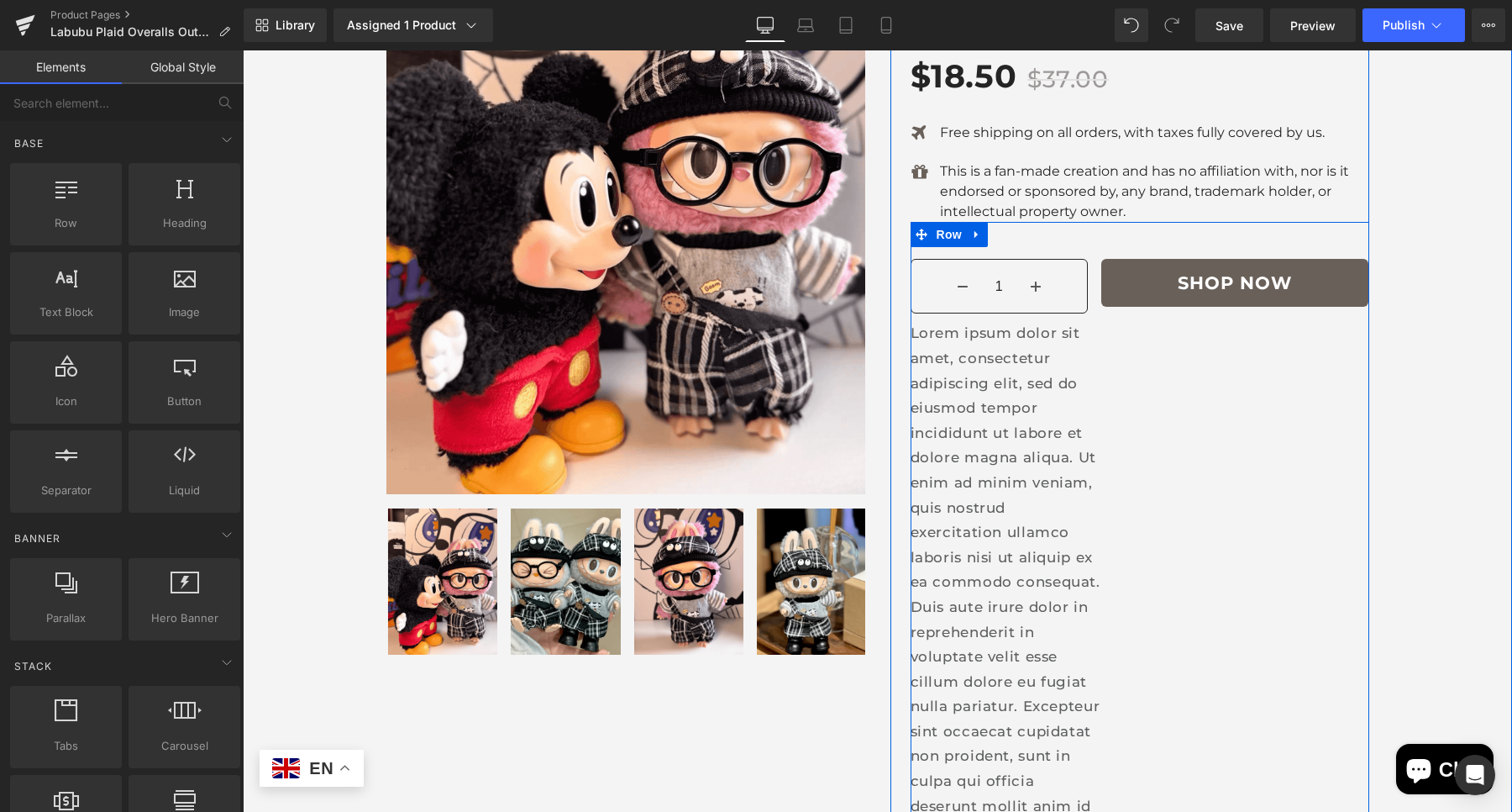
click at [986, 429] on p "Lorem ipsum dolor sit amet, consectetur adipiscing elit, sed do eiusmod tempor …" at bounding box center [1006, 581] width 191 height 522
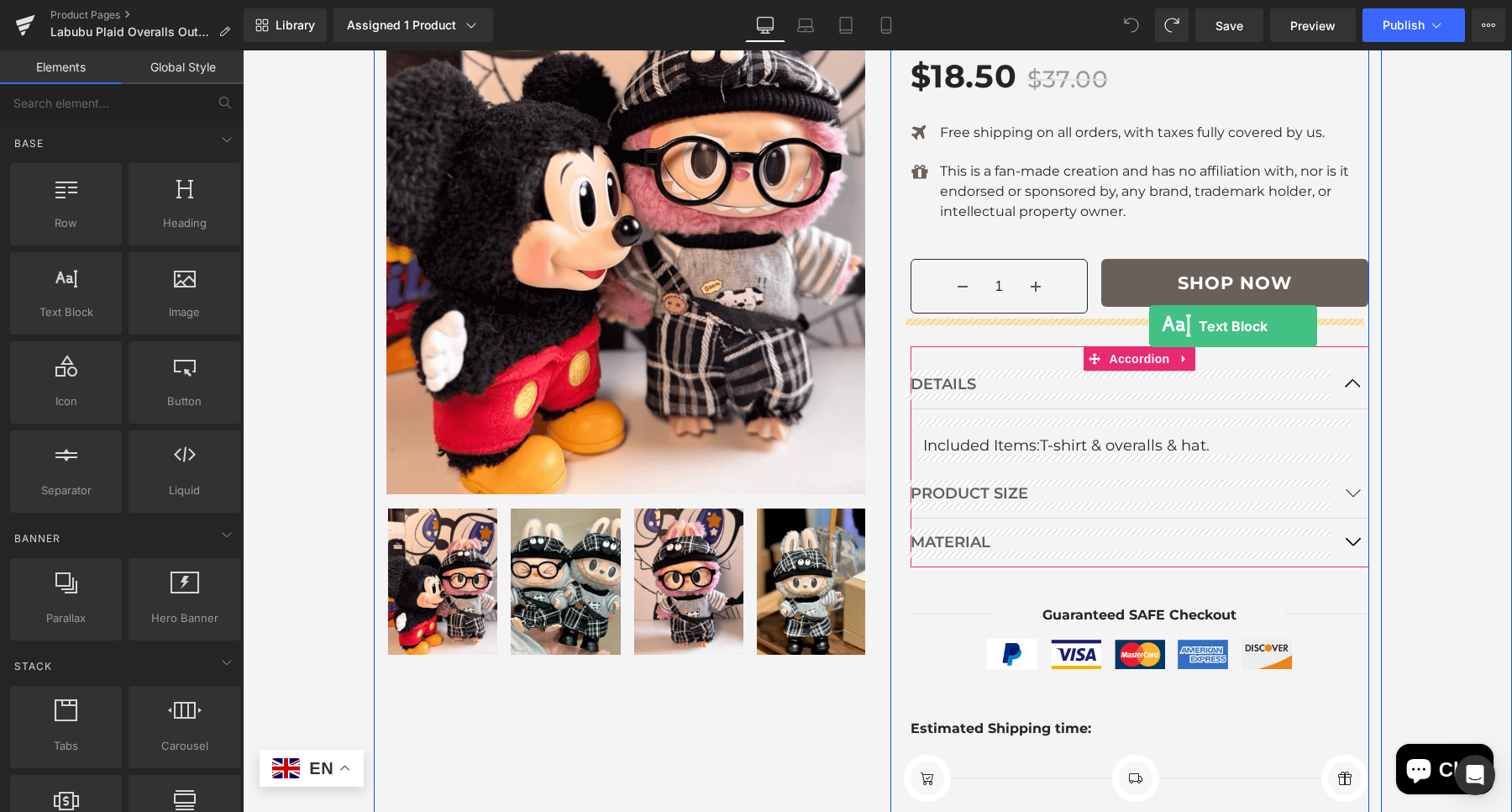
drag, startPoint x: 321, startPoint y: 367, endPoint x: 1149, endPoint y: 326, distance: 829.0
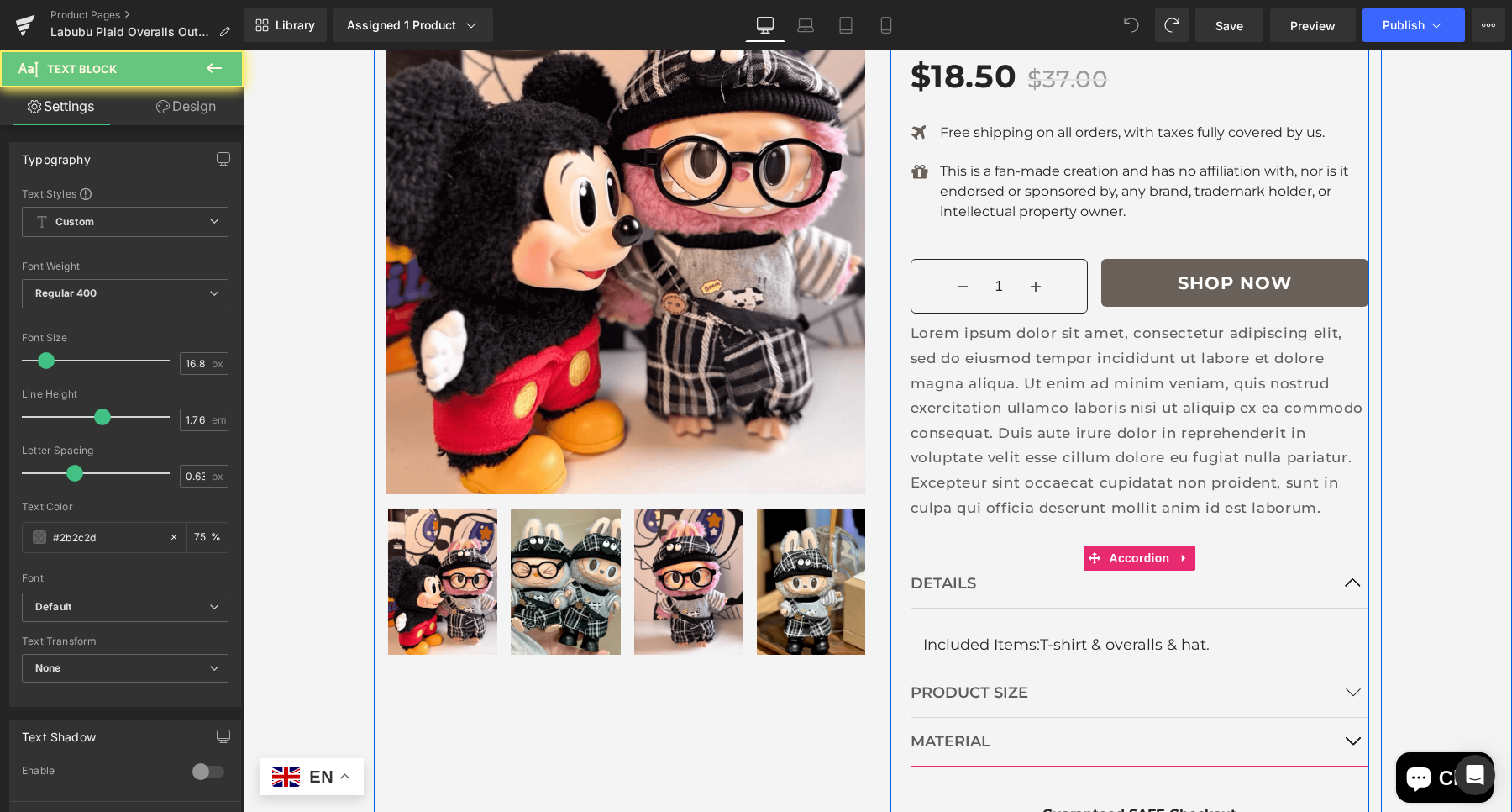
click at [1146, 397] on p "Lorem ipsum dolor sit amet, consectetur adipiscing elit, sed do eiusmod tempor …" at bounding box center [1139, 420] width 459 height 199
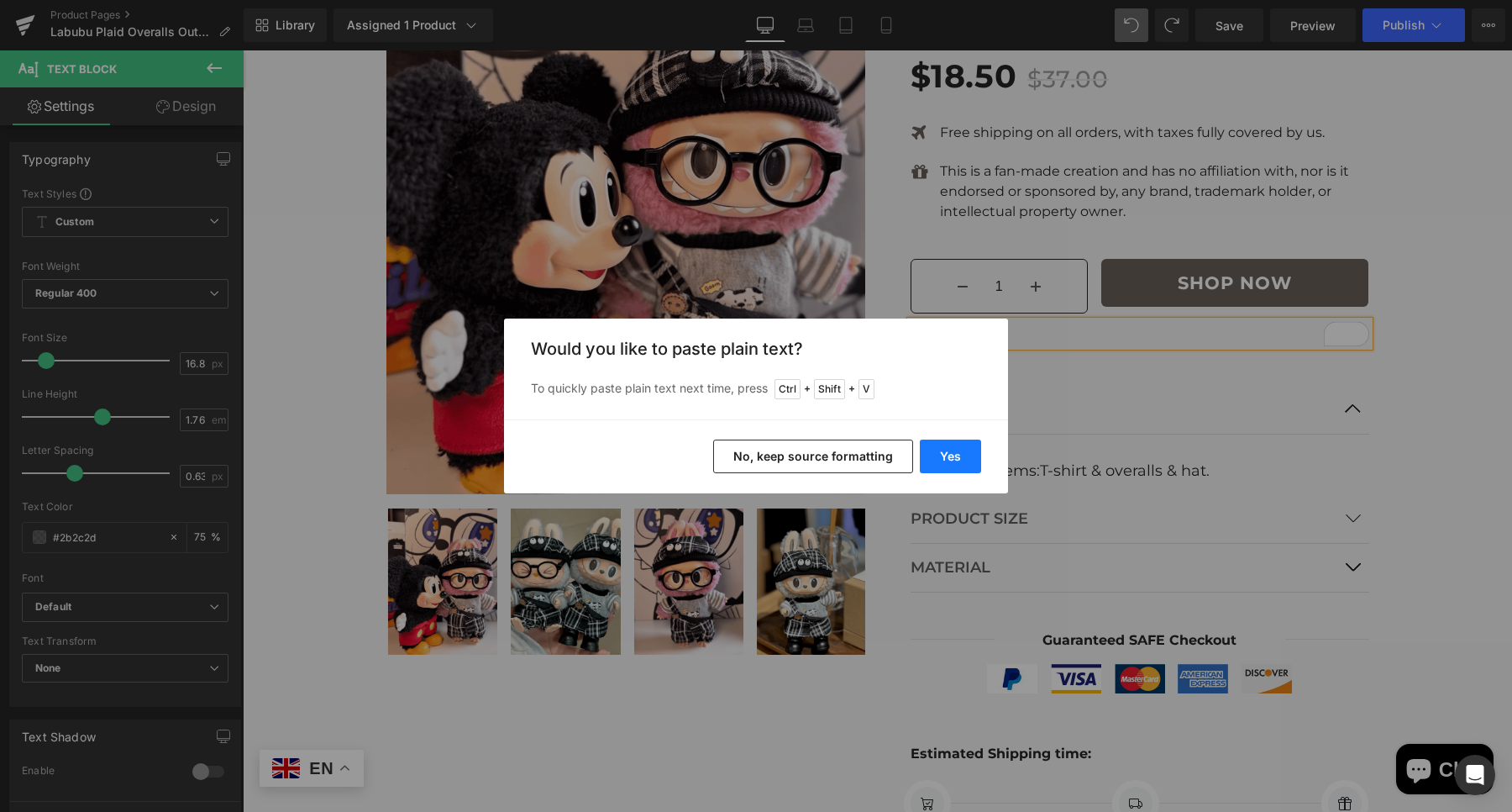
drag, startPoint x: 964, startPoint y: 459, endPoint x: 775, endPoint y: 341, distance: 222.8
click at [964, 459] on button "Yes" at bounding box center [950, 455] width 61 height 33
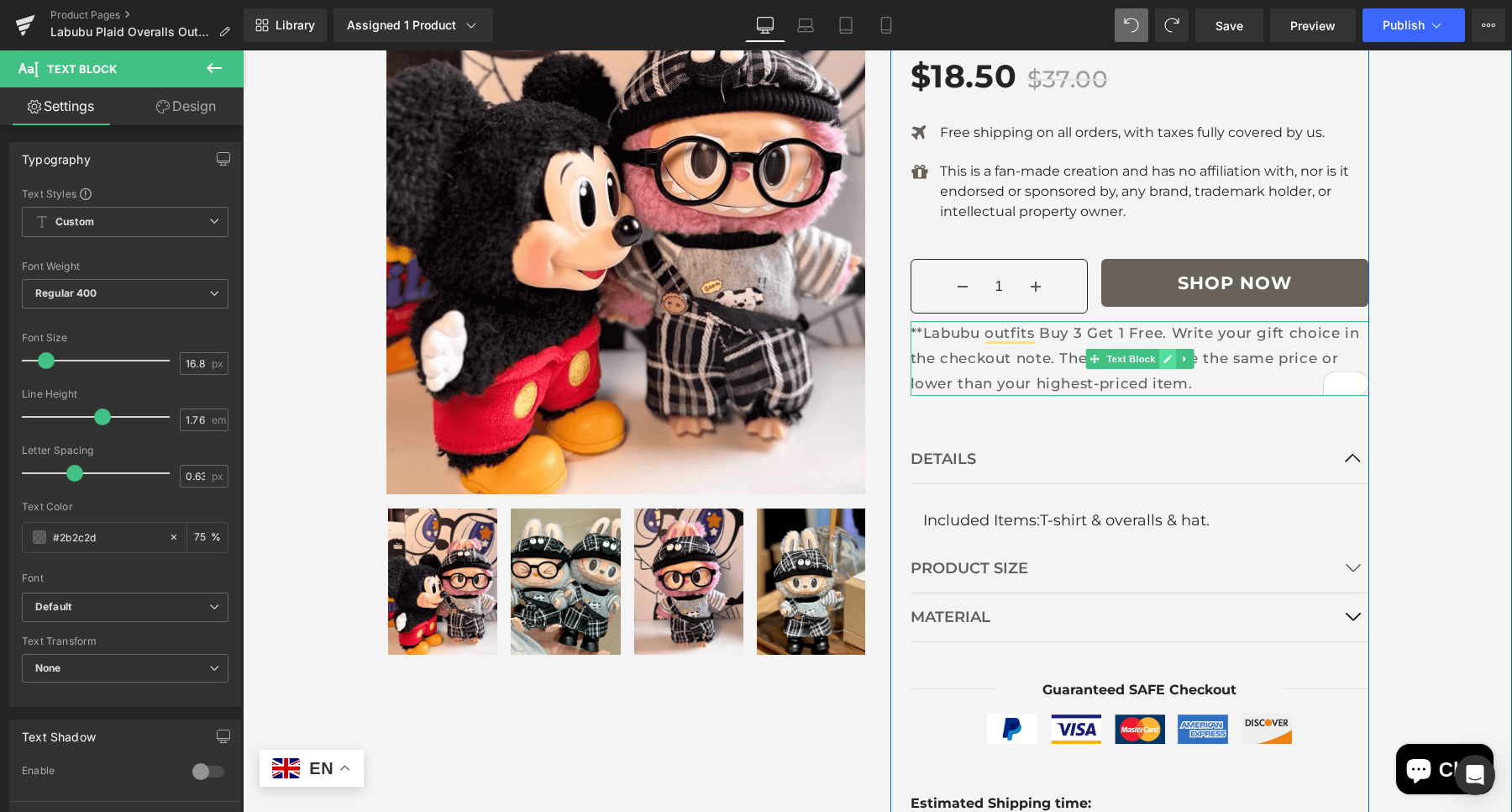
click at [1162, 354] on icon at bounding box center [1167, 359] width 9 height 10
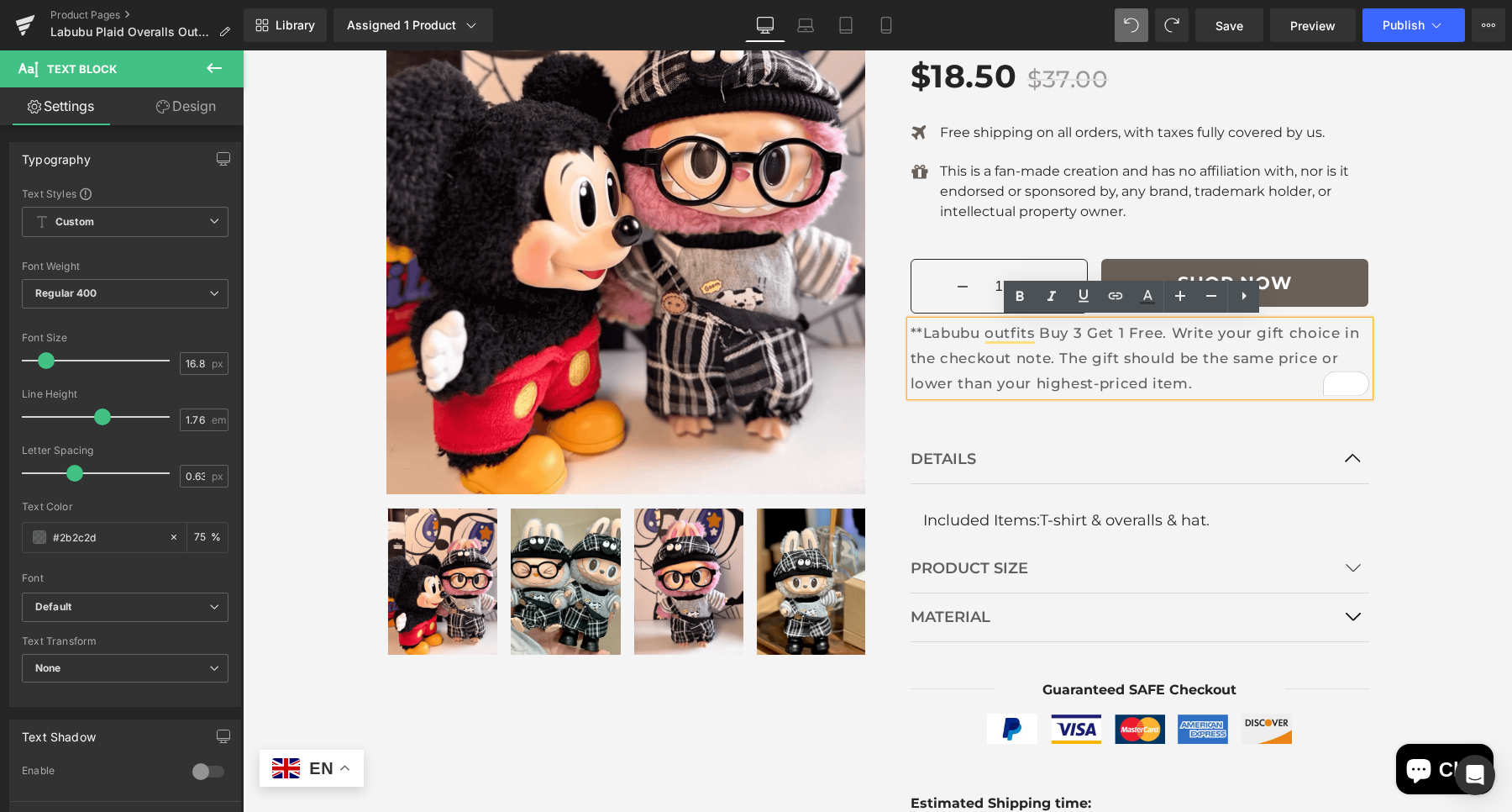
drag, startPoint x: 1214, startPoint y: 384, endPoint x: 1183, endPoint y: 395, distance: 32.9
click at [1214, 384] on p "**Labubu outfits Buy 3 Get 1 Free. Write your gift choice in the checkout note.…" at bounding box center [1139, 358] width 459 height 75
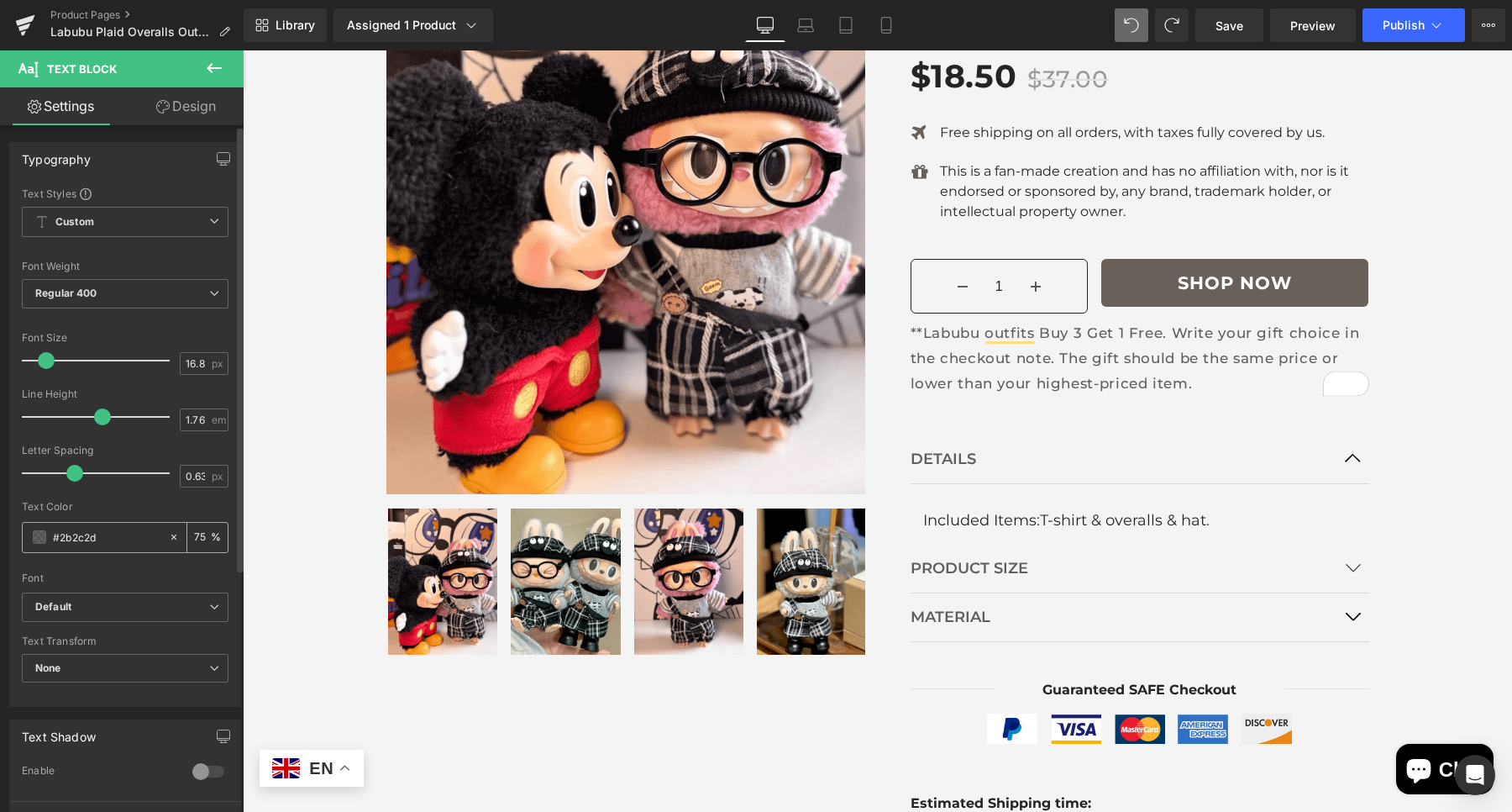
drag, startPoint x: 130, startPoint y: 534, endPoint x: 67, endPoint y: 536, distance: 63.0
click at [67, 536] on input "#2b2c2d" at bounding box center [106, 537] width 107 height 19
type input "#242424"
click at [189, 358] on input "16.8" at bounding box center [195, 363] width 30 height 21
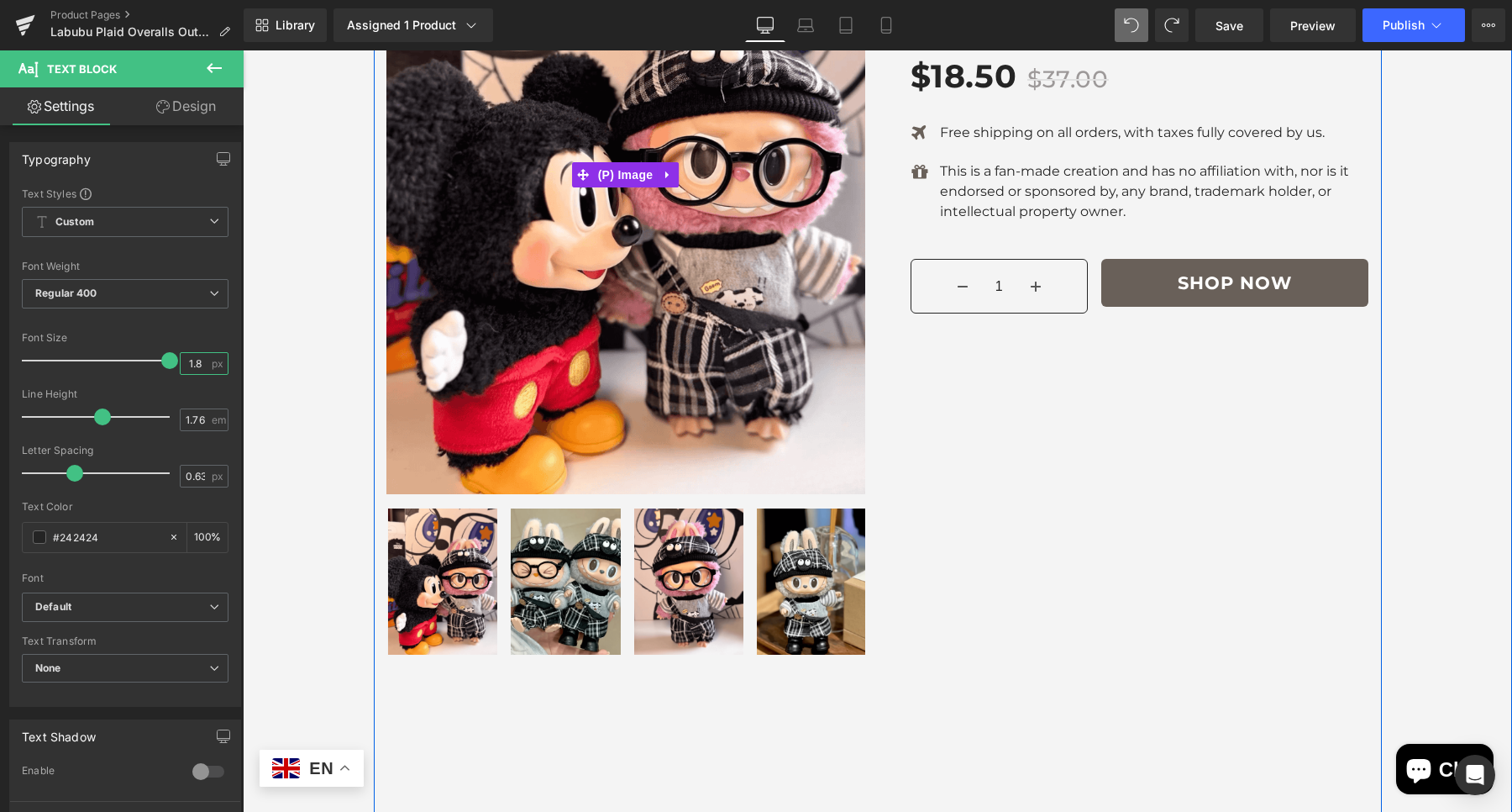
scroll to position [0, 0]
type input ".8"
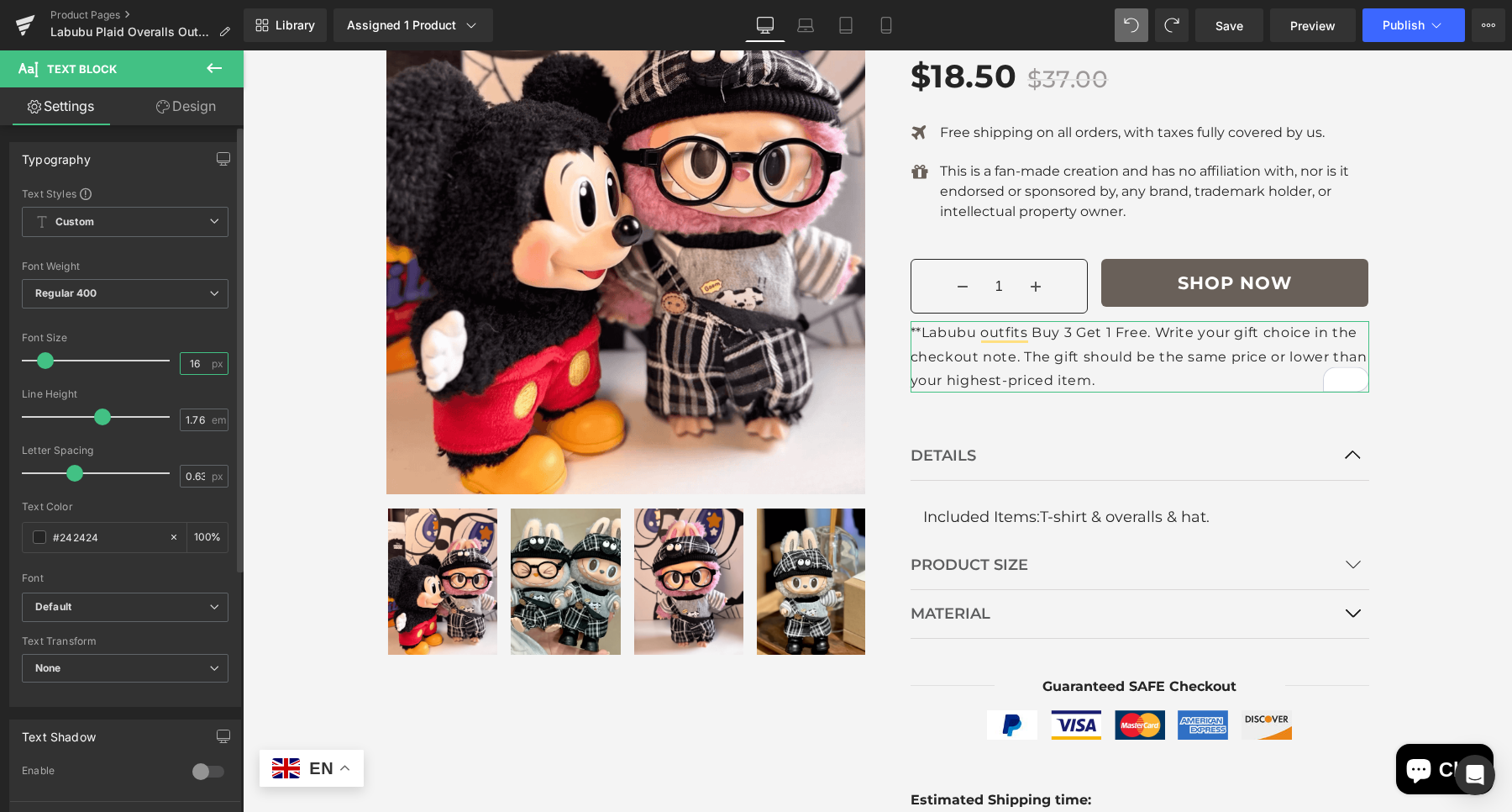
type input "16"
click at [182, 405] on div "Line Height 1.76 em" at bounding box center [125, 416] width 207 height 56
click at [192, 420] on input "1.76" at bounding box center [195, 420] width 30 height 21
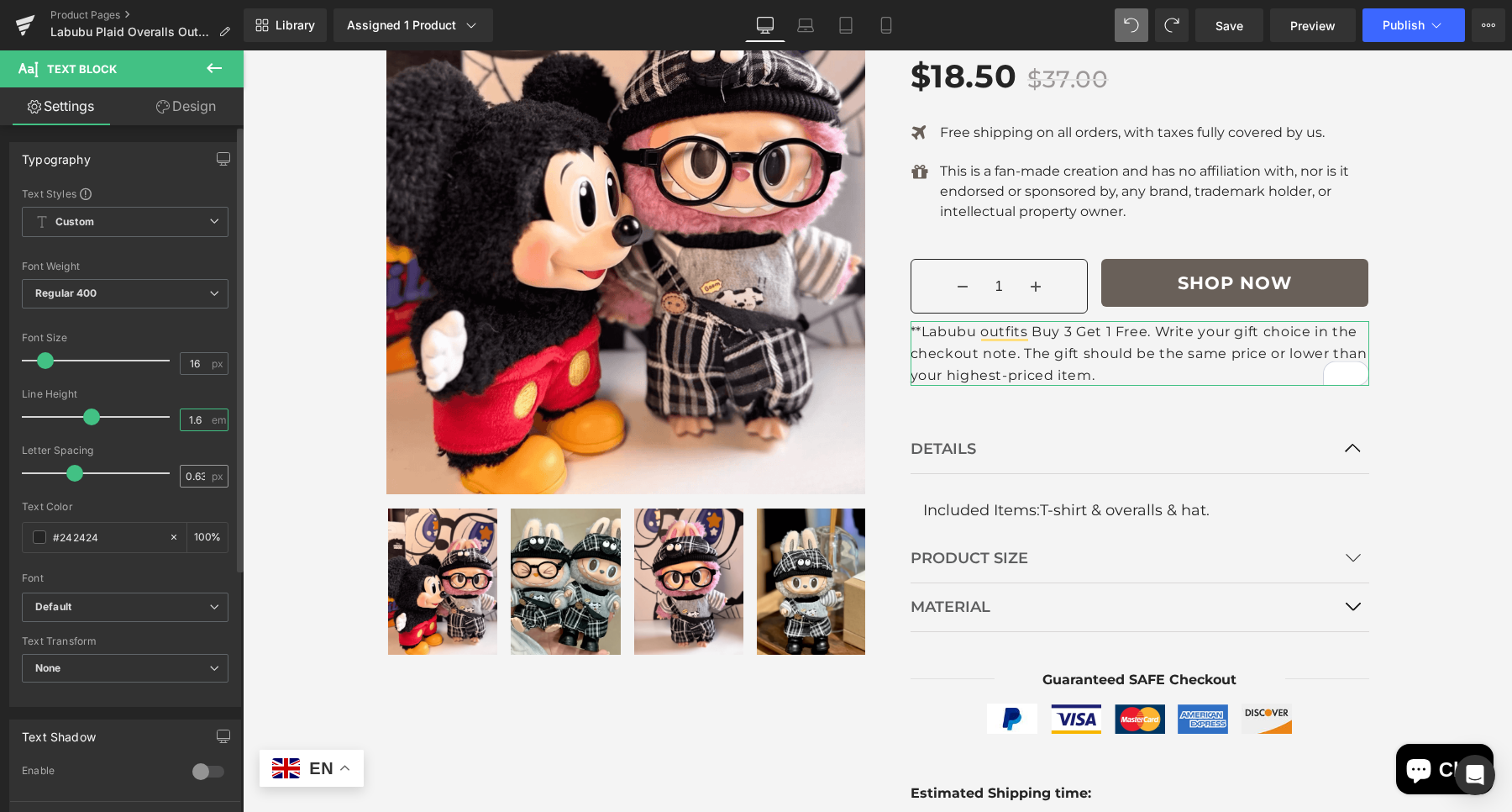
type input "1.6"
click at [180, 470] on input "0.63" at bounding box center [195, 476] width 30 height 21
drag, startPoint x: 185, startPoint y: 475, endPoint x: 214, endPoint y: 484, distance: 30.4
click at [214, 484] on div "00.63 px" at bounding box center [203, 476] width 48 height 23
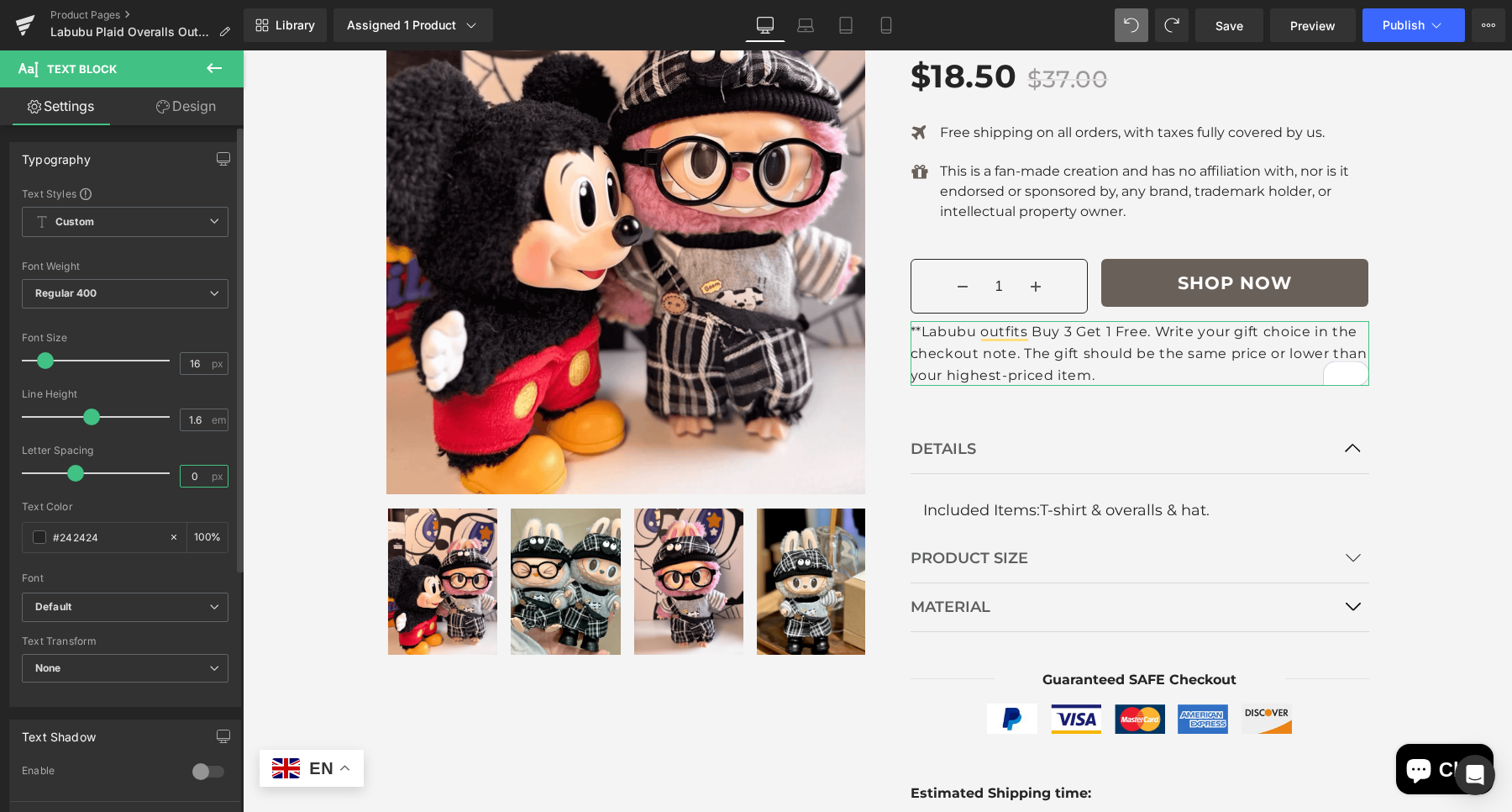
scroll to position [0, 0]
type input "0"
drag, startPoint x: 100, startPoint y: 603, endPoint x: 111, endPoint y: 671, distance: 68.9
click at [103, 610] on b "Default" at bounding box center [122, 607] width 174 height 14
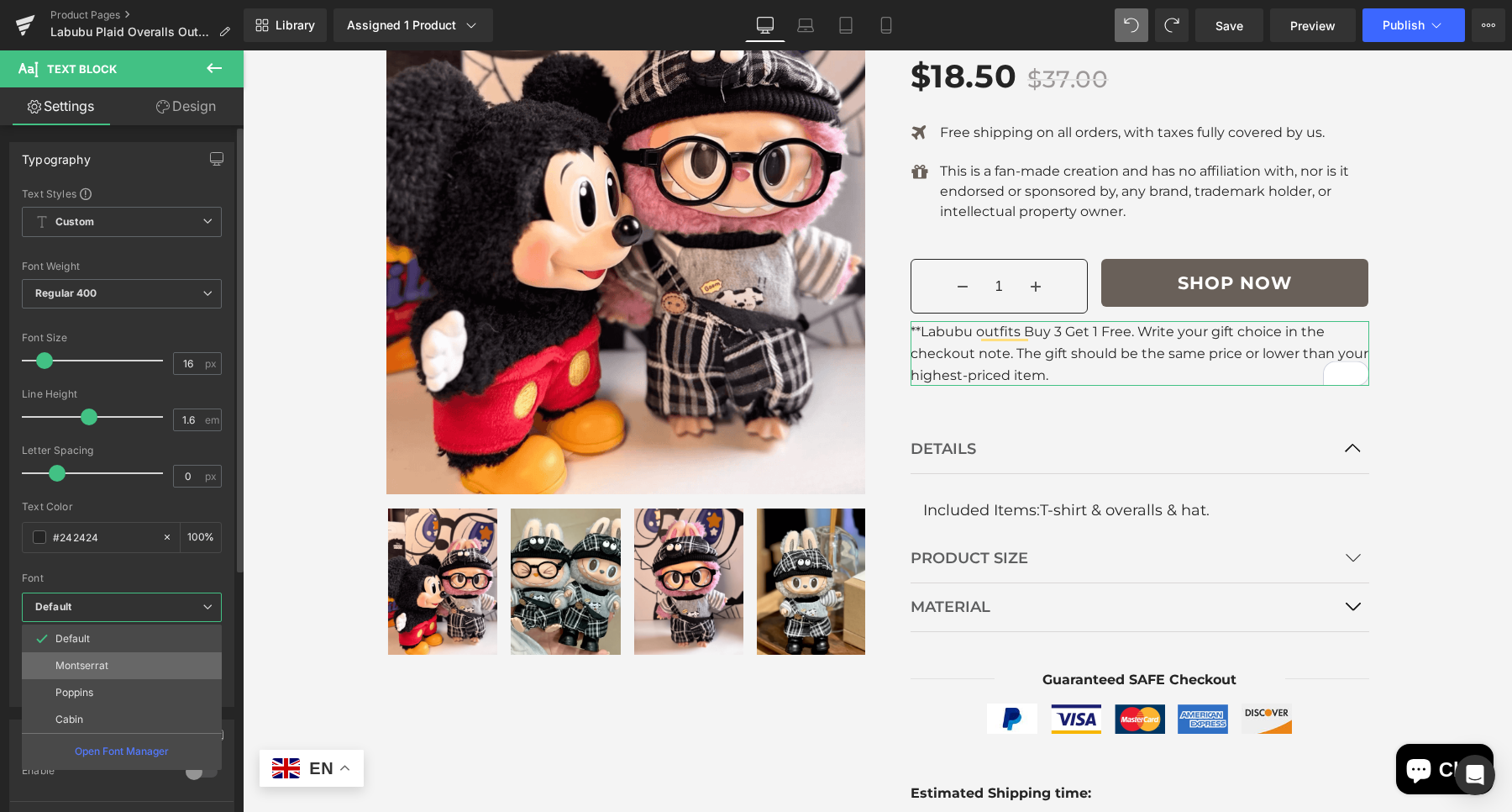
click at [116, 663] on li "Montserrat" at bounding box center [122, 666] width 200 height 27
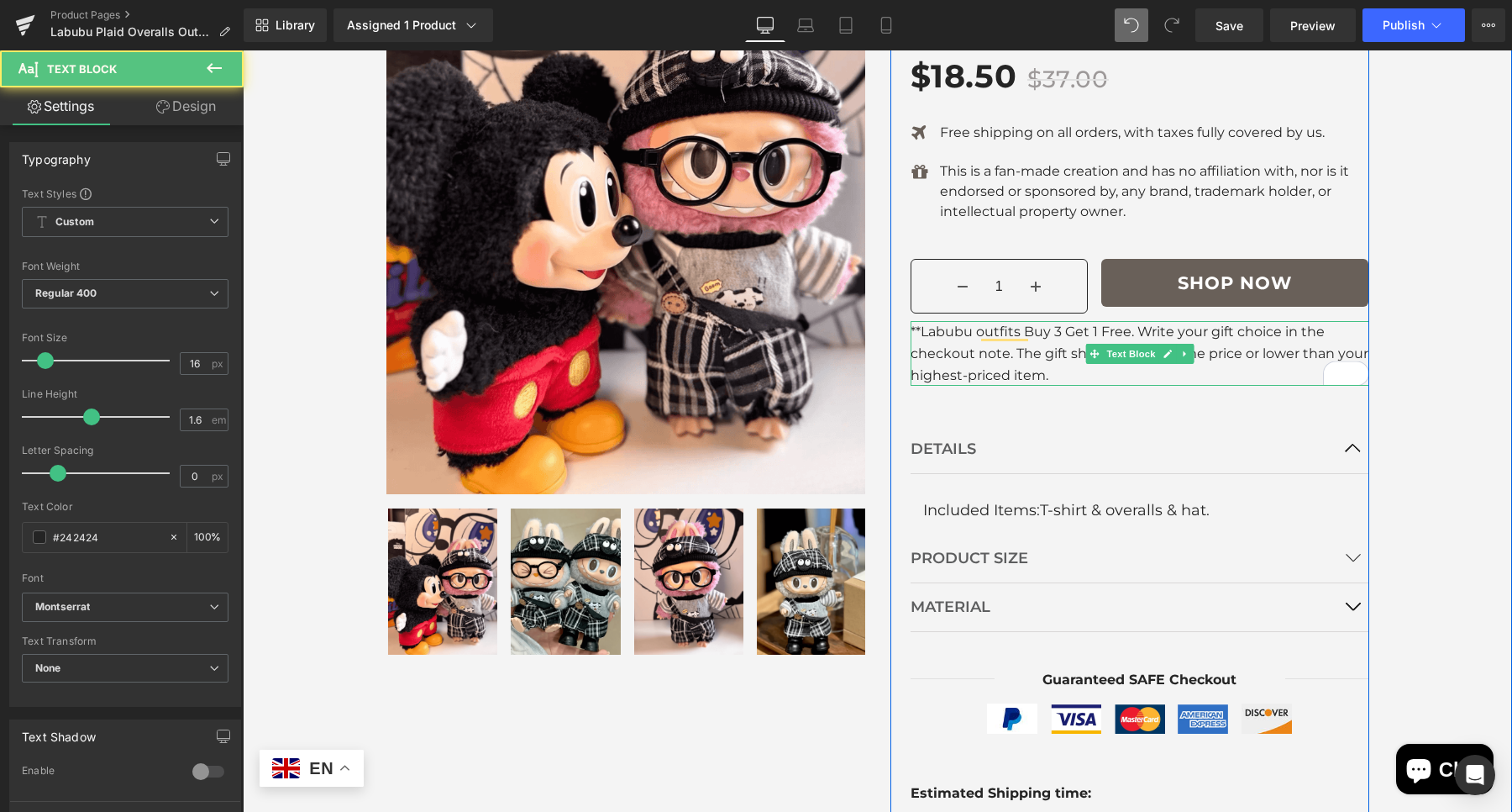
click at [1063, 346] on p "**Labubu outfits Buy 3 Get 1 Free. Write your gift choice in the checkout note.…" at bounding box center [1139, 353] width 459 height 65
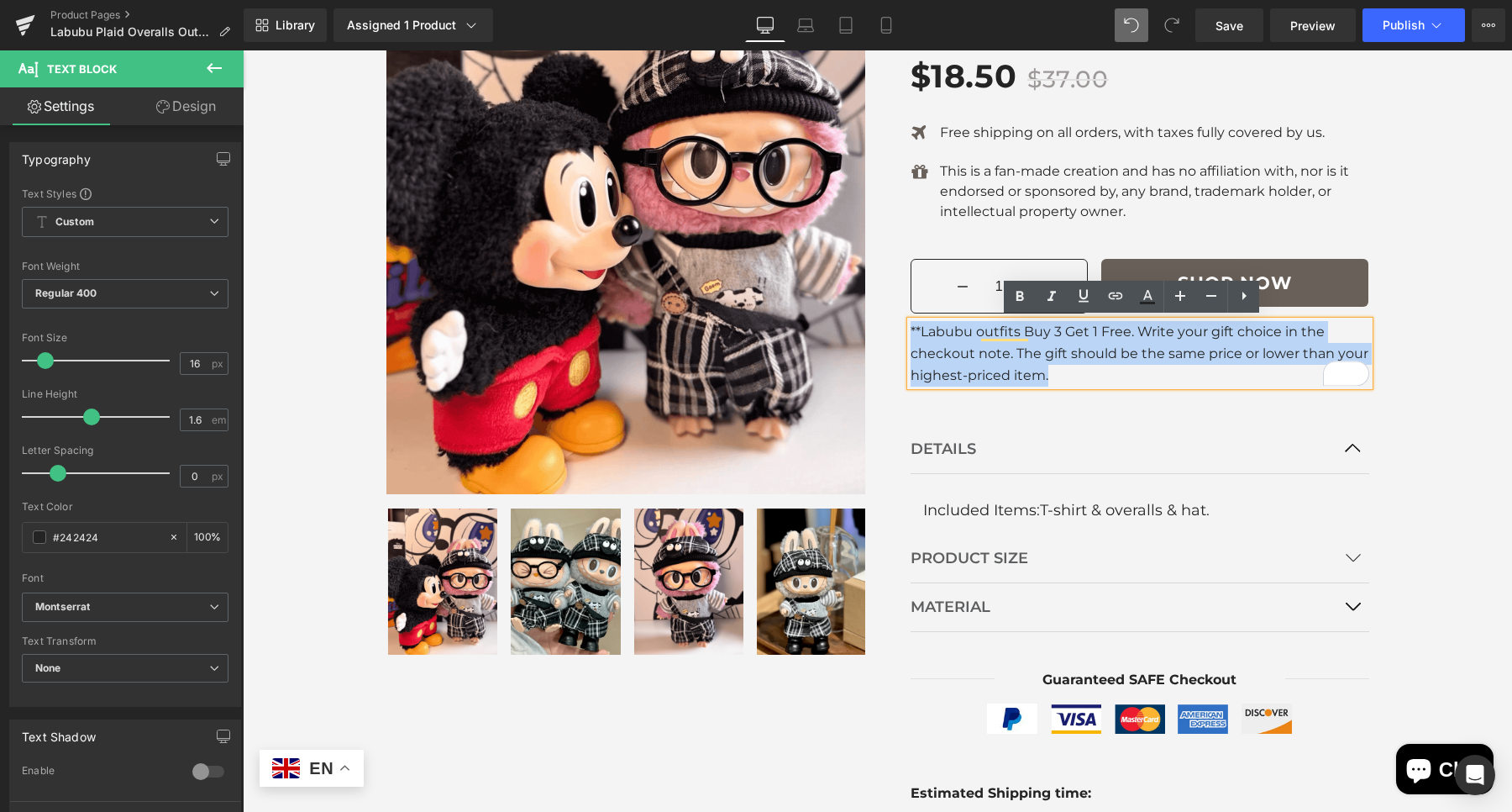
drag, startPoint x: 1063, startPoint y: 369, endPoint x: 891, endPoint y: 316, distance: 180.0
click at [891, 316] on div "Labubu Plaid Overalls Outfit Set Heading Icon Icon Icon Icon Icon Icon List Hoz…" at bounding box center [1129, 412] width 479 height 1113
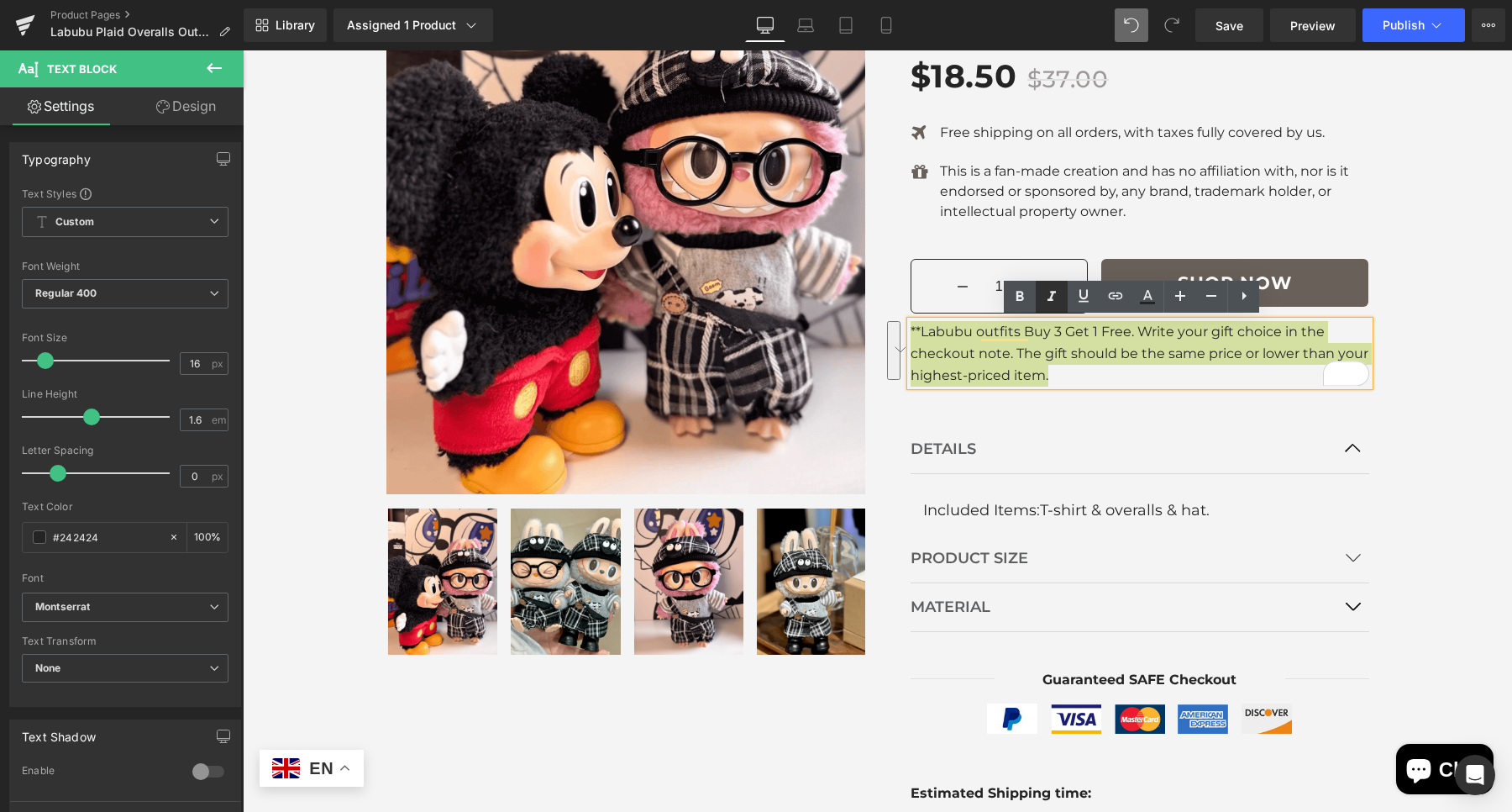
click at [0, 0] on icon at bounding box center [0, 0] width 0 height 0
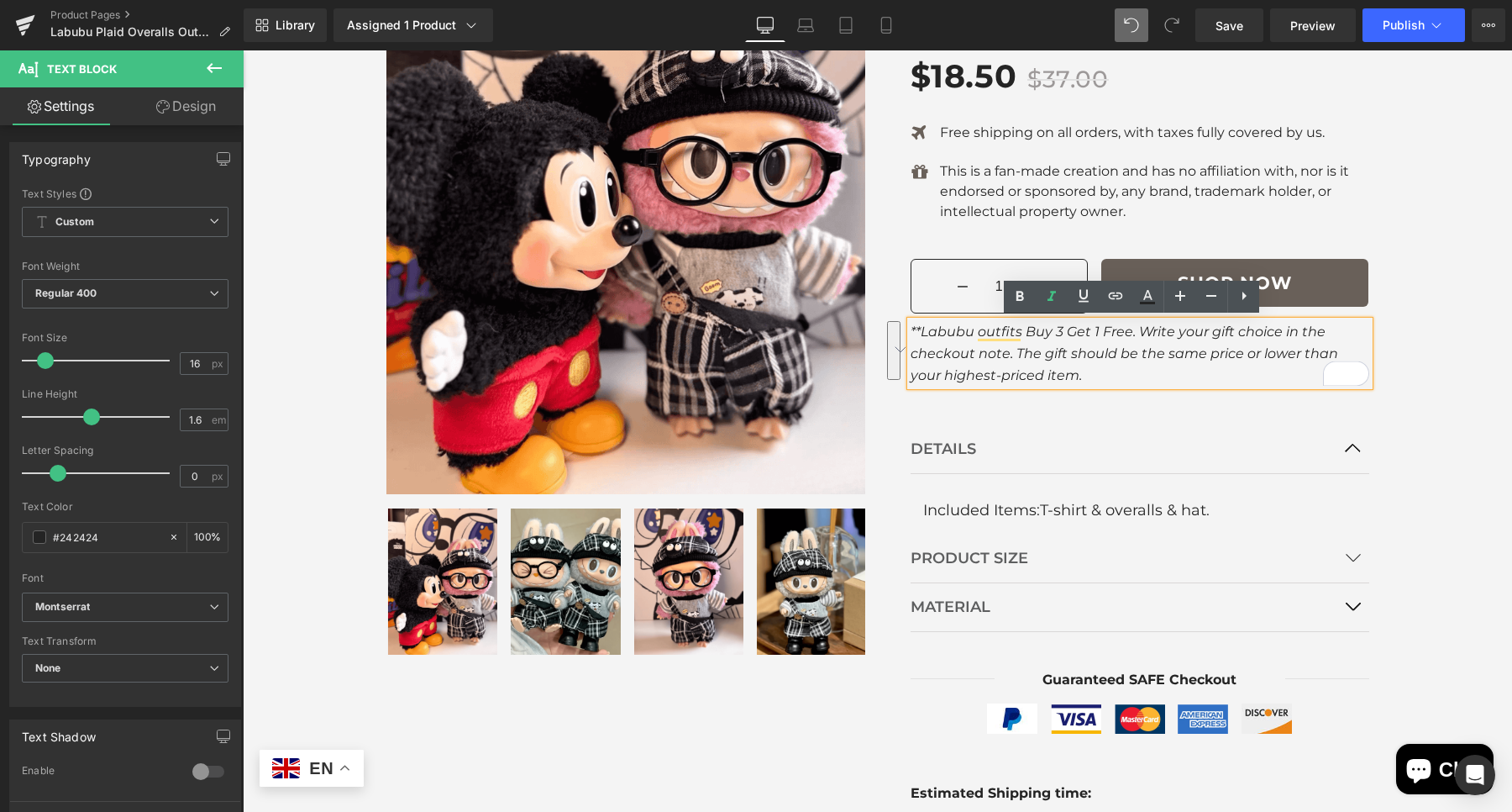
click at [1019, 336] on icon "**Labubu outfits Buy 3 Get 1 Free. Write your gift choice in the checkout note.…" at bounding box center [1124, 352] width 427 height 59
drag, startPoint x: 1118, startPoint y: 329, endPoint x: 913, endPoint y: 326, distance: 205.0
click at [913, 326] on icon "**Labubu outfits Buy 3 Get 1 Free. Write your gift choice in the checkout note.…" at bounding box center [1124, 352] width 427 height 59
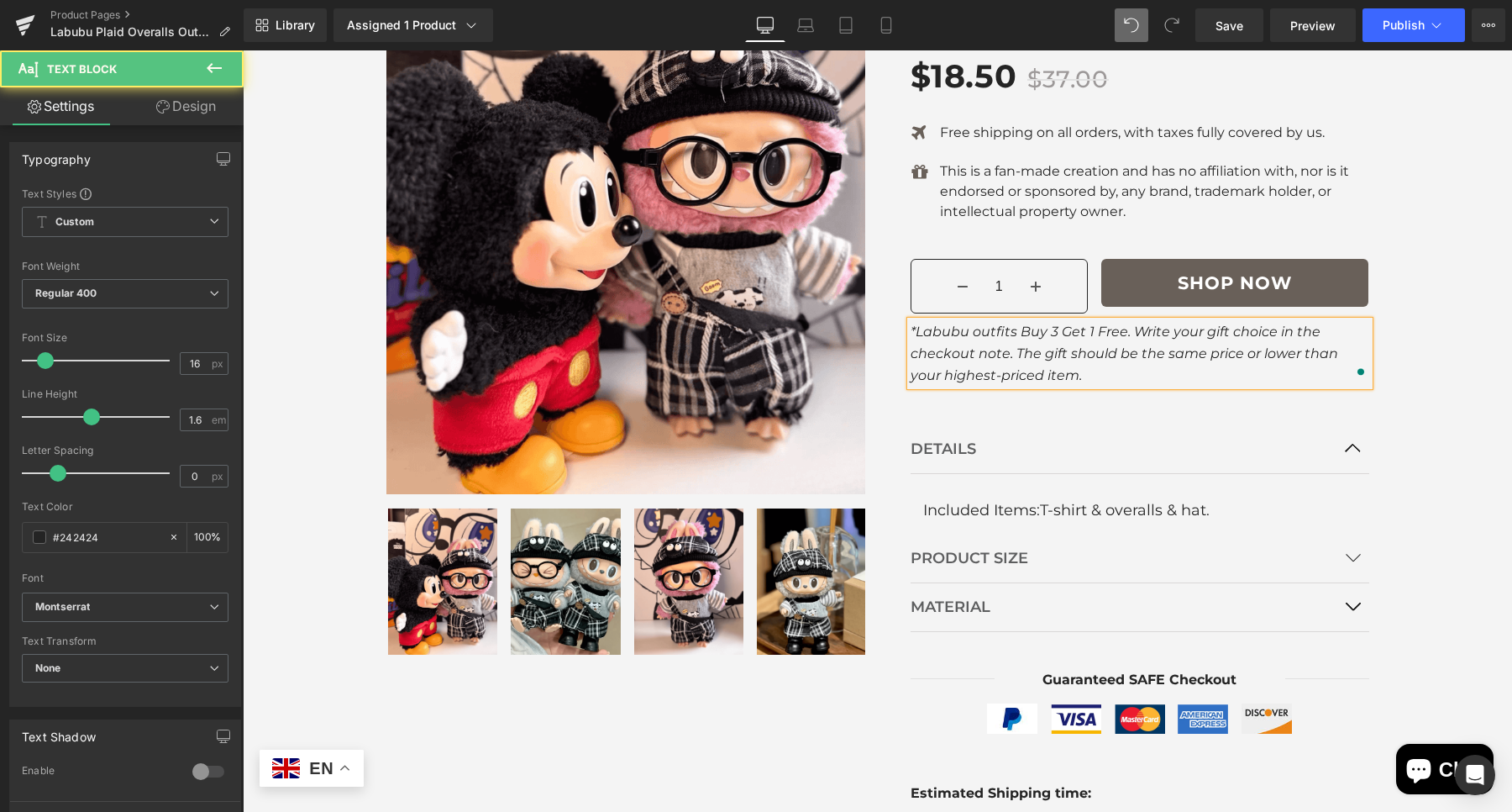
click at [910, 331] on icon "*Labubu outfits Buy 3 Get 1 Free. Write your gift choice in the checkout note. …" at bounding box center [1124, 352] width 427 height 59
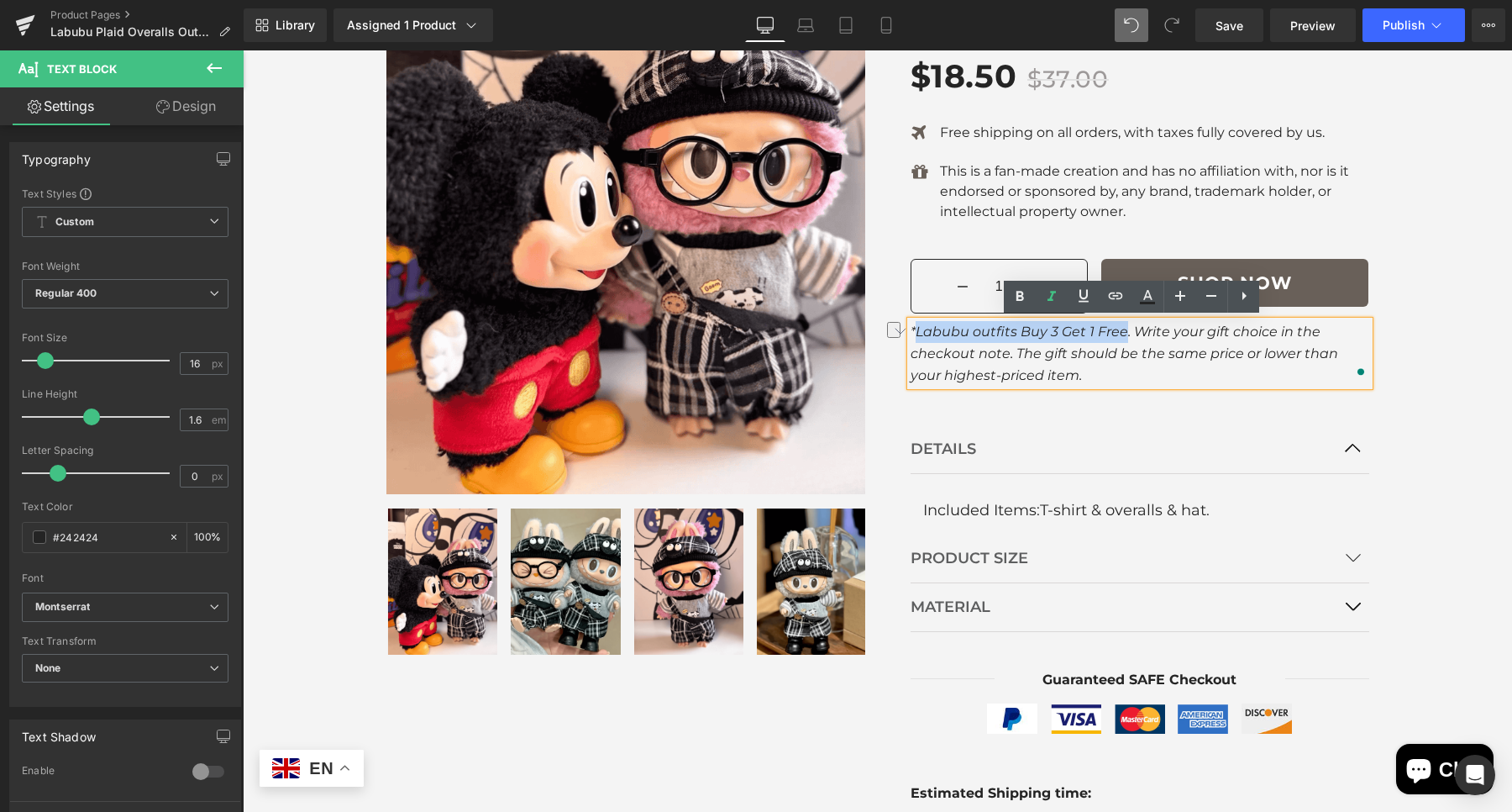
drag, startPoint x: 904, startPoint y: 324, endPoint x: 1277, endPoint y: 356, distance: 374.4
click at [1118, 335] on icon "*Labubu outfits Buy 3 Get 1 Free. Write your gift choice in the checkout note. …" at bounding box center [1124, 352] width 427 height 59
click at [0, 0] on icon at bounding box center [0, 0] width 0 height 0
drag, startPoint x: 1139, startPoint y: 361, endPoint x: 1127, endPoint y: 335, distance: 28.6
click at [1138, 359] on p "* Labubu outfits Buy 3 Get 1 Free . Write your gift choice in the checkout note…" at bounding box center [1139, 353] width 459 height 65
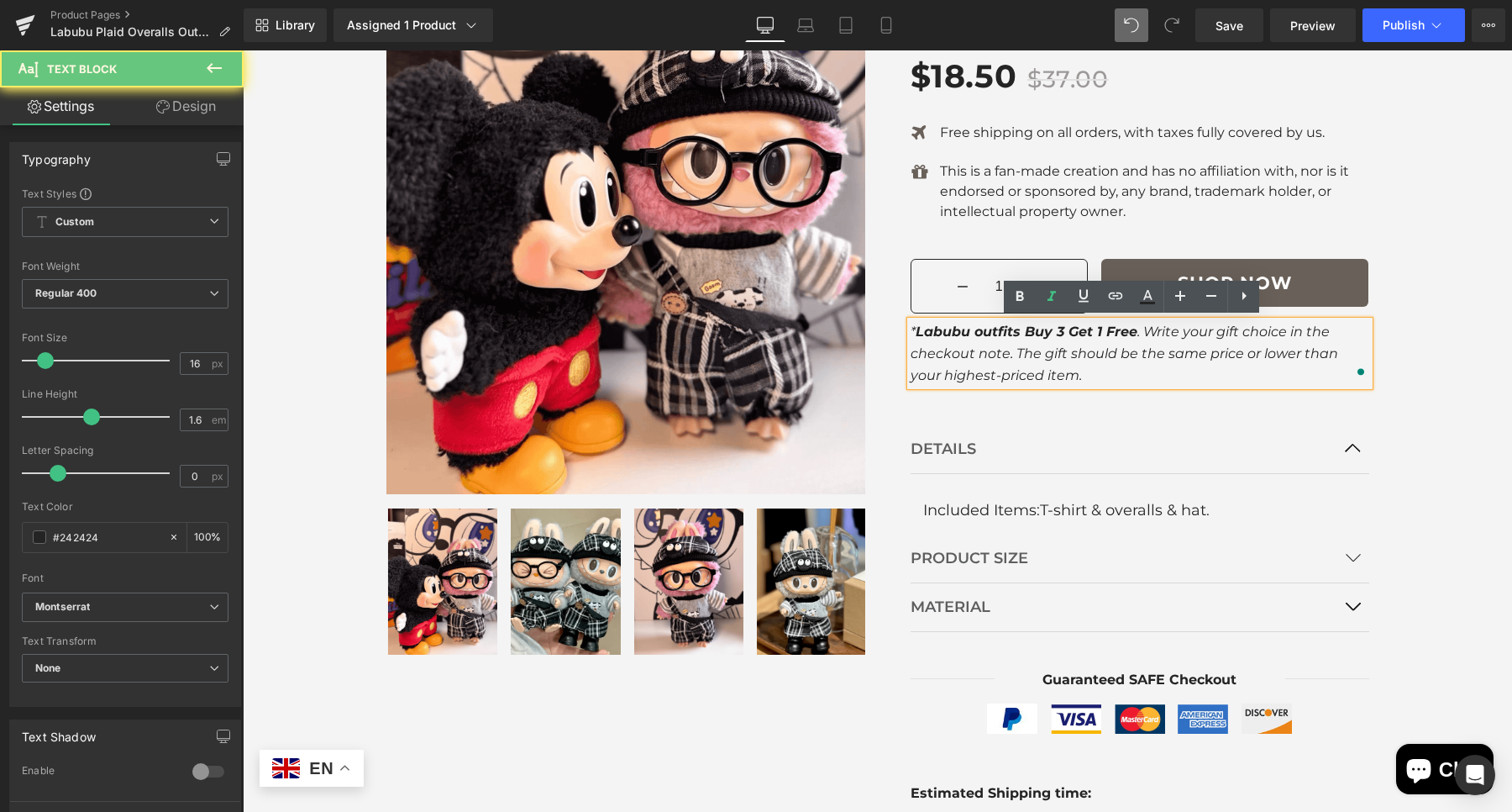
click at [1131, 336] on icon "* Labubu outfits Buy 3 Get 1 Free . Write your gift choice in the checkout note…" at bounding box center [1124, 352] width 427 height 59
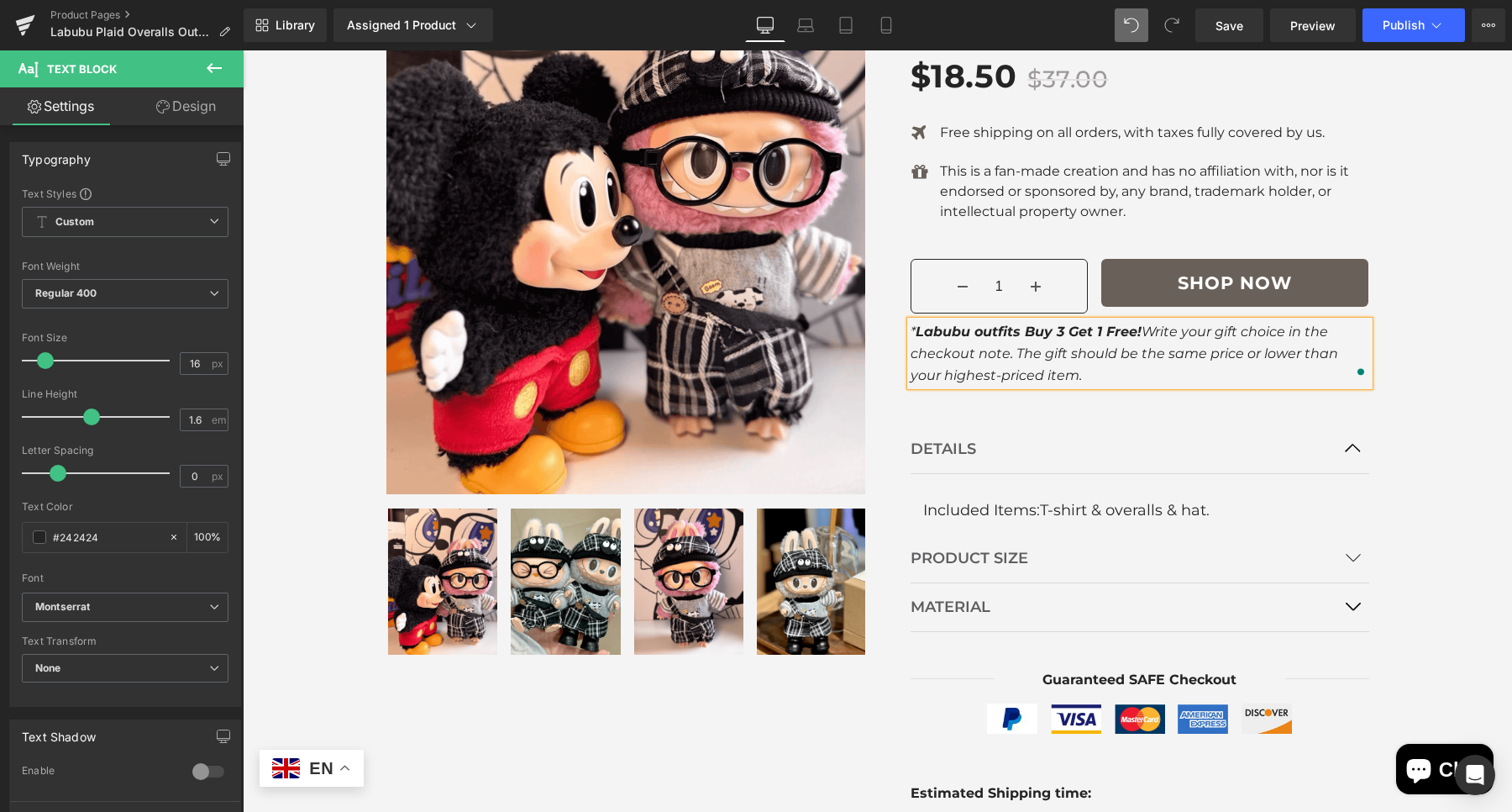
click at [1426, 347] on div "Sale Off ‹" at bounding box center [877, 403] width 1270 height 1147
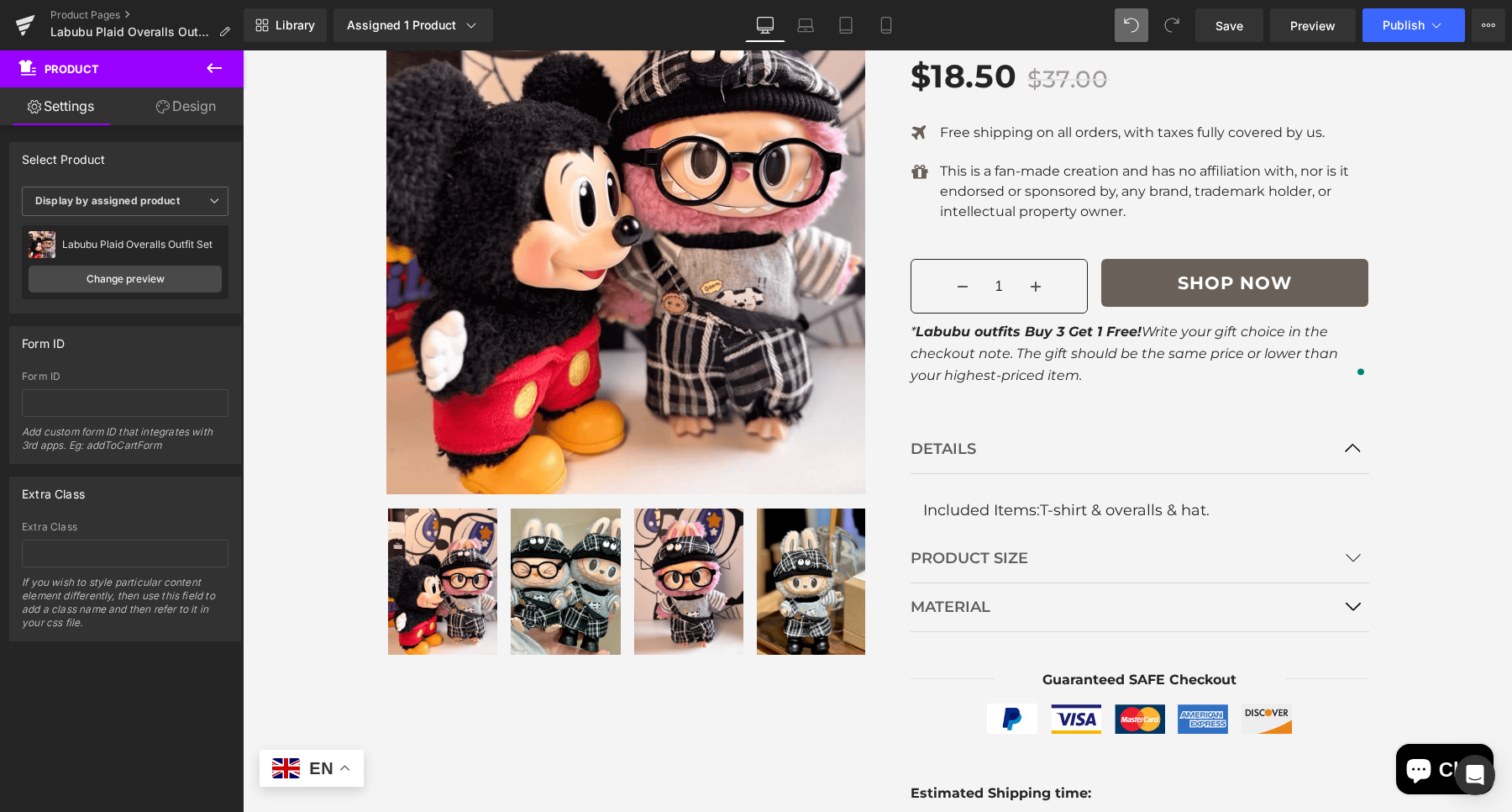
scroll to position [200, 0]
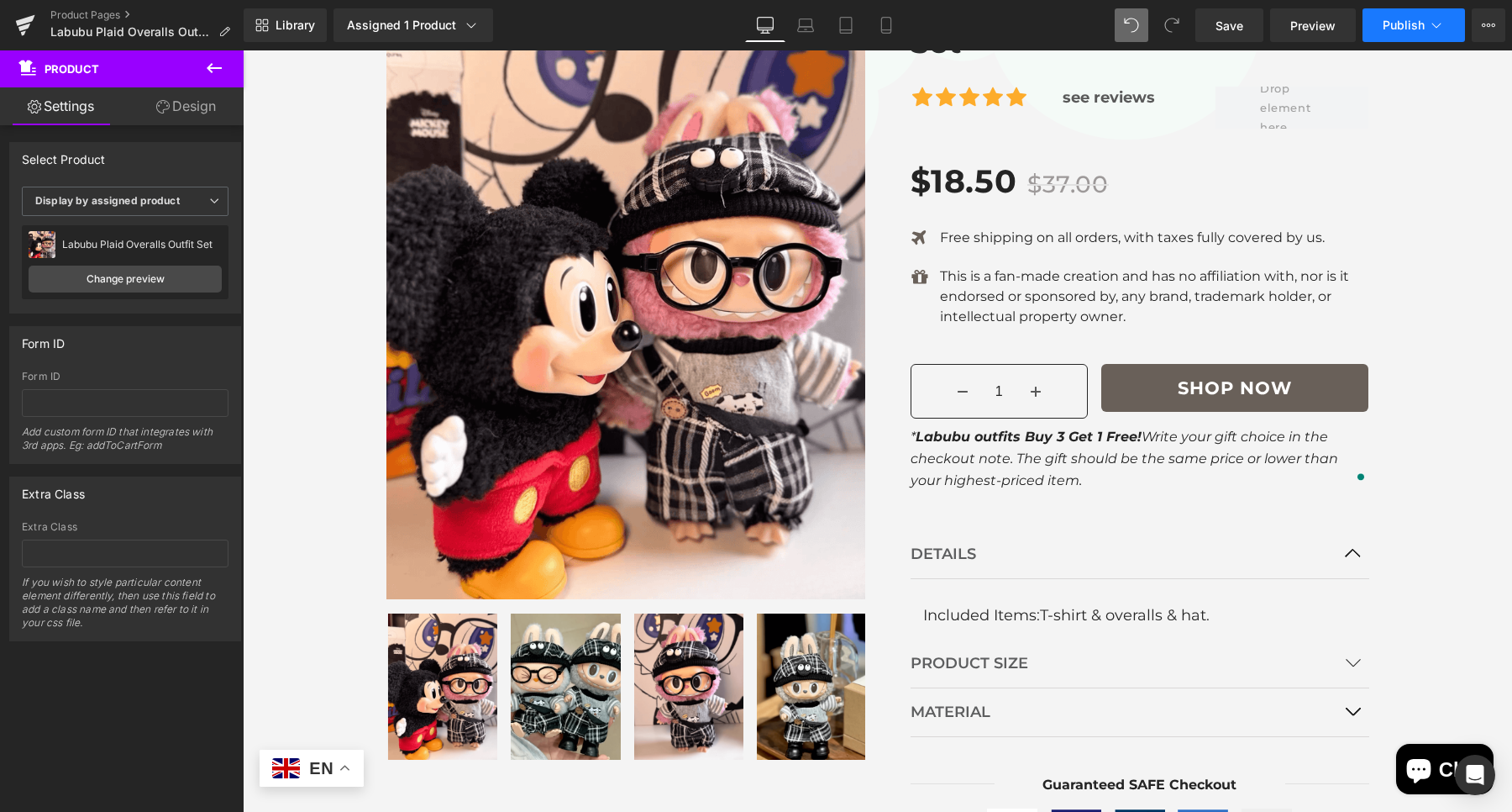
click at [1417, 36] on button "Publish" at bounding box center [1413, 25] width 102 height 33
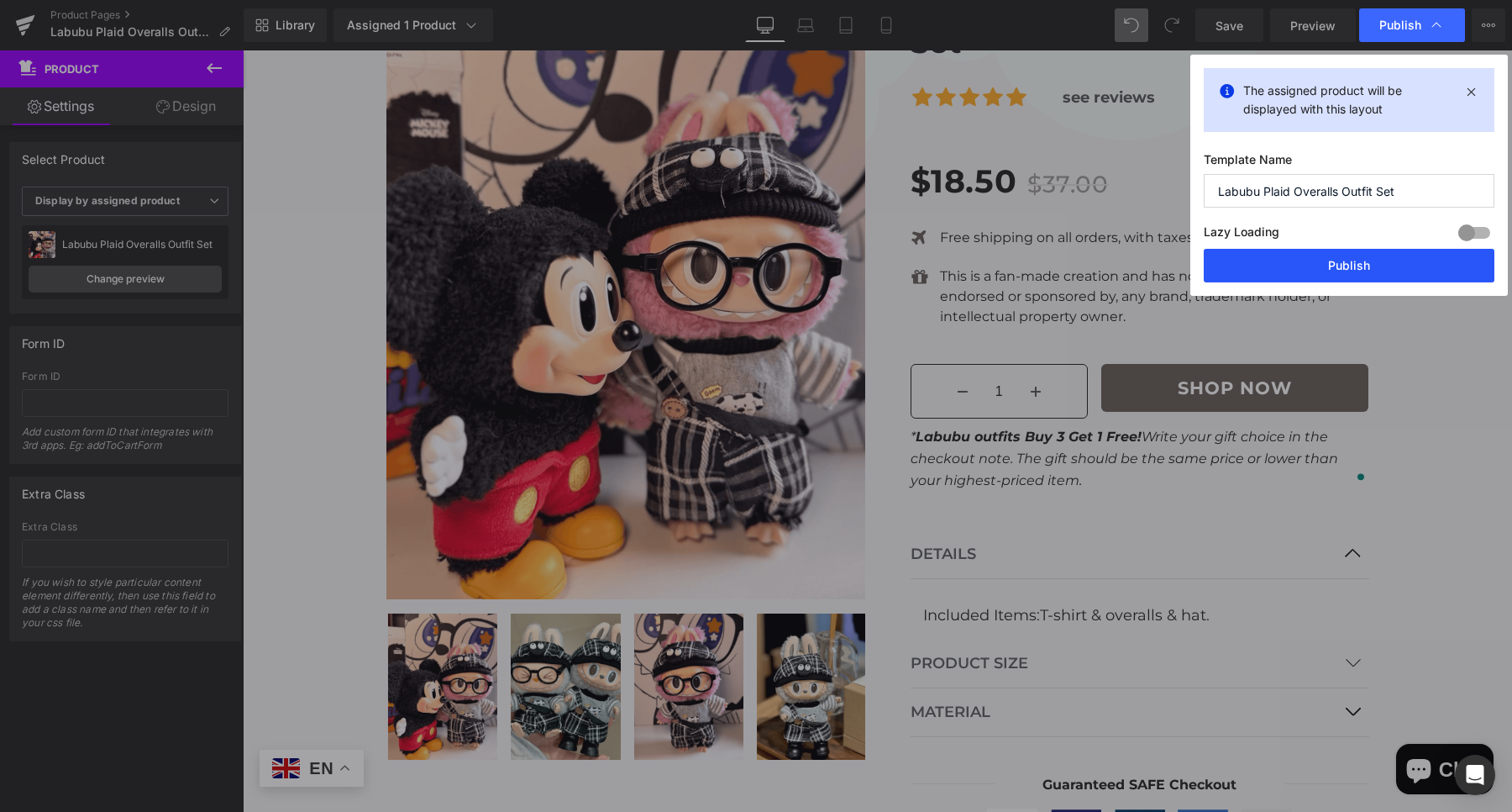
click at [1374, 261] on button "Publish" at bounding box center [1349, 265] width 291 height 33
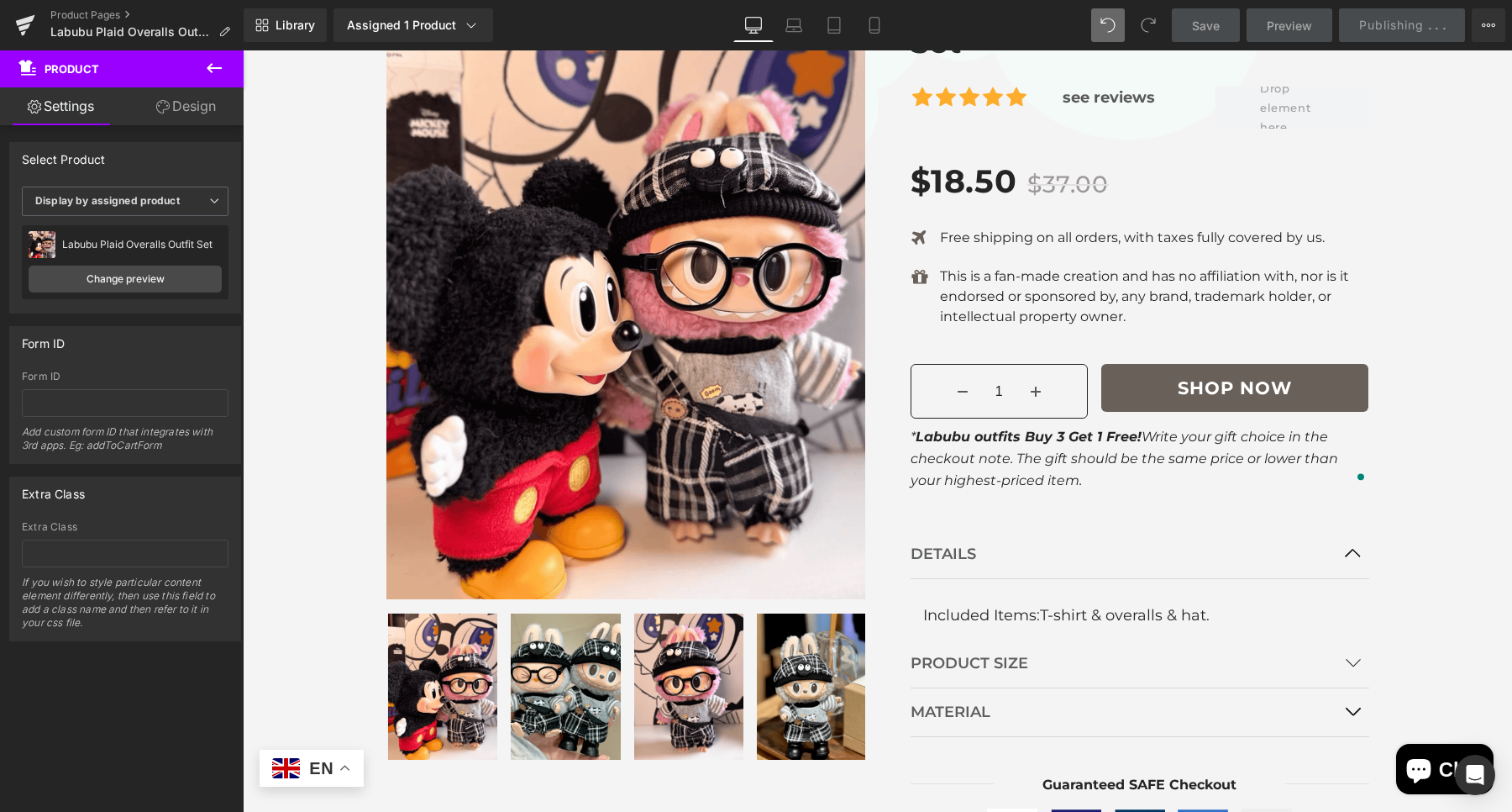
scroll to position [935, 0]
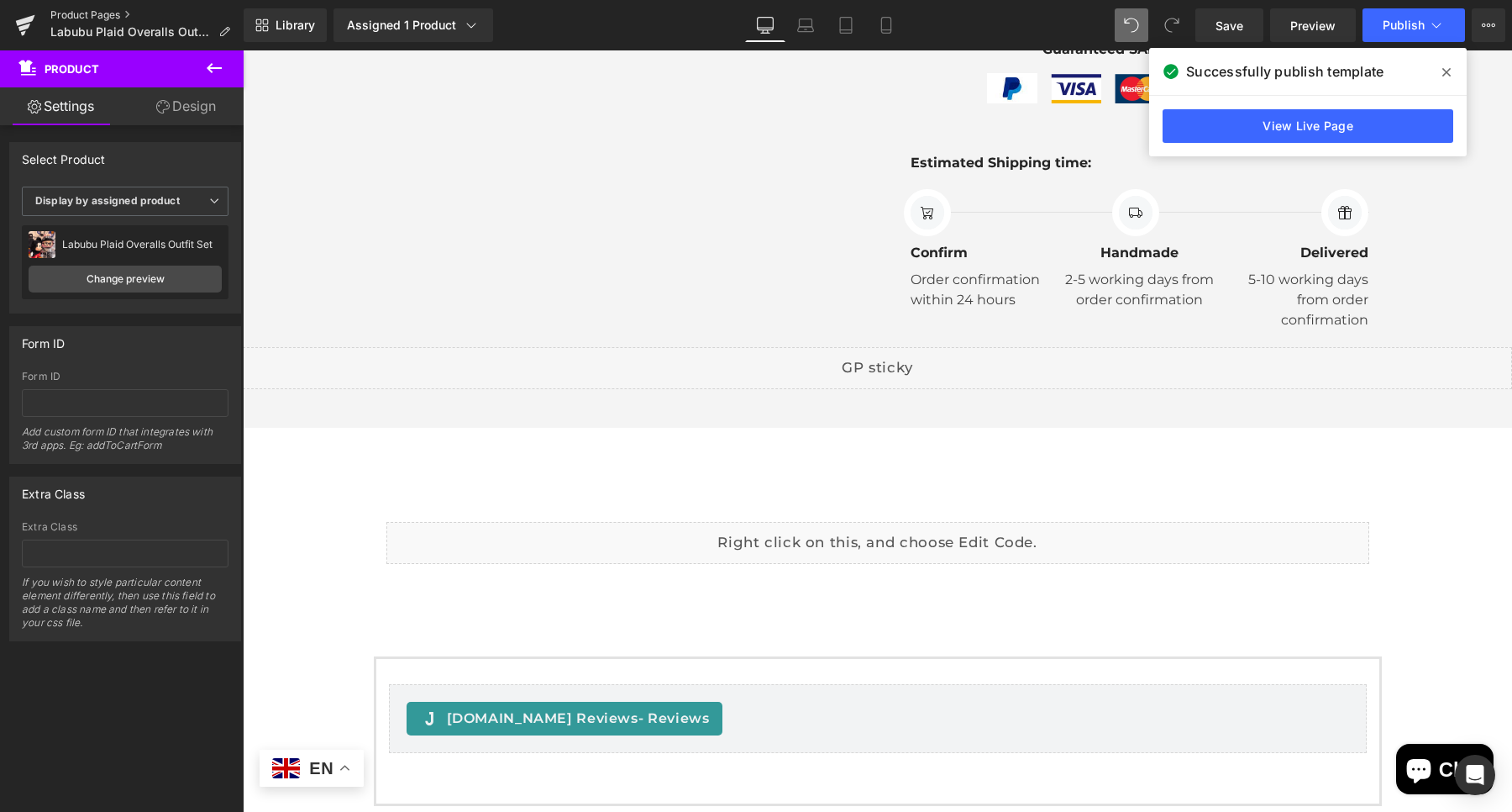
click at [117, 20] on link "Product Pages" at bounding box center [146, 15] width 193 height 14
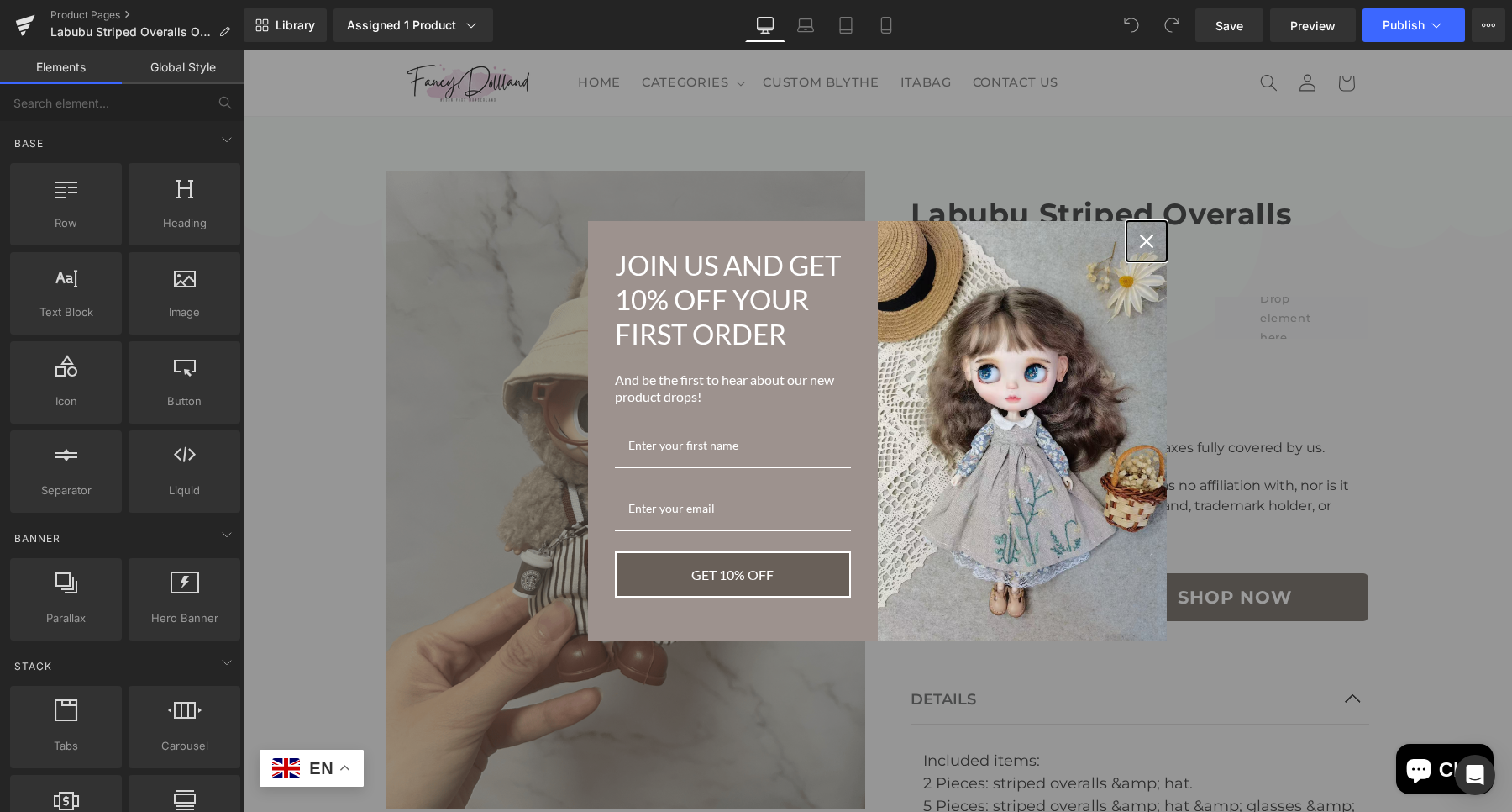
click at [1140, 236] on icon "close icon" at bounding box center [1147, 241] width 14 height 14
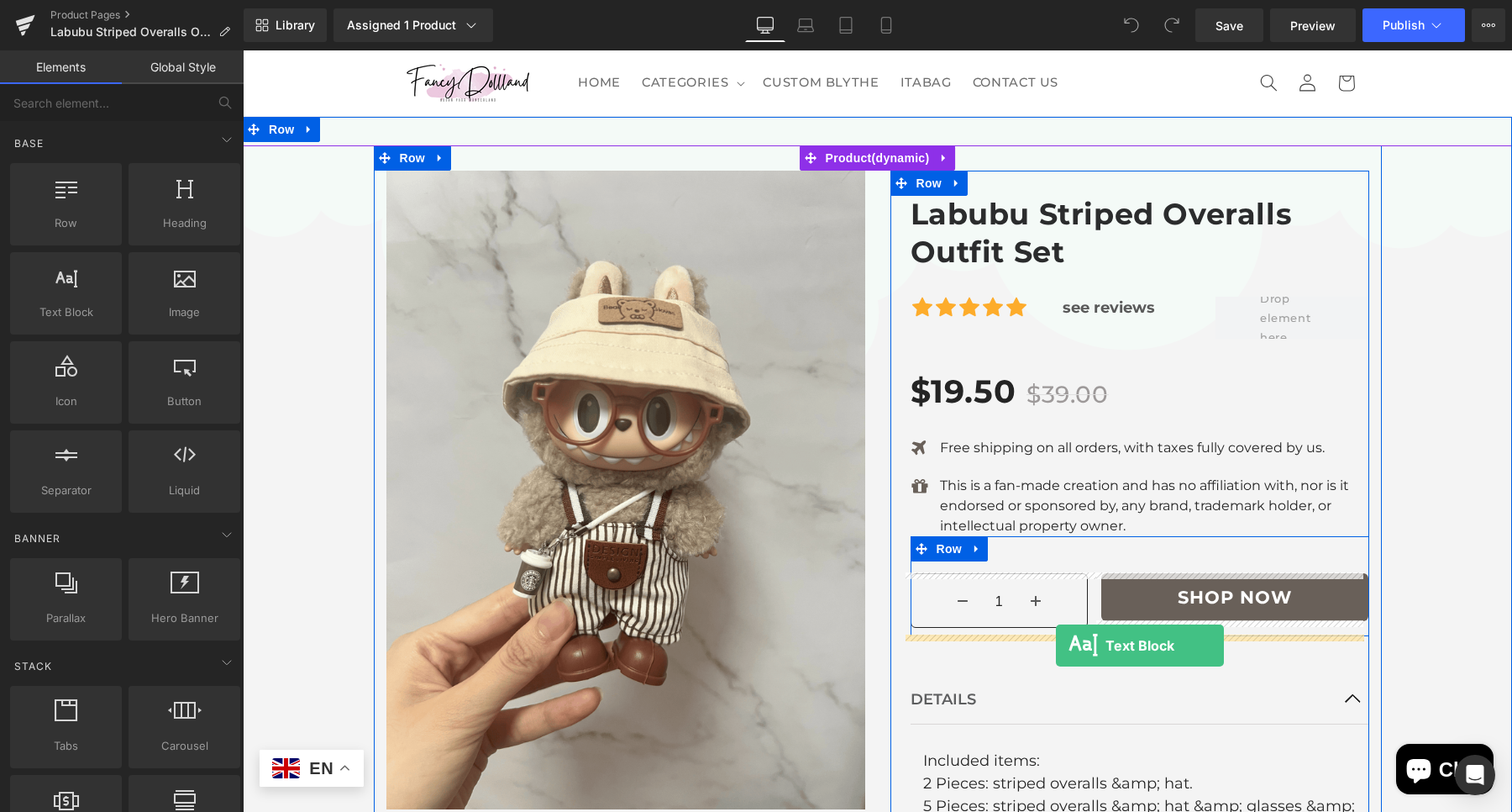
drag, startPoint x: 737, startPoint y: 491, endPoint x: 1056, endPoint y: 645, distance: 354.2
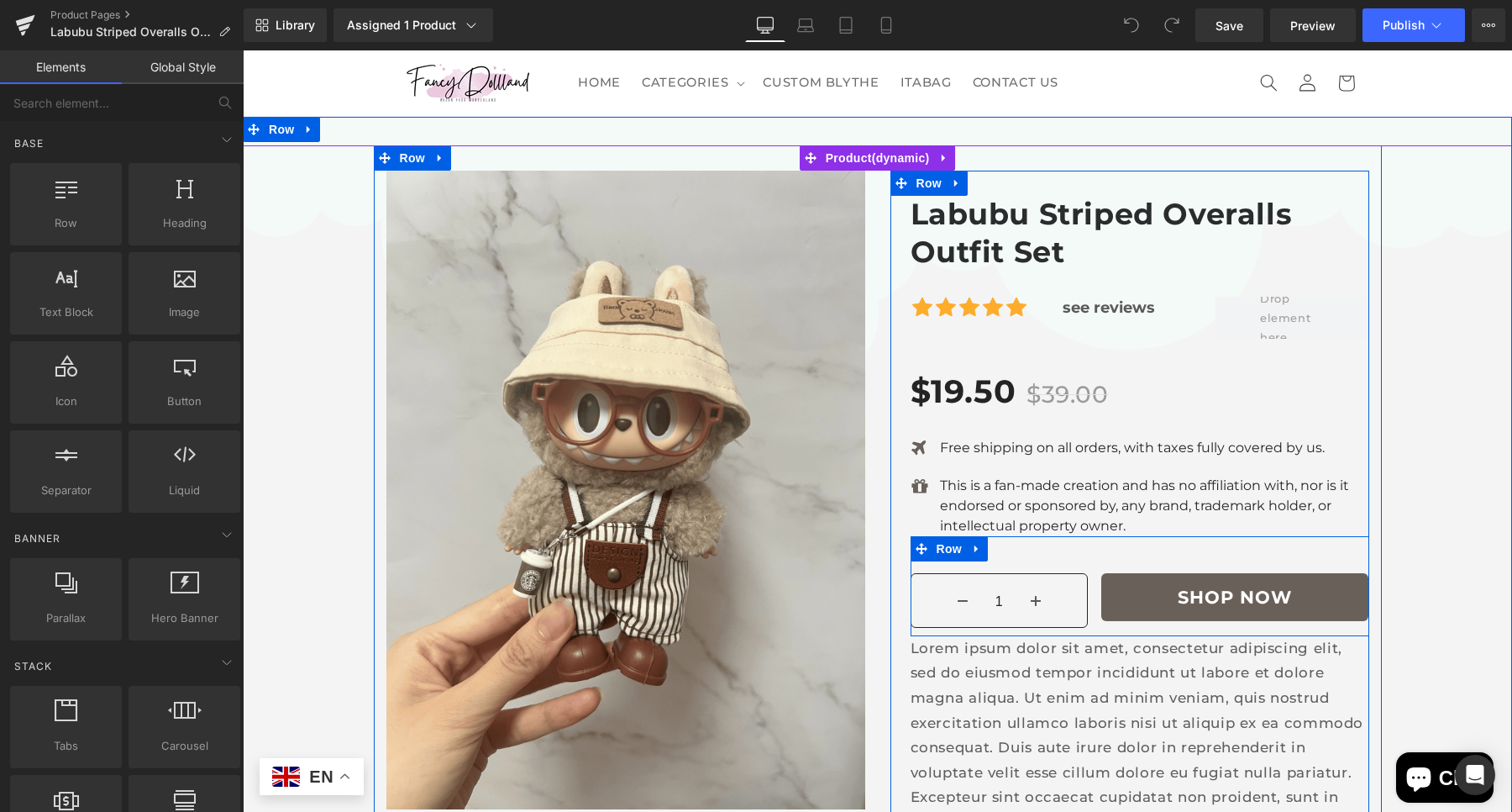
click at [1064, 677] on p "Lorem ipsum dolor sit amet, consectetur adipiscing elit, sed do eiusmod tempor …" at bounding box center [1139, 735] width 459 height 199
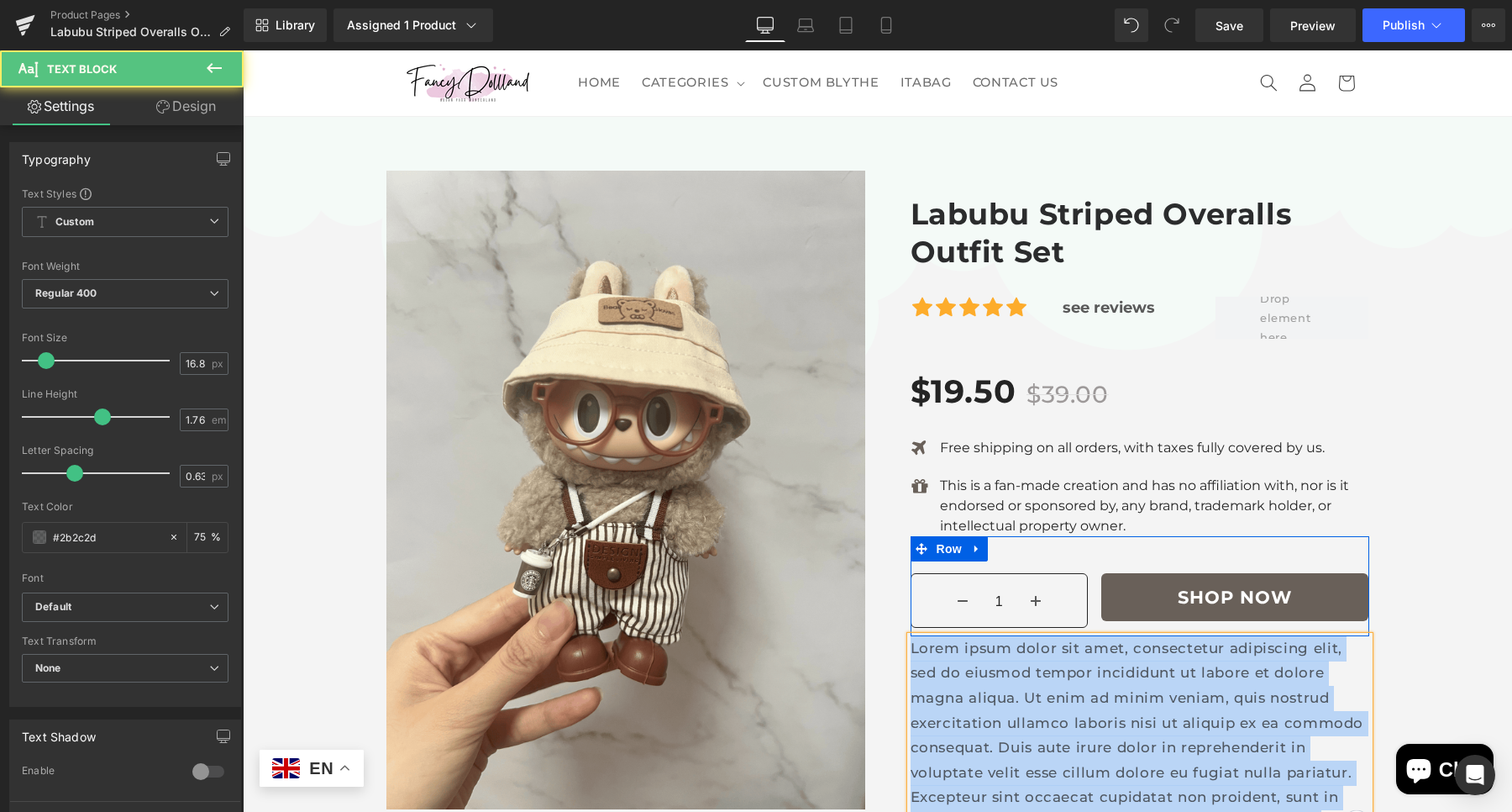
click at [1067, 685] on p "Lorem ipsum dolor sit amet, consectetur adipiscing elit, sed do eiusmod tempor …" at bounding box center [1139, 735] width 459 height 199
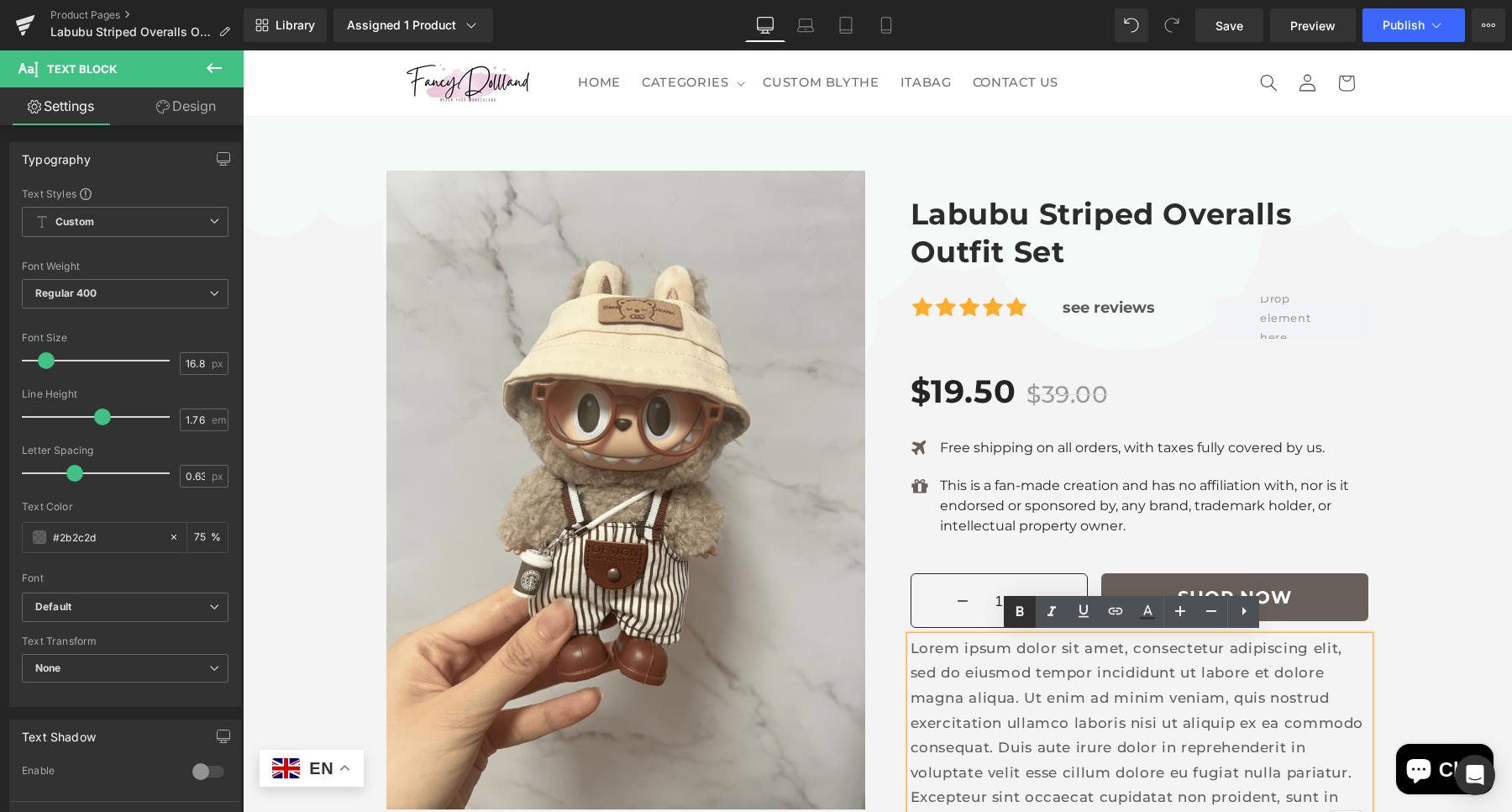
click at [1041, 711] on p "Lorem ipsum dolor sit amet, consectetur adipiscing elit, sed do eiusmod tempor …" at bounding box center [1139, 735] width 459 height 199
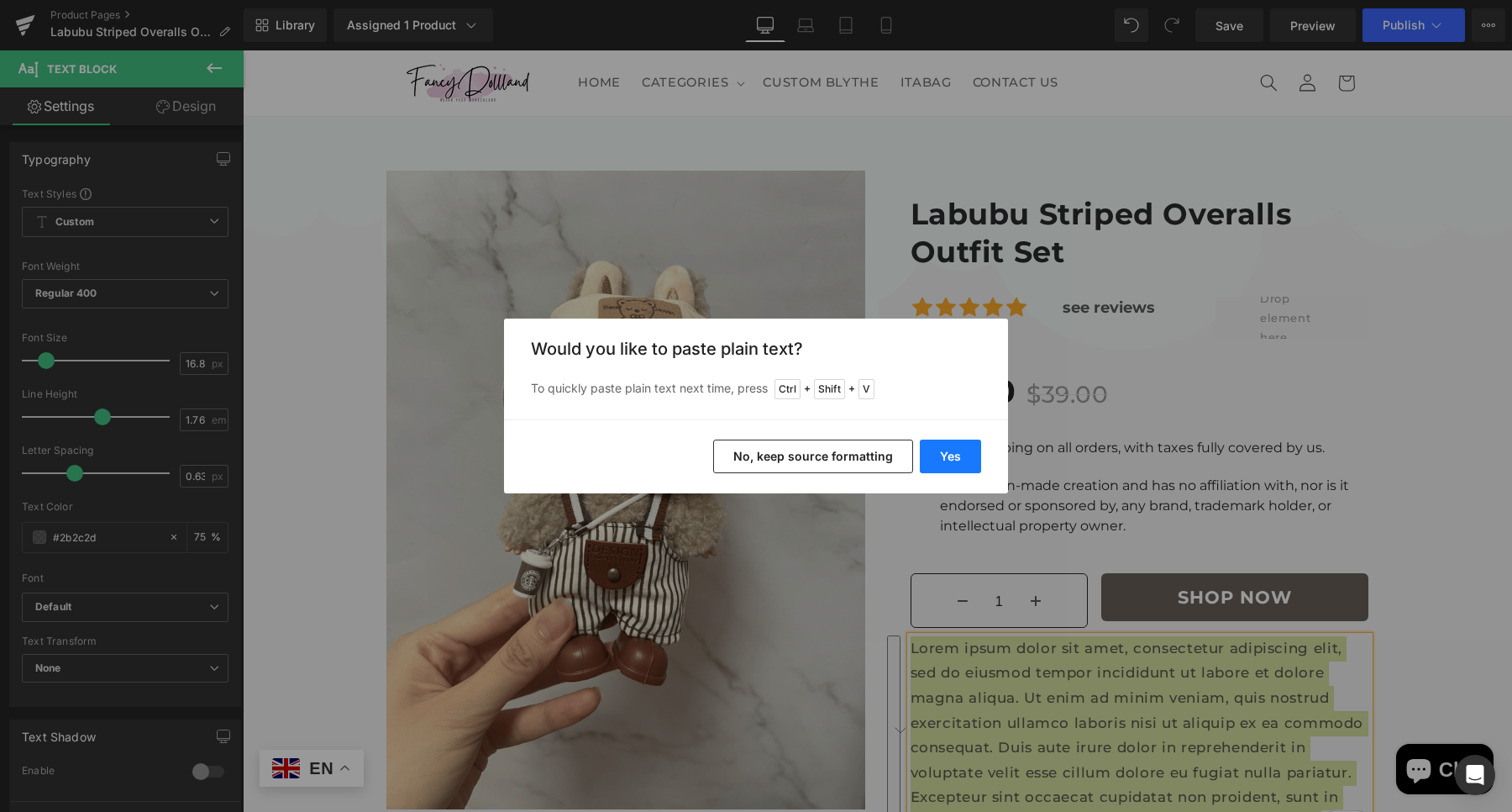
click at [0, 0] on button "Yes" at bounding box center [0, 0] width 0 height 0
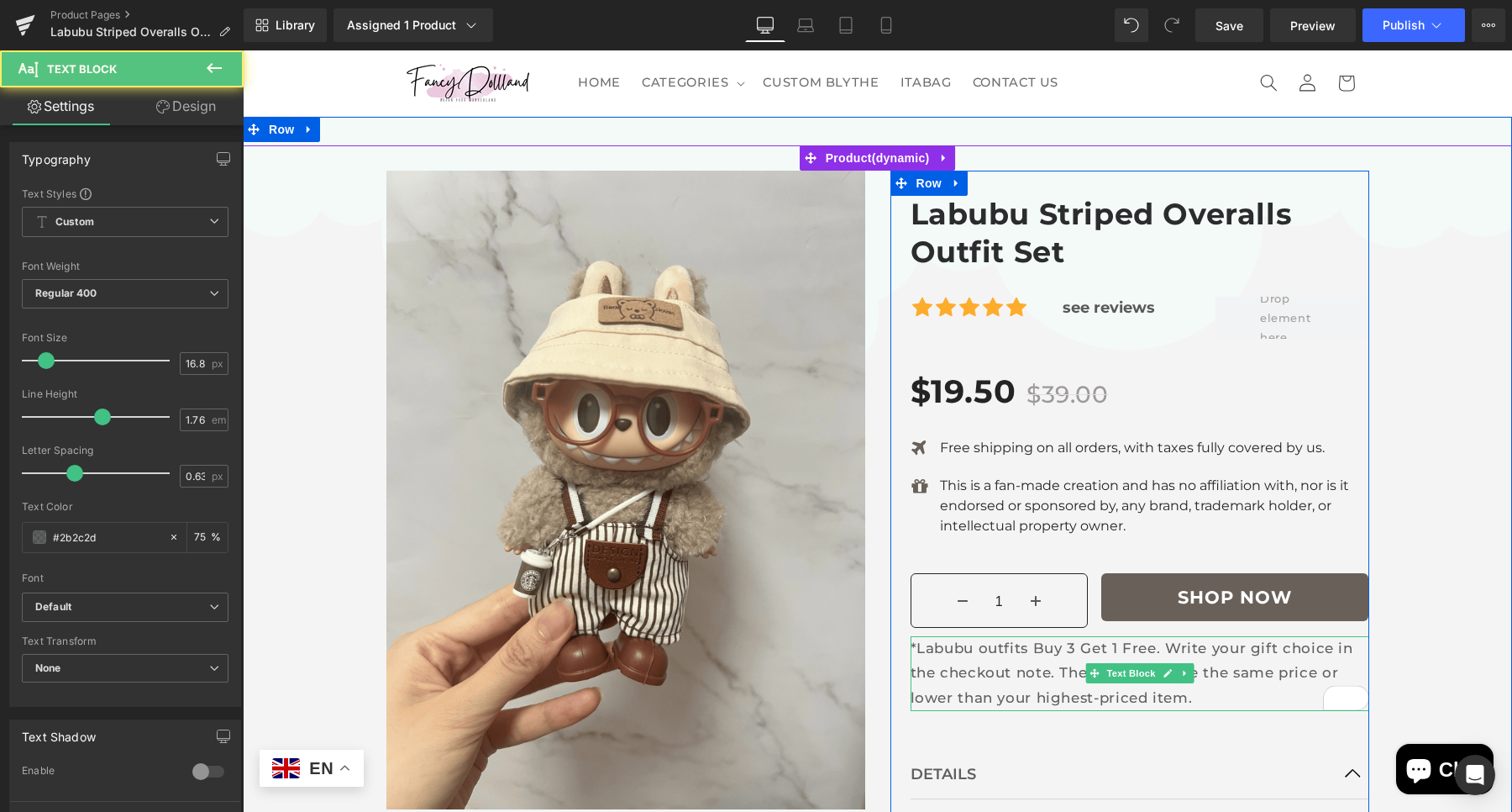
drag, startPoint x: 1018, startPoint y: 669, endPoint x: 1030, endPoint y: 660, distance: 15.0
click at [1017, 669] on p "*Labubu outfits Buy 3 Get 1 Free. Write your gift choice in the checkout note. …" at bounding box center [1139, 673] width 459 height 75
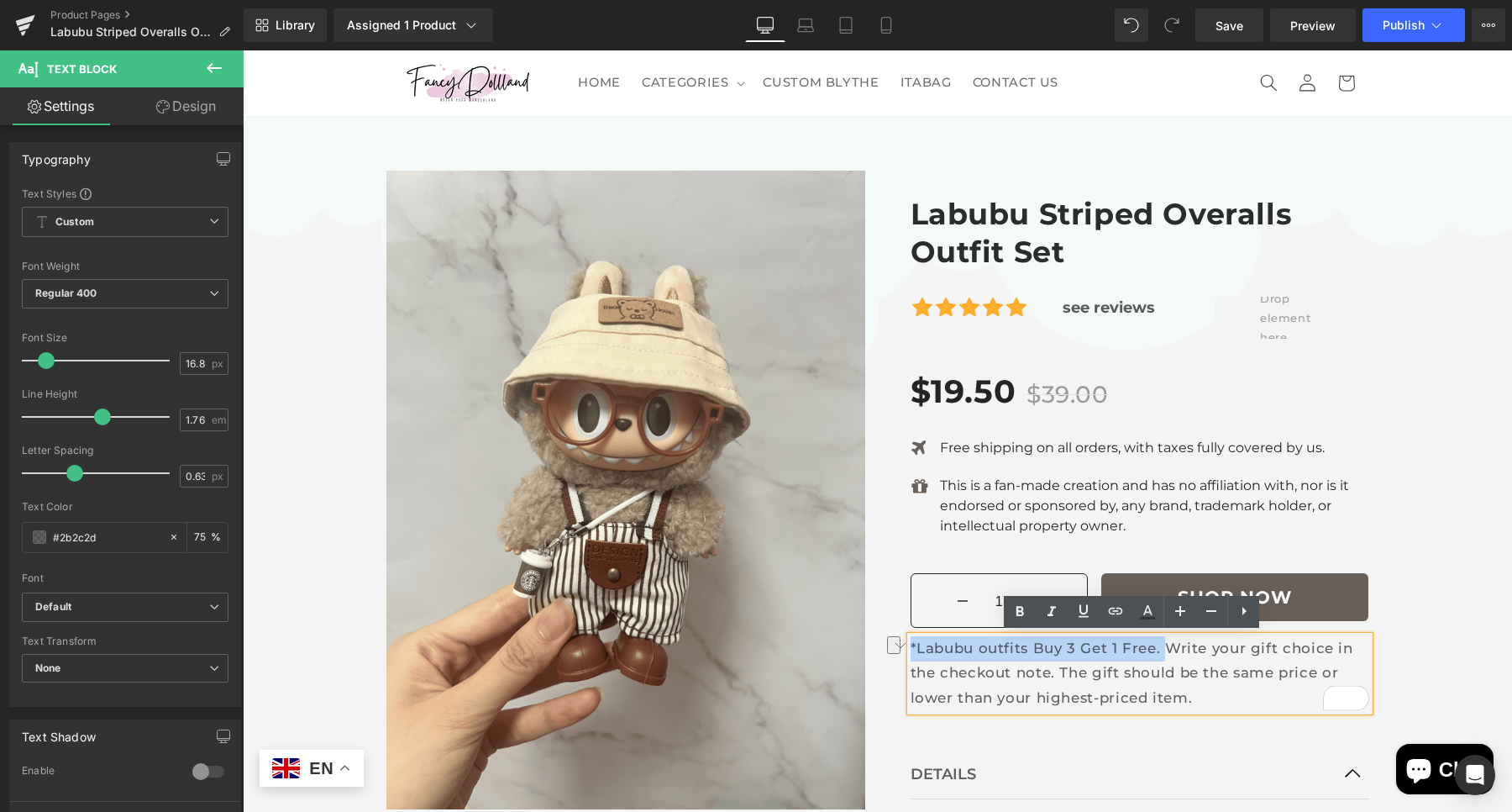
drag, startPoint x: 1154, startPoint y: 648, endPoint x: 904, endPoint y: 649, distance: 250.0
click at [910, 649] on p "*Labubu outfits Buy 3 Get 1 Free. Write your gift choice in the checkout note. …" at bounding box center [1139, 673] width 459 height 75
click at [1019, 611] on icon at bounding box center [1019, 612] width 8 height 10
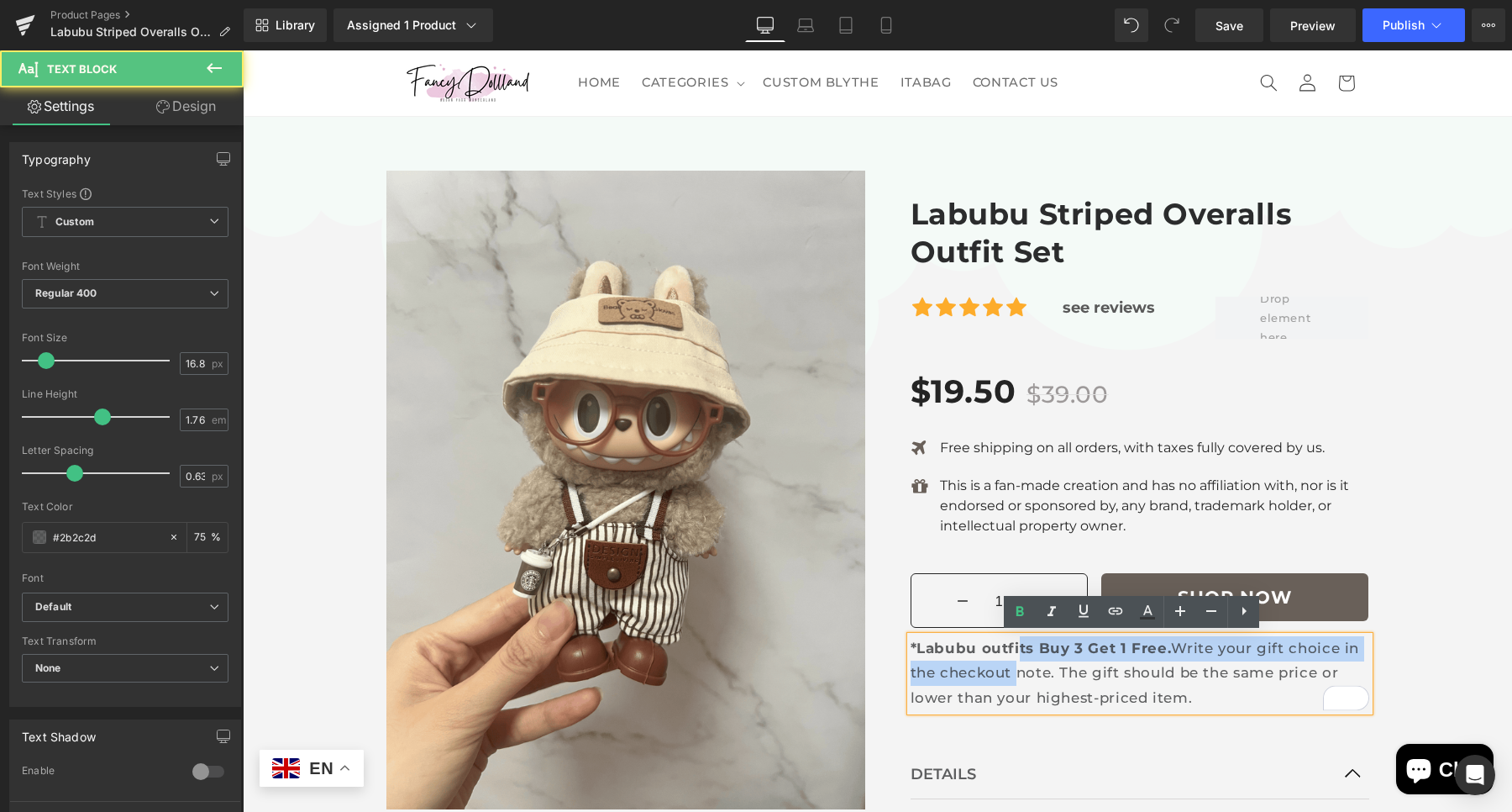
click at [1008, 660] on p "*Labubu outfits Buy 3 Get 1 Free. Write your gift choice in the checkout note. …" at bounding box center [1139, 673] width 459 height 75
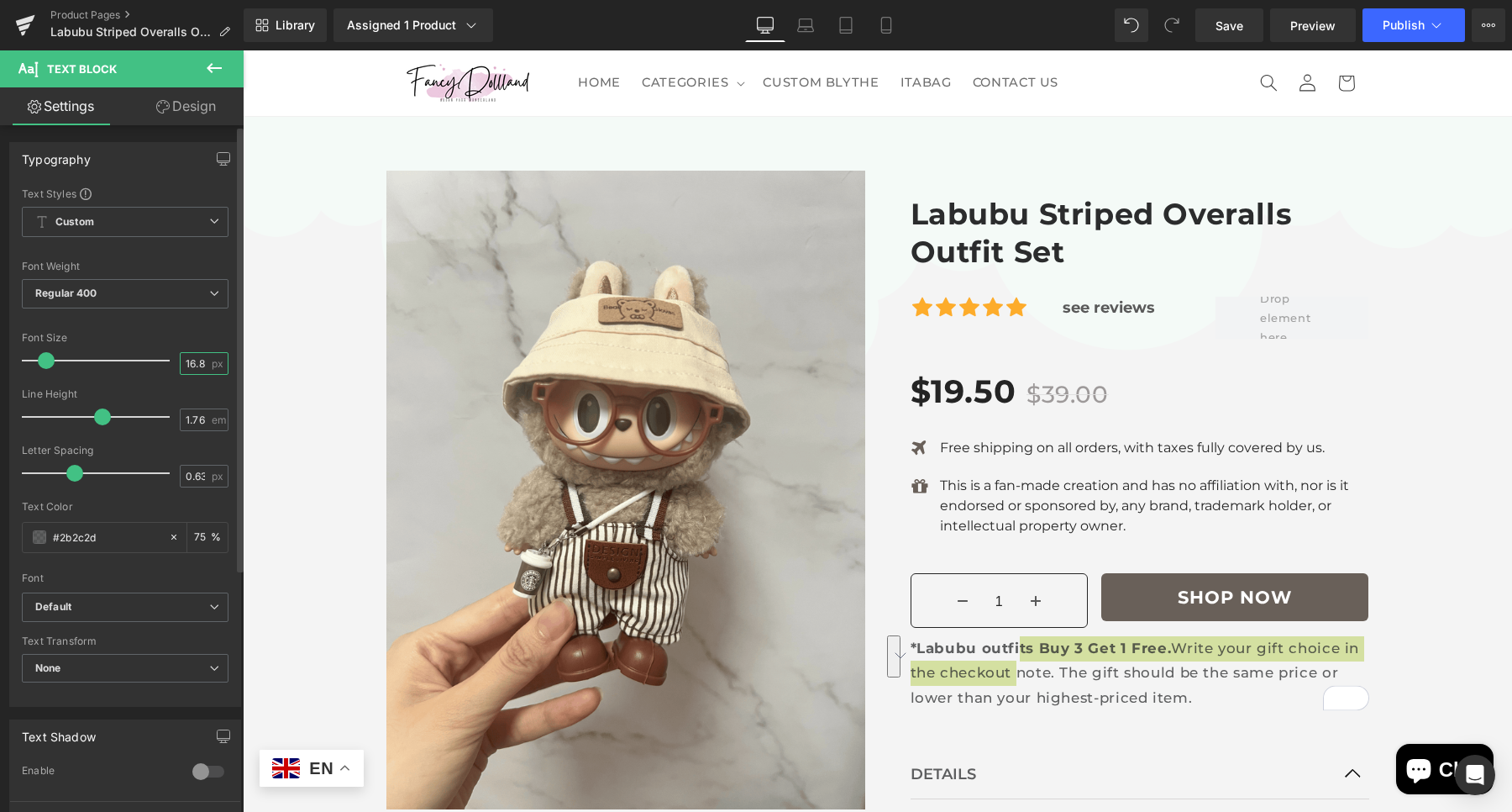
click at [197, 361] on input "16.8" at bounding box center [195, 363] width 30 height 21
type input "16.816"
drag, startPoint x: 119, startPoint y: 609, endPoint x: 122, endPoint y: 624, distance: 15.3
click at [119, 609] on b "Default" at bounding box center [122, 607] width 174 height 14
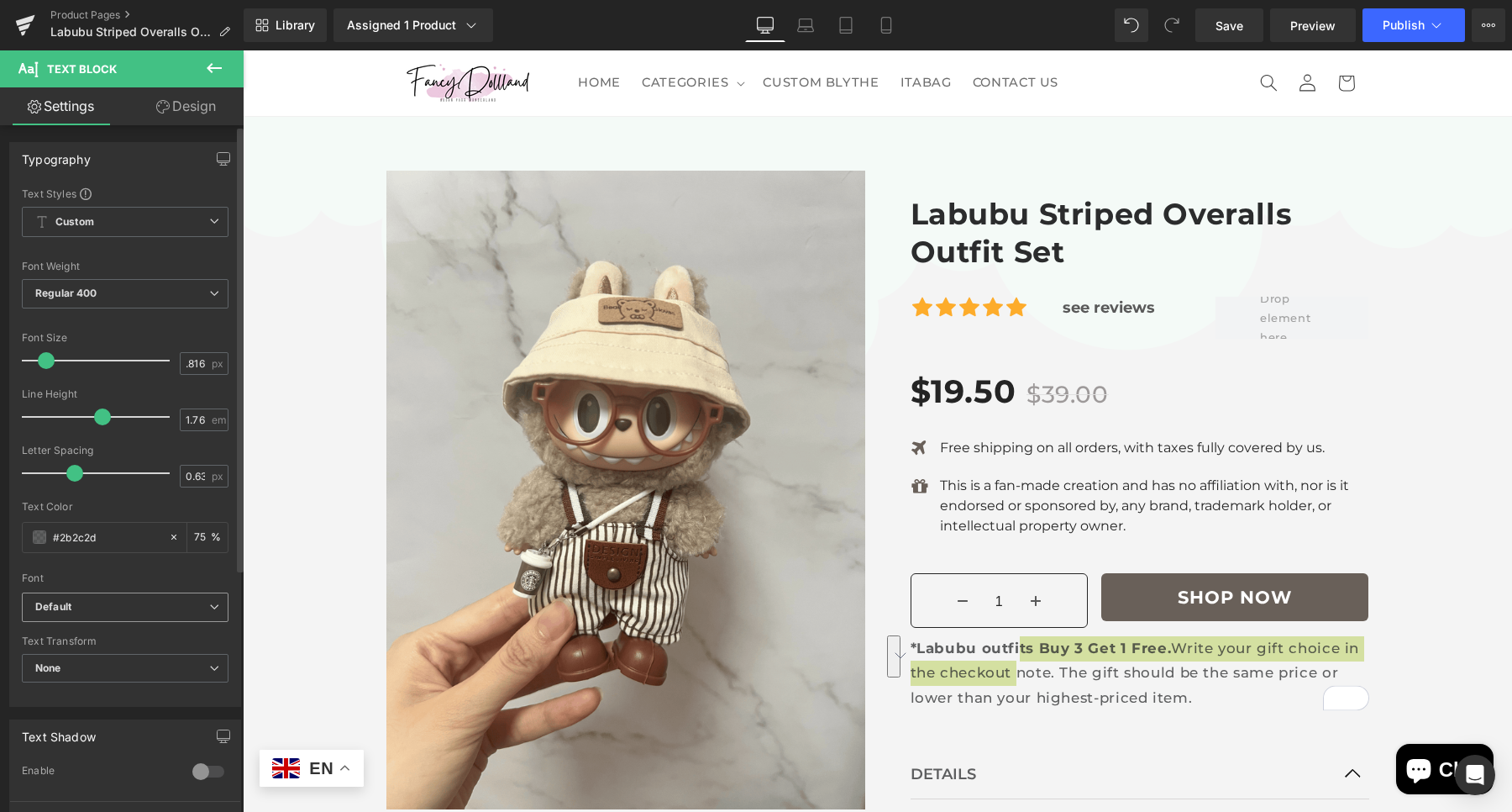
scroll to position [0, 0]
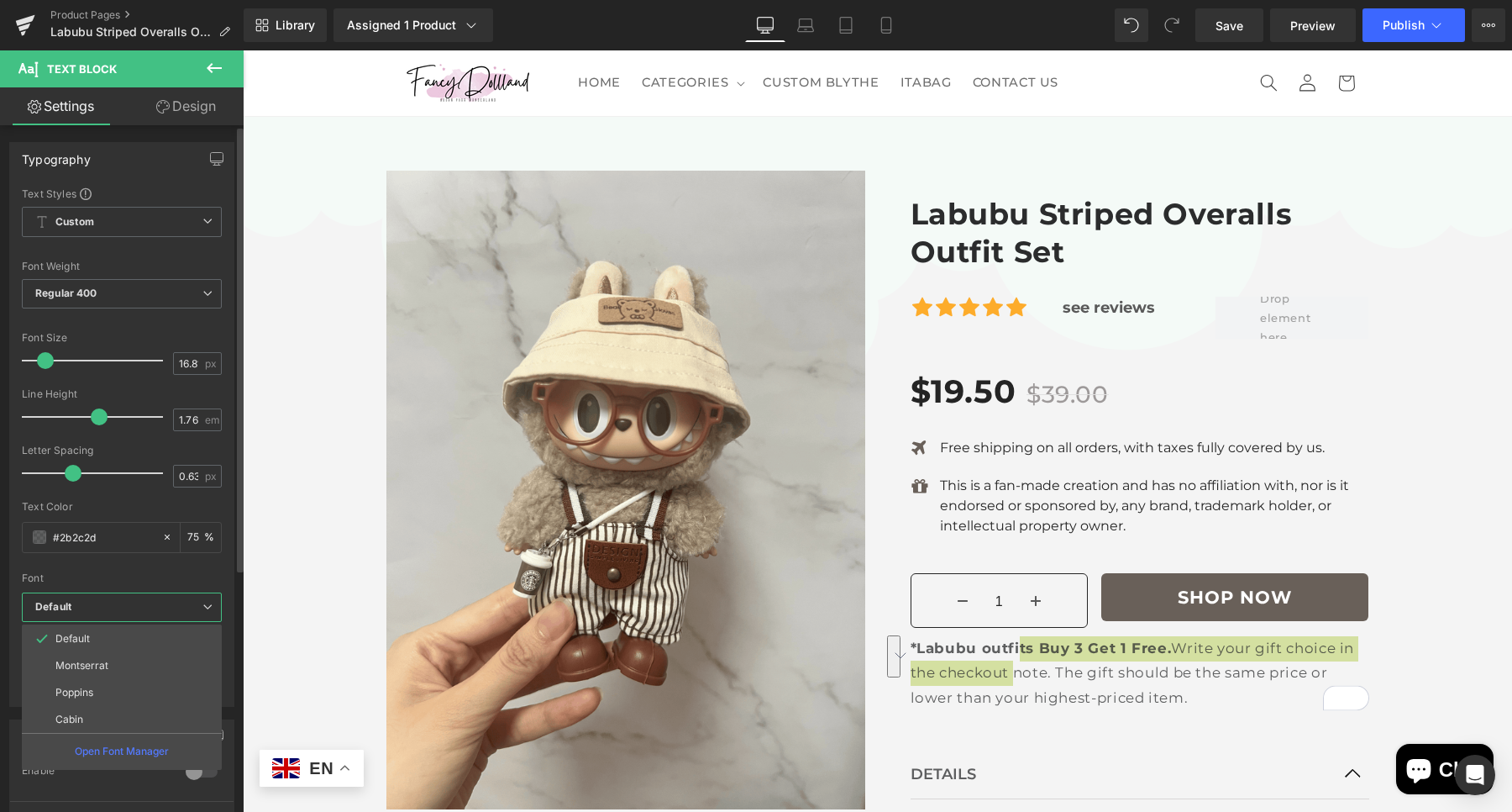
drag, startPoint x: 128, startPoint y: 660, endPoint x: 190, endPoint y: 495, distance: 176.3
click at [128, 663] on li "Montserrat" at bounding box center [122, 666] width 200 height 27
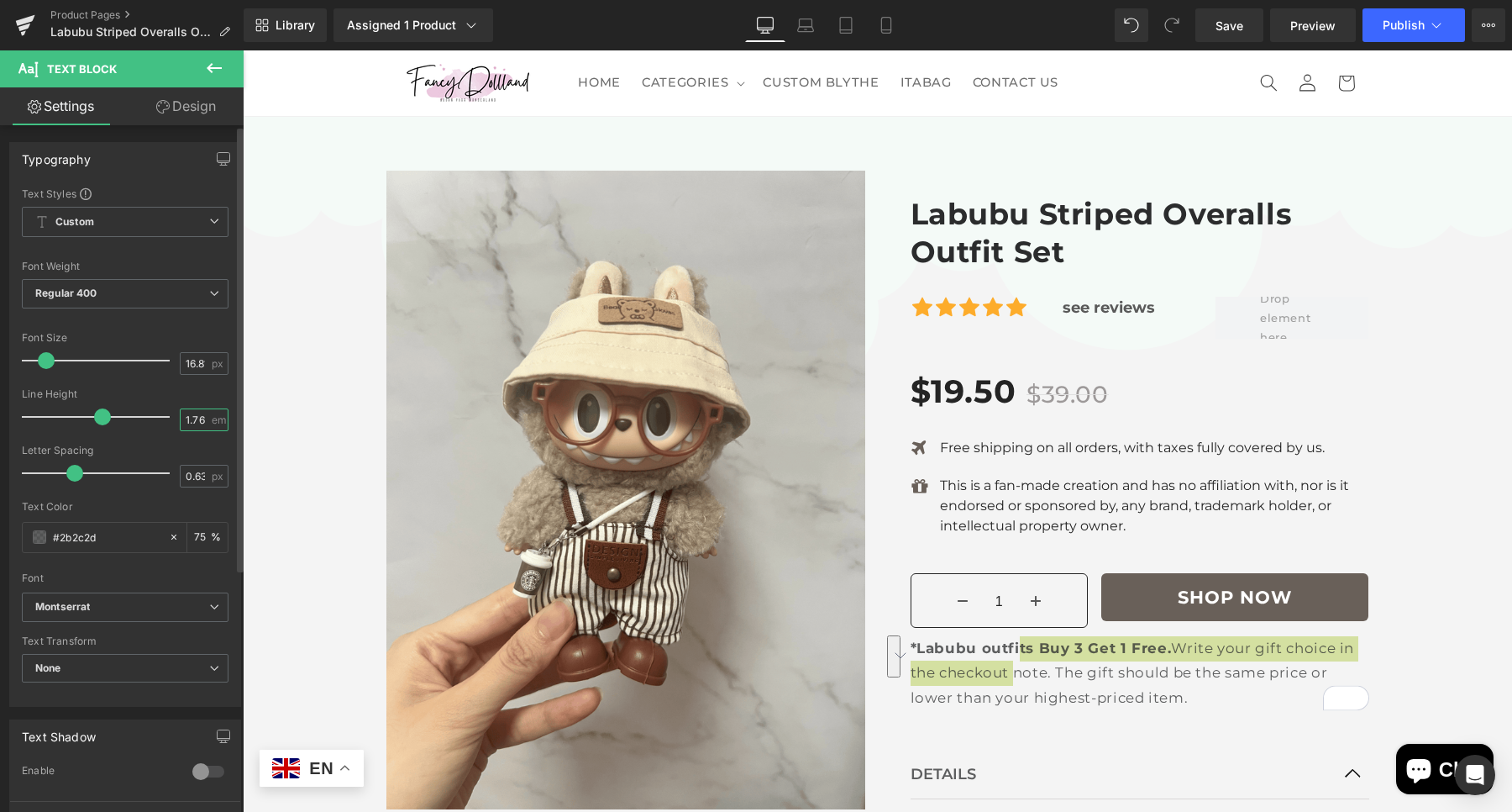
click at [185, 411] on input "1.76" at bounding box center [195, 420] width 30 height 21
type input "1.6"
click at [198, 477] on input "0.63" at bounding box center [195, 476] width 30 height 21
click at [191, 479] on input "0.63" at bounding box center [195, 476] width 30 height 21
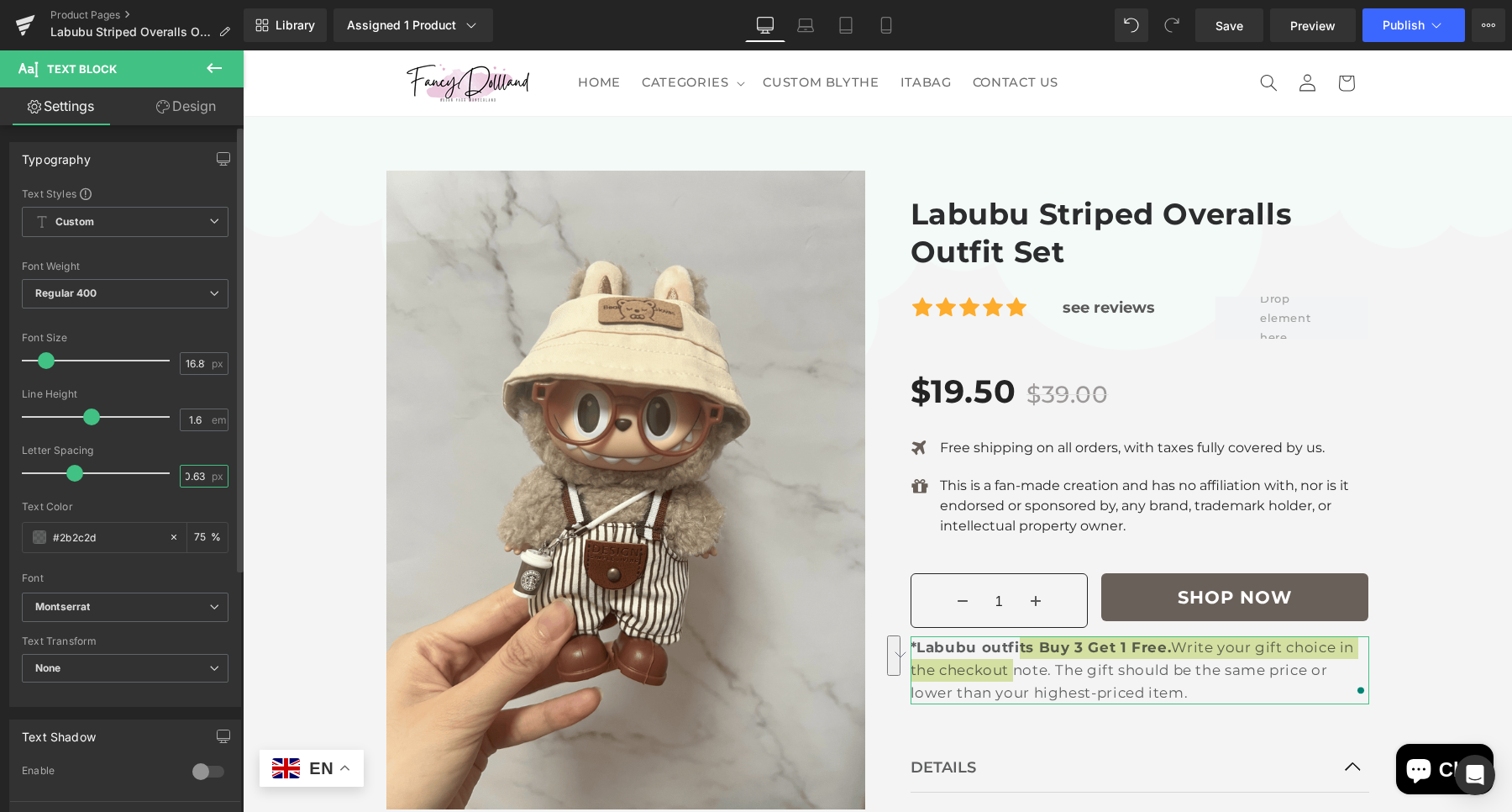
drag, startPoint x: 187, startPoint y: 472, endPoint x: 203, endPoint y: 479, distance: 17.5
click at [202, 477] on input "0.63" at bounding box center [195, 476] width 30 height 21
type input "0"
drag, startPoint x: 145, startPoint y: 525, endPoint x: 66, endPoint y: 535, distance: 79.6
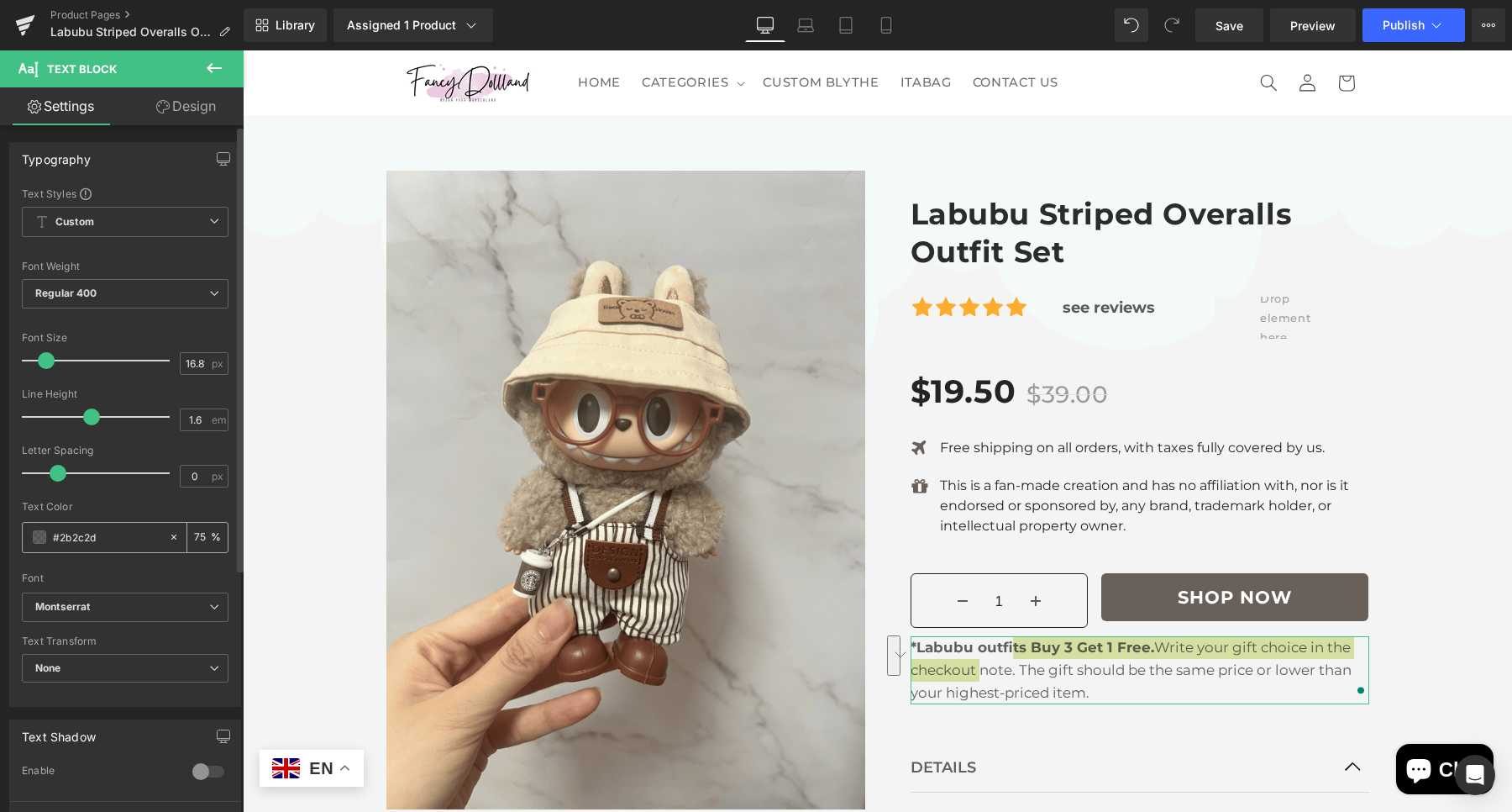
click at [66, 535] on div "#2b2c2d" at bounding box center [95, 537] width 145 height 30
drag, startPoint x: 66, startPoint y: 535, endPoint x: 103, endPoint y: 543, distance: 37.9
click at [103, 543] on input "#2b2c2d" at bounding box center [106, 537] width 107 height 19
type input "#242424"
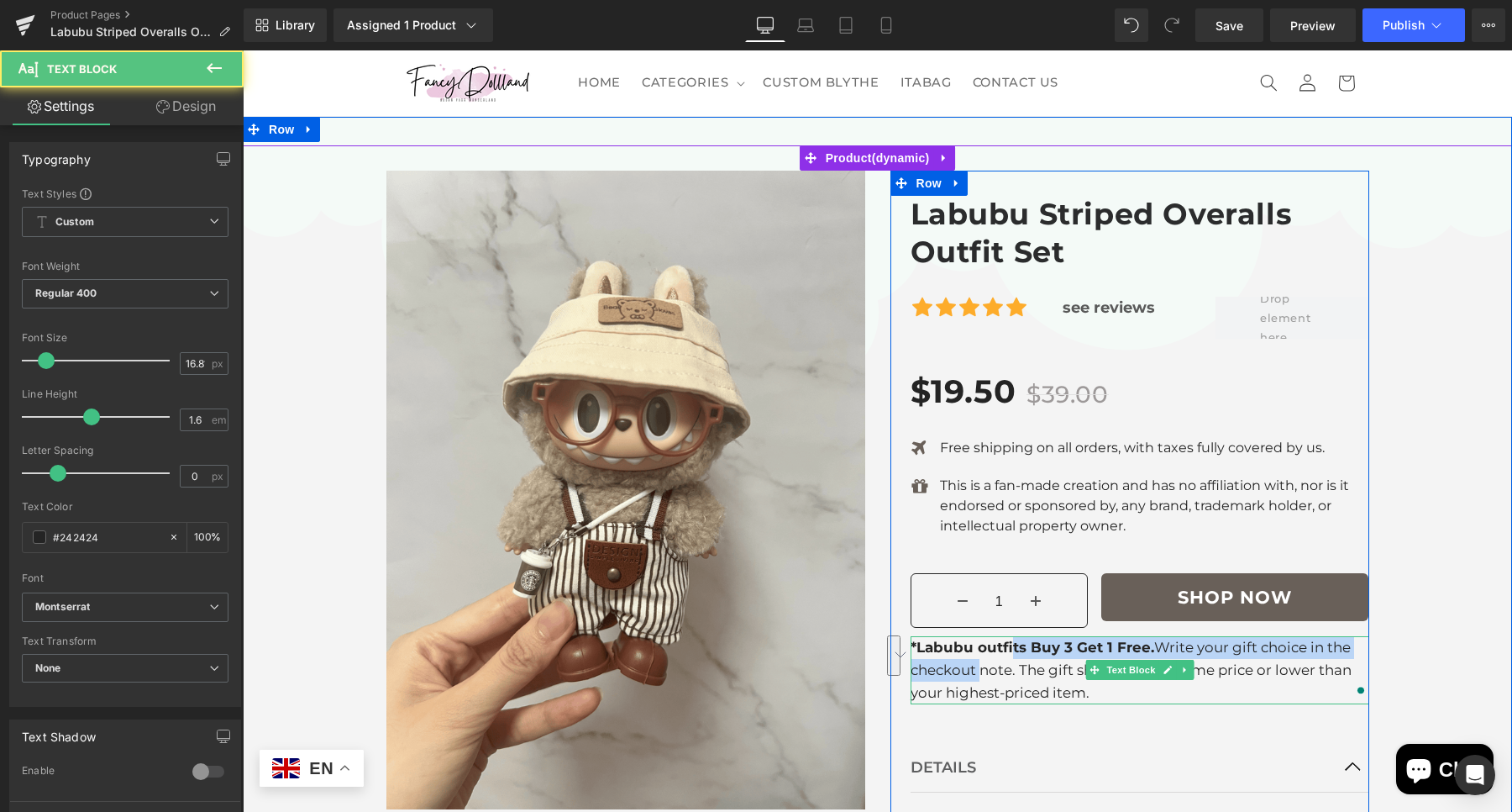
click at [1115, 686] on p "*Labubu outfits Buy 3 Get 1 Free. Write your gift choice in the checkout note. …" at bounding box center [1139, 670] width 459 height 68
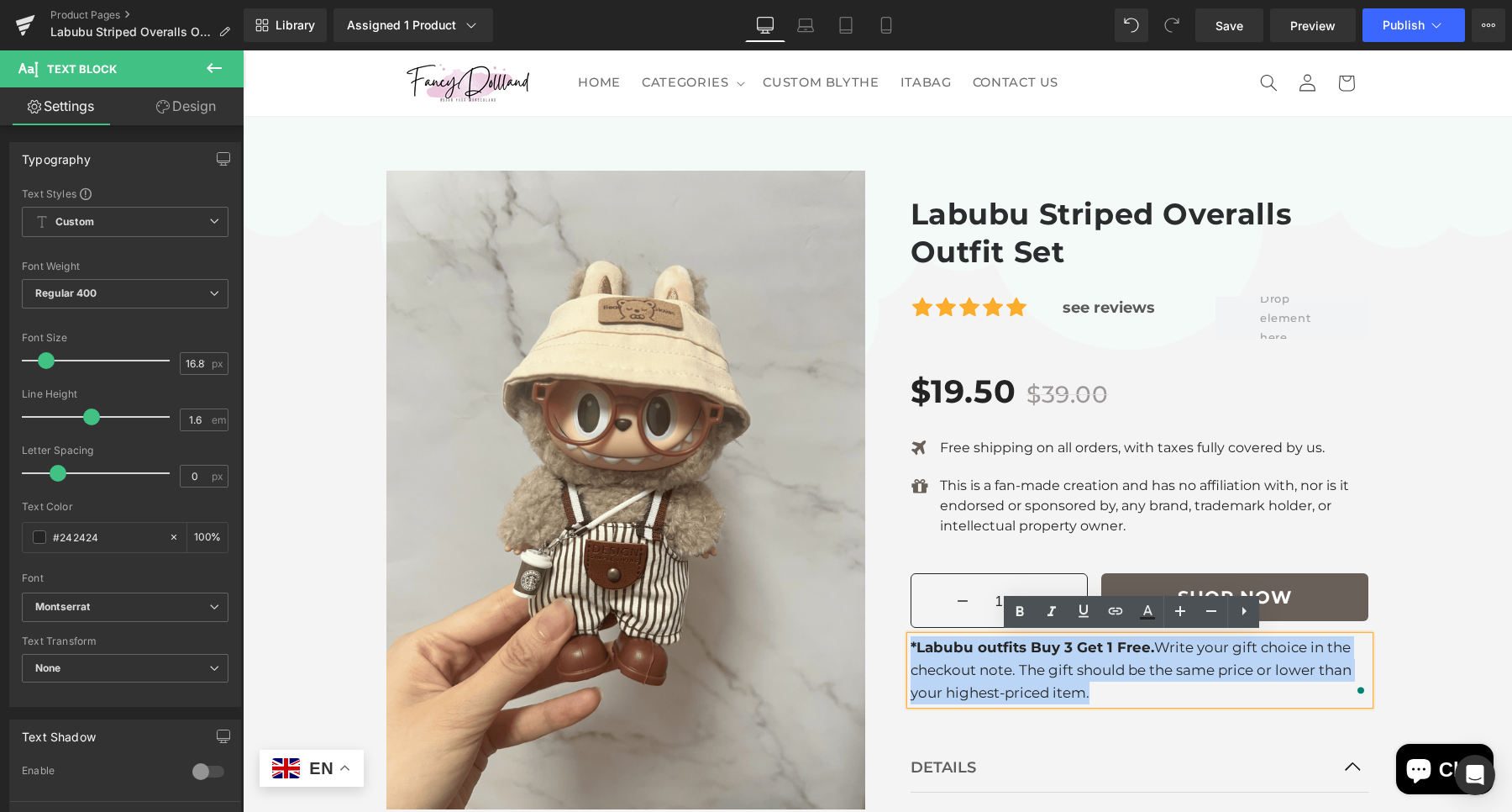
drag, startPoint x: 1101, startPoint y: 686, endPoint x: 902, endPoint y: 639, distance: 204.5
click at [910, 639] on p "*Labubu outfits Buy 3 Get 1 Free. Write your gift choice in the checkout note. …" at bounding box center [1139, 670] width 459 height 68
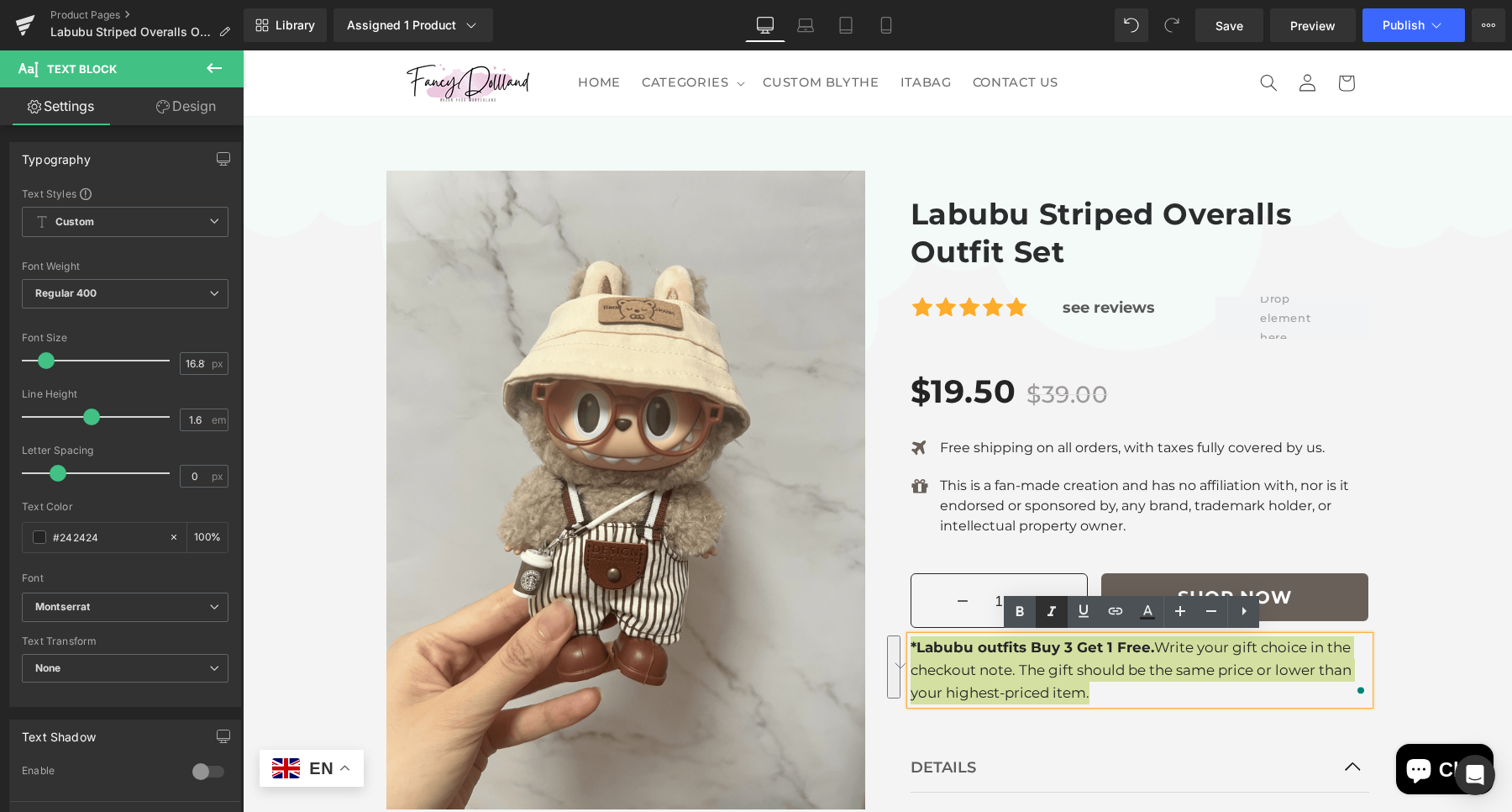
click at [1050, 616] on icon at bounding box center [1052, 612] width 9 height 10
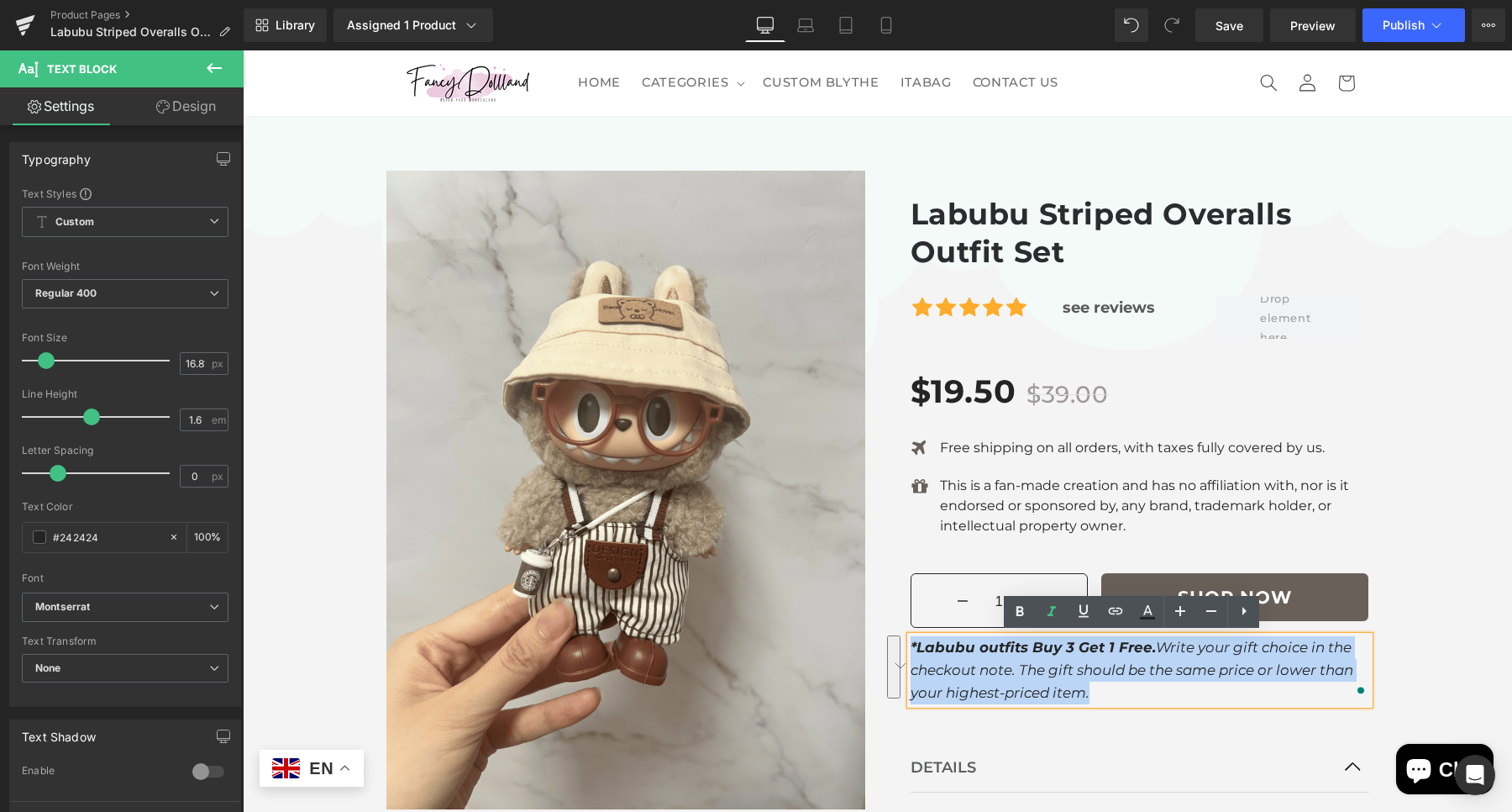
click at [1464, 518] on div "Sale Off" at bounding box center [877, 754] width 1270 height 1218
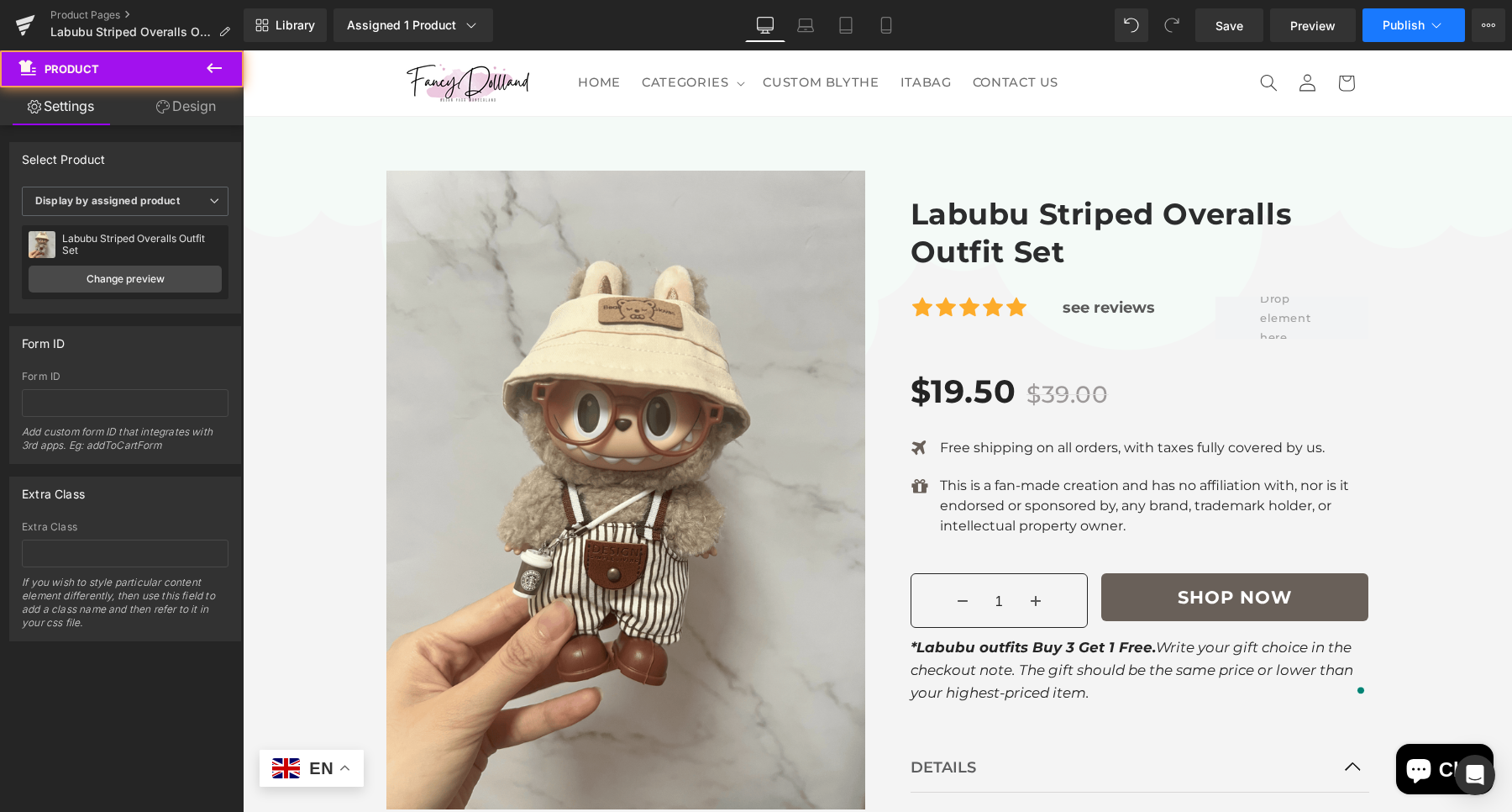
click at [1383, 26] on span "Publish" at bounding box center [1403, 26] width 42 height 14
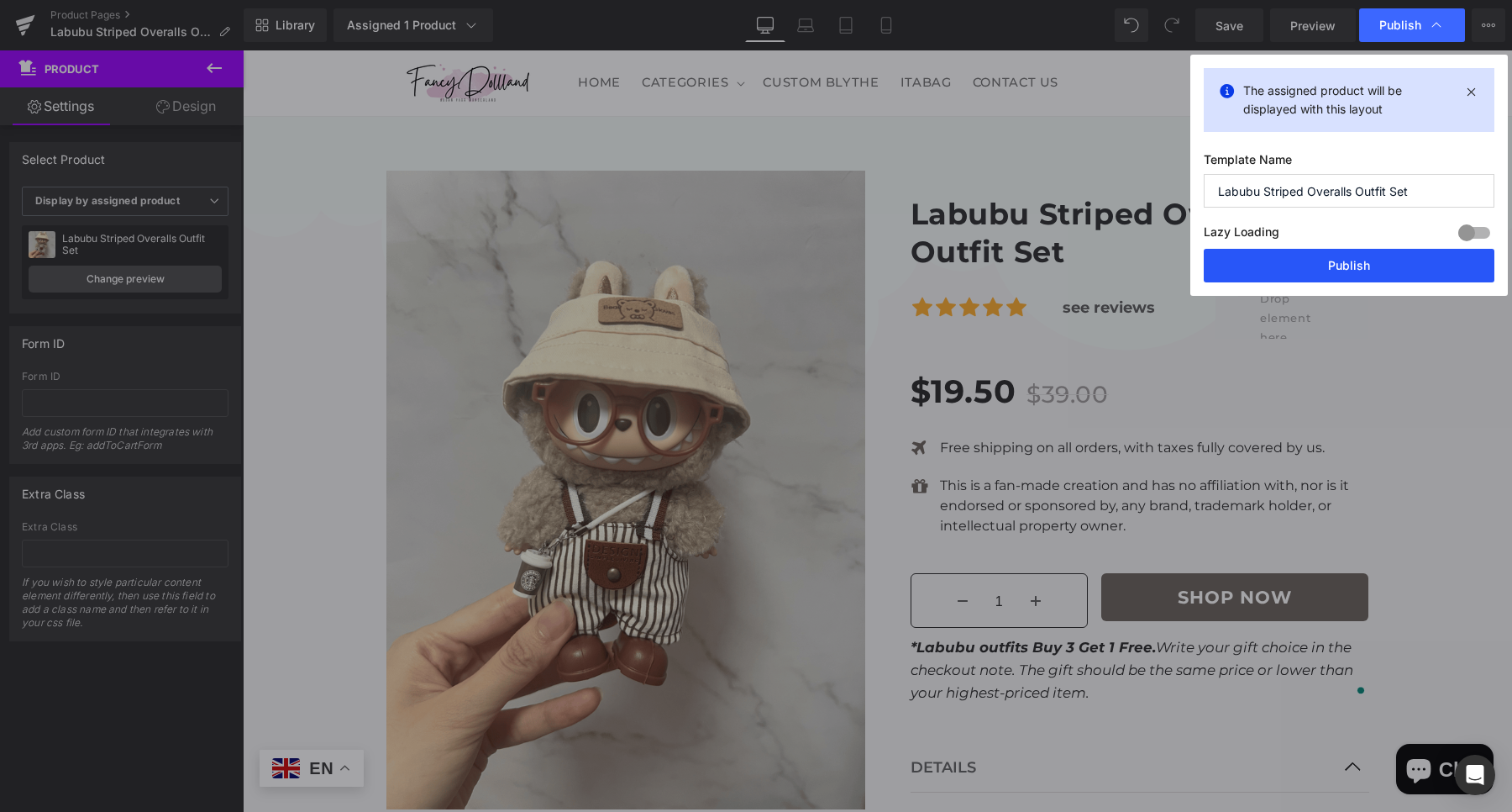
click at [1406, 258] on button "Publish" at bounding box center [1349, 265] width 291 height 33
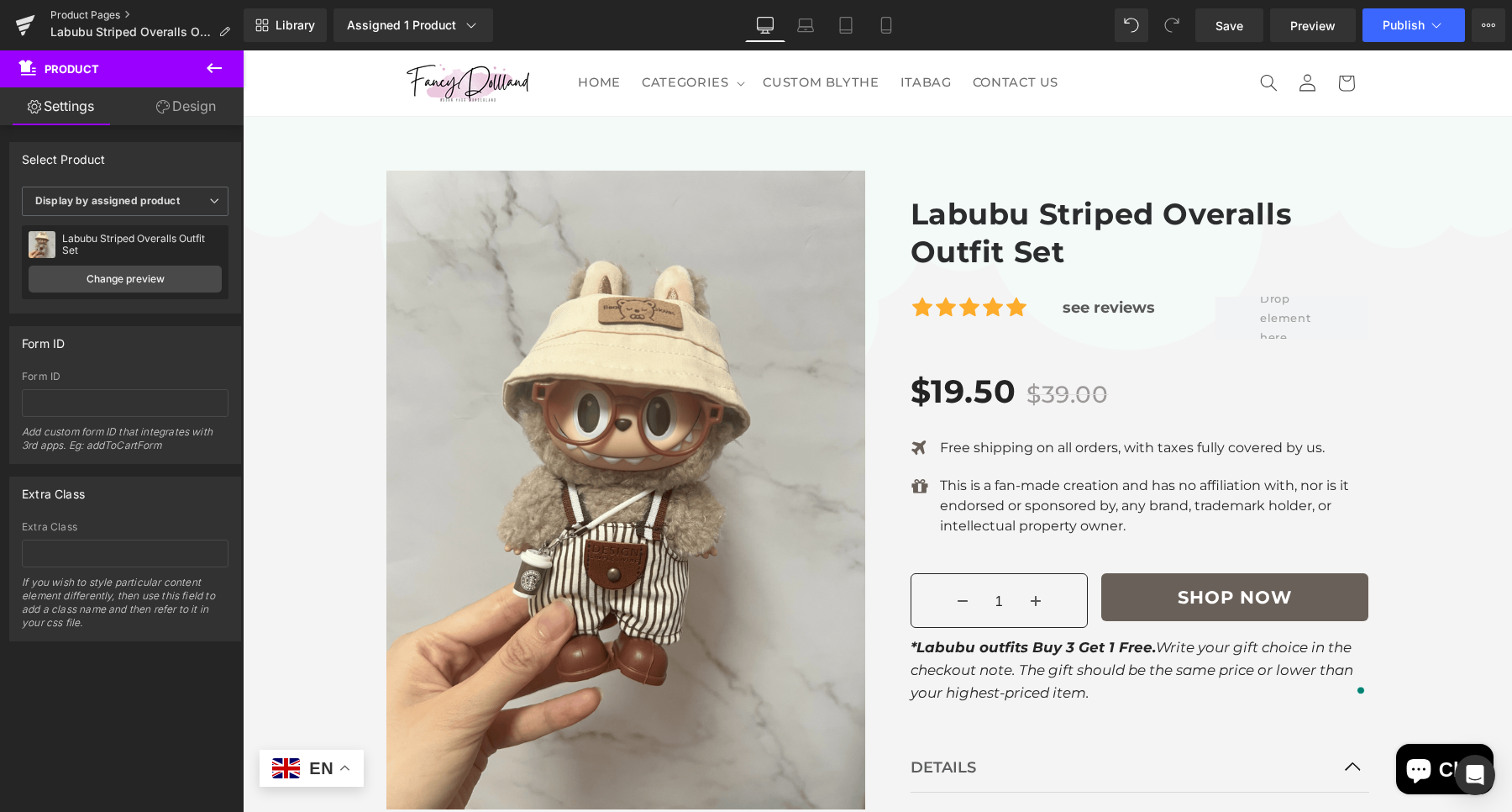
click at [120, 18] on link "Product Pages" at bounding box center [146, 15] width 193 height 14
